Goal: Task Accomplishment & Management: Use online tool/utility

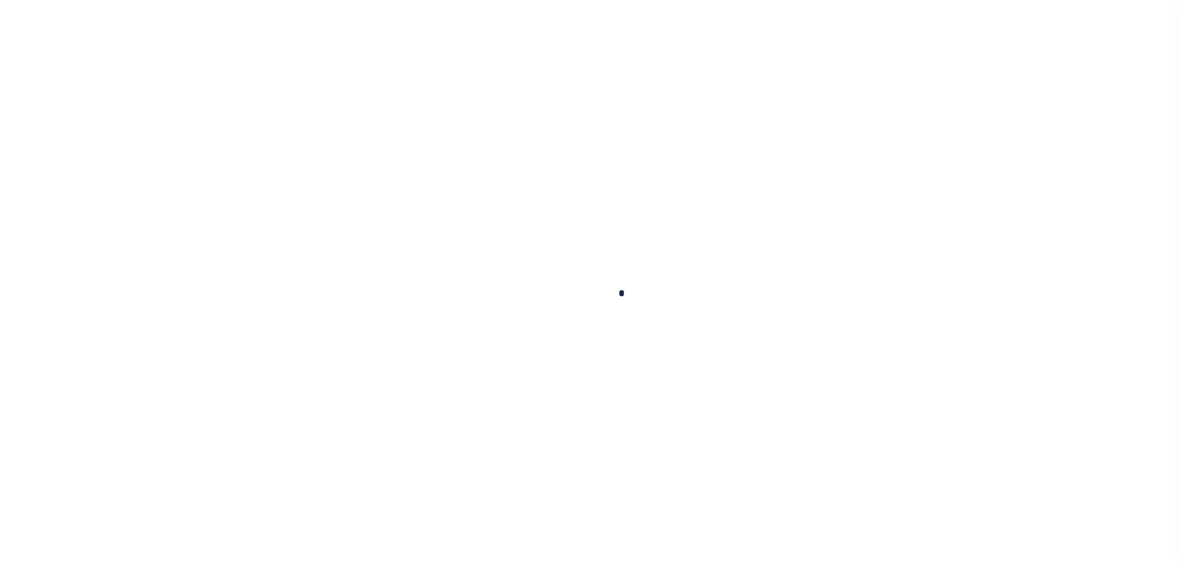
select select "100"
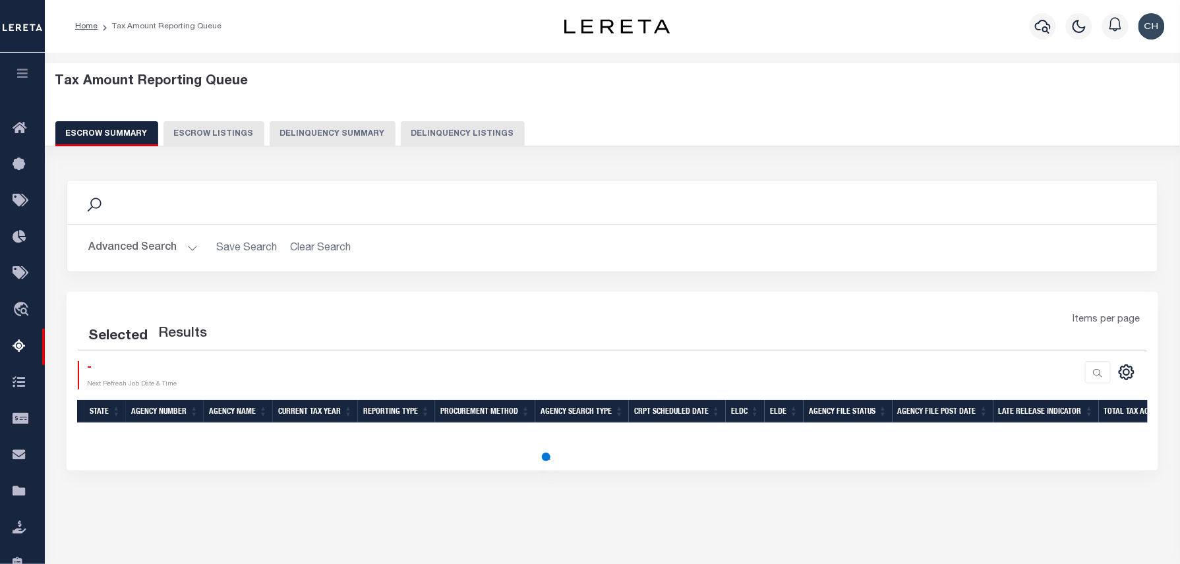
select select "100"
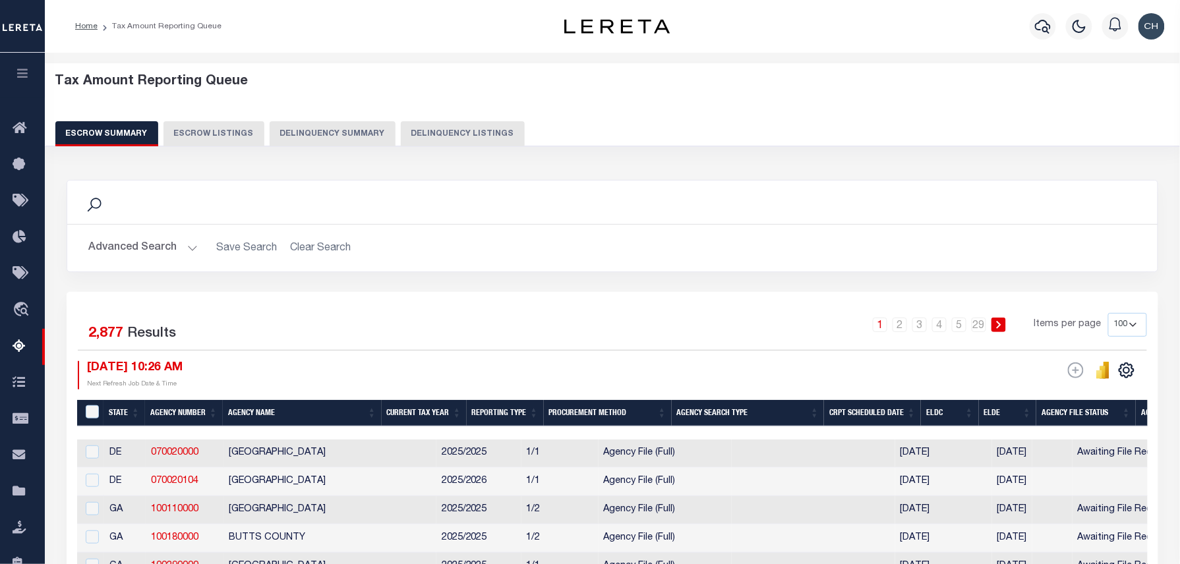
click at [452, 135] on button "Delinquency Listings" at bounding box center [463, 133] width 124 height 25
select select "100"
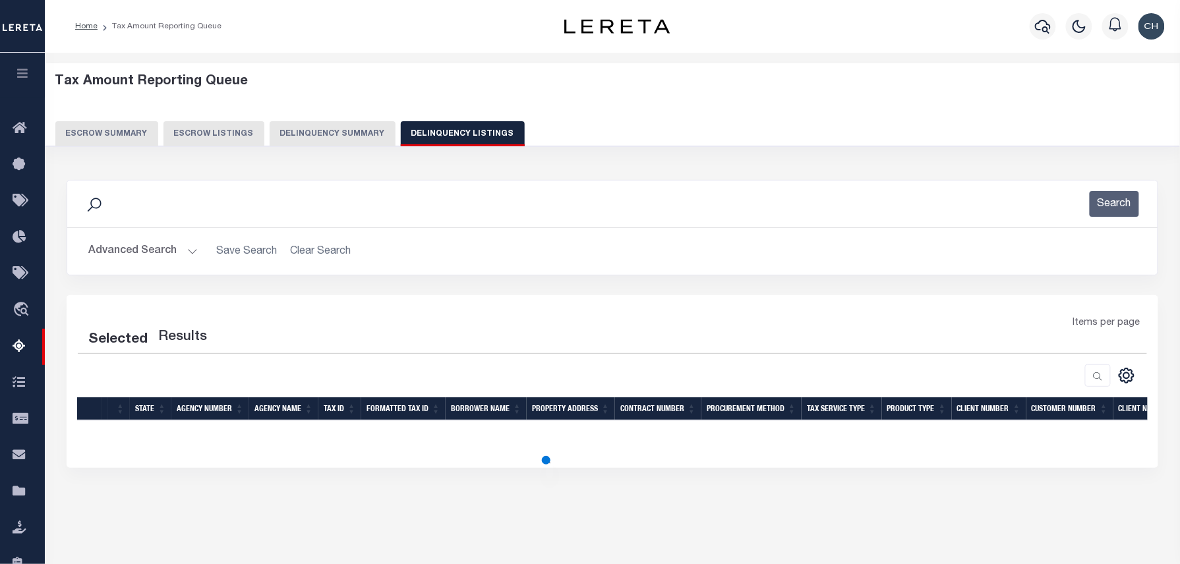
select select "100"
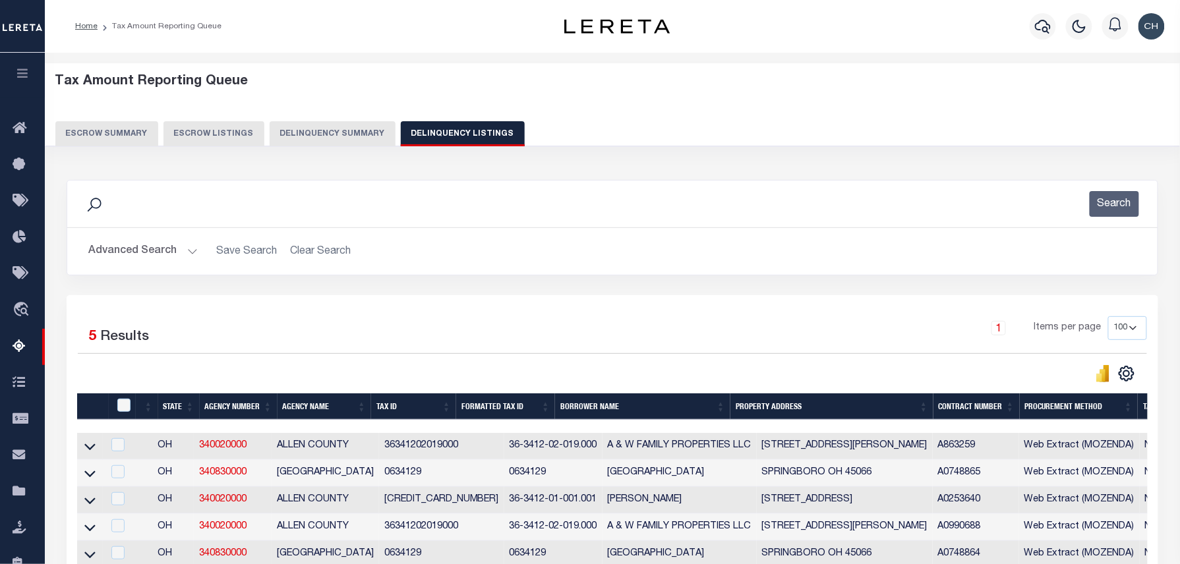
click at [187, 252] on button "Advanced Search" at bounding box center [142, 252] width 109 height 26
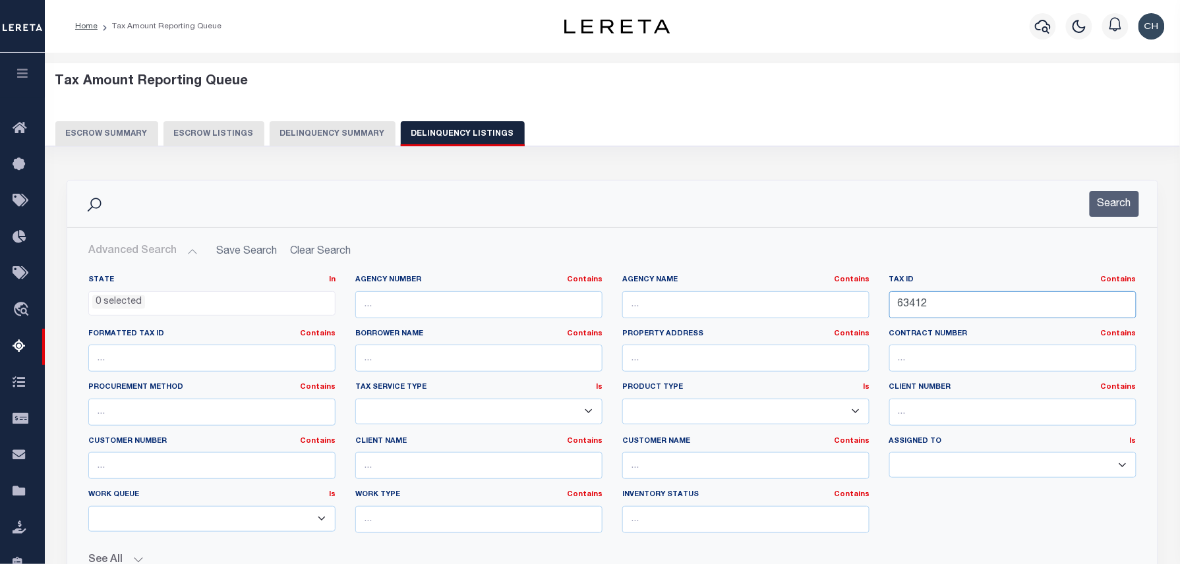
drag, startPoint x: 938, startPoint y: 309, endPoint x: 595, endPoint y: 264, distance: 345.8
click at [604, 266] on div "State In In AK AL AR AZ CA CO CT DC DE FL GA GU HI IA ID IL IN KS KY LA MA MD M…" at bounding box center [612, 415] width 1089 height 303
paste input "420169"
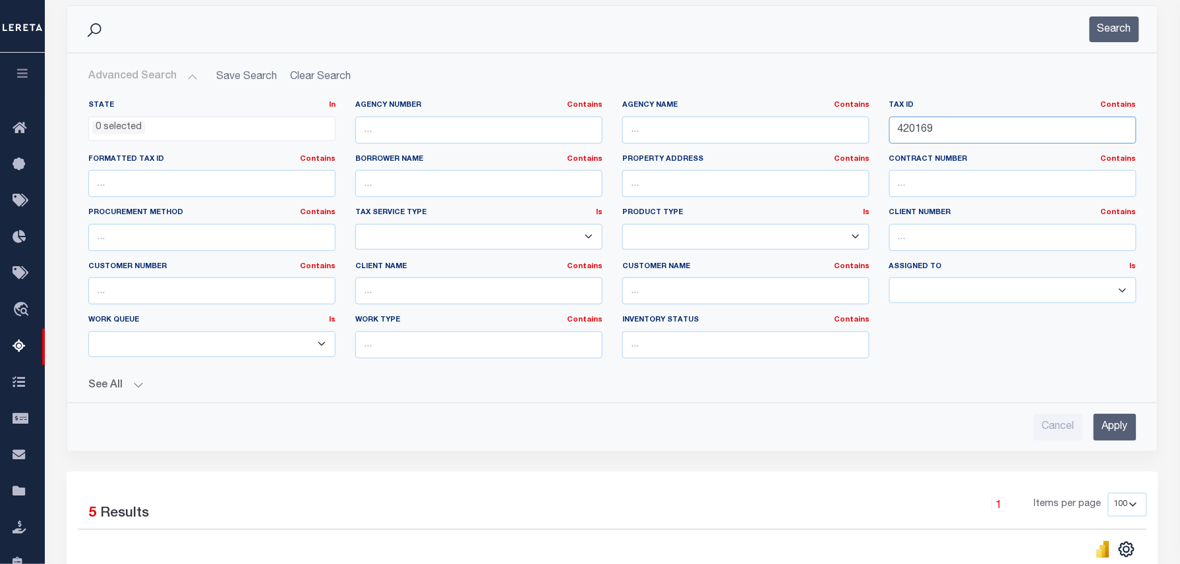
scroll to position [175, 0]
type input "420169"
click at [1130, 417] on input "Apply" at bounding box center [1115, 426] width 43 height 27
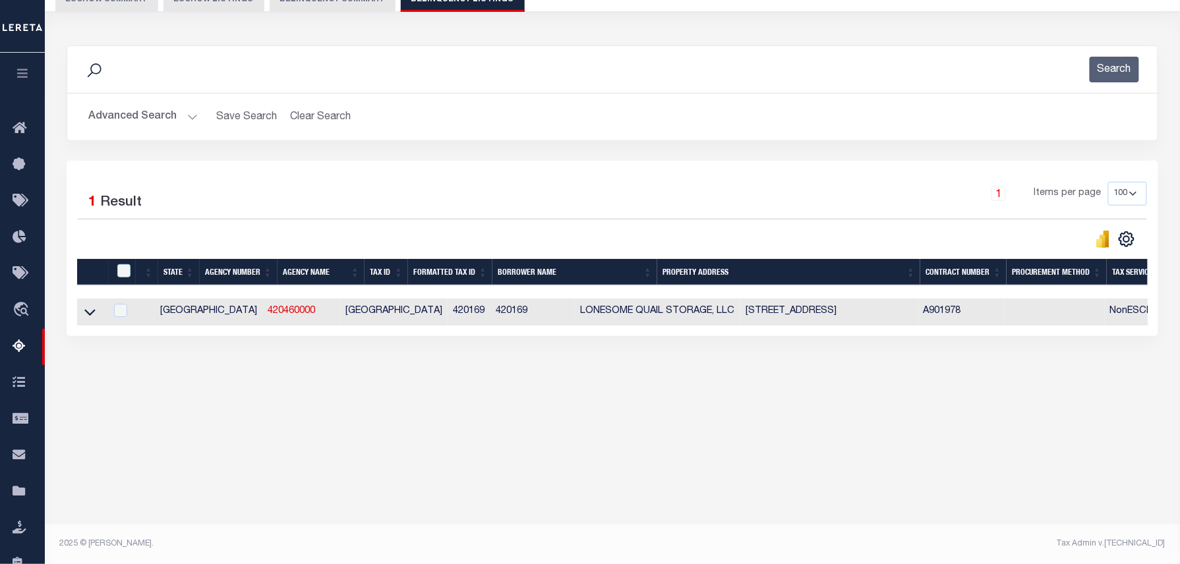
scroll to position [135, 0]
click at [85, 315] on icon at bounding box center [89, 313] width 11 height 7
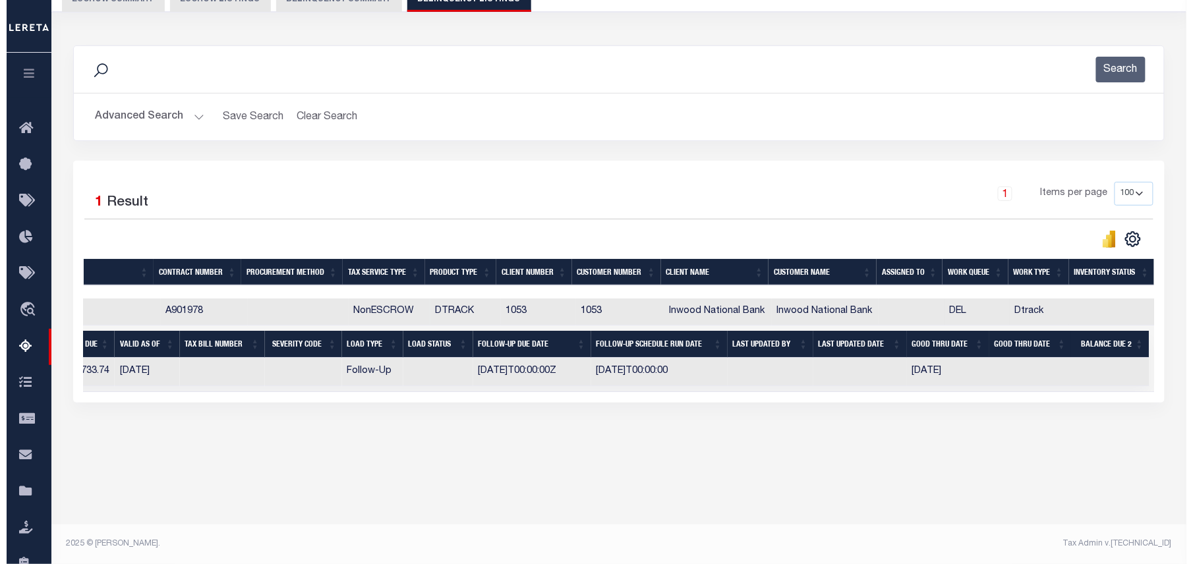
scroll to position [0, 0]
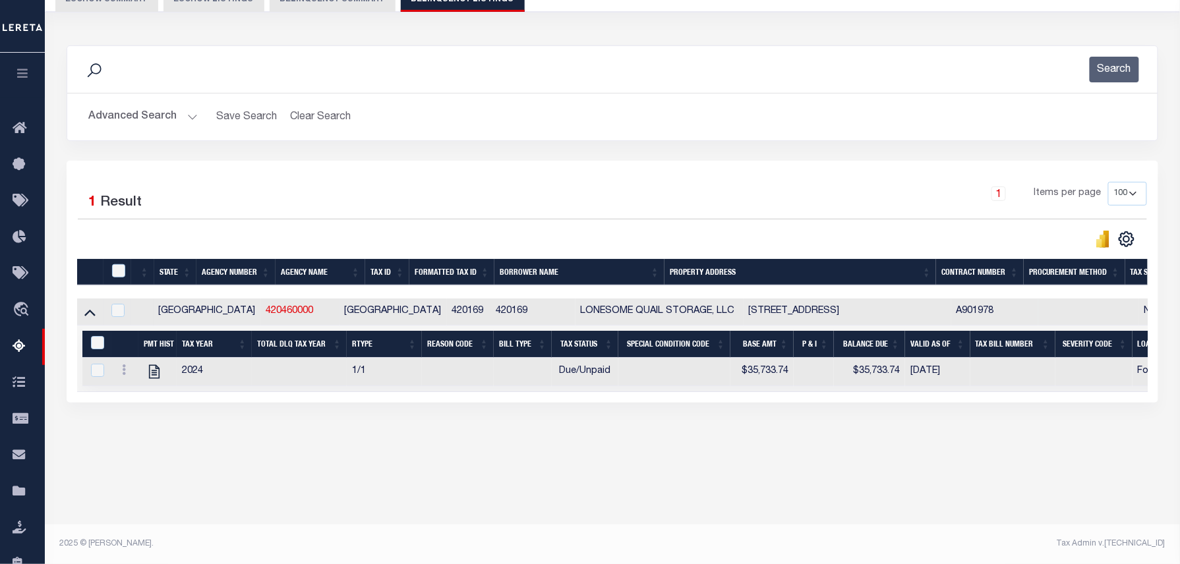
click at [328, 185] on div "Selected 1 Result" at bounding box center [204, 200] width 253 height 37
click at [96, 377] on input "checkbox" at bounding box center [97, 370] width 13 height 13
checkbox input "true"
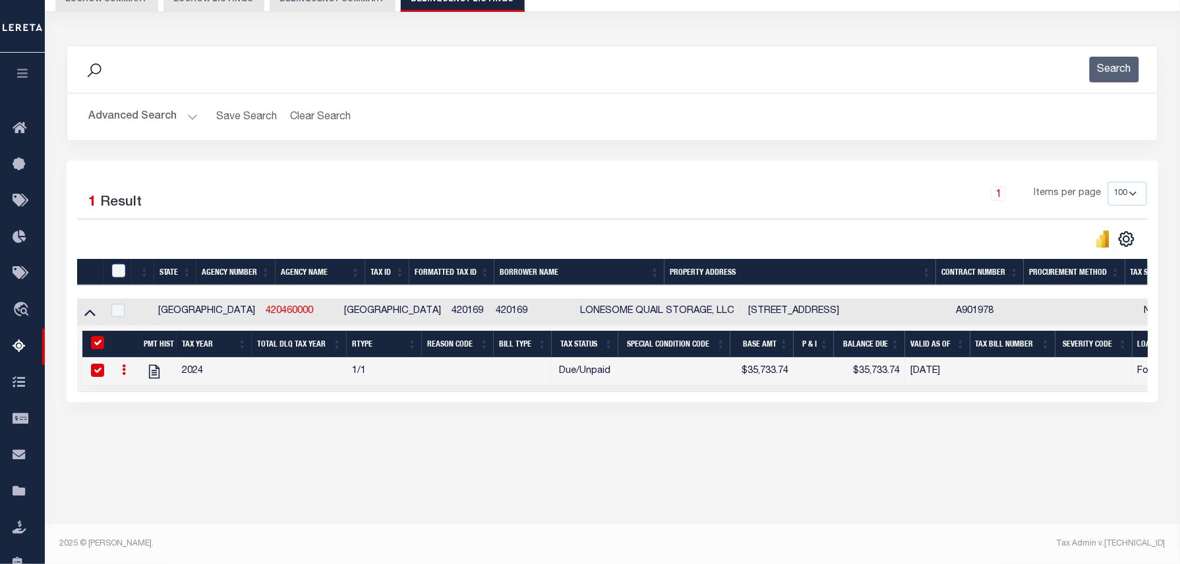
click at [109, 311] on div at bounding box center [117, 311] width 16 height 15
checkbox input "true"
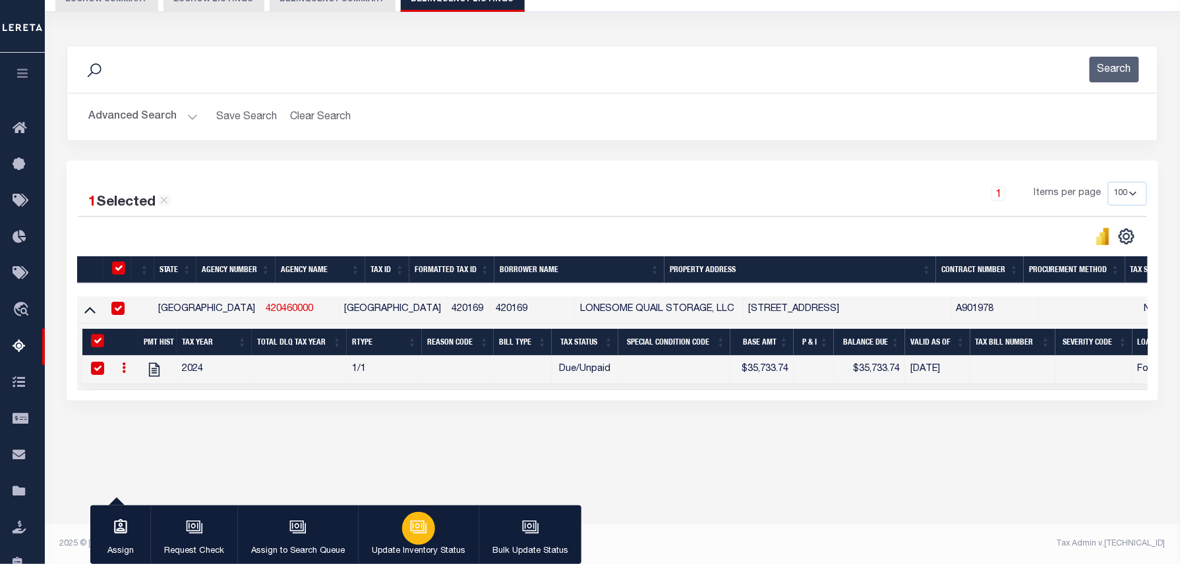
click at [415, 531] on icon "button" at bounding box center [418, 526] width 14 height 11
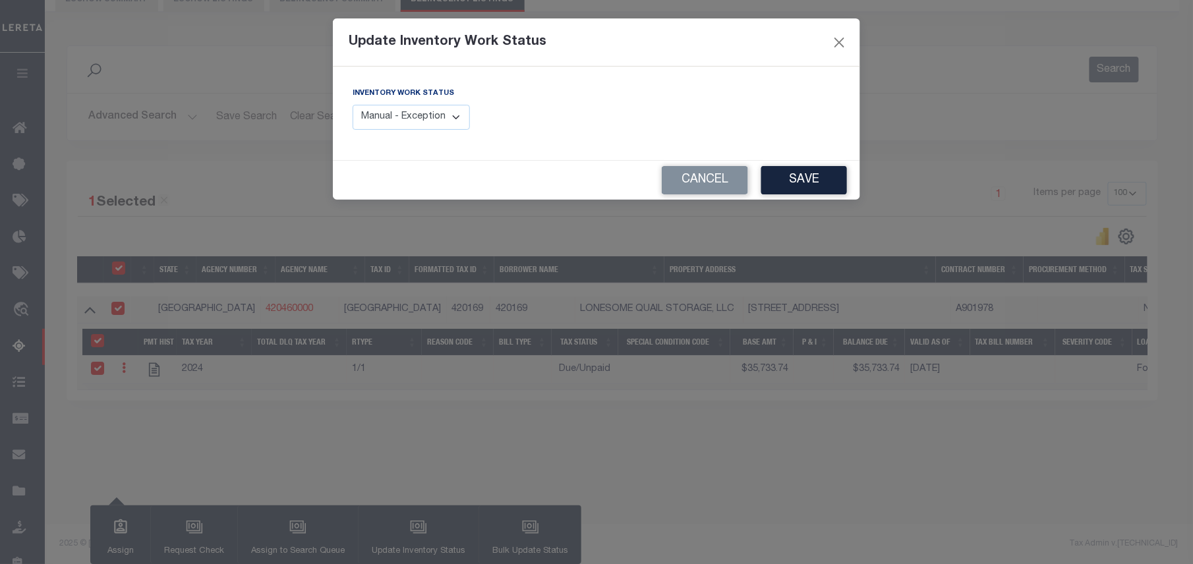
click at [410, 123] on select "Manual - Exception Pended - Awaiting Search Late Add Exception Completed" at bounding box center [411, 118] width 117 height 26
select select "4"
click at [353, 105] on select "Manual - Exception Pended - Awaiting Search Late Add Exception Completed" at bounding box center [411, 118] width 117 height 26
drag, startPoint x: 782, startPoint y: 177, endPoint x: 687, endPoint y: 182, distance: 95.1
click at [713, 224] on div "Update Inventory Work Status Inventory Work Status Manual - Exception Pended - …" at bounding box center [596, 282] width 1193 height 564
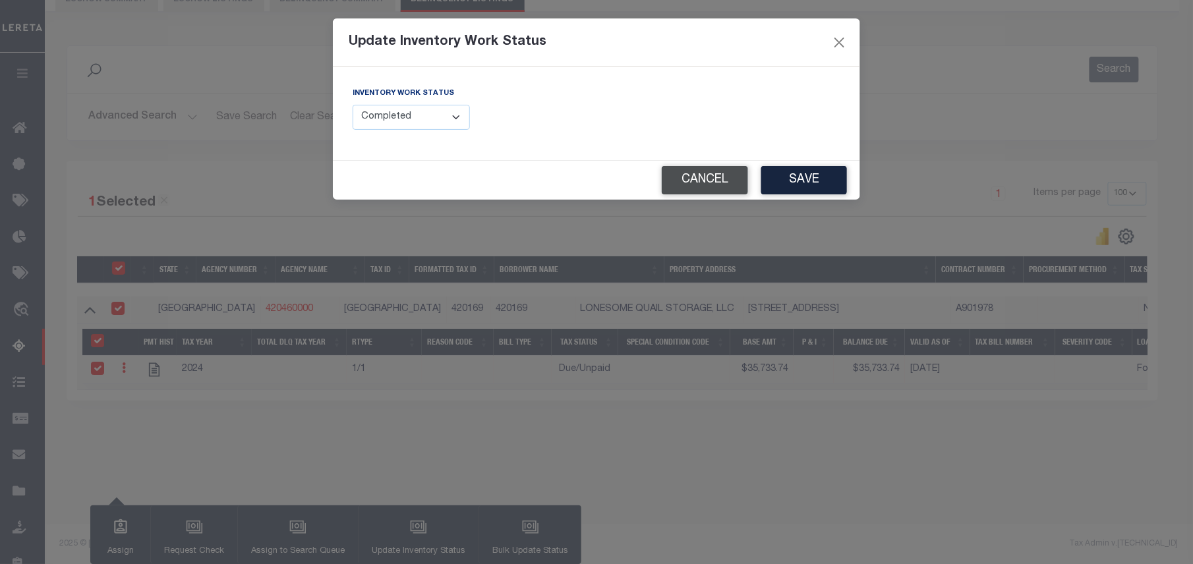
click at [686, 173] on button "Cancel" at bounding box center [705, 180] width 86 height 28
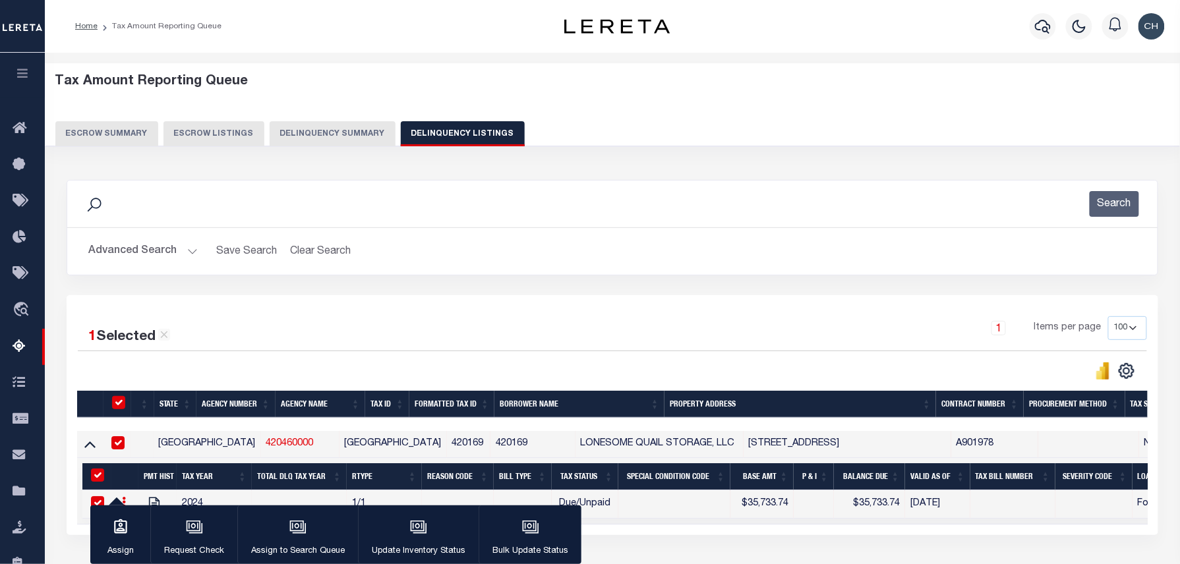
click at [156, 249] on button "Advanced Search" at bounding box center [142, 252] width 109 height 26
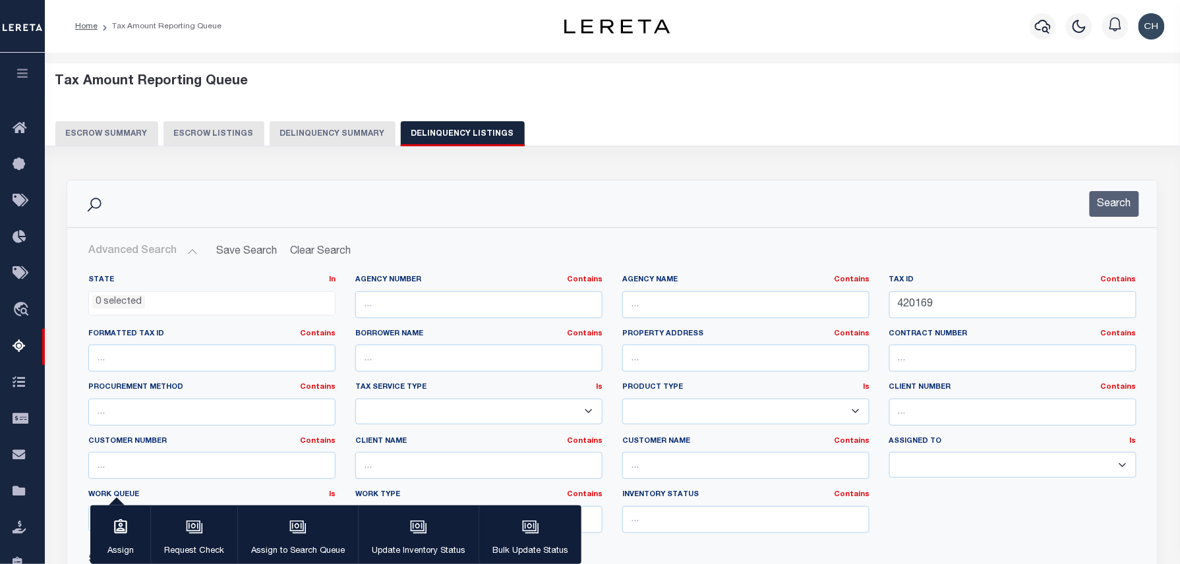
scroll to position [88, 0]
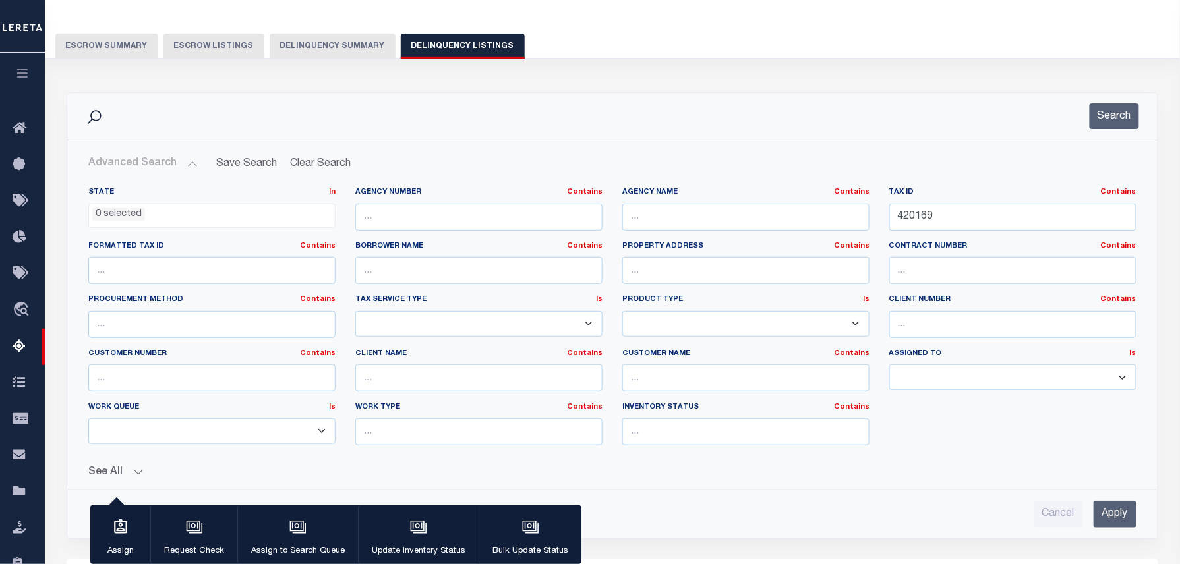
click at [1108, 522] on input "Apply" at bounding box center [1115, 514] width 43 height 27
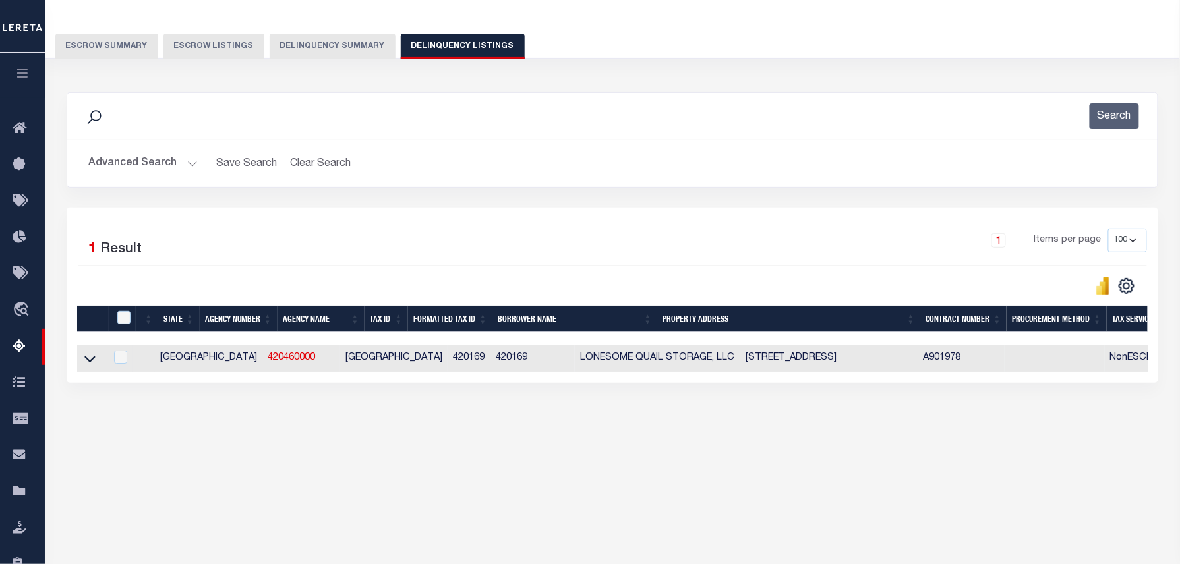
click at [78, 363] on td at bounding box center [91, 359] width 28 height 27
checkbox input "true"
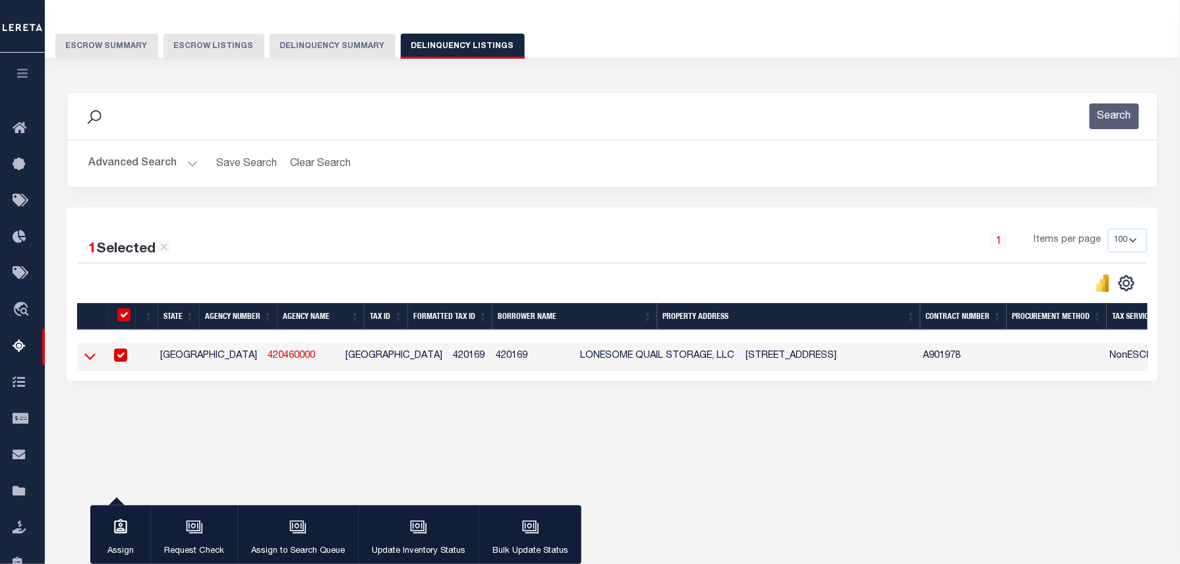
click at [90, 361] on icon at bounding box center [89, 356] width 11 height 14
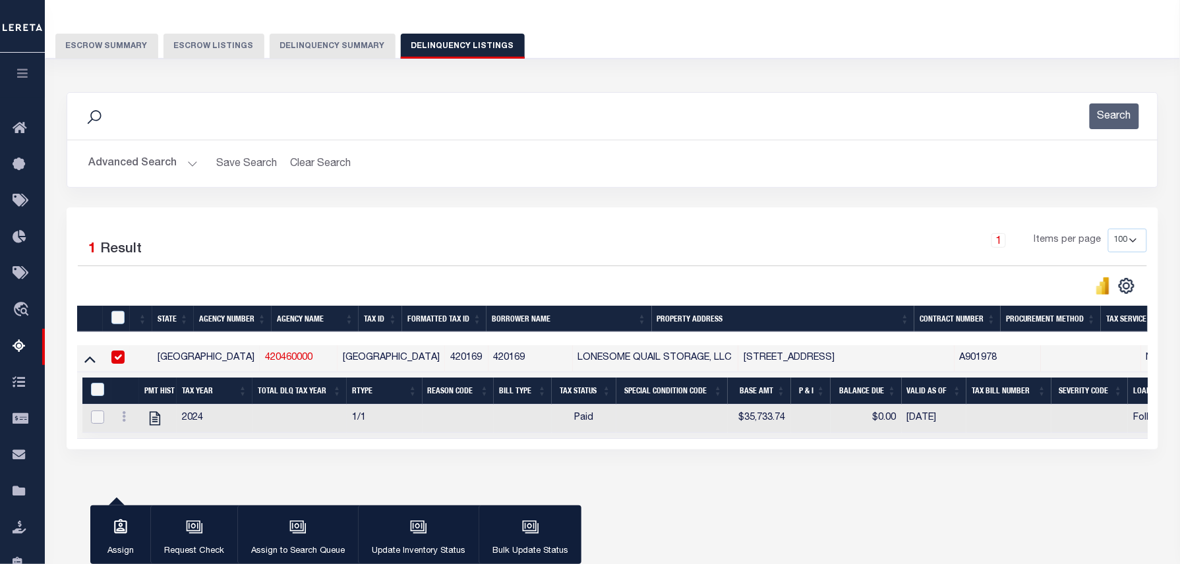
click at [95, 424] on input "checkbox" at bounding box center [97, 417] width 13 height 13
checkbox input "true"
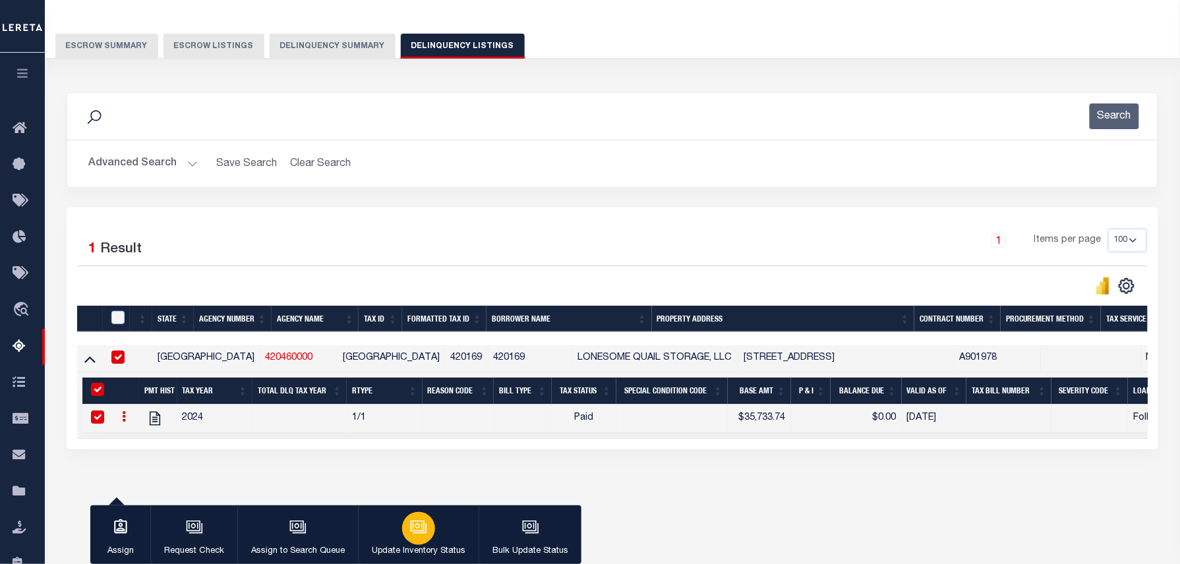
click at [413, 537] on div "button" at bounding box center [418, 528] width 33 height 33
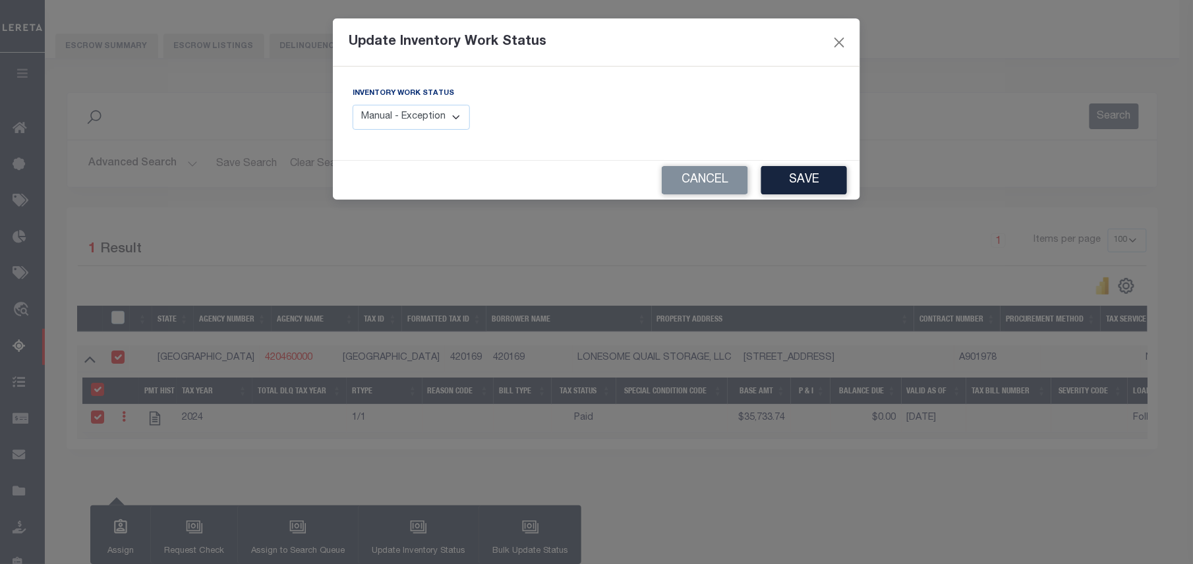
drag, startPoint x: 435, startPoint y: 127, endPoint x: 429, endPoint y: 133, distance: 9.3
click at [435, 127] on select "Manual - Exception Pended - Awaiting Search Late Add Exception Completed" at bounding box center [411, 118] width 117 height 26
select select "4"
click at [353, 105] on select "Manual - Exception Pended - Awaiting Search Late Add Exception Completed" at bounding box center [411, 118] width 117 height 26
click at [819, 177] on button "Save" at bounding box center [805, 180] width 86 height 28
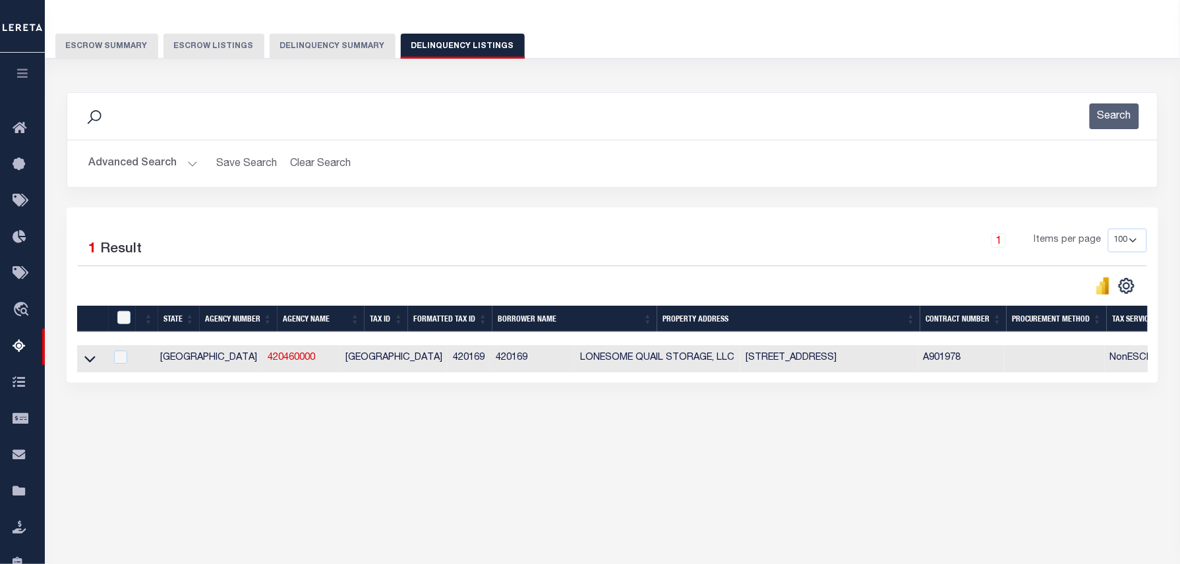
click at [138, 160] on button "Advanced Search" at bounding box center [142, 164] width 109 height 26
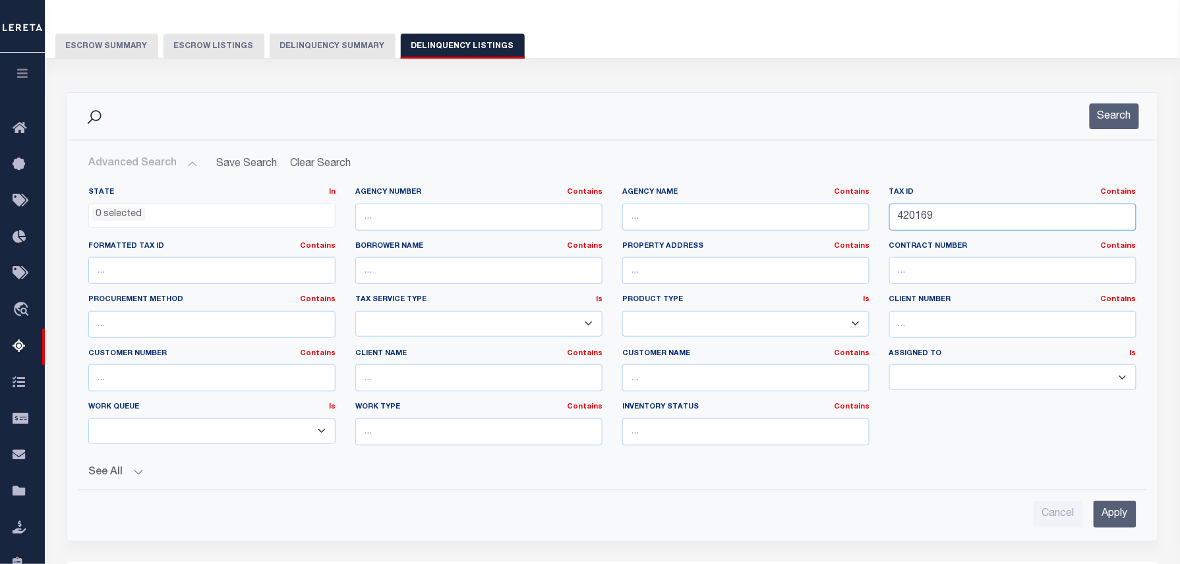
paste input "1160310000002"
drag, startPoint x: 979, startPoint y: 212, endPoint x: 578, endPoint y: 144, distance: 406.0
click at [578, 144] on div "Advanced Search Save Search Clear Search tblassign_wrapper_dynamictable_____Def…" at bounding box center [612, 340] width 1091 height 401
type input "1160310000002"
drag, startPoint x: 1113, startPoint y: 517, endPoint x: 1104, endPoint y: 514, distance: 9.6
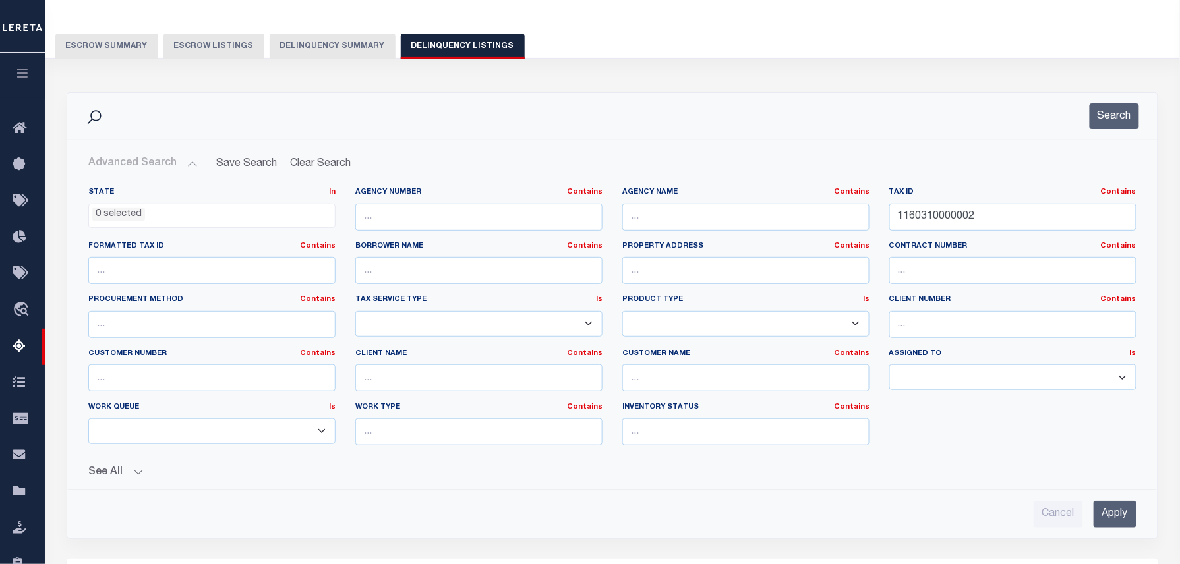
click at [1113, 517] on input "Apply" at bounding box center [1115, 514] width 43 height 27
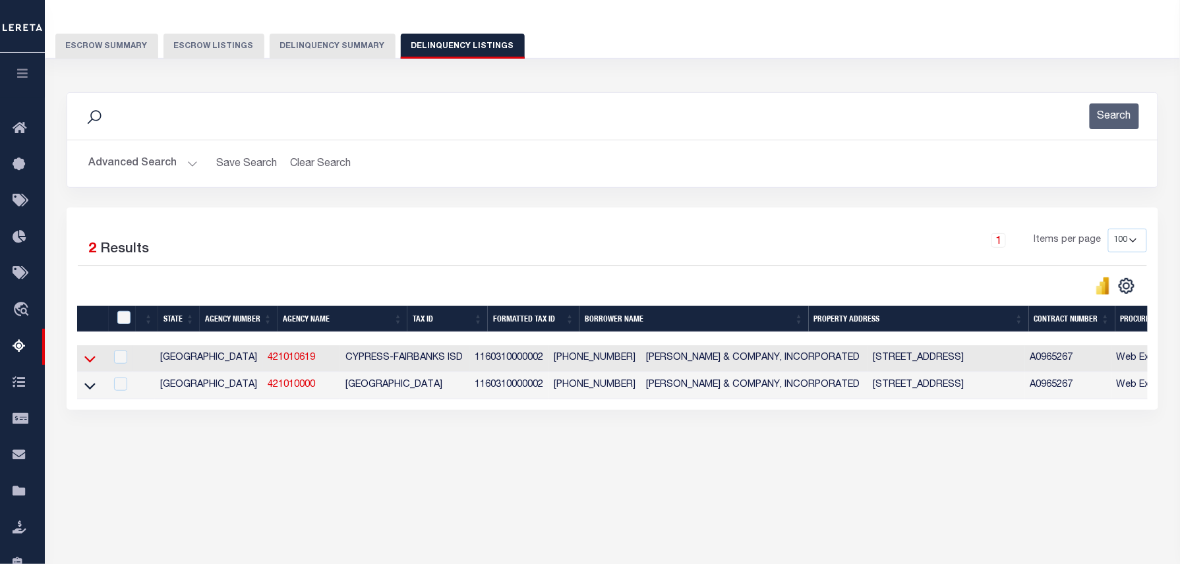
click at [93, 362] on icon at bounding box center [89, 359] width 11 height 14
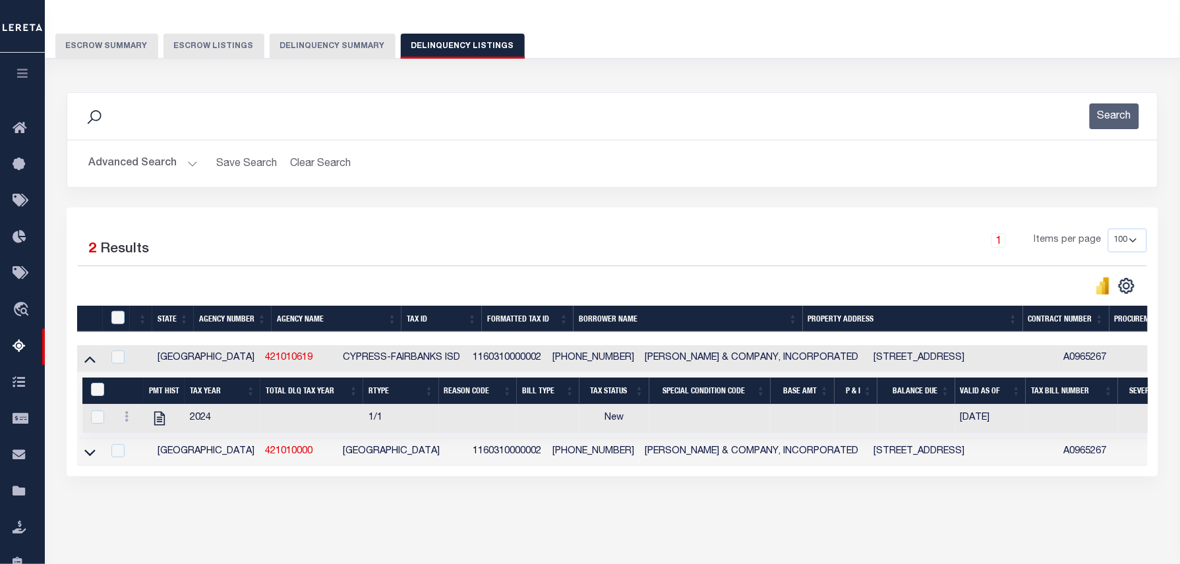
drag, startPoint x: 94, startPoint y: 364, endPoint x: 164, endPoint y: 349, distance: 72.2
click at [94, 364] on icon at bounding box center [89, 359] width 11 height 14
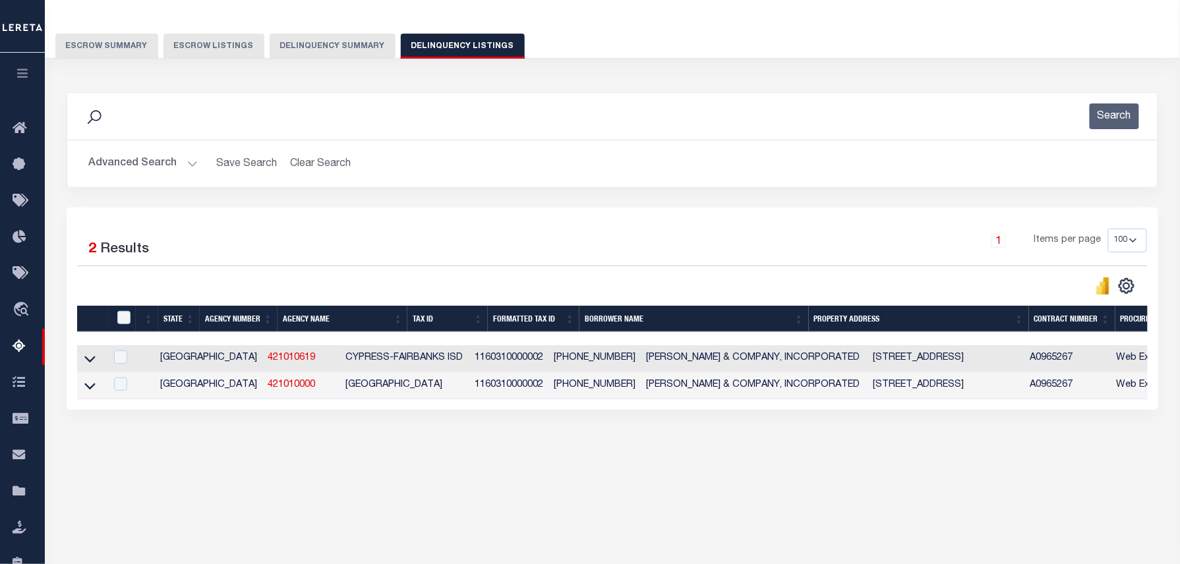
click at [82, 367] on td at bounding box center [91, 359] width 28 height 27
checkbox input "true"
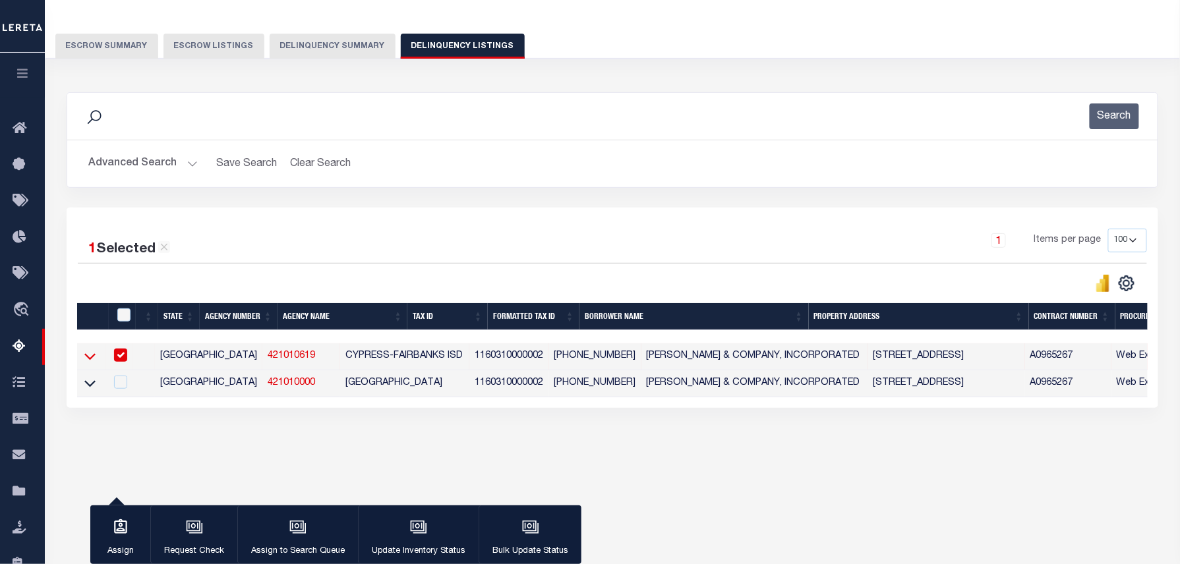
click at [84, 360] on icon at bounding box center [89, 356] width 11 height 14
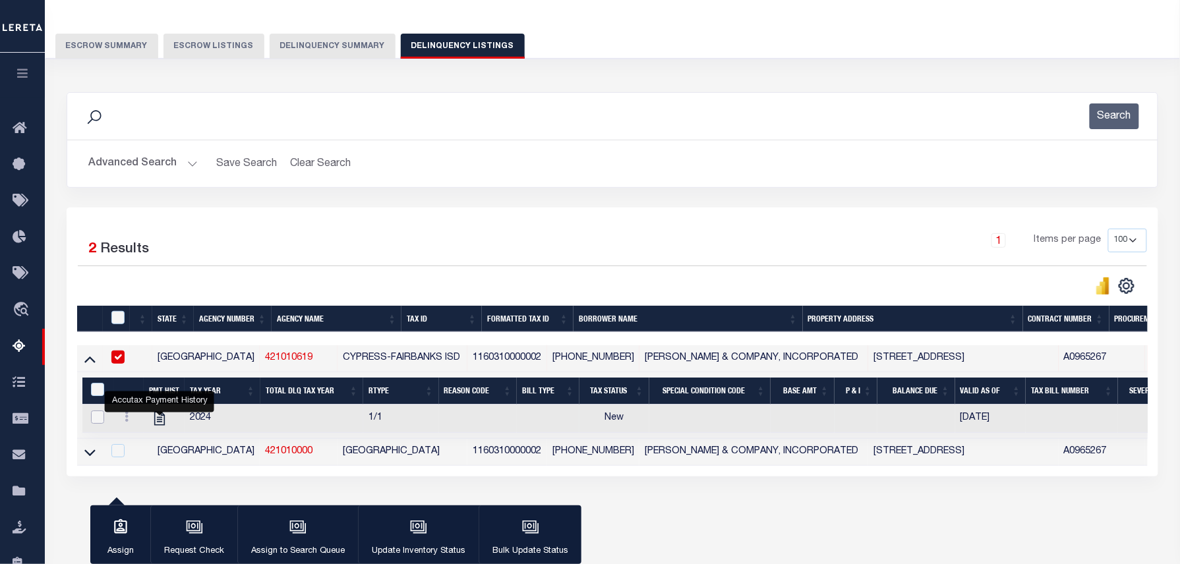
click at [92, 422] on input "checkbox" at bounding box center [97, 417] width 13 height 13
checkbox input "true"
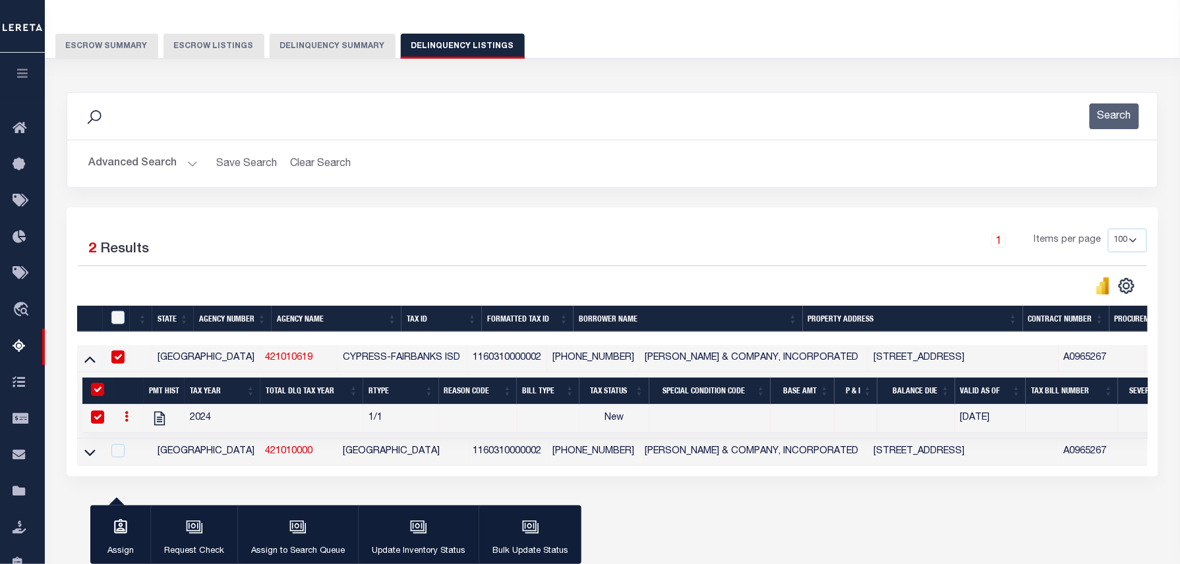
checkbox input "true"
click at [131, 167] on button "Advanced Search" at bounding box center [142, 164] width 109 height 26
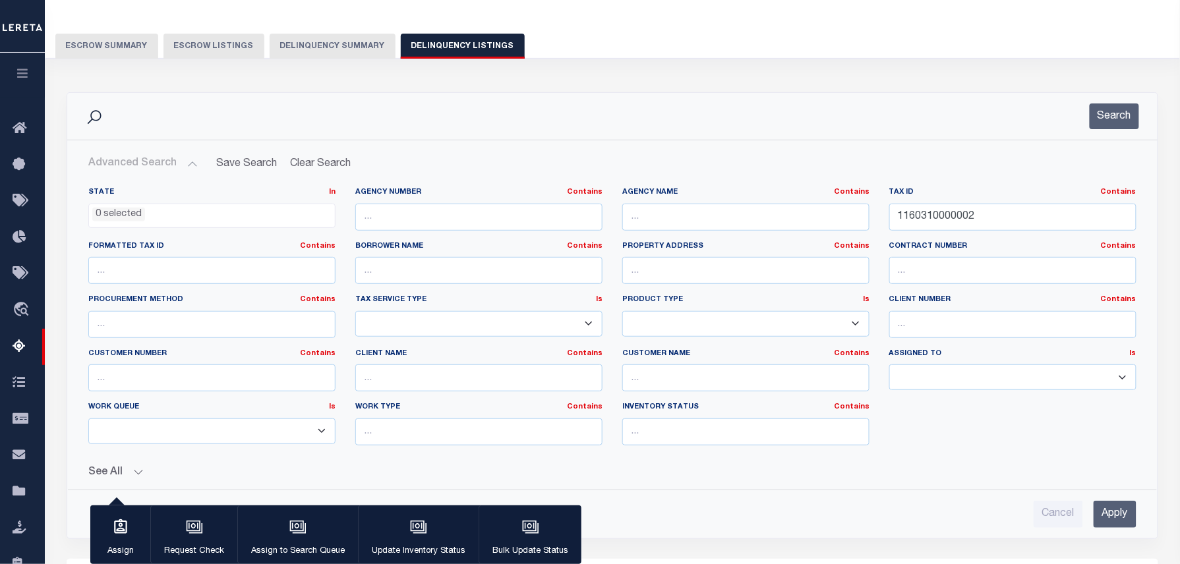
click at [1121, 509] on input "Apply" at bounding box center [1115, 514] width 43 height 27
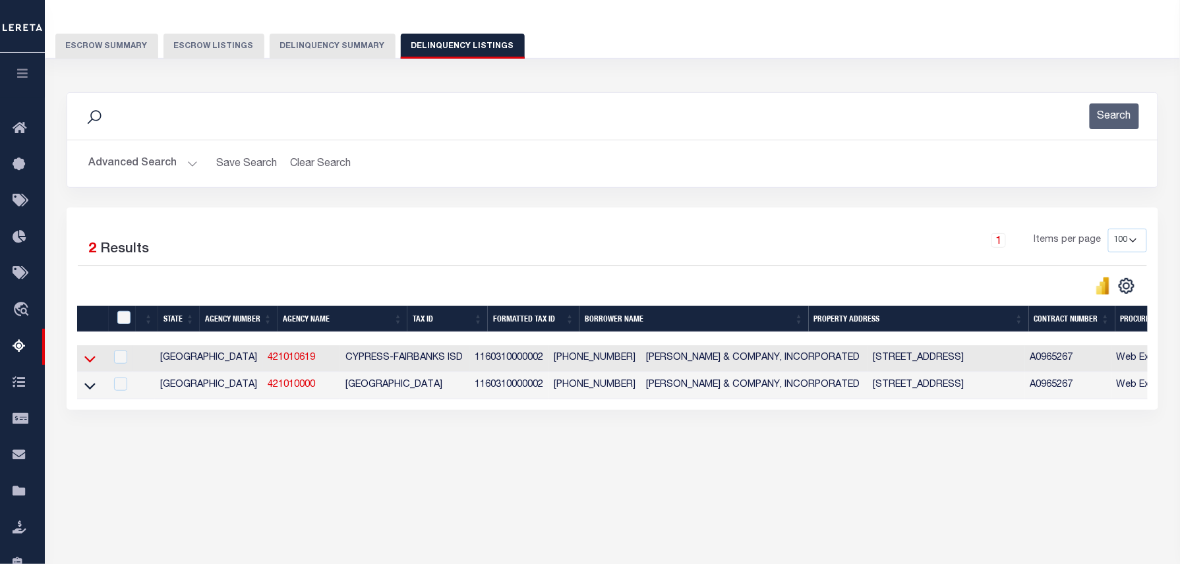
click at [90, 364] on icon at bounding box center [89, 359] width 11 height 14
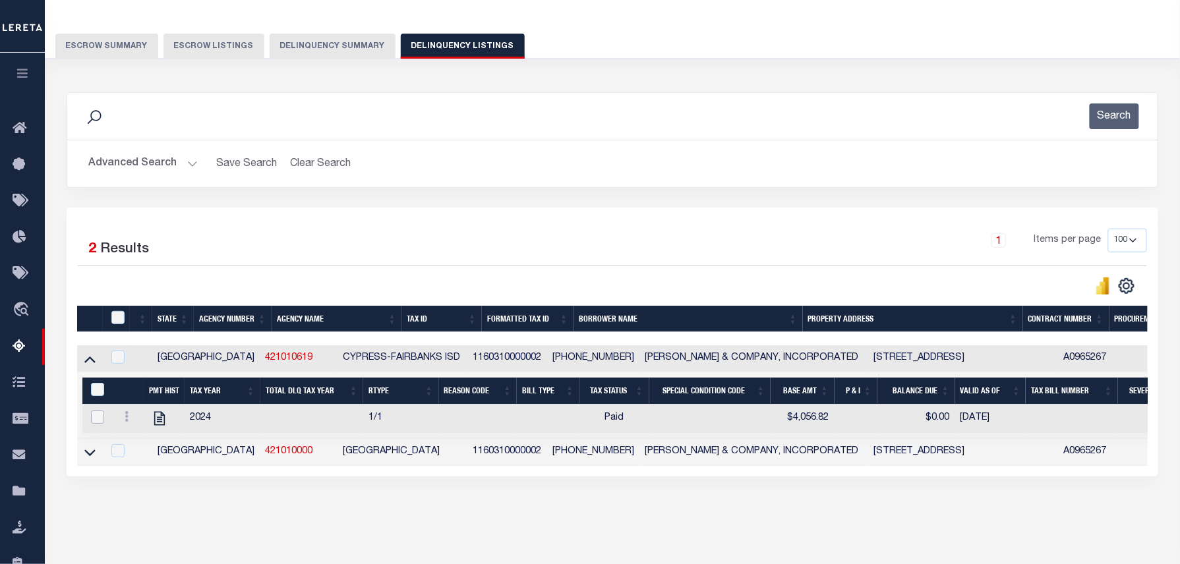
click at [96, 423] on input "checkbox" at bounding box center [97, 417] width 13 height 13
checkbox input "true"
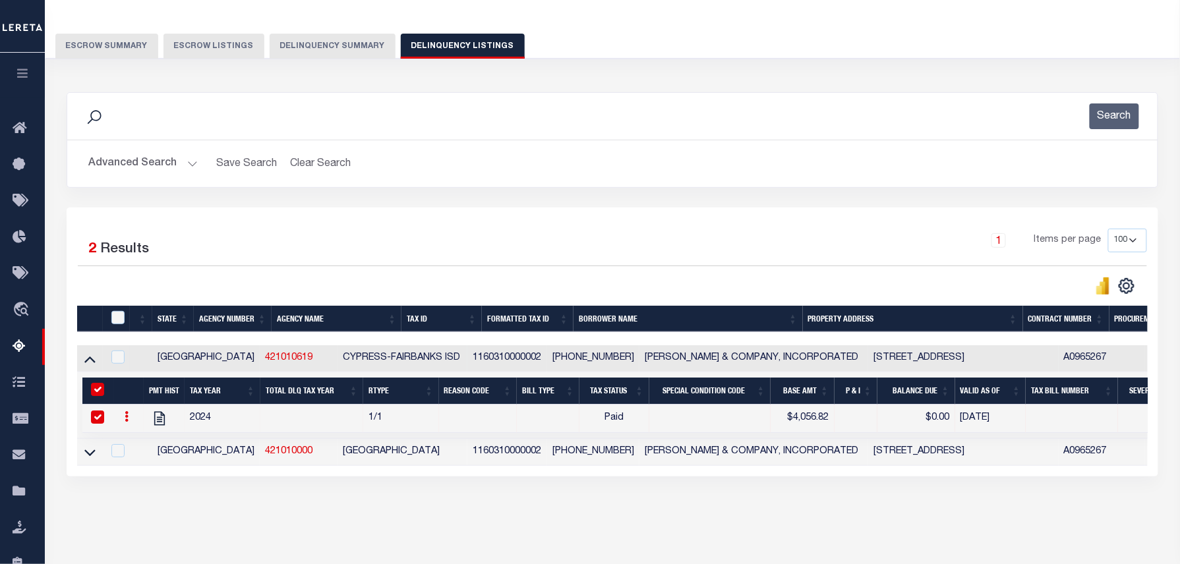
click at [111, 365] on div at bounding box center [116, 358] width 16 height 15
checkbox input "true"
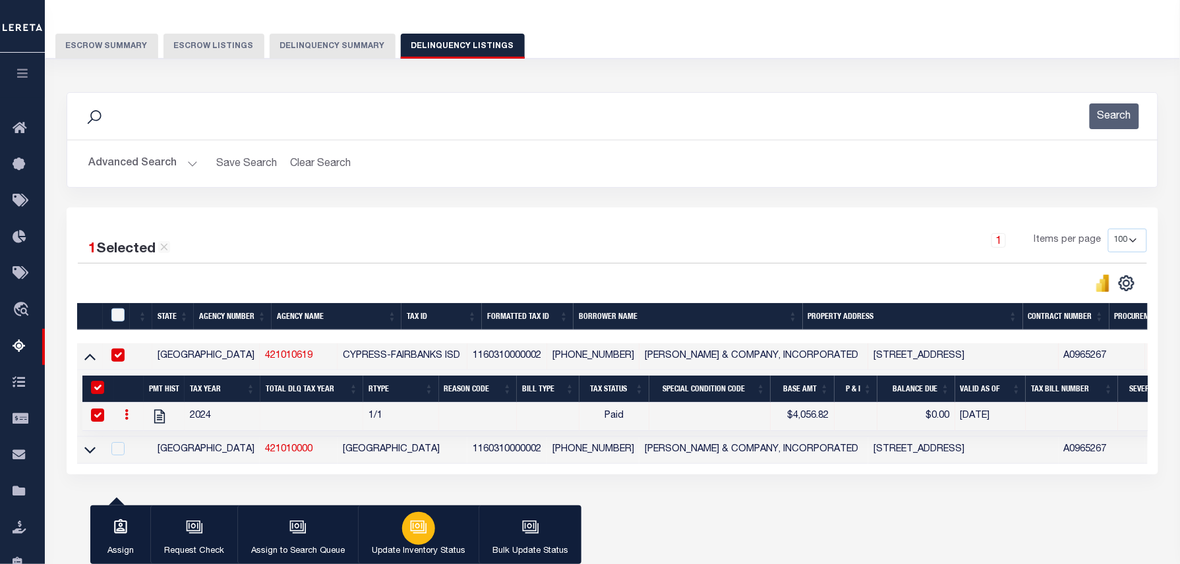
click at [423, 524] on icon "button" at bounding box center [418, 526] width 14 height 11
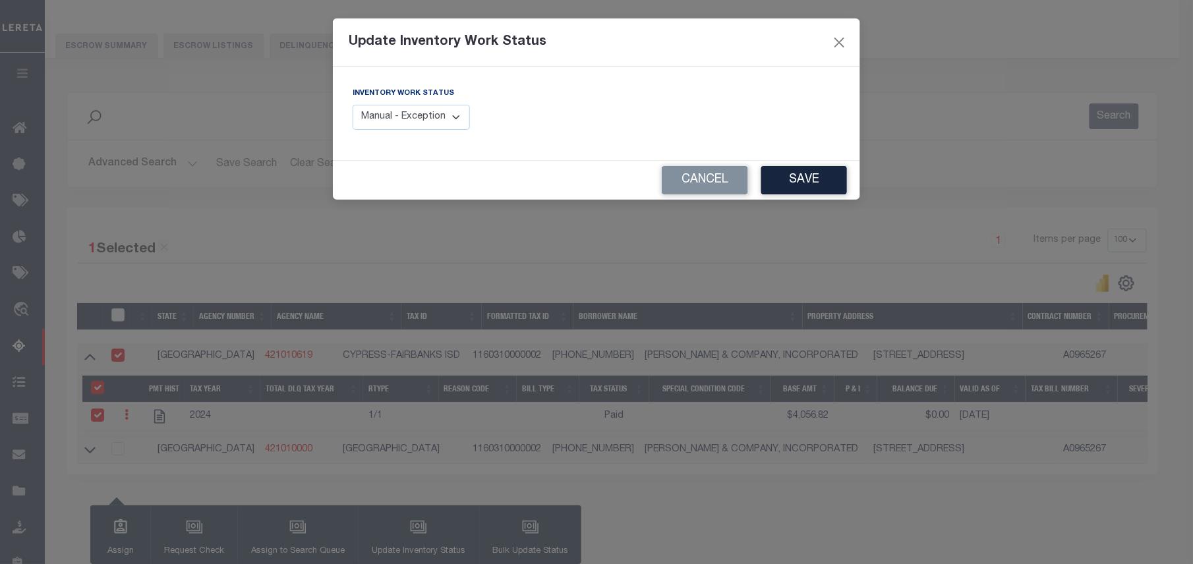
click at [409, 129] on select "Manual - Exception Pended - Awaiting Search Late Add Exception Completed" at bounding box center [411, 118] width 117 height 26
select select "4"
click at [353, 105] on select "Manual - Exception Pended - Awaiting Search Late Add Exception Completed" at bounding box center [411, 118] width 117 height 26
click at [802, 181] on button "Save" at bounding box center [805, 180] width 86 height 28
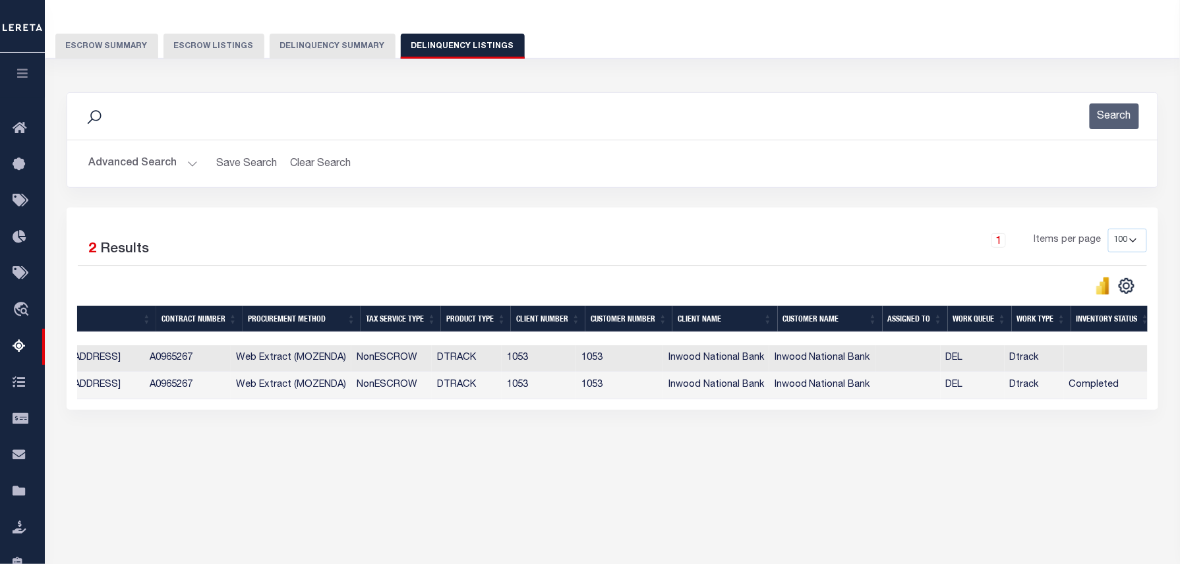
scroll to position [0, 0]
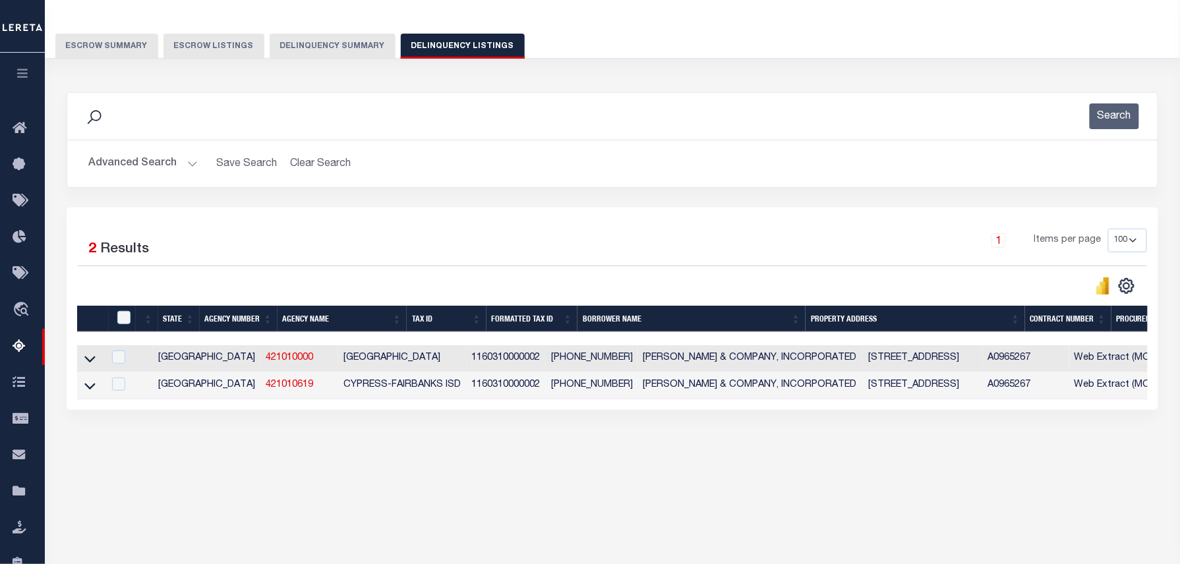
click at [154, 173] on button "Advanced Search" at bounding box center [142, 164] width 109 height 26
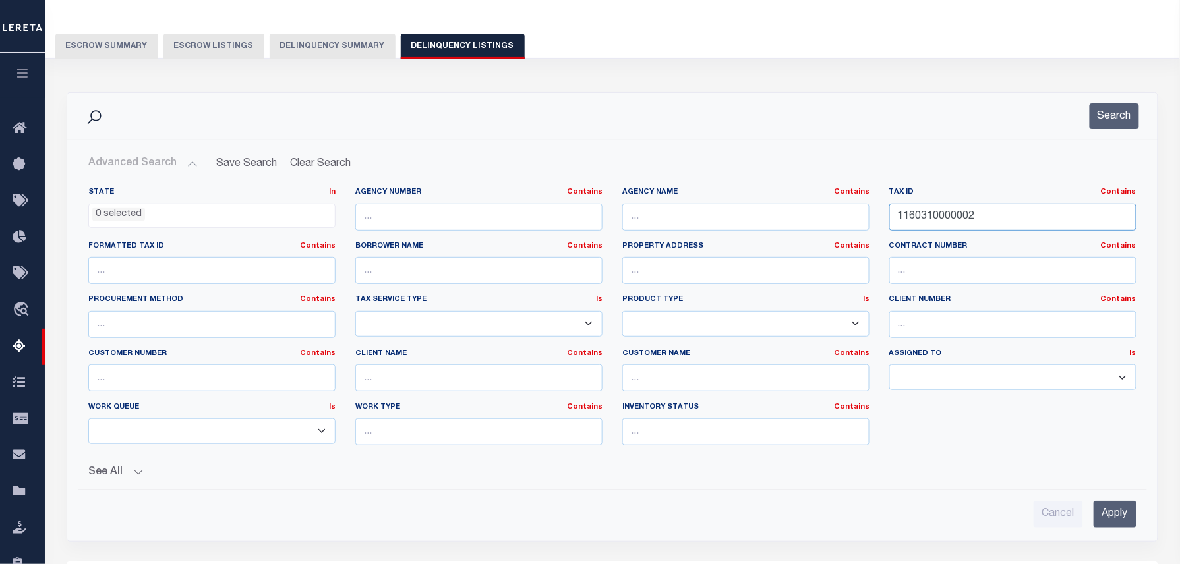
drag, startPoint x: 1013, startPoint y: 218, endPoint x: 454, endPoint y: 149, distance: 563.3
click at [467, 150] on div "Advanced Search Save Search Clear Search tblassign_wrapper_dynamictable_____Def…" at bounding box center [612, 340] width 1091 height 401
paste input "351397000000"
type input "351397000000"
click at [1106, 509] on input "Apply" at bounding box center [1115, 514] width 43 height 27
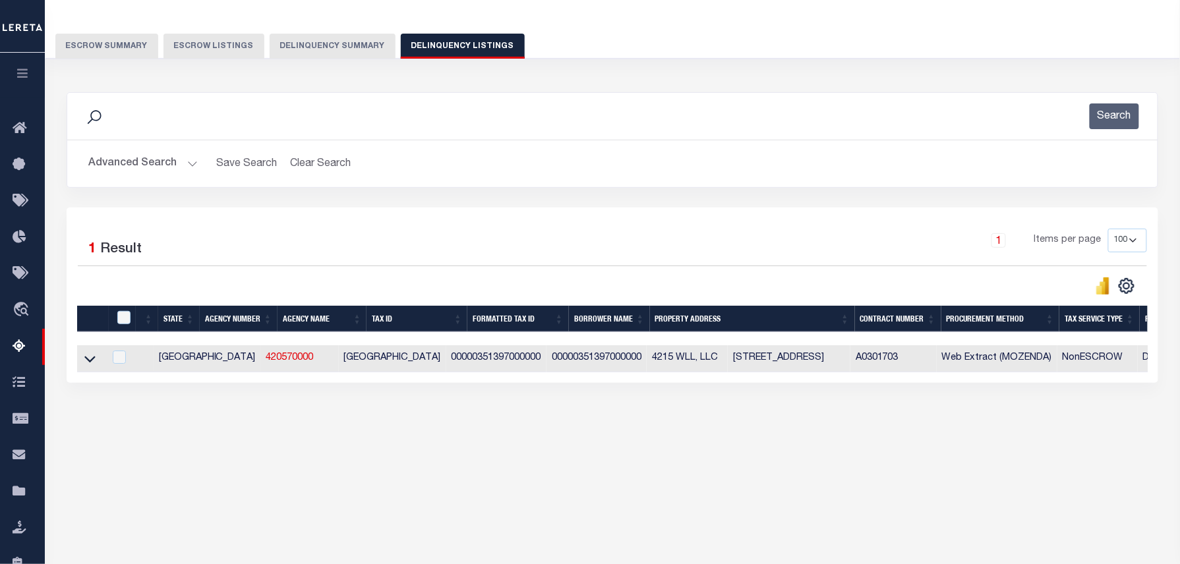
drag, startPoint x: 86, startPoint y: 362, endPoint x: 264, endPoint y: 313, distance: 185.4
click at [86, 362] on icon at bounding box center [89, 360] width 11 height 7
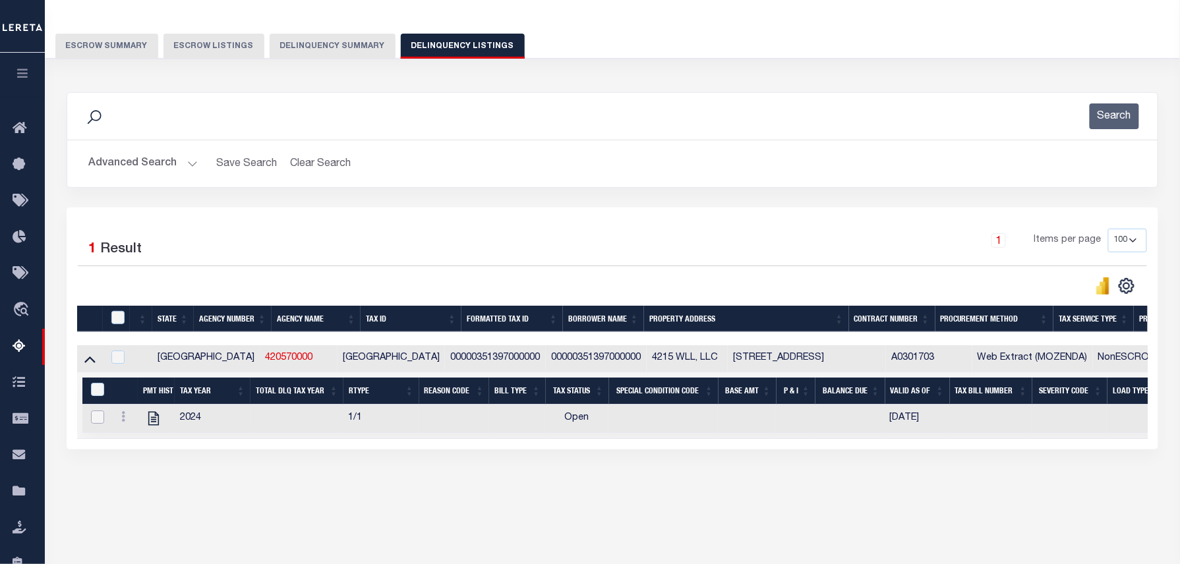
click at [101, 415] on input "checkbox" at bounding box center [97, 417] width 13 height 13
checkbox input "true"
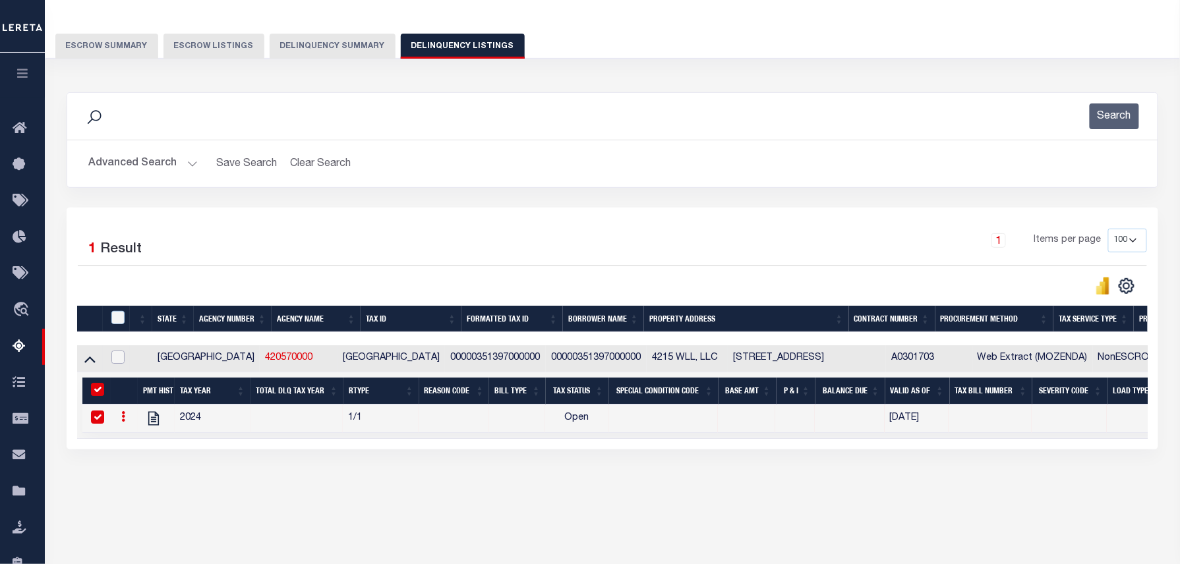
click at [113, 356] on input "checkbox" at bounding box center [117, 357] width 13 height 13
checkbox input "true"
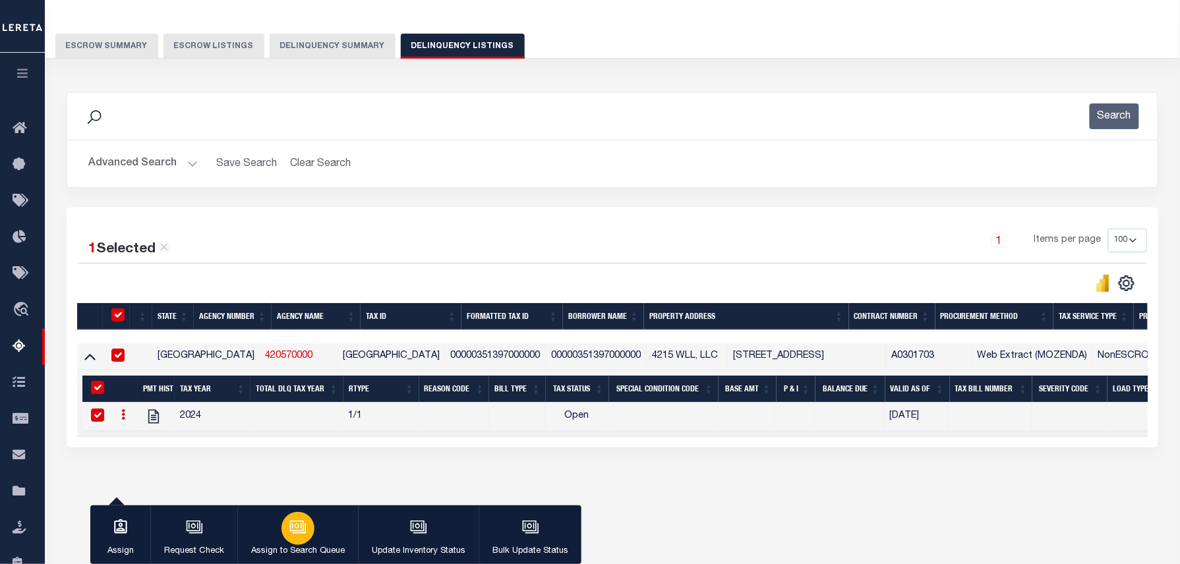
click at [285, 513] on button "Assign to Search Queue" at bounding box center [297, 535] width 121 height 59
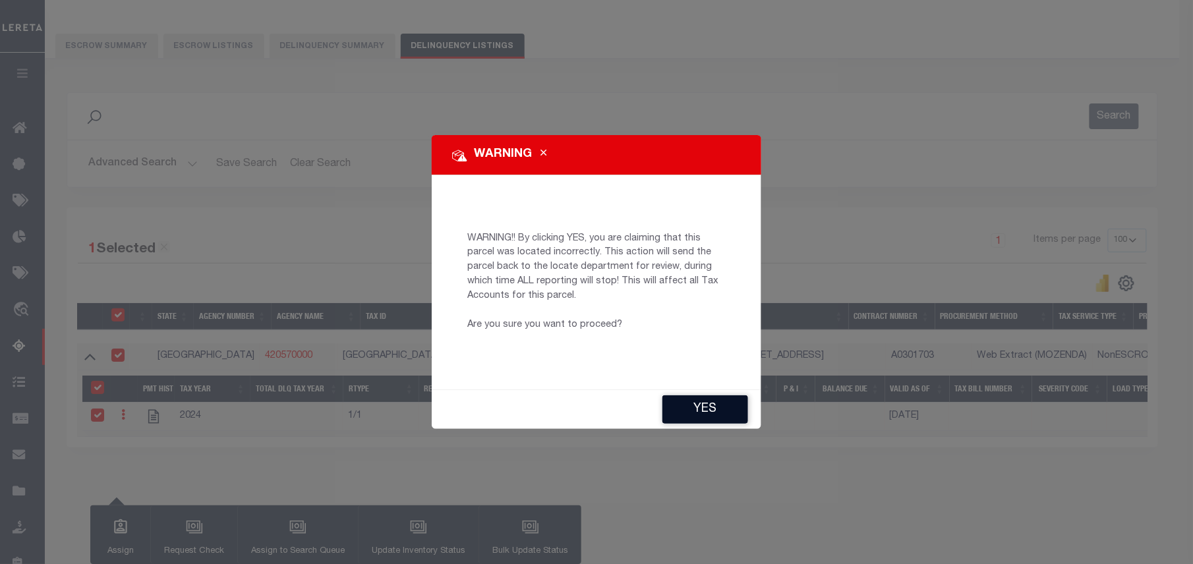
click at [704, 407] on button "YES" at bounding box center [706, 410] width 86 height 28
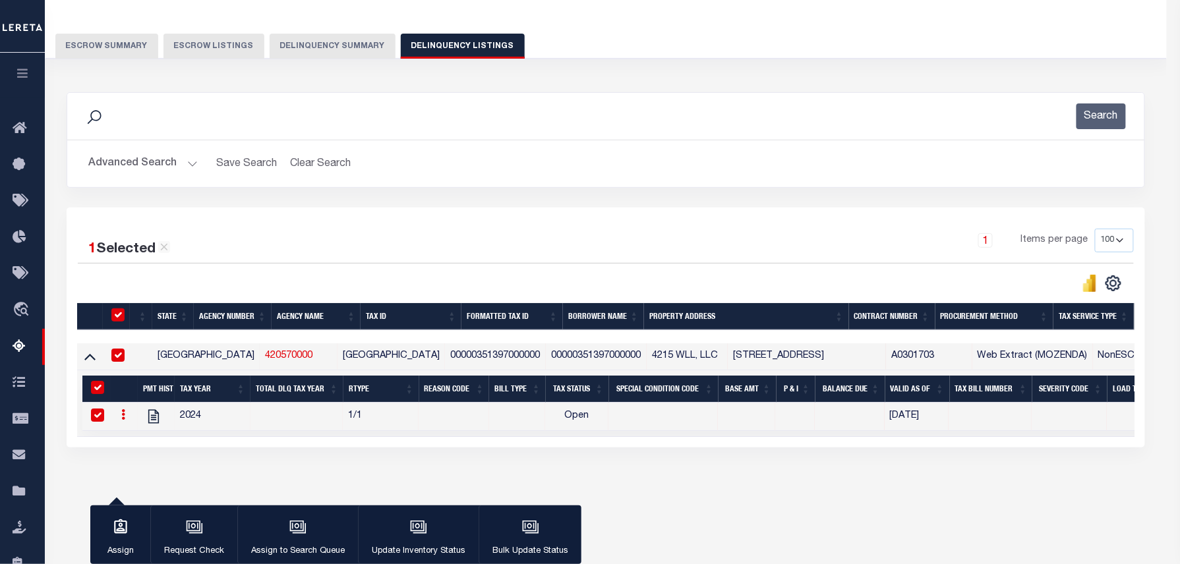
type input "Chethan.Kasturi@accumatch.com"
type input "08/19/2025"
type input "CP"
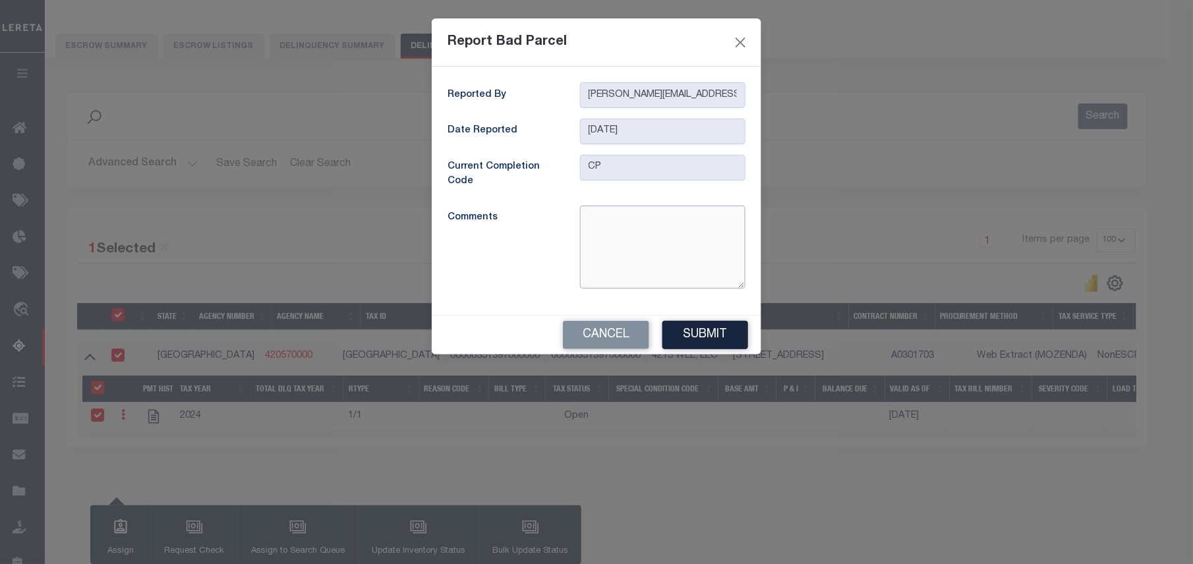
click at [645, 222] on textarea at bounding box center [663, 247] width 166 height 83
click at [696, 253] on textarea at bounding box center [663, 247] width 166 height 83
paste textarea "This account is inactive for the 2024 tax year."
type textarea "This account is inactive for the 2024 tax year."
click at [715, 336] on button "Submit" at bounding box center [706, 335] width 86 height 28
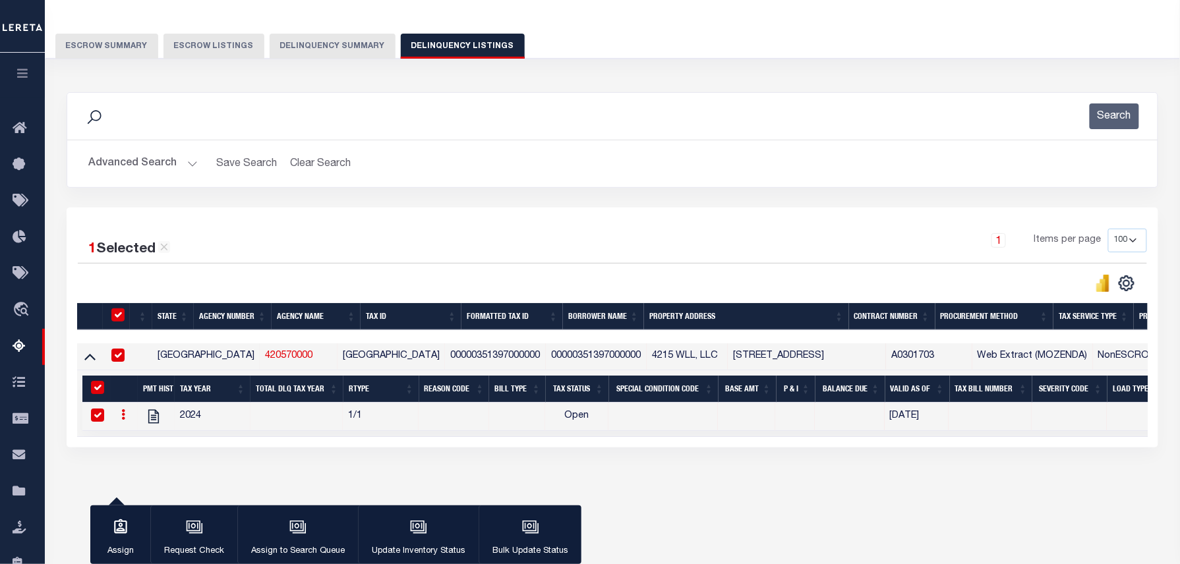
click at [152, 171] on button "Advanced Search" at bounding box center [142, 164] width 109 height 26
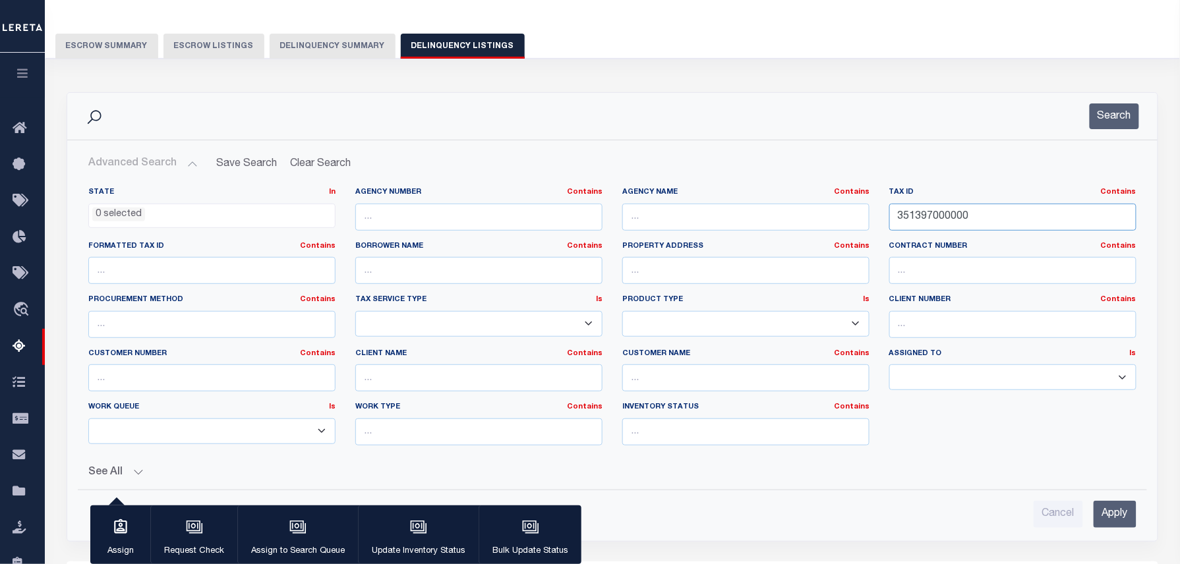
drag, startPoint x: 1006, startPoint y: 224, endPoint x: 481, endPoint y: 145, distance: 530.8
click at [481, 145] on div "Advanced Search Save Search Clear Search tblassign_wrapper_dynamictable_____Def…" at bounding box center [612, 340] width 1091 height 401
paste input "400"
type input "351400000000"
click at [1129, 513] on input "Apply" at bounding box center [1115, 514] width 43 height 27
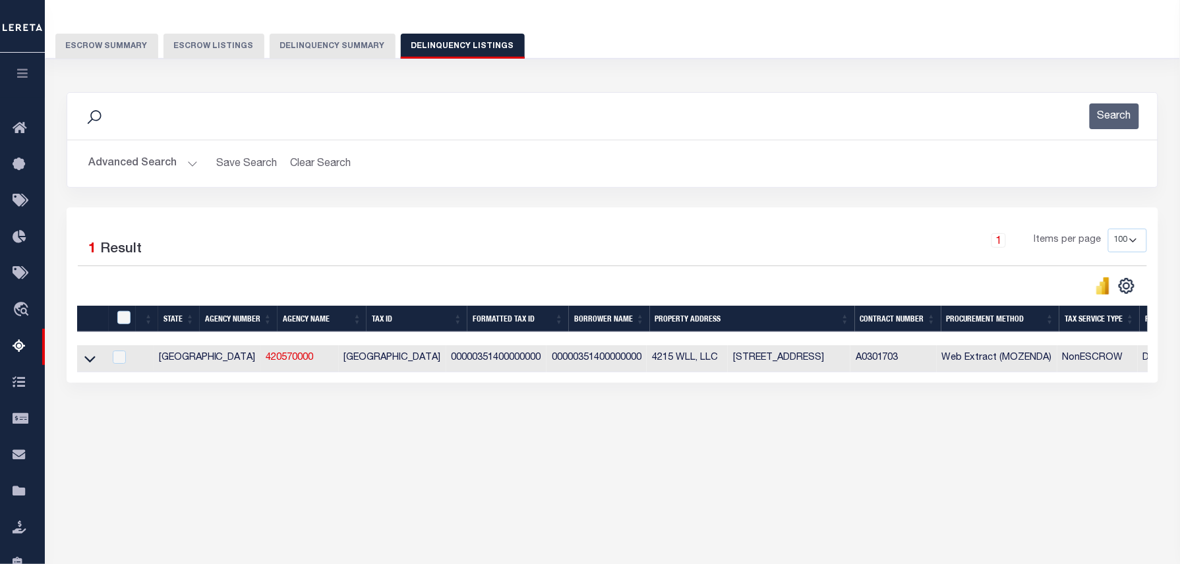
click at [170, 160] on button "Advanced Search" at bounding box center [142, 164] width 109 height 26
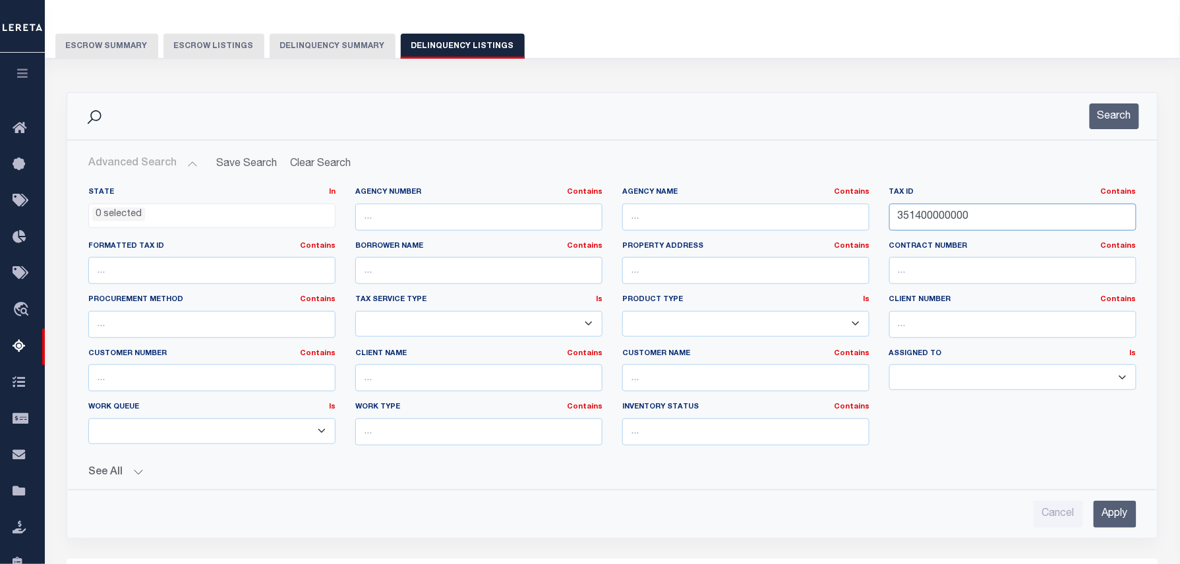
click at [500, 132] on div "Search Advanced Search Save Search Clear Search tblassign_wrapper_dynamictable_…" at bounding box center [613, 315] width 1092 height 447
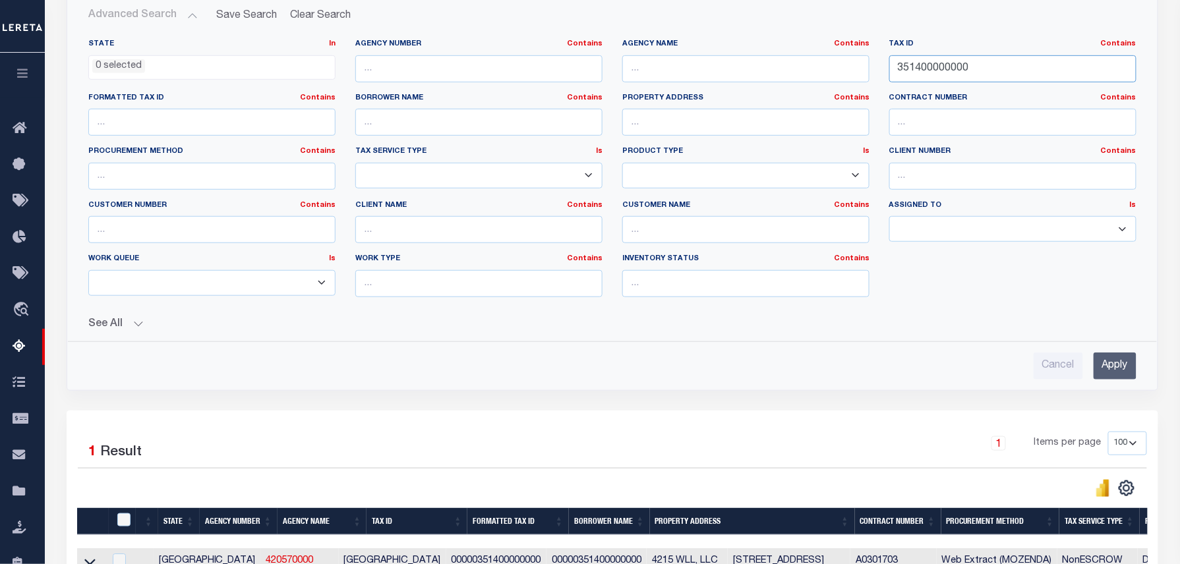
scroll to position [391, 0]
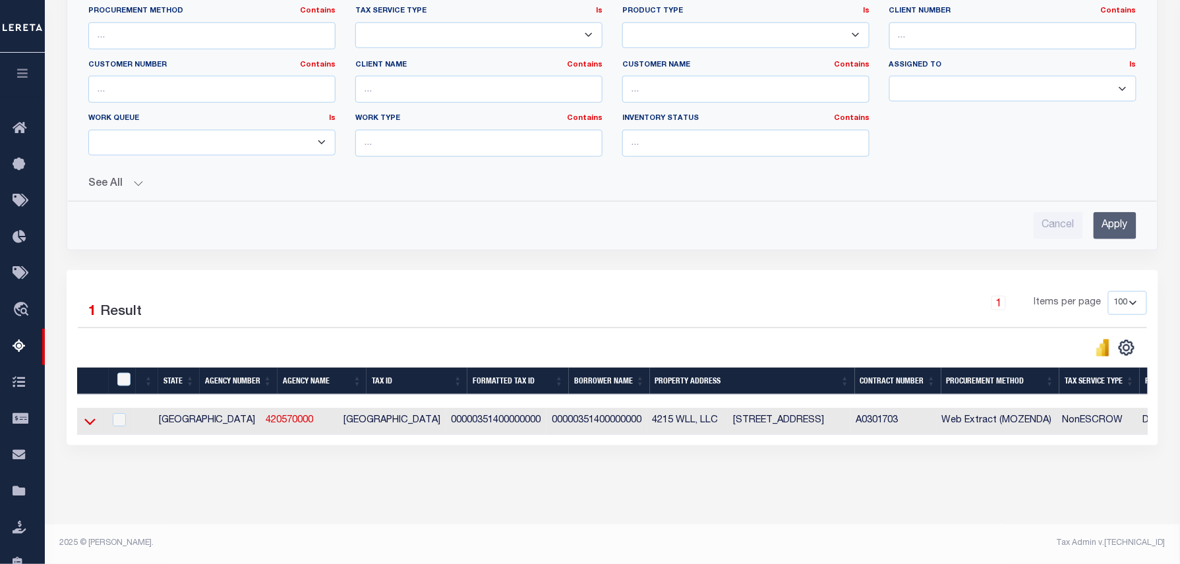
click at [92, 417] on icon at bounding box center [89, 422] width 11 height 14
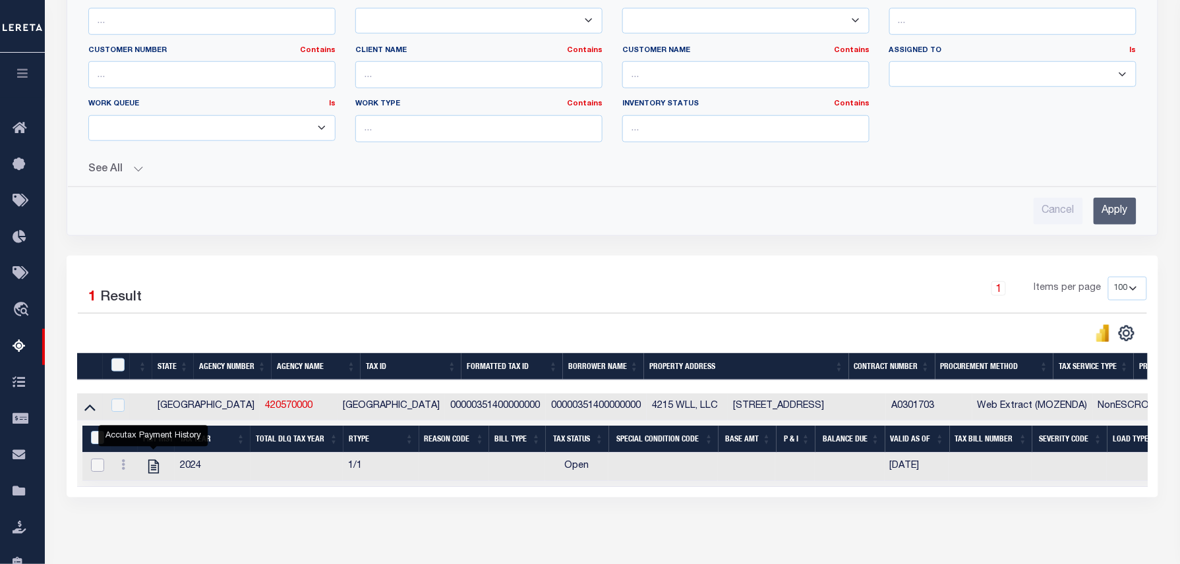
click at [101, 470] on input "checkbox" at bounding box center [97, 465] width 13 height 13
checkbox input "true"
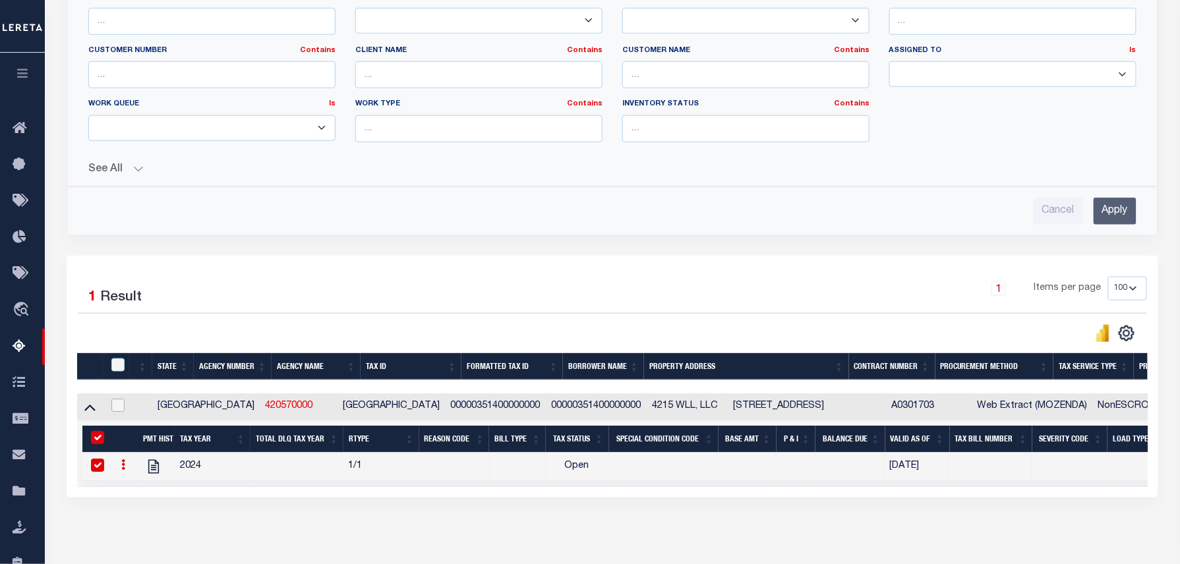
click at [113, 411] on input "checkbox" at bounding box center [117, 405] width 13 height 13
checkbox input "true"
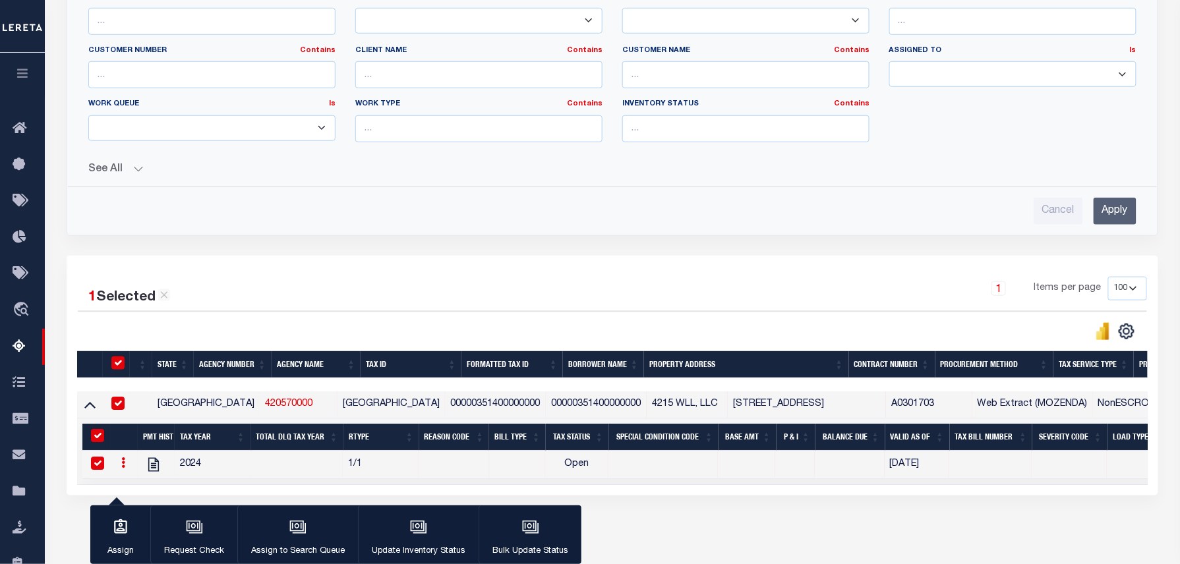
click at [536, 241] on div "Search Advanced Search Save Search Clear Search tblassign_wrapper_dynamictable_…" at bounding box center [613, 22] width 1112 height 467
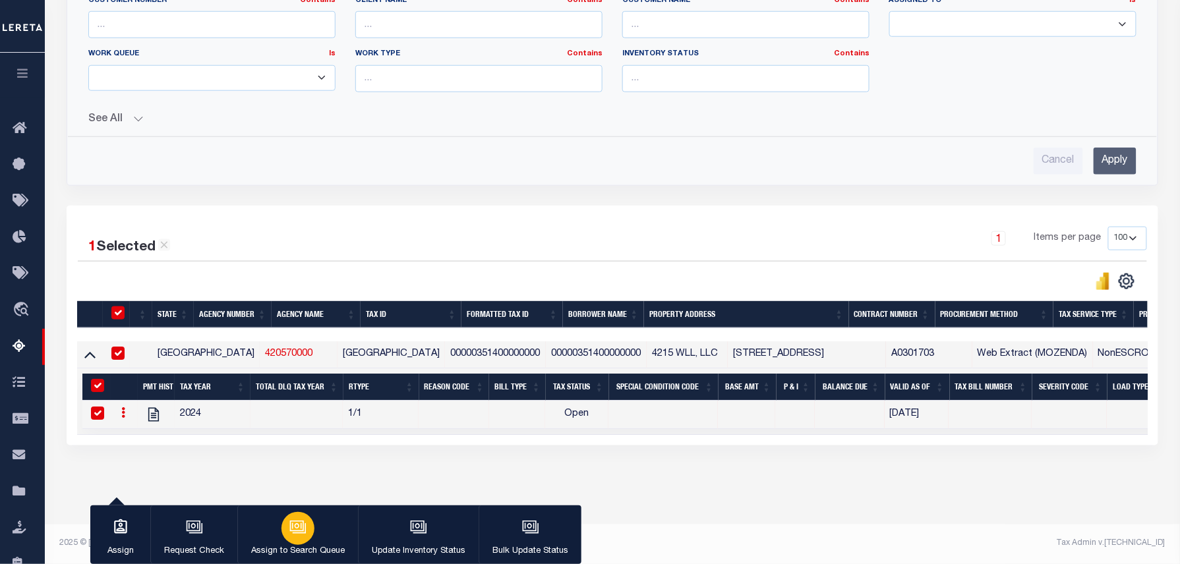
click at [306, 520] on div "button" at bounding box center [298, 528] width 33 height 33
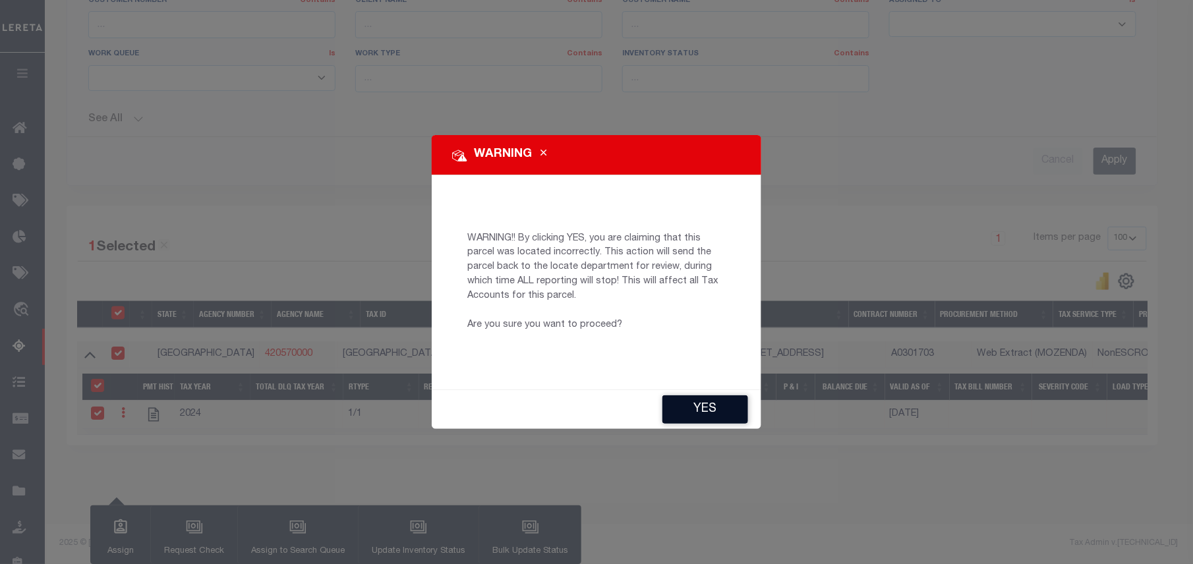
click at [702, 413] on button "YES" at bounding box center [706, 410] width 86 height 28
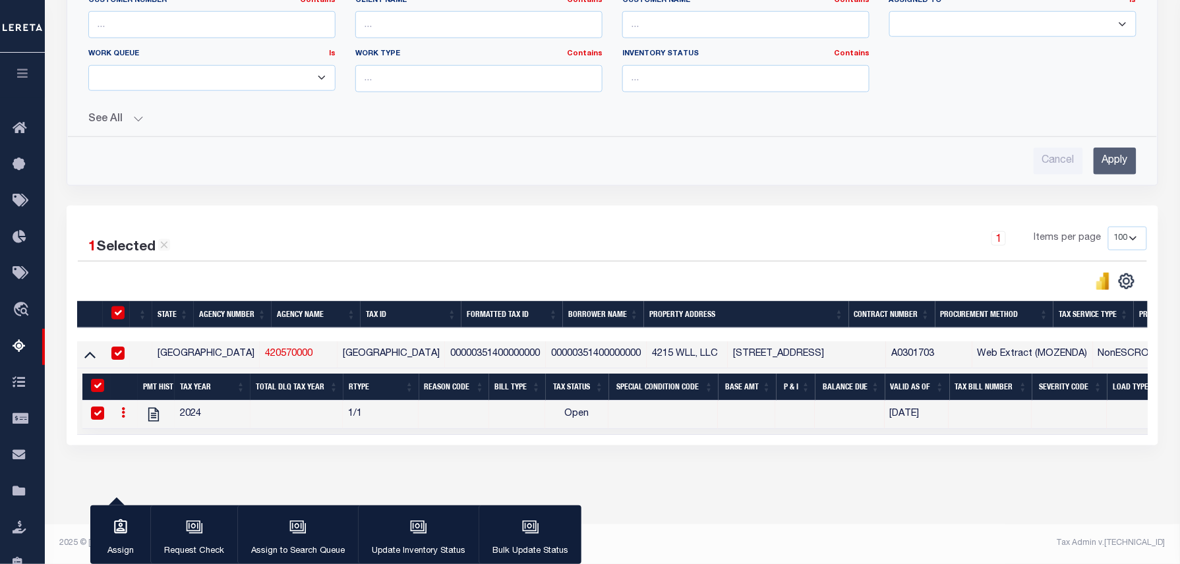
type input "PR"
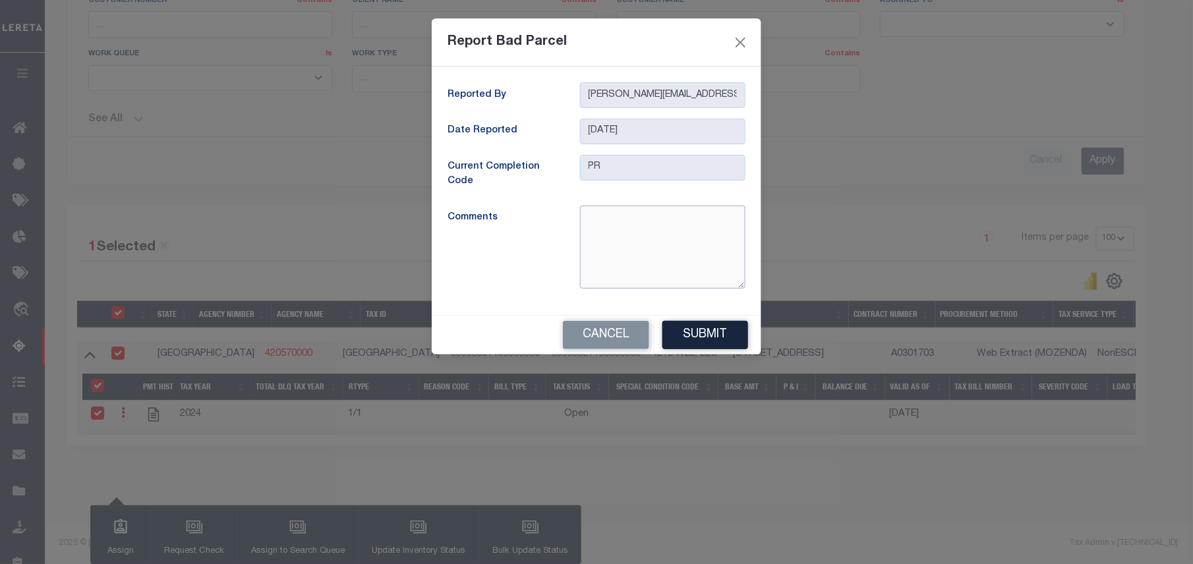
click at [623, 218] on textarea at bounding box center [663, 247] width 166 height 83
click at [610, 227] on textarea at bounding box center [663, 247] width 166 height 83
paste textarea "This account is inactive for the 2024 tax year."
type textarea "This account is inactive for the 2024 tax year"
click at [739, 343] on button "Submit" at bounding box center [706, 335] width 86 height 28
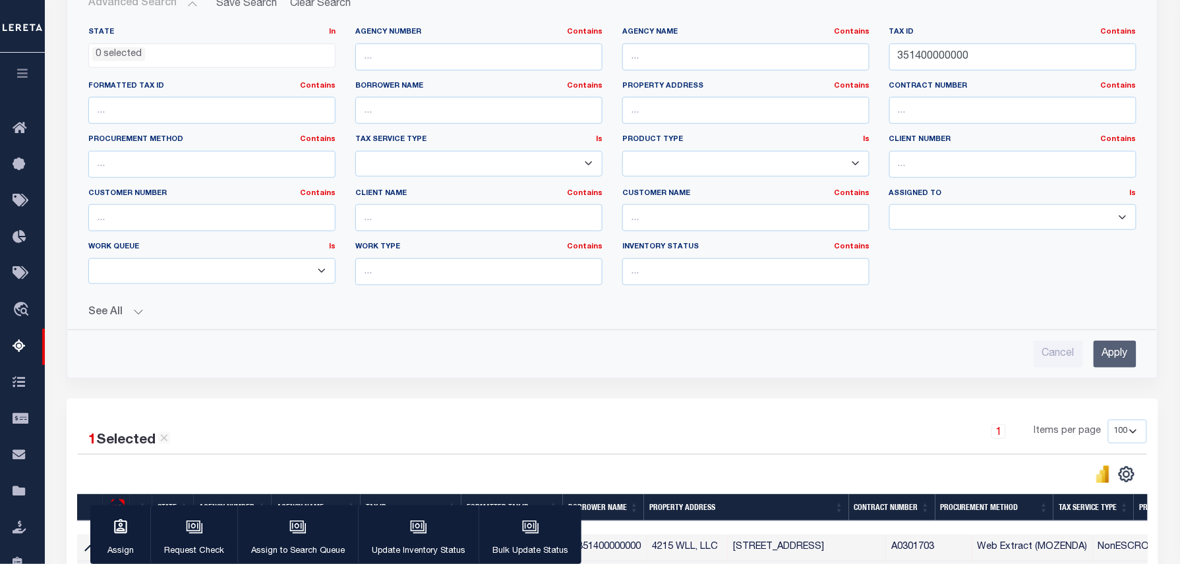
scroll to position [193, 0]
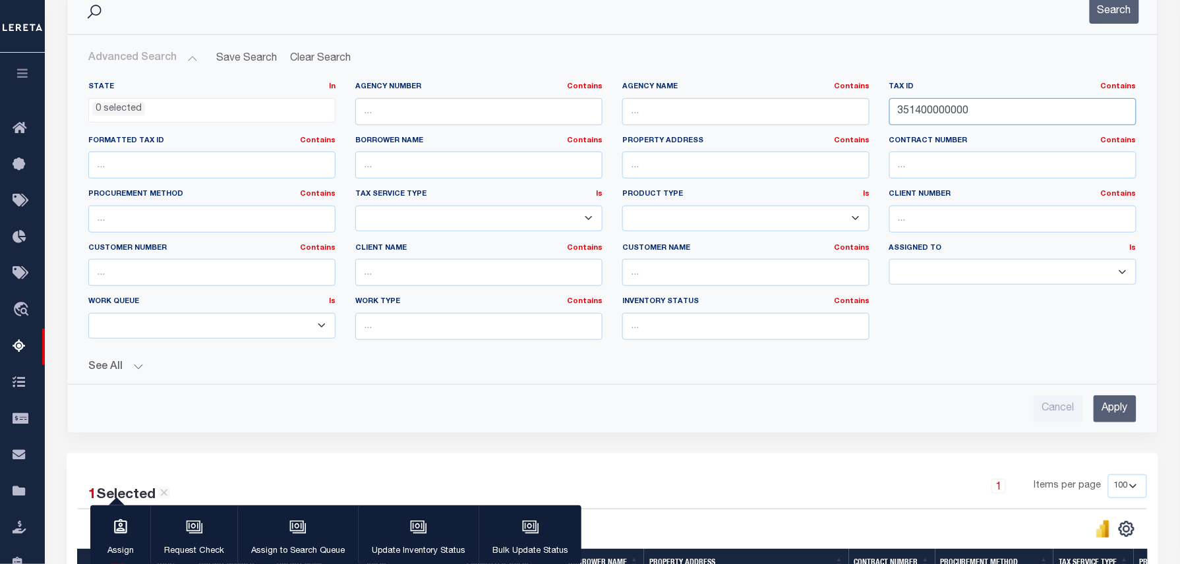
drag, startPoint x: 990, startPoint y: 114, endPoint x: 415, endPoint y: 92, distance: 574.7
click at [423, 92] on div "State In In AK AL AR AZ CA CO CT DC DE FL GA GU HI IA ID IL IN KS KY LA MA MD M…" at bounding box center [612, 216] width 1068 height 269
paste input "2462"
click at [1095, 407] on input "Apply" at bounding box center [1115, 409] width 43 height 27
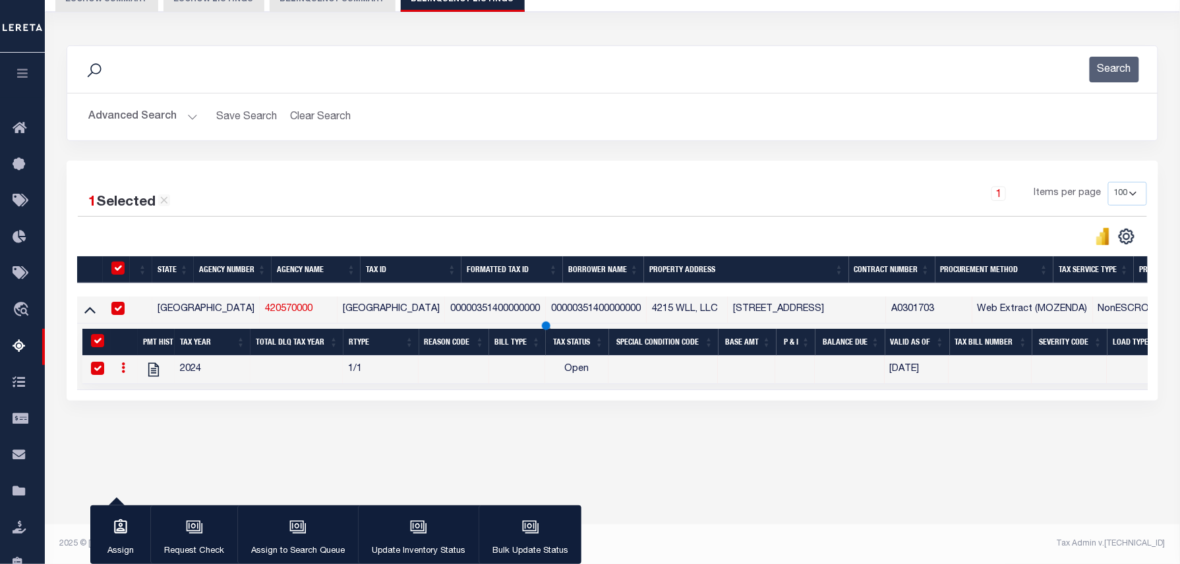
scroll to position [135, 0]
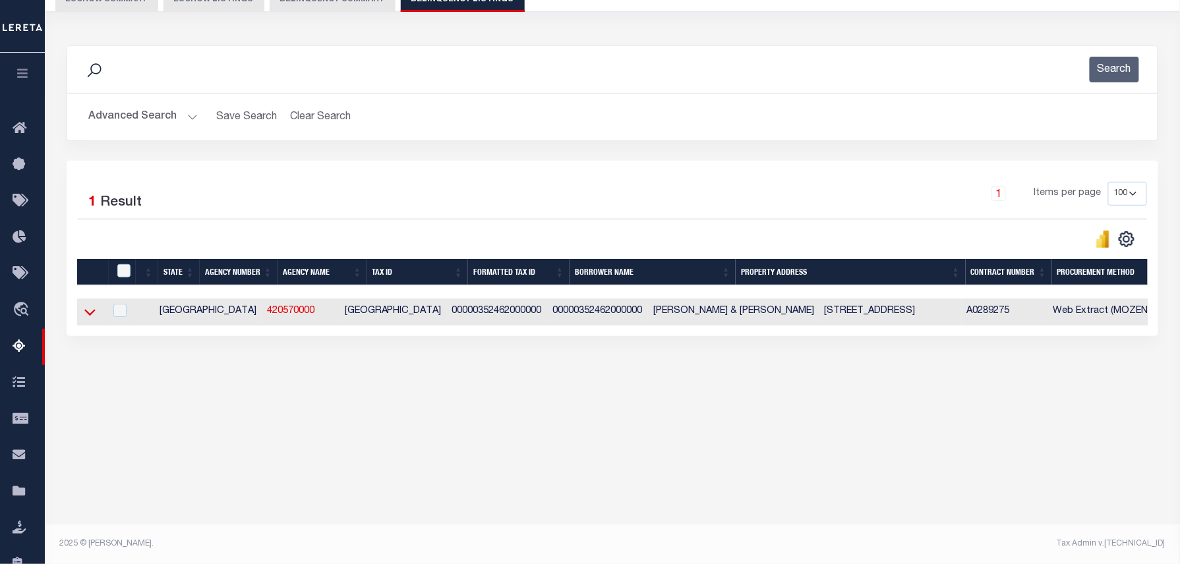
click at [90, 318] on icon at bounding box center [89, 312] width 11 height 14
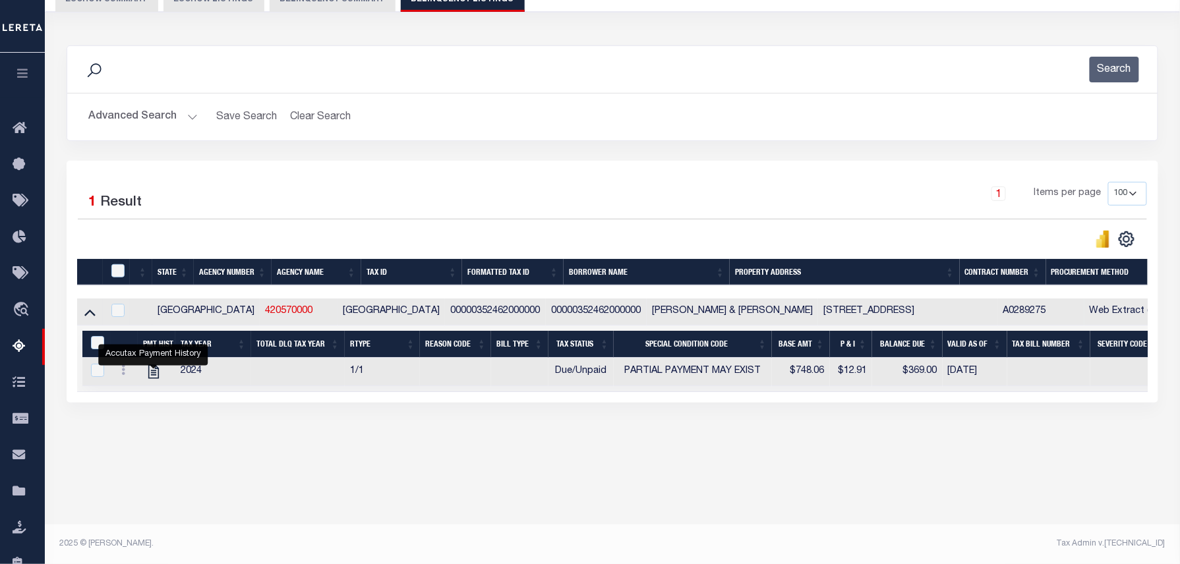
click at [185, 125] on button "Advanced Search" at bounding box center [142, 117] width 109 height 26
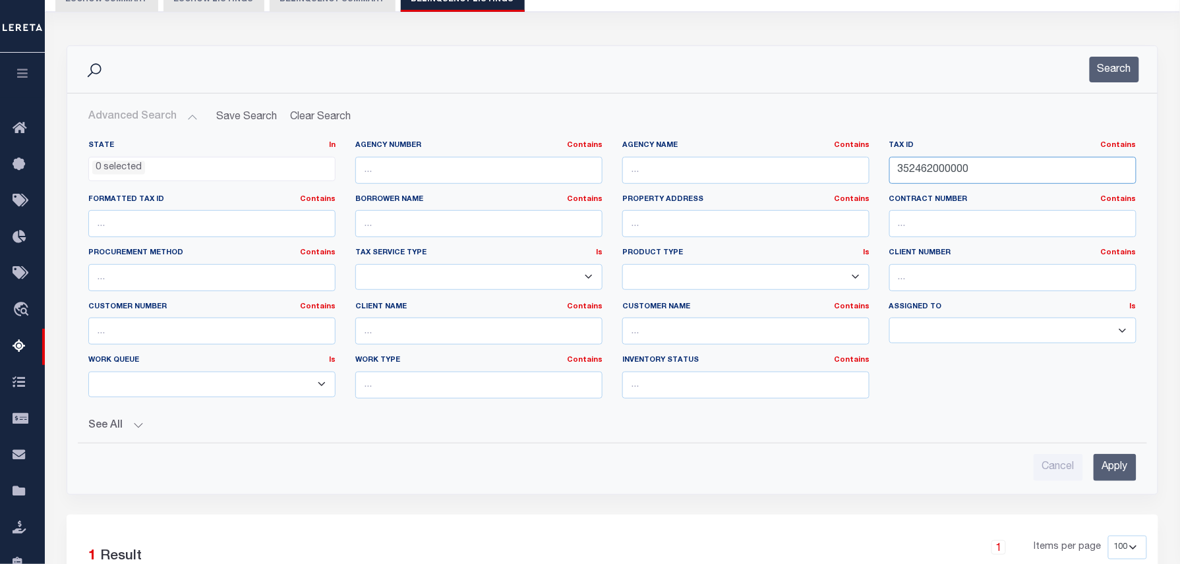
paste input "3167"
drag, startPoint x: 982, startPoint y: 179, endPoint x: 687, endPoint y: 151, distance: 296.1
click at [671, 152] on div "State In In AK AL AR AZ CA CO CT DC DE FL GA GU HI IA ID IL IN KS KY LA MA MD M…" at bounding box center [612, 274] width 1068 height 269
click at [1114, 469] on input "Apply" at bounding box center [1115, 467] width 43 height 27
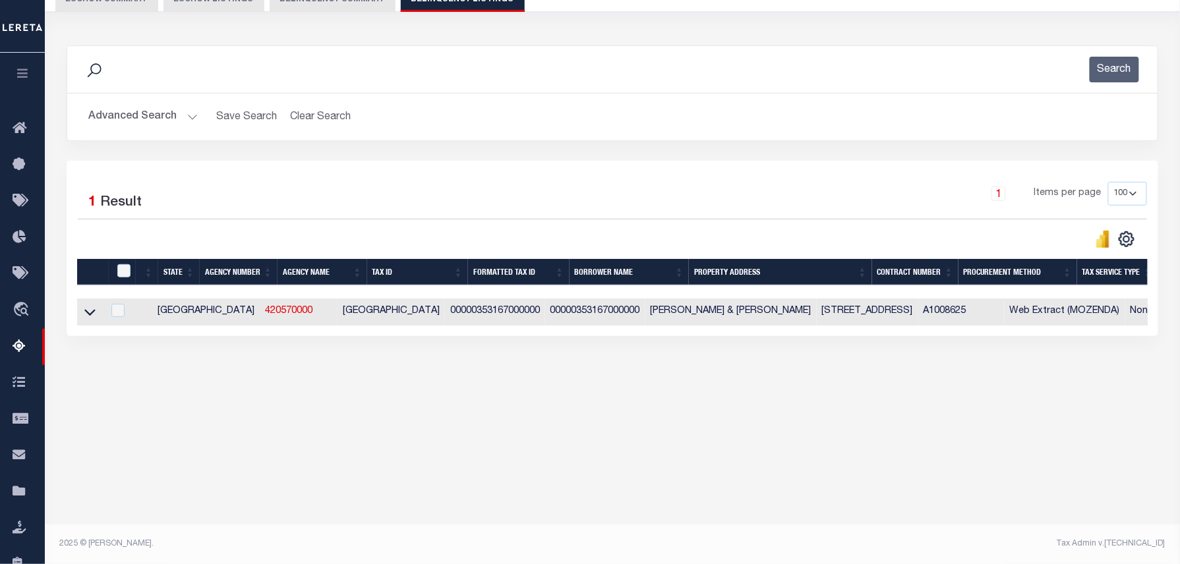
click at [191, 125] on button "Advanced Search" at bounding box center [142, 117] width 109 height 26
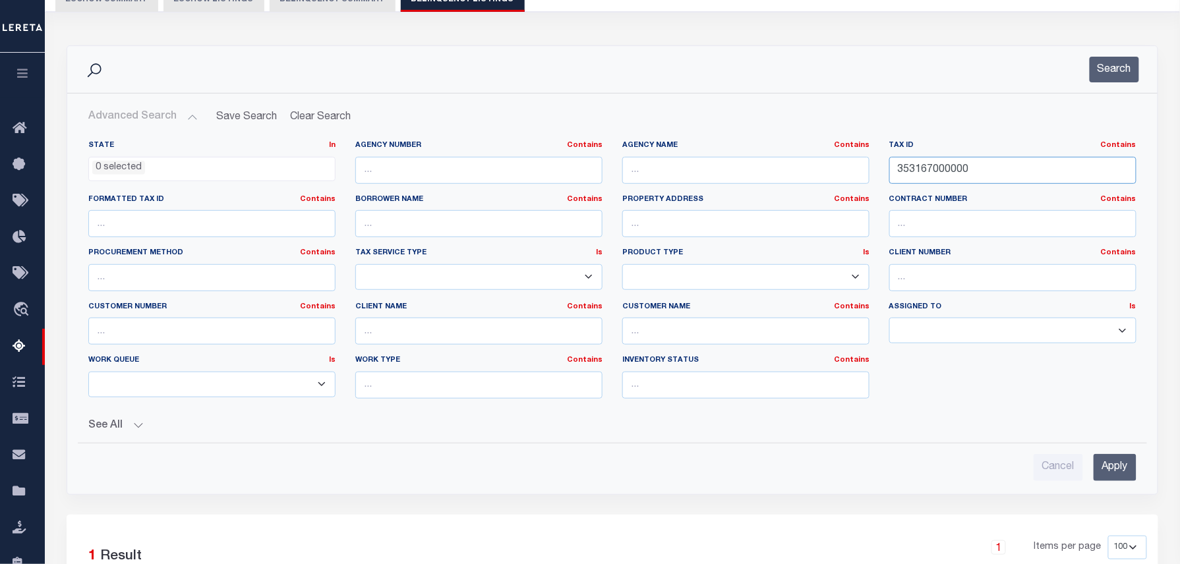
drag, startPoint x: 1004, startPoint y: 164, endPoint x: 723, endPoint y: 136, distance: 281.7
click at [733, 137] on div "State In In AK AL AR AZ CA CO CT DC DE FL GA GU HI IA ID IL IN KS KY LA MA MD M…" at bounding box center [612, 281] width 1089 height 303
paste input "2462"
click at [1143, 473] on div "Cancel Apply" at bounding box center [613, 463] width 1070 height 38
click at [1129, 473] on input "Apply" at bounding box center [1115, 467] width 43 height 27
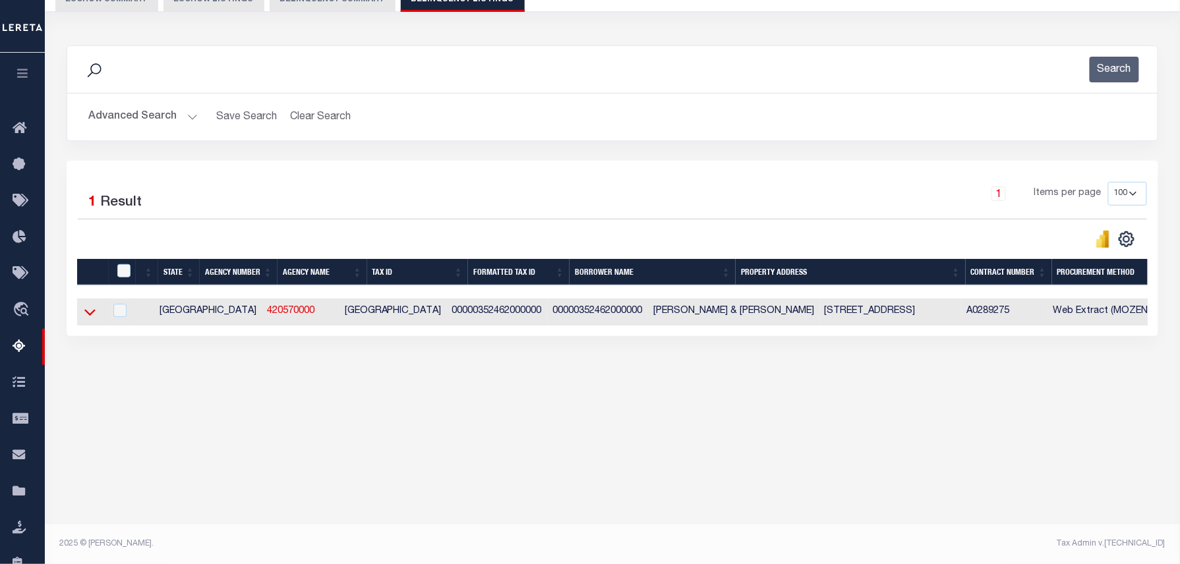
click at [95, 315] on icon at bounding box center [89, 313] width 11 height 7
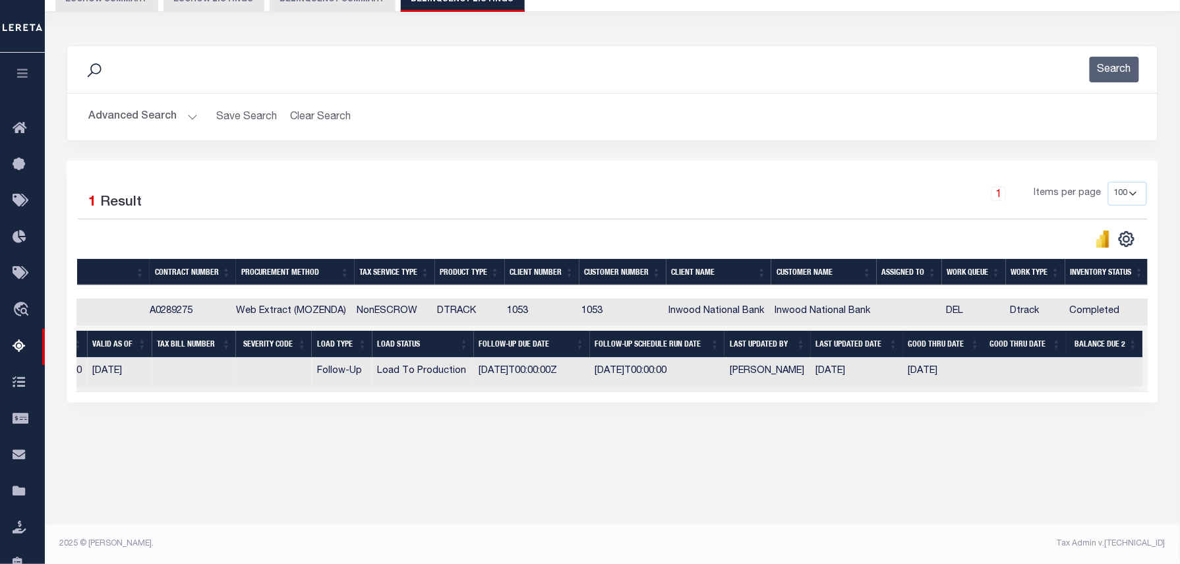
scroll to position [0, 0]
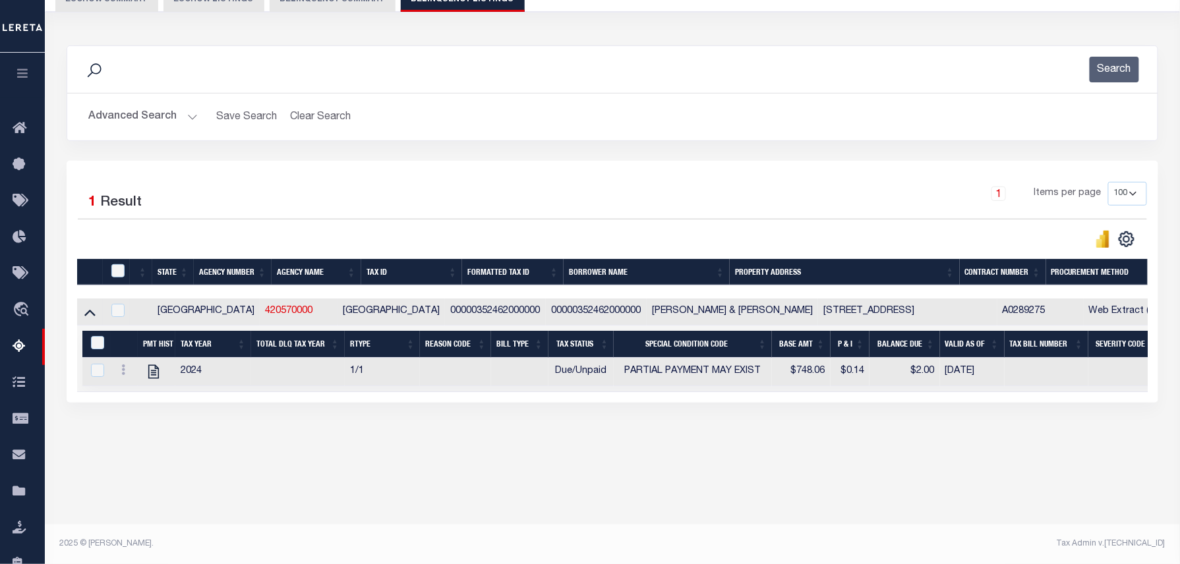
click at [157, 114] on button "Advanced Search" at bounding box center [142, 117] width 109 height 26
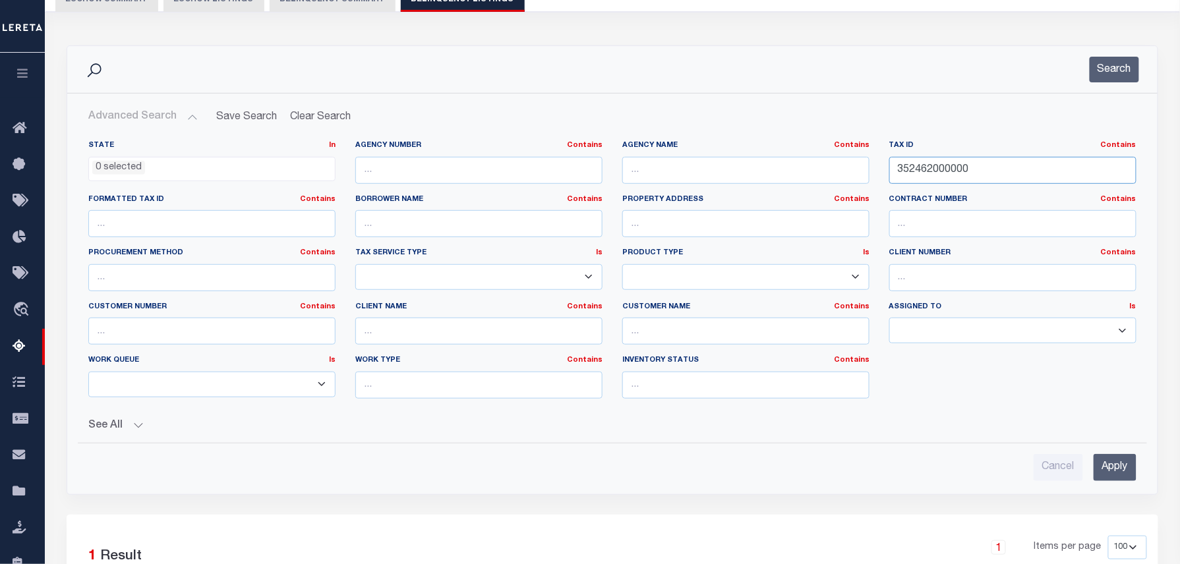
drag, startPoint x: 1040, startPoint y: 175, endPoint x: 567, endPoint y: 135, distance: 474.5
click at [599, 137] on div "State In In AK AL AR AZ CA CO CT DC DE FL GA GU HI IA ID IL IN KS KY LA MA MD M…" at bounding box center [612, 281] width 1089 height 303
paste input "3167"
type input "353167000000"
click at [1105, 464] on input "Apply" at bounding box center [1115, 467] width 43 height 27
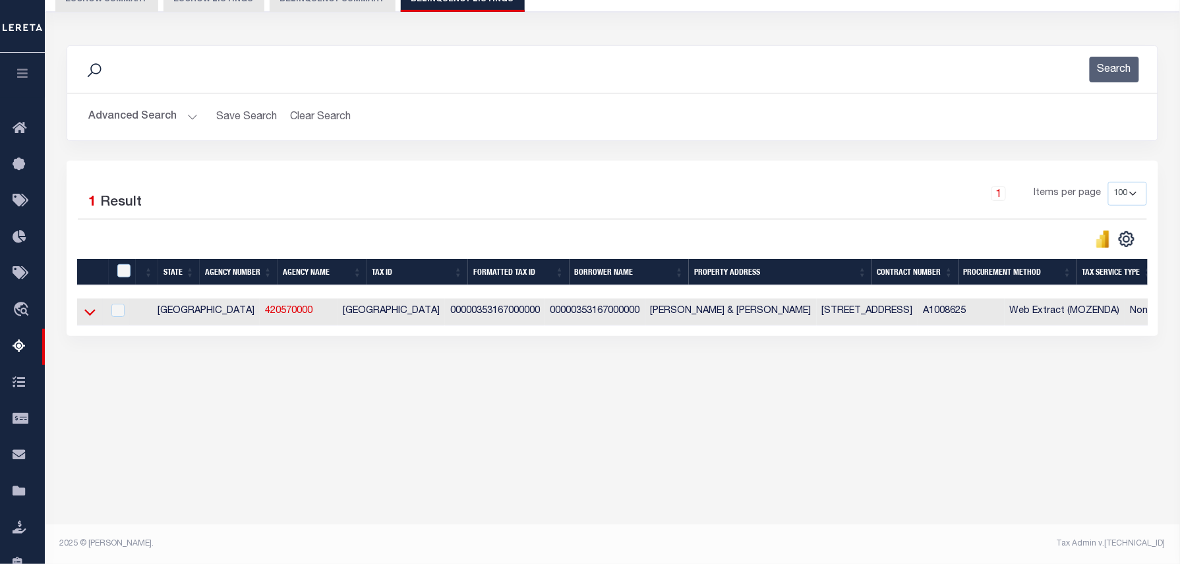
click at [88, 317] on icon at bounding box center [89, 312] width 11 height 14
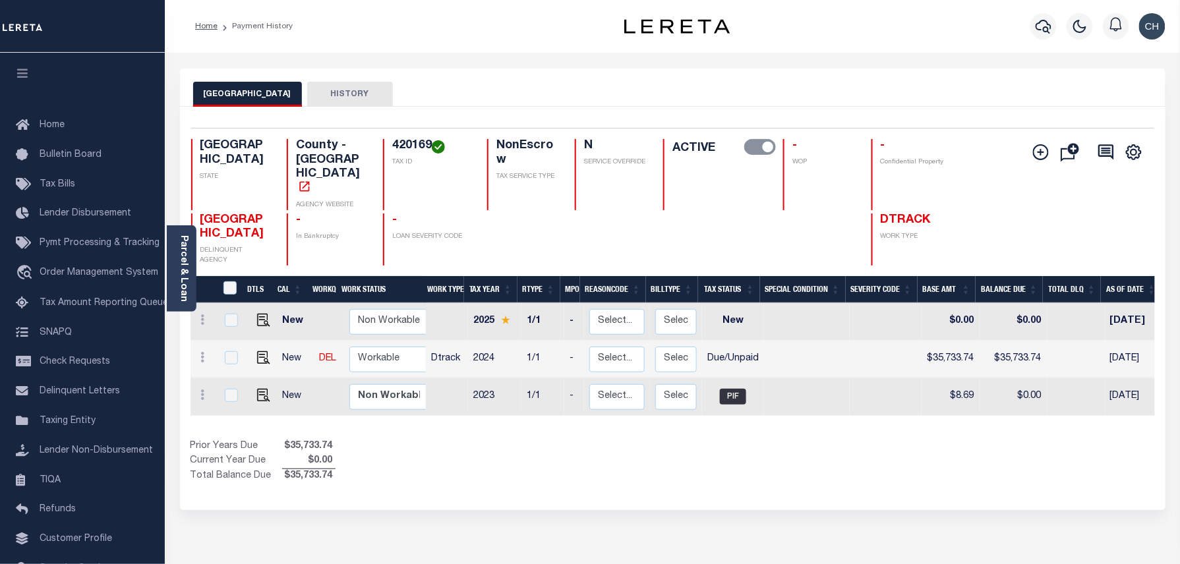
click at [402, 145] on h4 "420169" at bounding box center [431, 146] width 79 height 15
copy h4 "420169"
click at [259, 351] on img "" at bounding box center [263, 357] width 13 height 13
checkbox input "true"
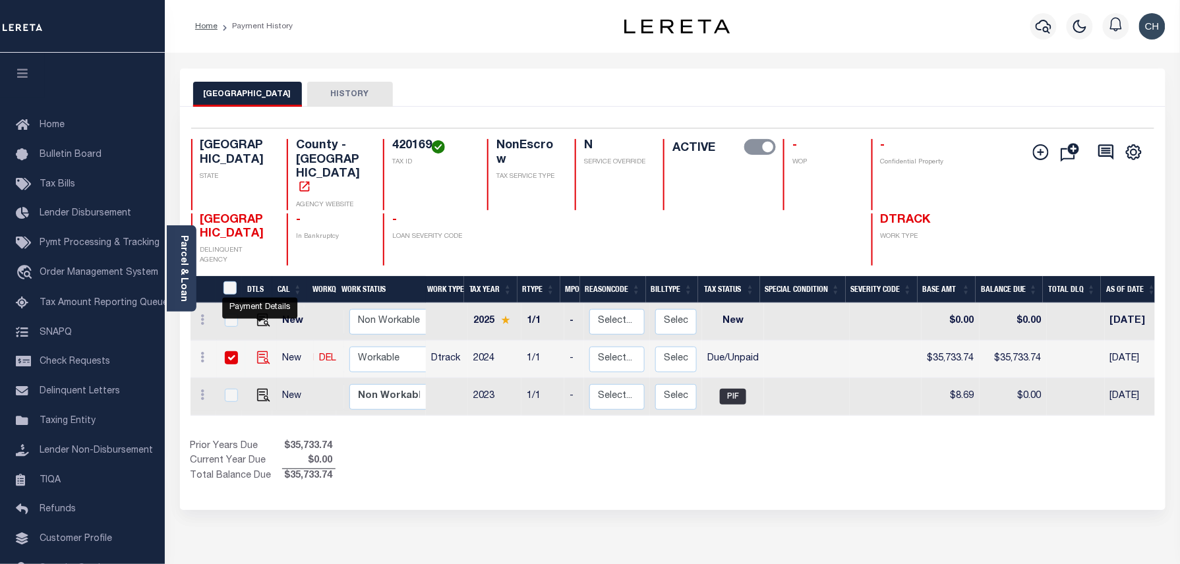
checkbox input "true"
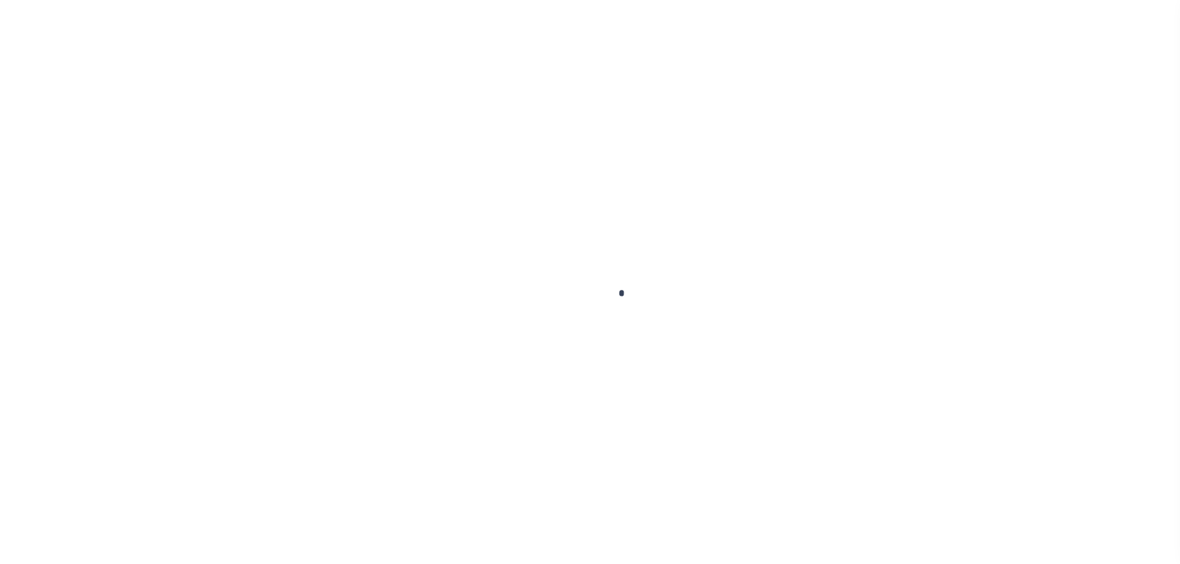
checkbox input "false"
type textarea "As of 03-25-2025 no P&I available online.."
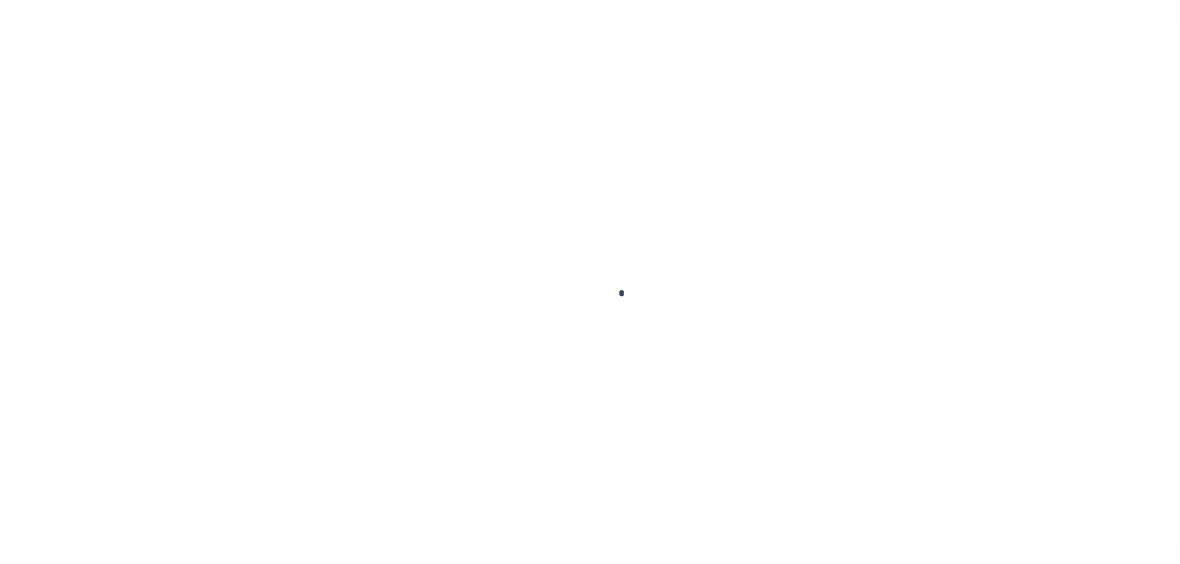
type input "03/25/2025"
select select "DUE"
type input "$35,733.74"
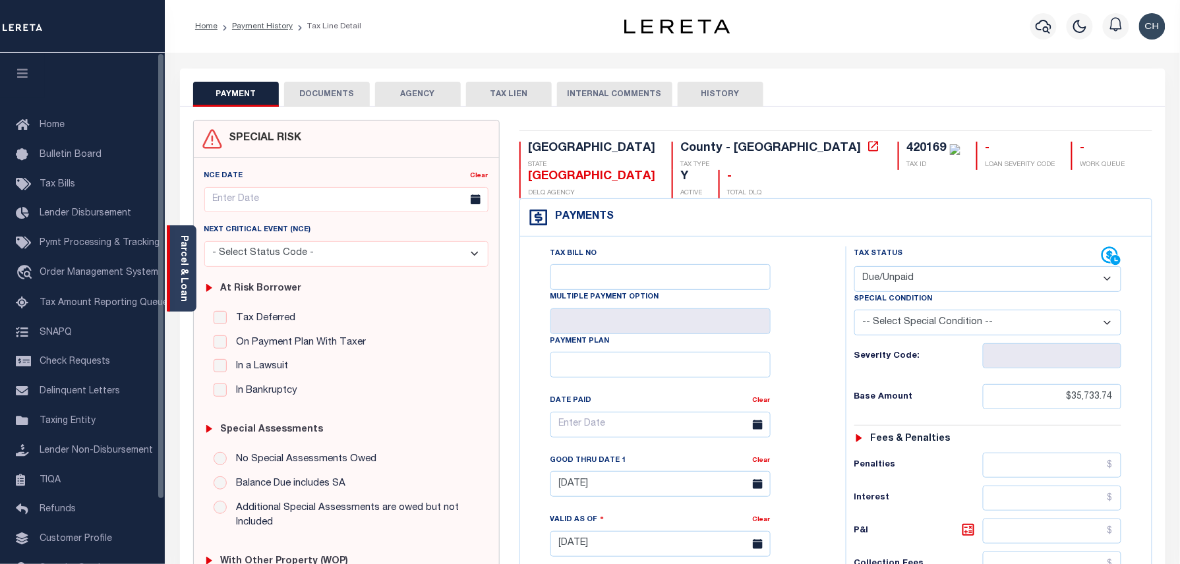
click at [172, 265] on div "Parcel & Loan" at bounding box center [182, 269] width 30 height 86
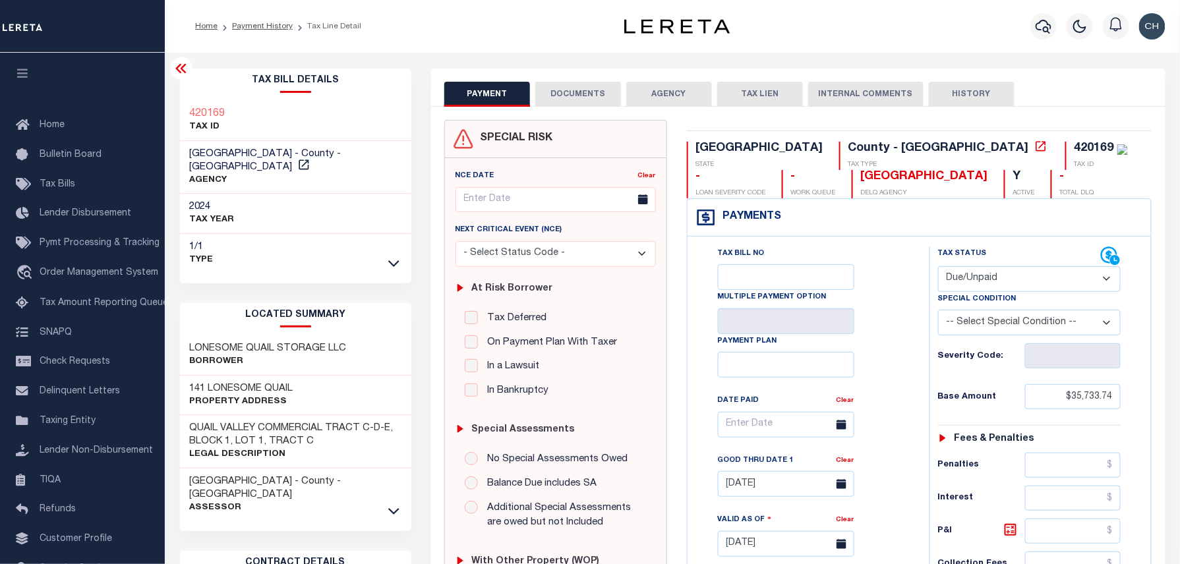
drag, startPoint x: 959, startPoint y: 280, endPoint x: 960, endPoint y: 288, distance: 8.7
click at [959, 280] on select "- Select Status Code - Open Due/Unpaid Paid Incomplete No Tax Due Internal Refu…" at bounding box center [1029, 279] width 183 height 26
select select "PYD"
click at [938, 268] on select "- Select Status Code - Open Due/Unpaid Paid Incomplete No Tax Due Internal Refu…" at bounding box center [1029, 279] width 183 height 26
type input "[DATE]"
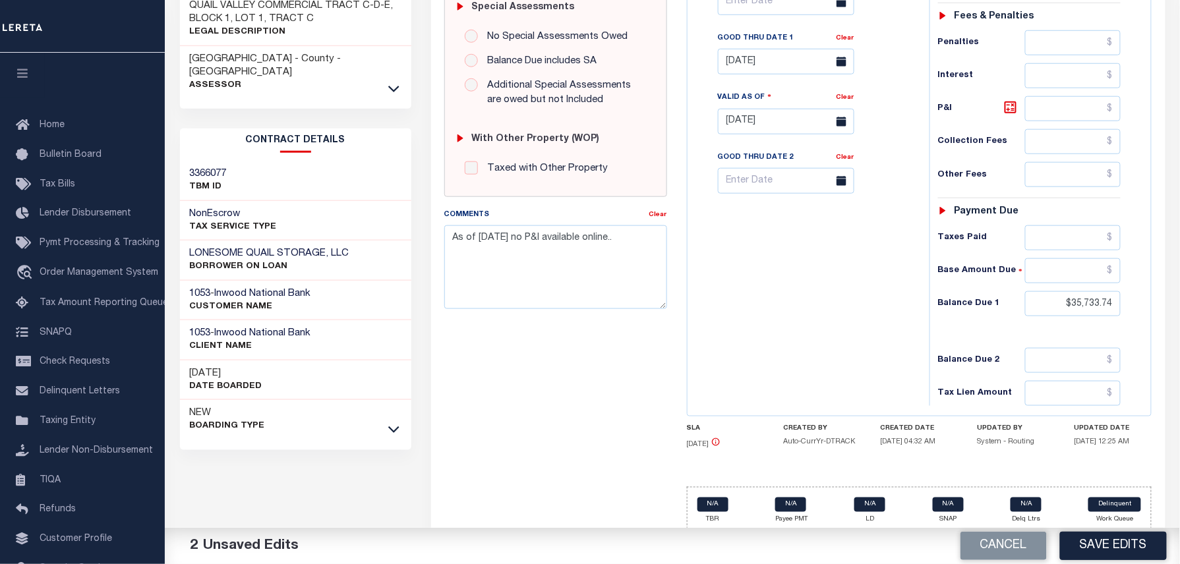
scroll to position [357, 0]
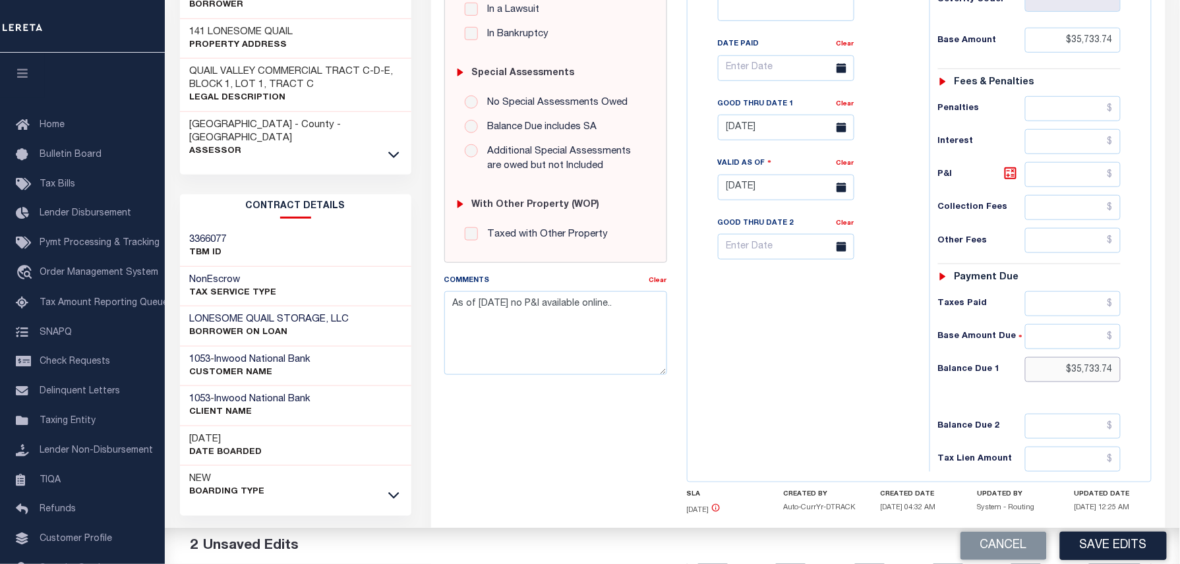
drag, startPoint x: 1056, startPoint y: 368, endPoint x: 1150, endPoint y: 378, distance: 94.2
click at [1150, 378] on div "Tax Bill No Multiple Payment Option Payment Plan" at bounding box center [920, 181] width 464 height 602
click at [1095, 380] on input "text" at bounding box center [1073, 369] width 96 height 25
type input "$0.00"
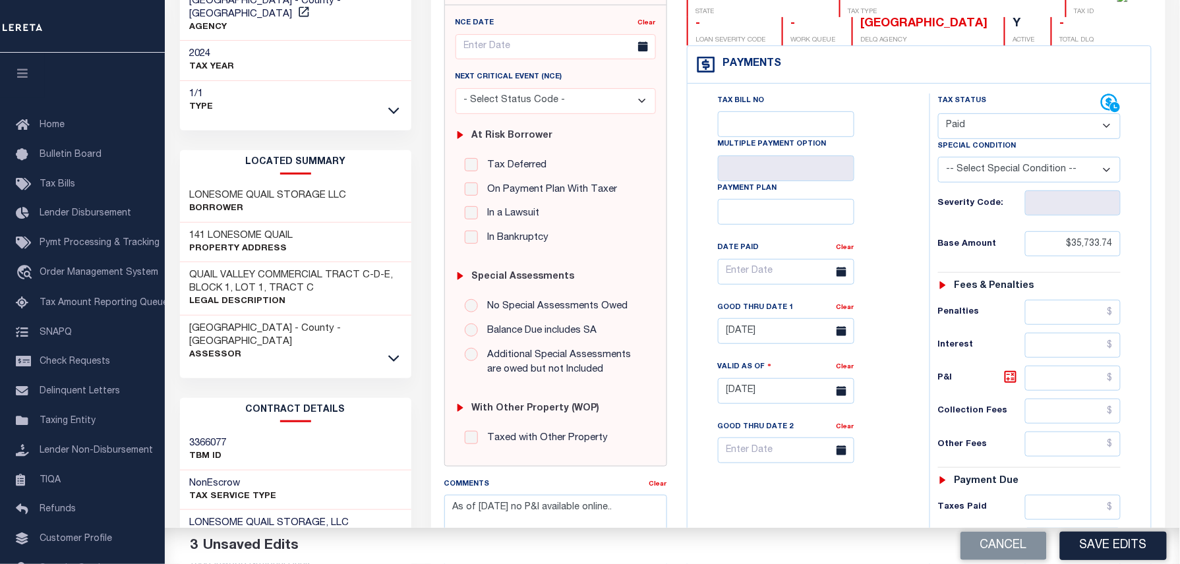
scroll to position [5, 0]
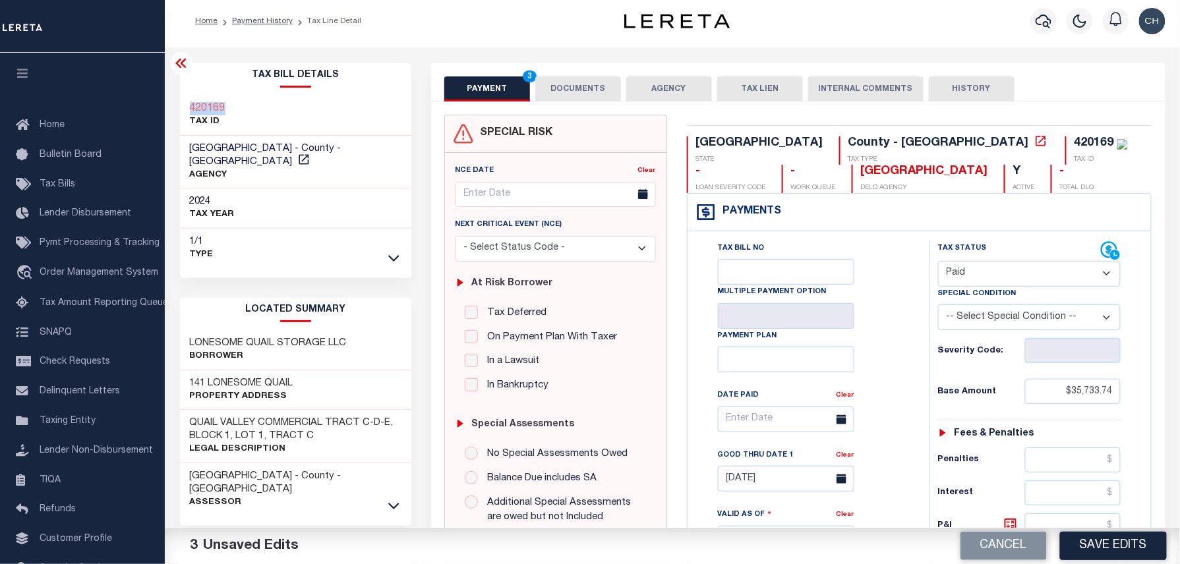
drag, startPoint x: 268, startPoint y: 108, endPoint x: 190, endPoint y: 96, distance: 78.8
click at [190, 96] on div "420169 TAX ID" at bounding box center [295, 116] width 231 height 40
copy h3 "420169"
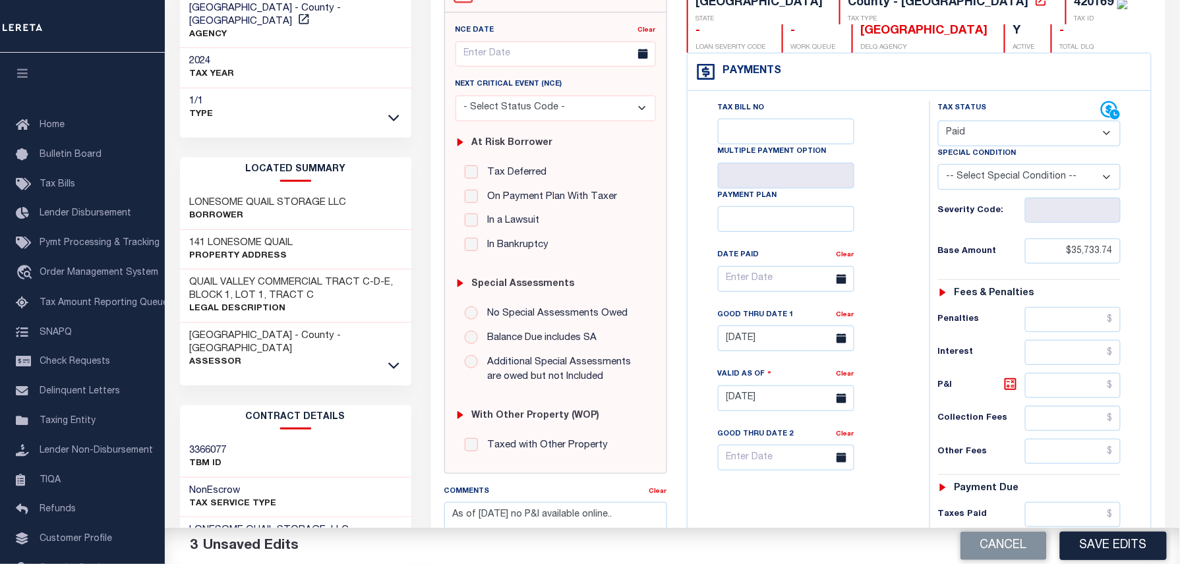
scroll to position [357, 0]
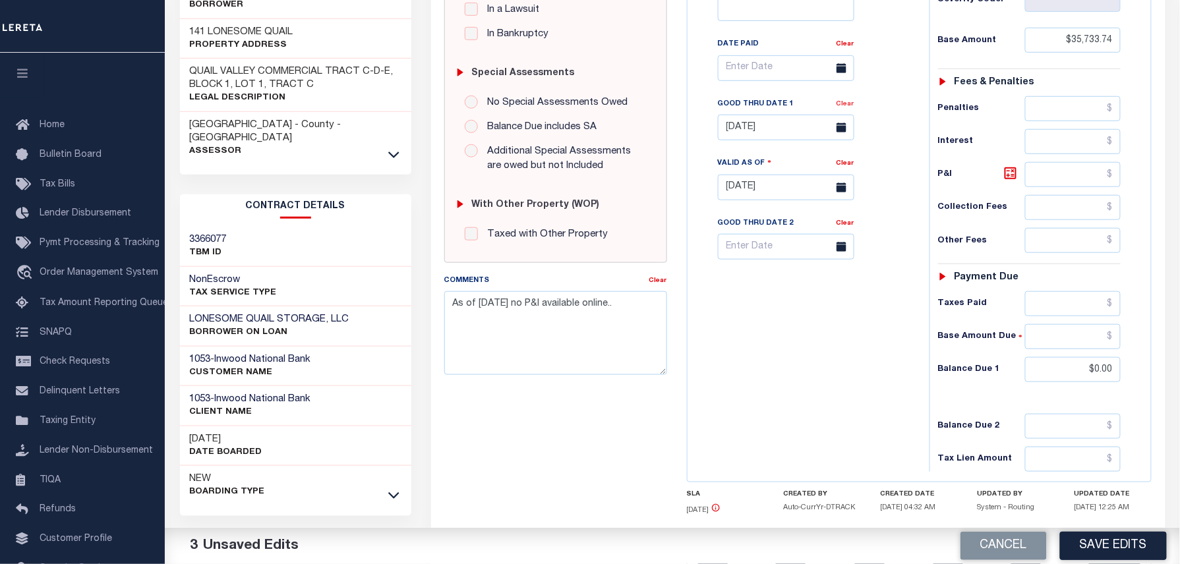
click at [851, 107] on link "Clear" at bounding box center [846, 104] width 18 height 7
click at [651, 304] on textarea "As of 03-25-2025 no P&I available online.." at bounding box center [555, 332] width 223 height 83
click at [1058, 301] on input "text" at bounding box center [1073, 303] width 96 height 25
paste input "420169"
drag, startPoint x: 1101, startPoint y: 310, endPoint x: 1157, endPoint y: 309, distance: 55.4
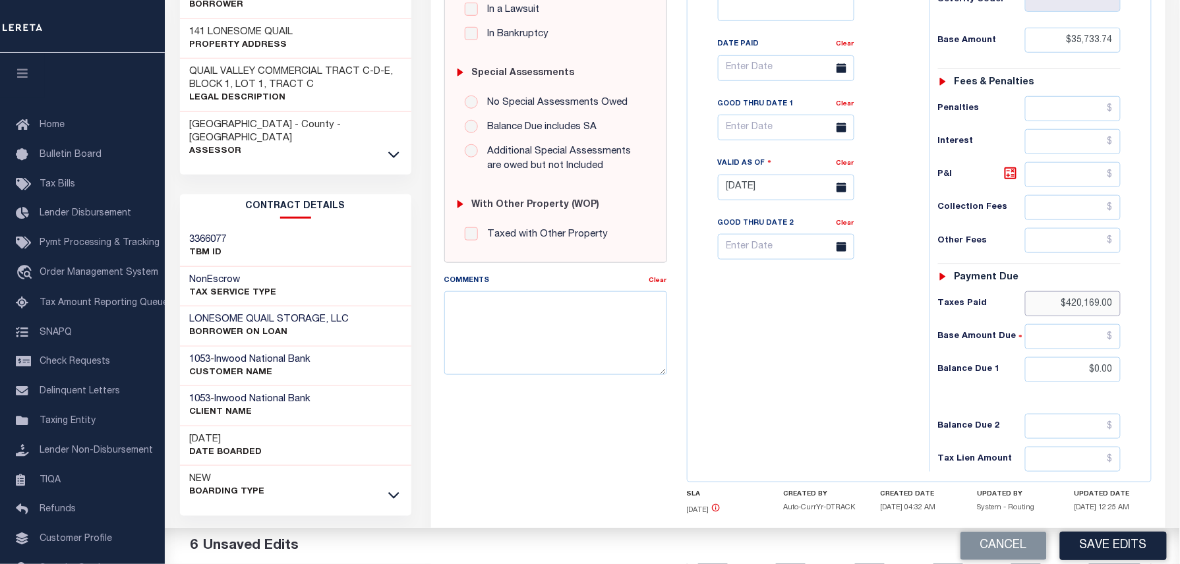
click at [1157, 309] on div "TX STATE County - TX TAX TYPE 420169 TAX ID - LOAN SEVERITY CODE - WORK QUEUE C…" at bounding box center [919, 187] width 485 height 849
paste input "35,733.74"
drag, startPoint x: 1059, startPoint y: 309, endPoint x: 1193, endPoint y: 309, distance: 134.5
click at [1180, 309] on html "Home Payment History Tax Line Detail" at bounding box center [590, 143] width 1180 height 1000
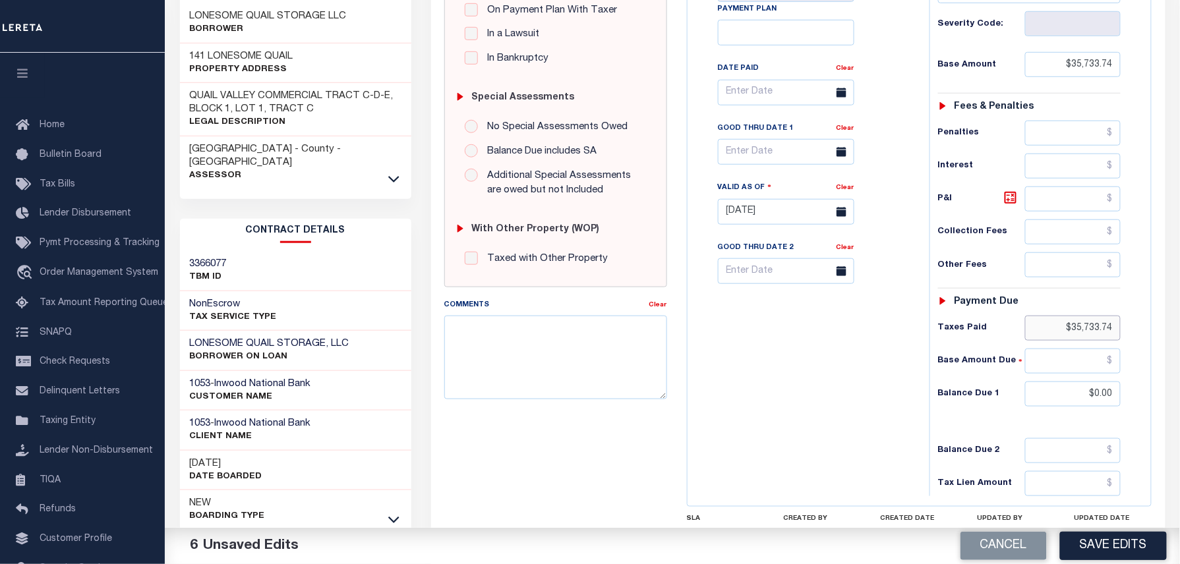
scroll to position [444, 0]
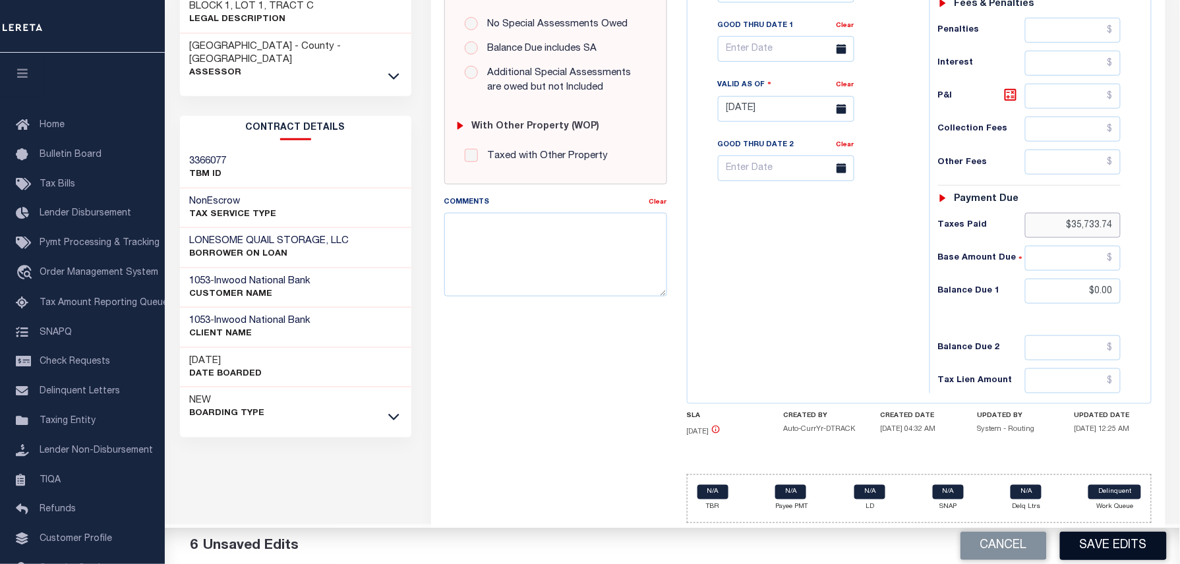
type input "$35,733.74"
click at [1114, 547] on button "Save Edits" at bounding box center [1113, 546] width 107 height 28
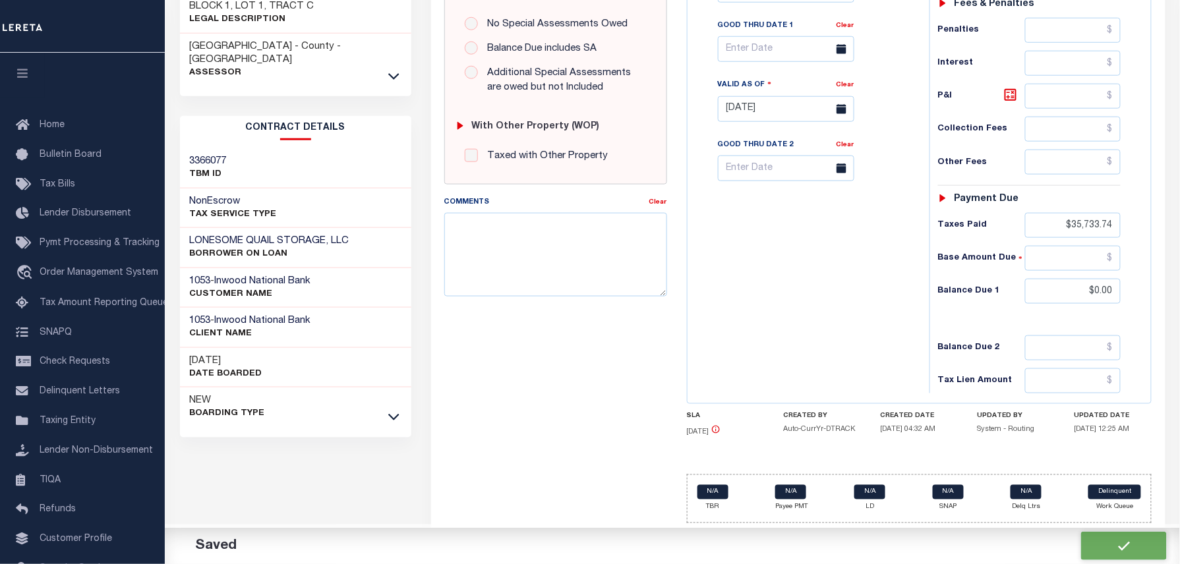
checkbox input "false"
type input "$35,733.74"
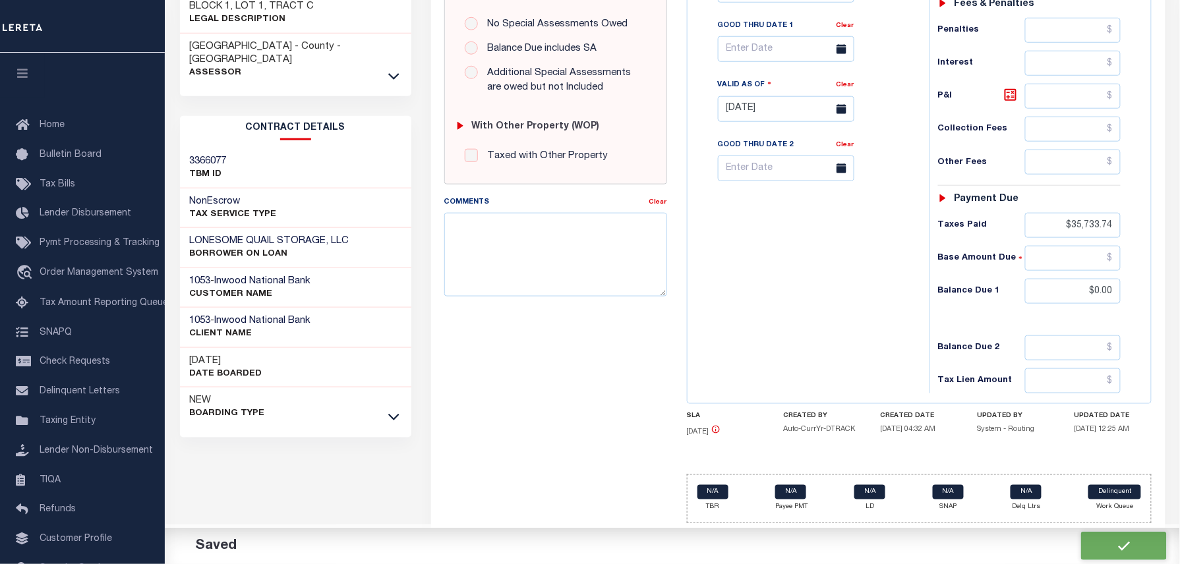
type input "$35,733.74"
type input "$0"
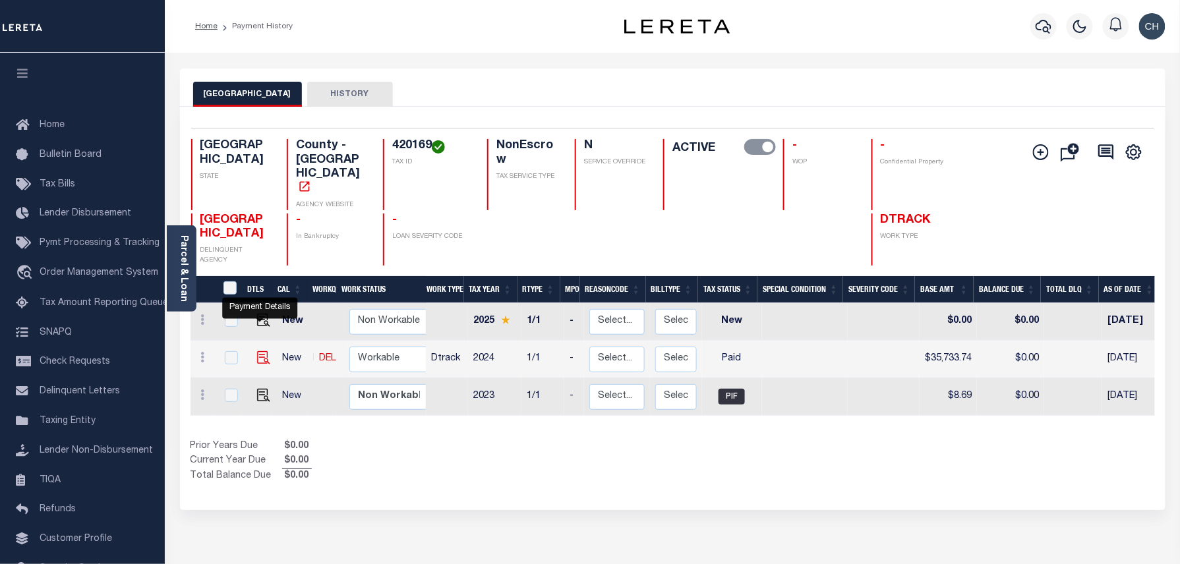
click at [257, 351] on img "" at bounding box center [263, 357] width 13 height 13
checkbox input "true"
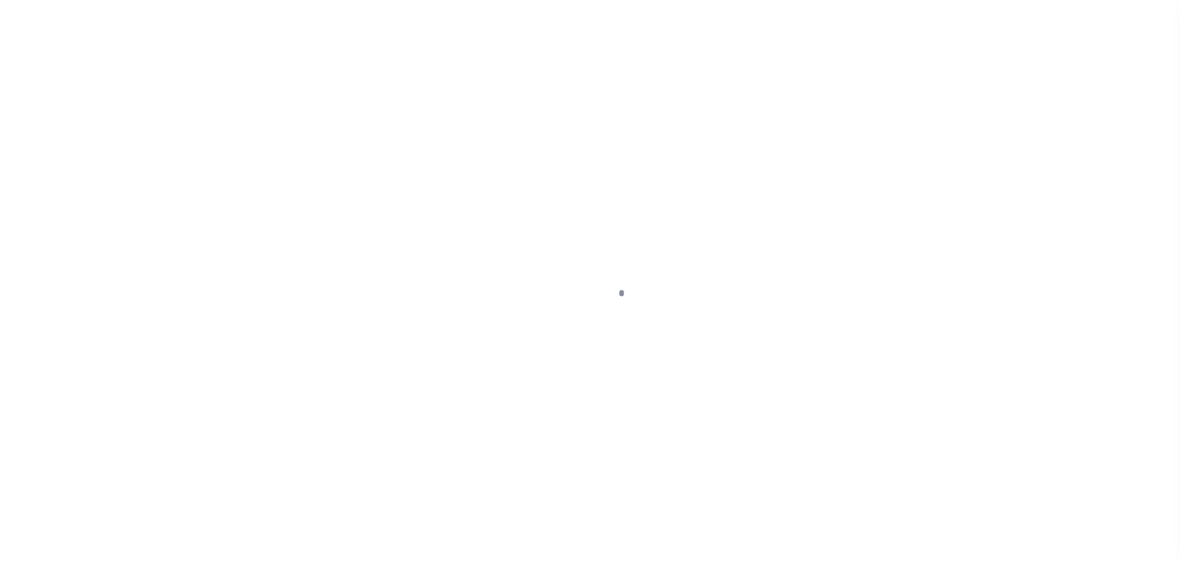
checkbox input "false"
type input "[DATE]"
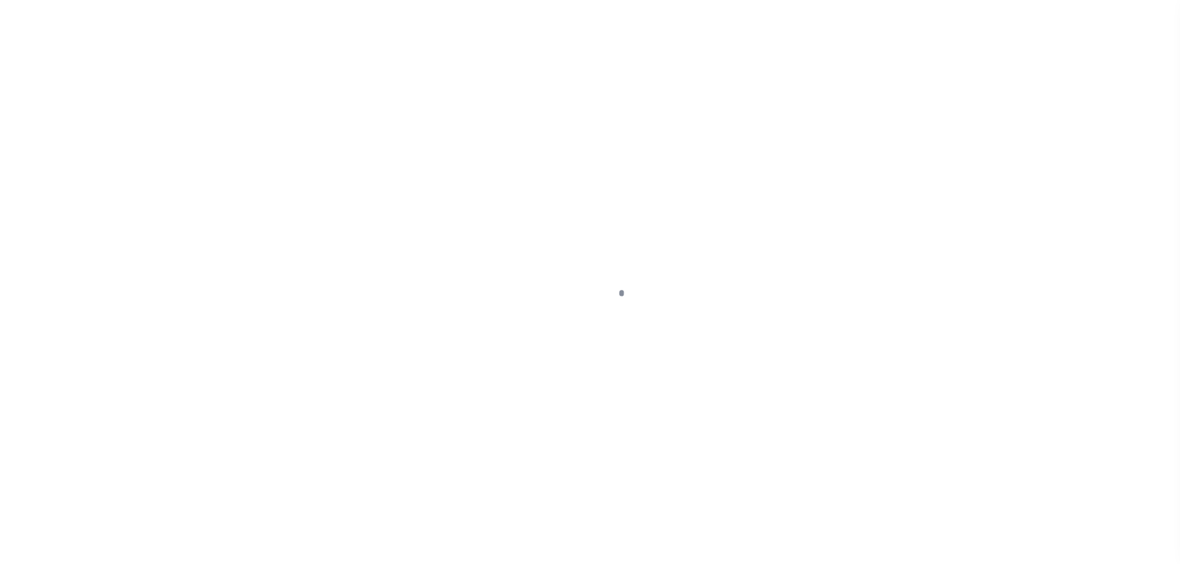
select select "PYD"
type input "$35,733.74"
type input "$0"
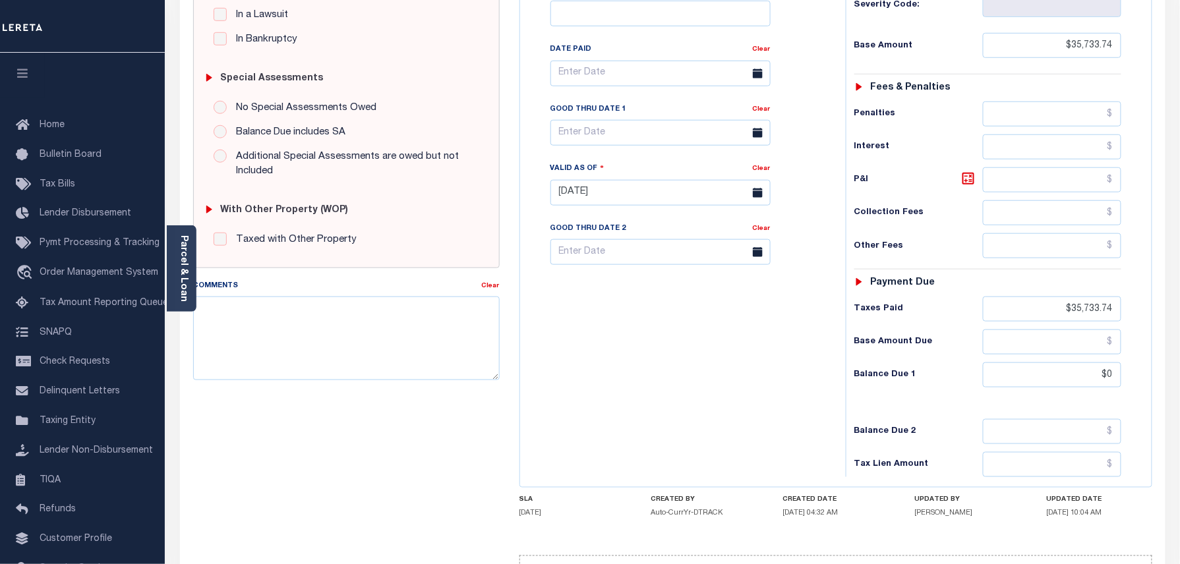
scroll to position [88, 0]
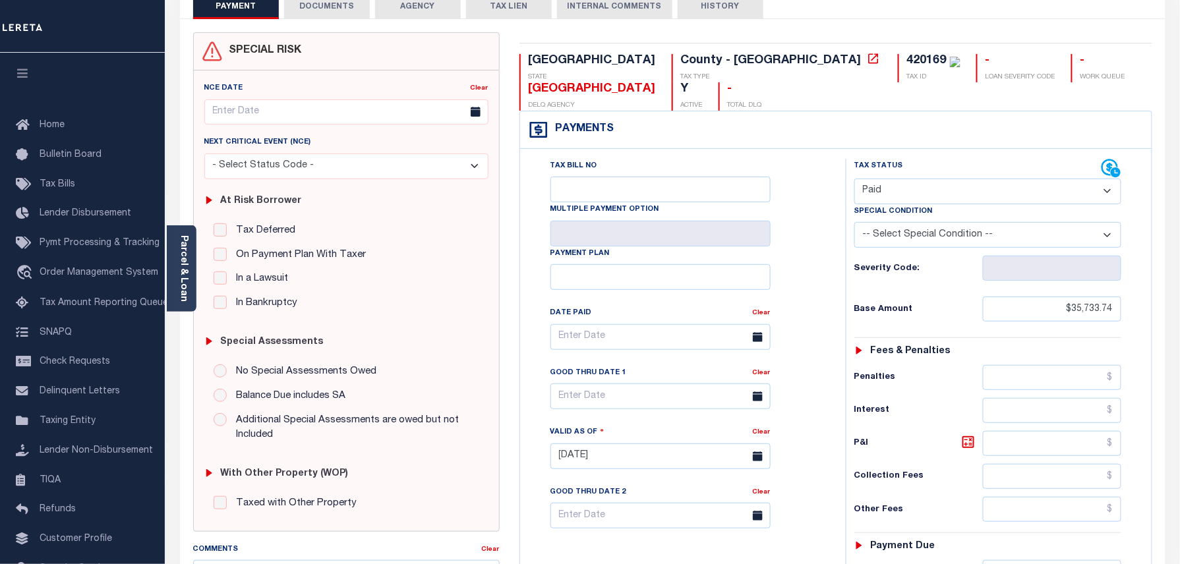
click at [338, 6] on button "DOCUMENTS" at bounding box center [327, 6] width 86 height 25
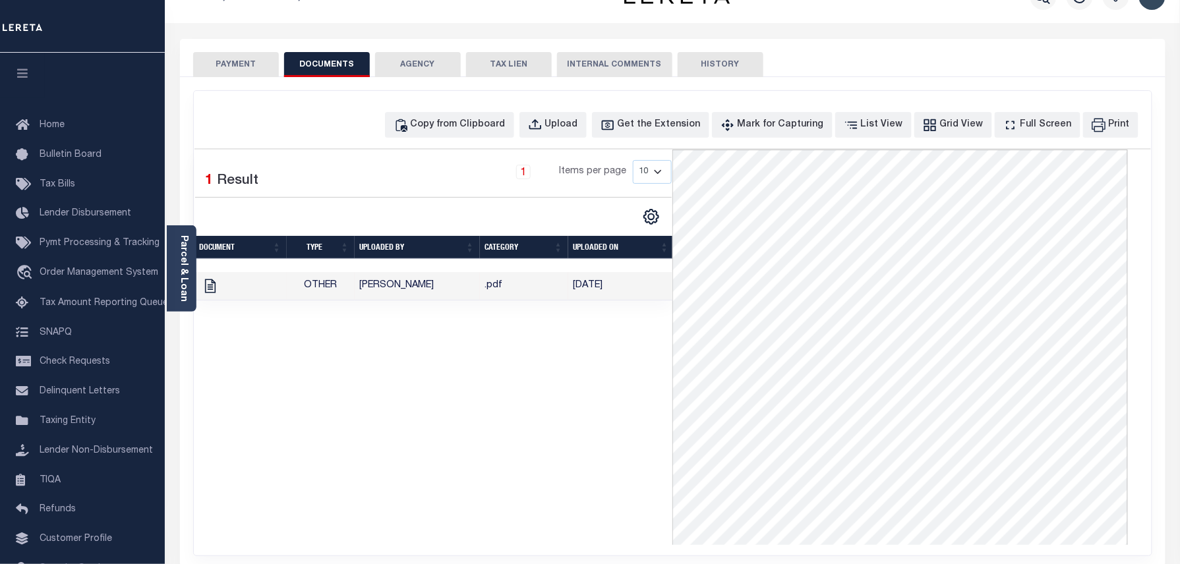
scroll to position [0, 0]
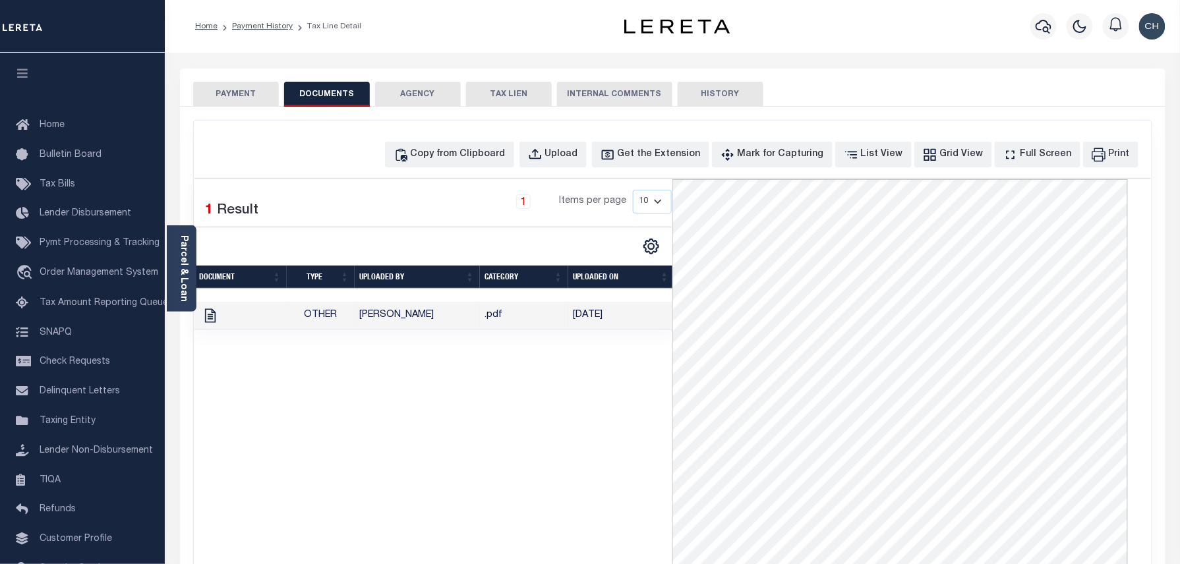
click at [257, 101] on button "PAYMENT" at bounding box center [236, 94] width 86 height 25
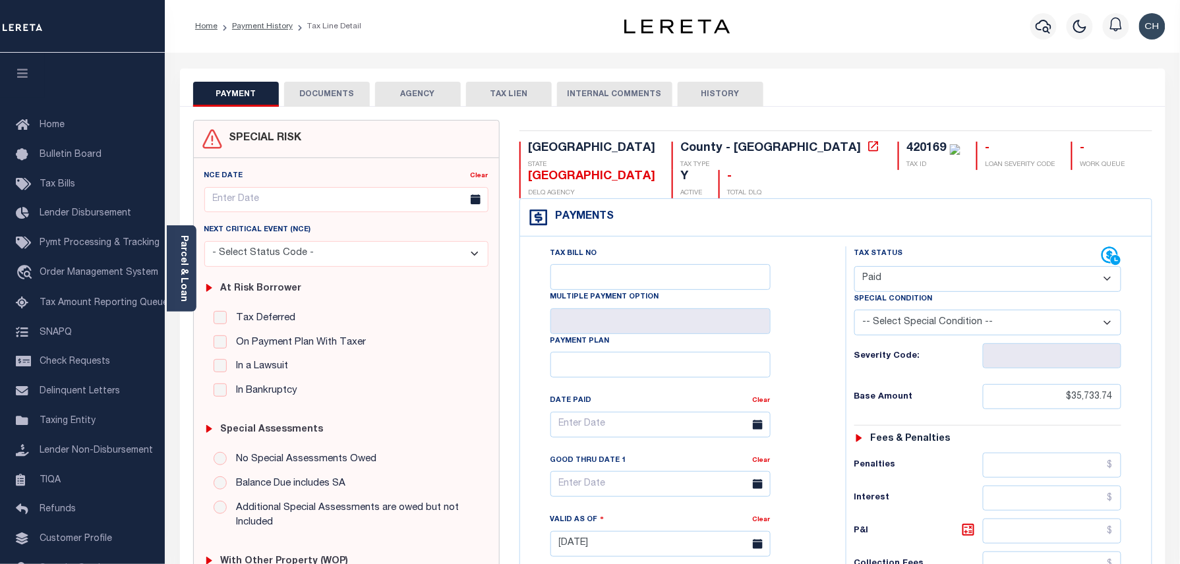
click at [700, 140] on div "TX STATE County - TX TAX TYPE 420169 TAX ID - LOAN SEVERITY CODE - WORK QUEUE C…" at bounding box center [836, 543] width 653 height 847
click at [330, 91] on button "DOCUMENTS" at bounding box center [327, 94] width 86 height 25
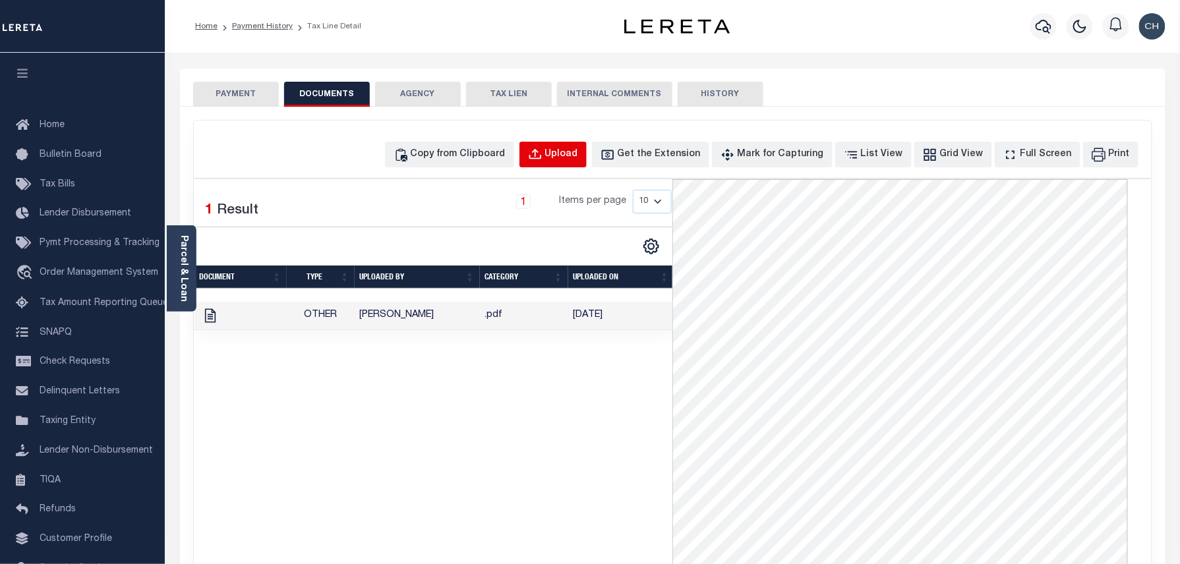
click at [587, 145] on button "Upload" at bounding box center [553, 155] width 67 height 26
select select "POP"
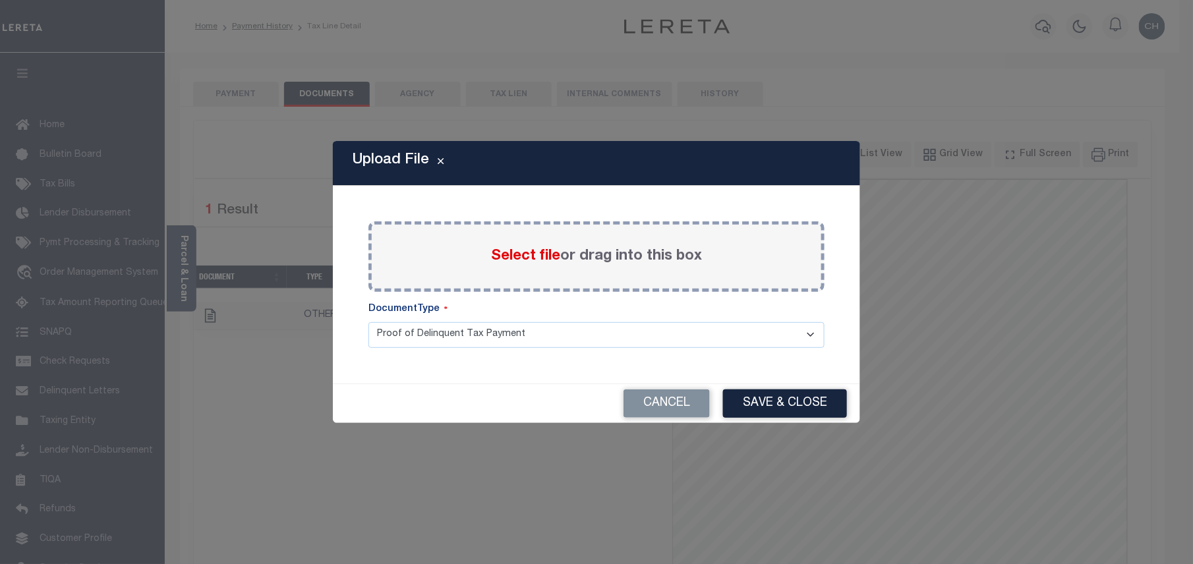
click at [541, 249] on span "Select file" at bounding box center [525, 256] width 69 height 15
click at [0, 0] on input "Select file or drag into this box" at bounding box center [0, 0] width 0 height 0
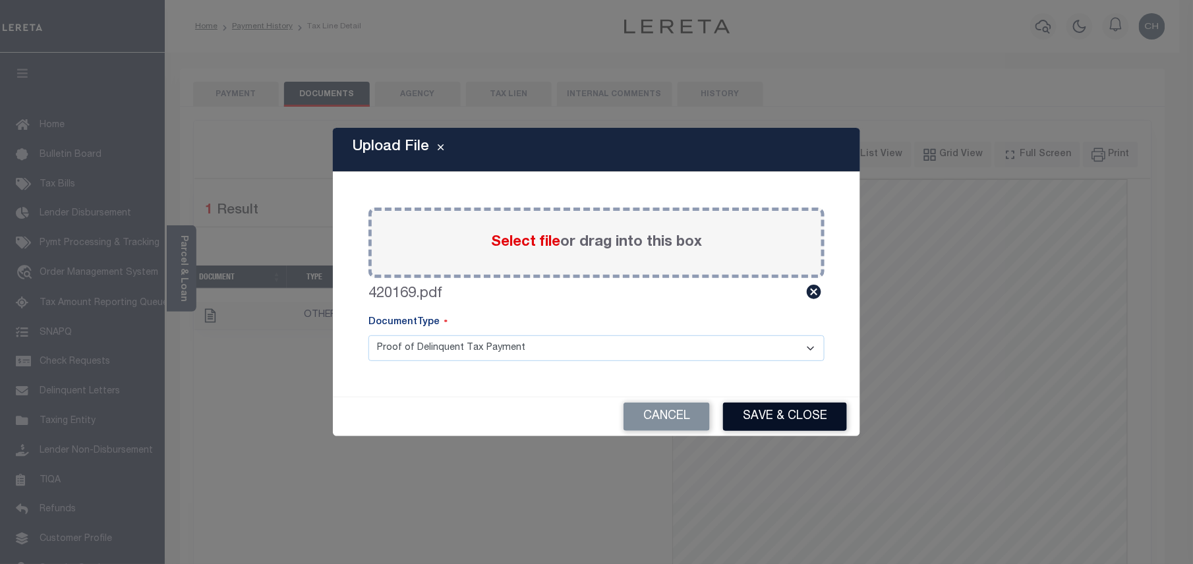
click at [769, 415] on button "Save & Close" at bounding box center [785, 417] width 124 height 28
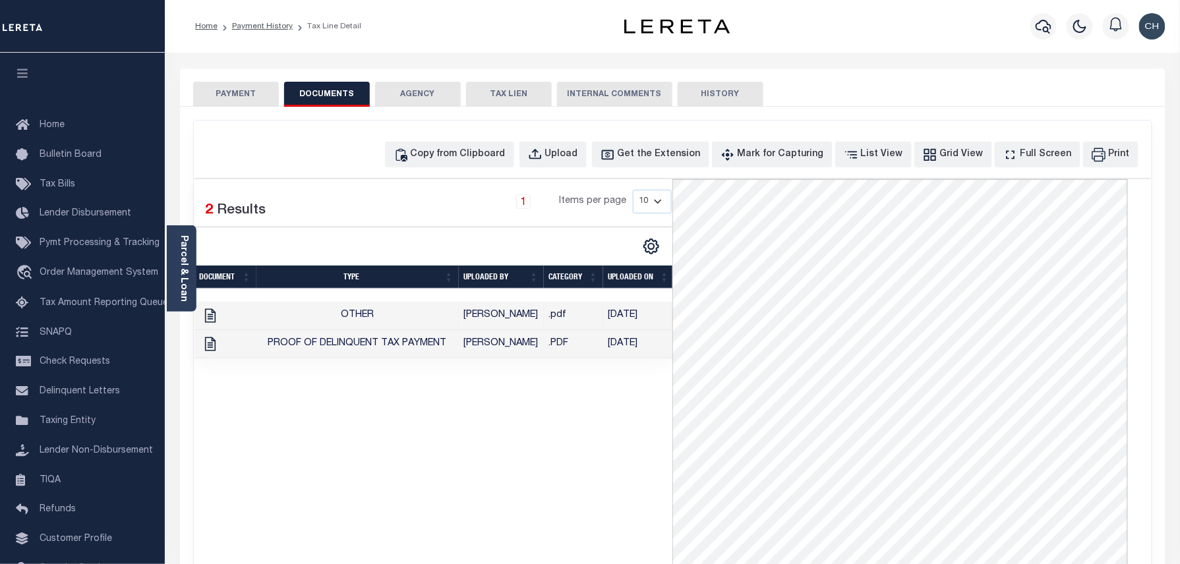
click at [567, 354] on td ".PDF" at bounding box center [573, 344] width 59 height 28
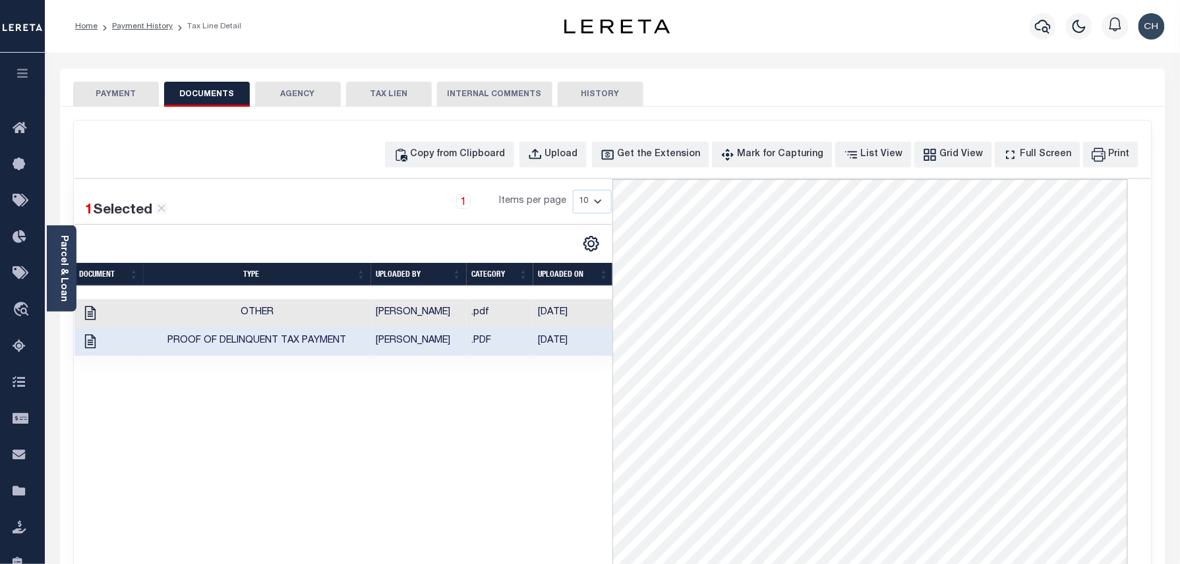
click at [568, 348] on td "[DATE]" at bounding box center [573, 342] width 80 height 28
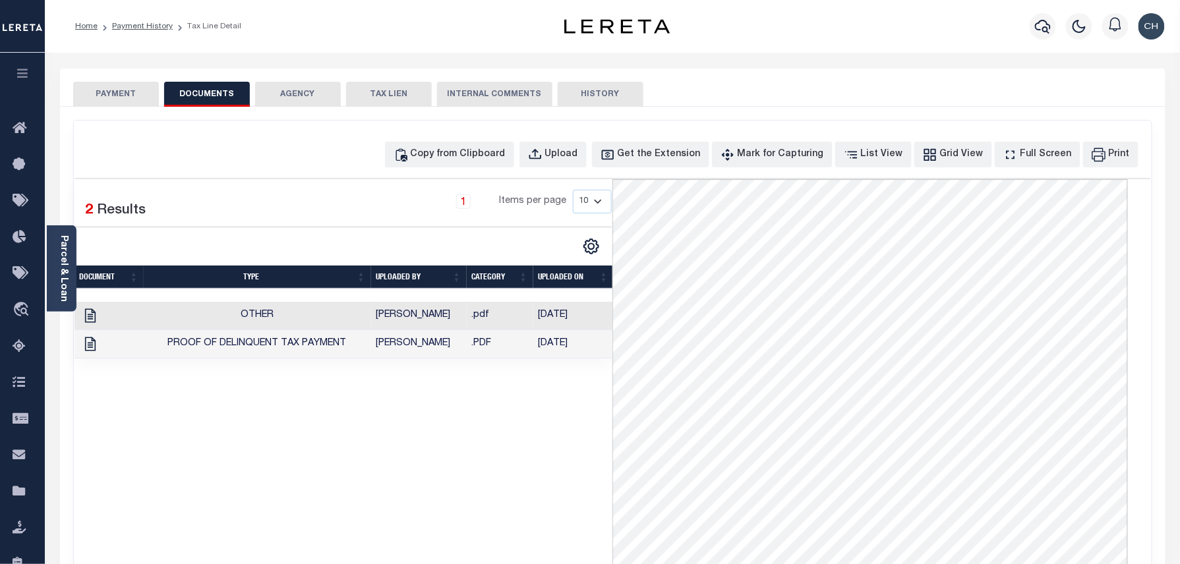
click at [132, 98] on button "PAYMENT" at bounding box center [116, 94] width 86 height 25
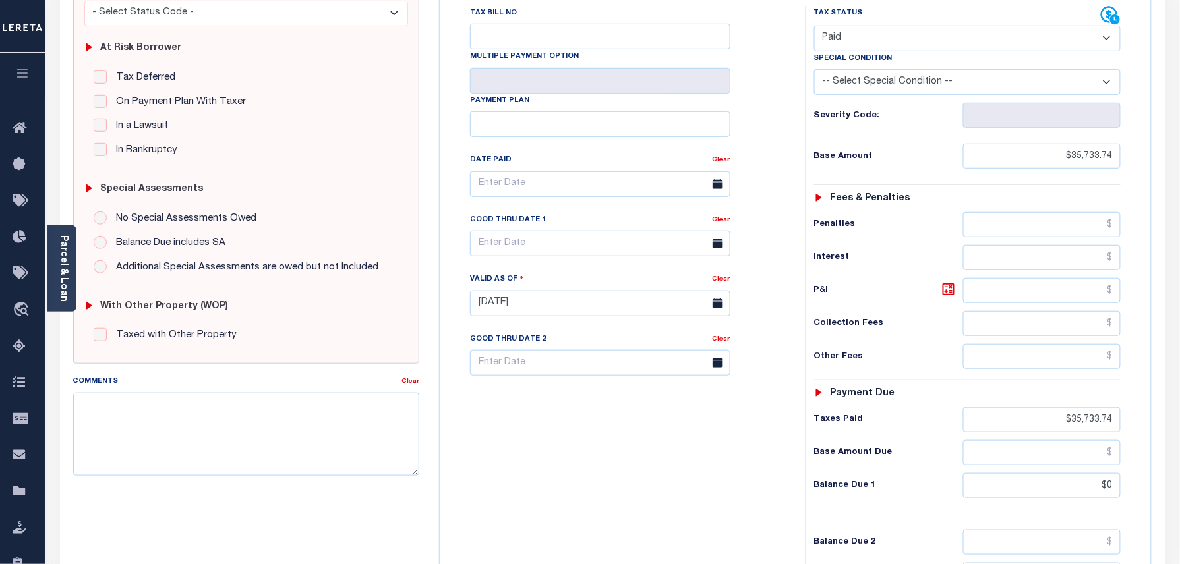
scroll to position [88, 0]
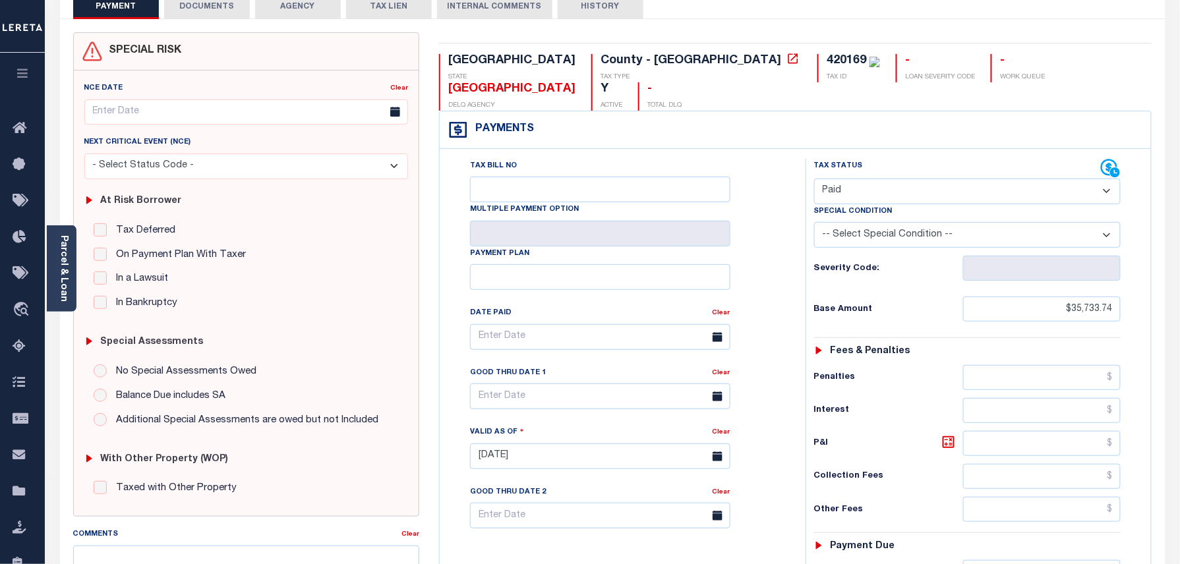
click at [892, 179] on select "- Select Status Code - Open Due/Unpaid Paid Incomplete No Tax Due Internal Refu…" at bounding box center [967, 192] width 307 height 26
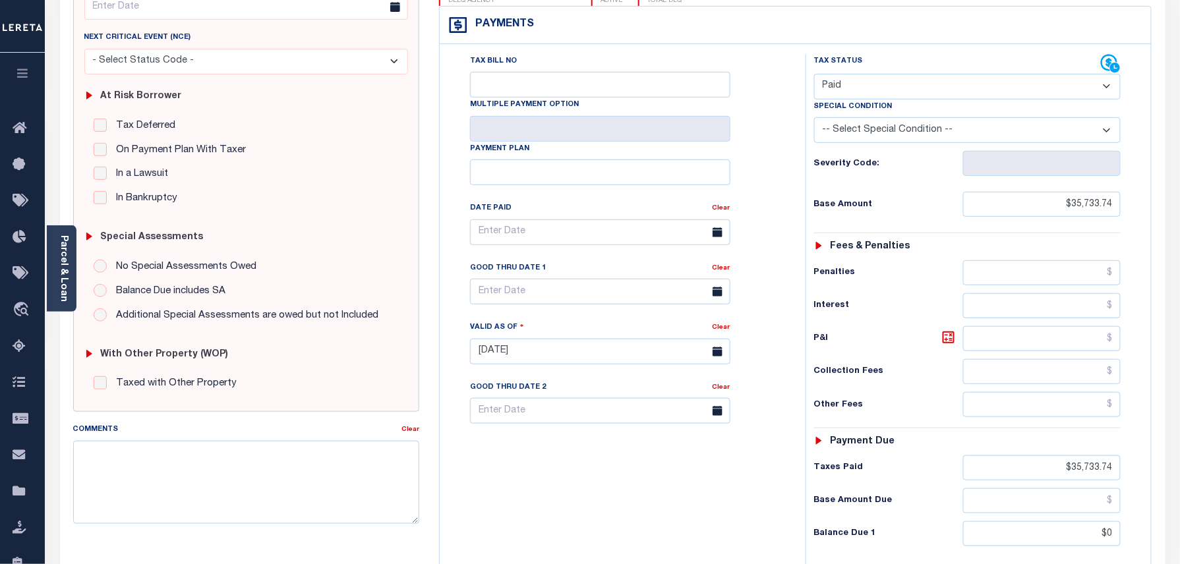
scroll to position [264, 0]
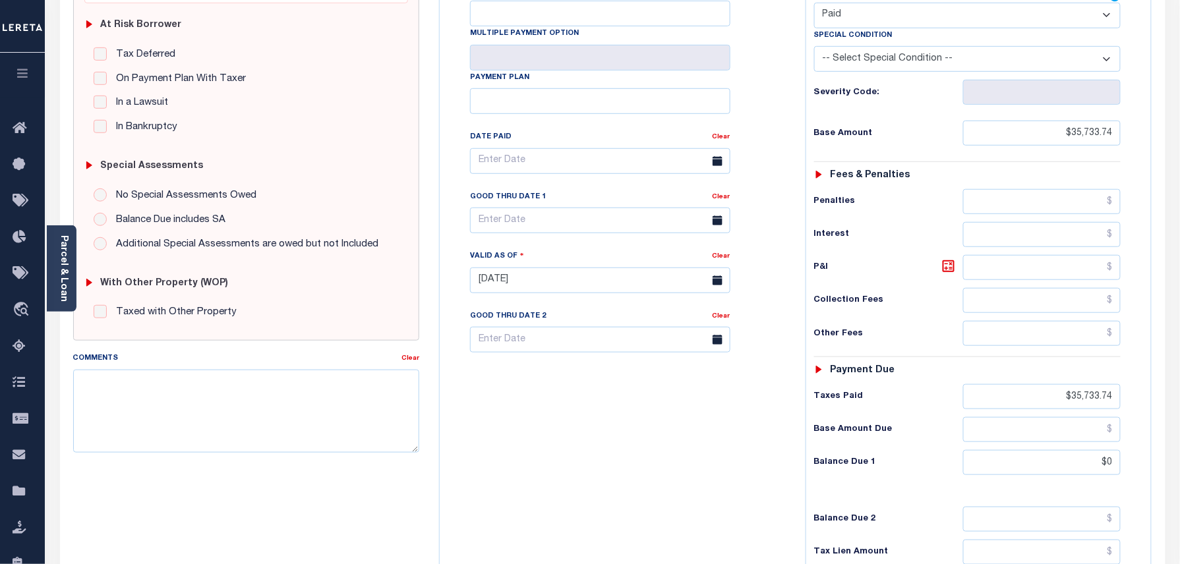
click at [604, 380] on div "Tax Bill No Multiple Payment Option Payment Plan Clear" at bounding box center [619, 274] width 353 height 582
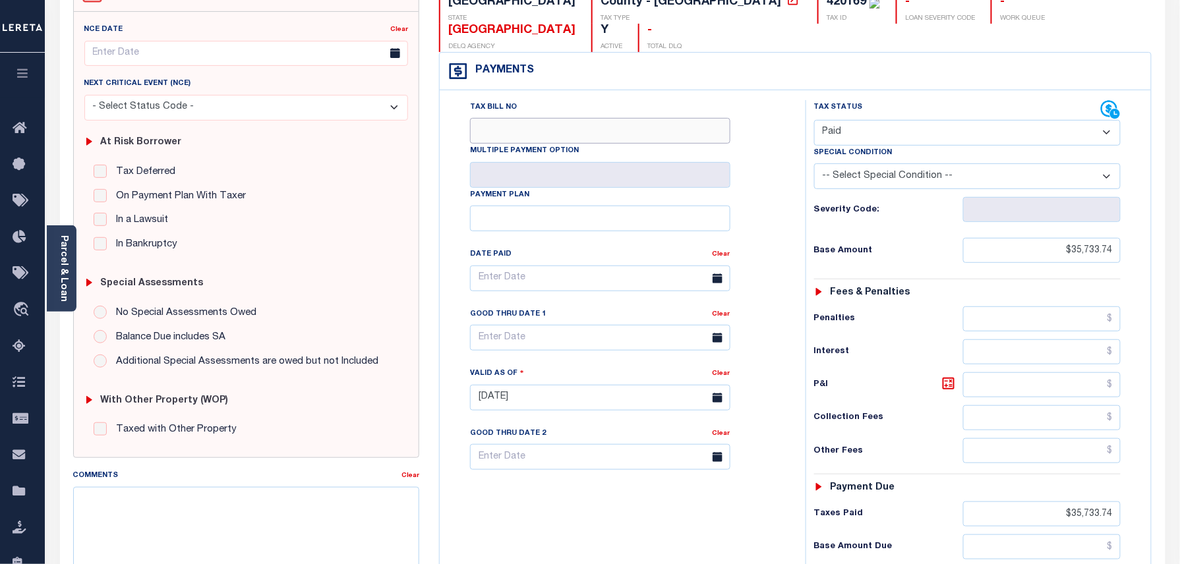
scroll to position [0, 0]
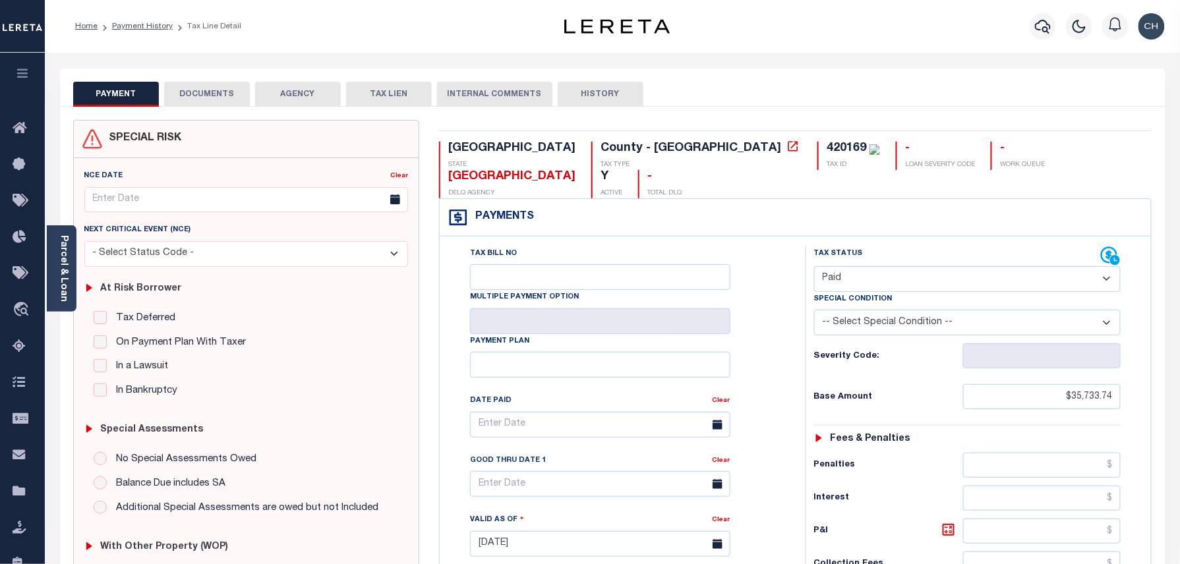
click at [132, 20] on li "Payment History" at bounding box center [135, 26] width 75 height 12
click at [135, 22] on link "Payment History" at bounding box center [142, 26] width 61 height 8
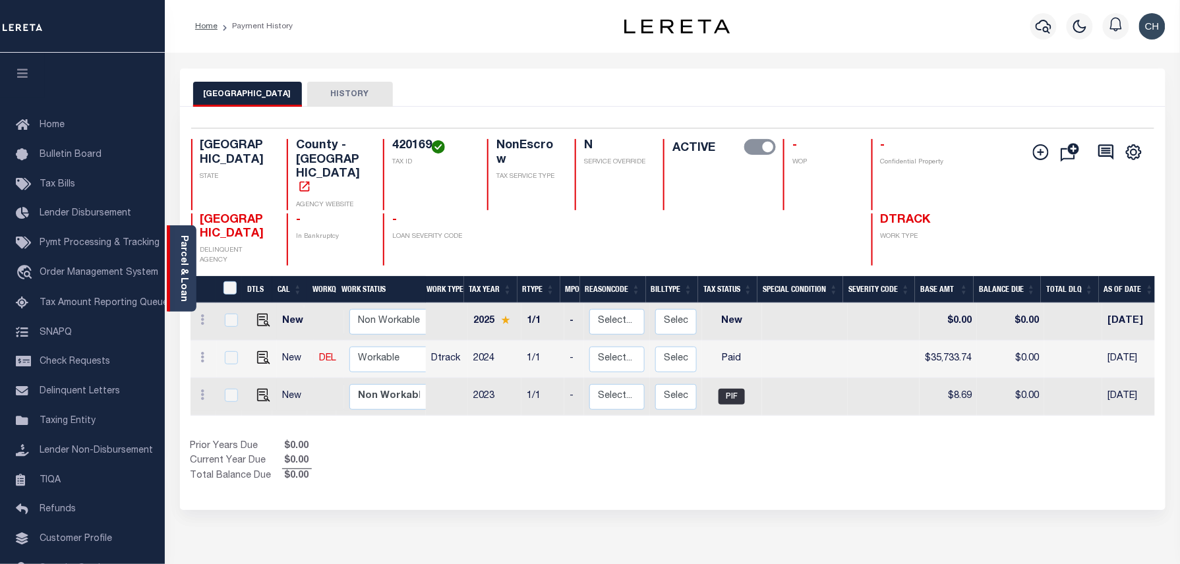
click at [183, 255] on link "Parcel & Loan" at bounding box center [183, 268] width 9 height 67
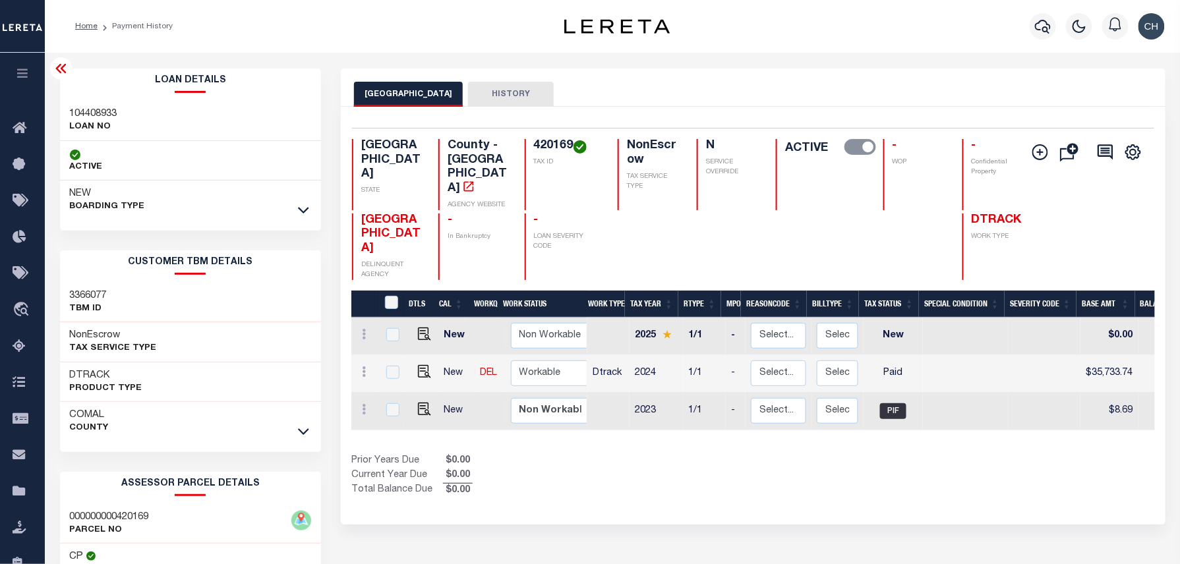
click at [102, 117] on h3 "104408933" at bounding box center [93, 113] width 47 height 13
copy h3 "104408933"
click at [534, 146] on h4 "420169" at bounding box center [568, 146] width 68 height 15
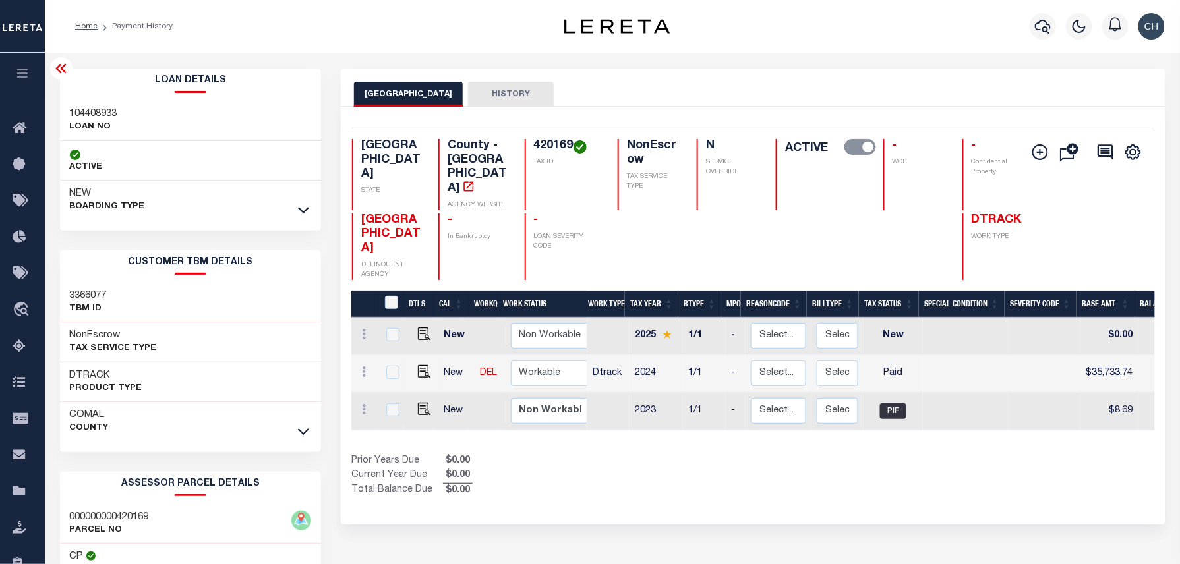
copy h4 "420169"
click at [554, 164] on p "TAX ID" at bounding box center [568, 163] width 68 height 10
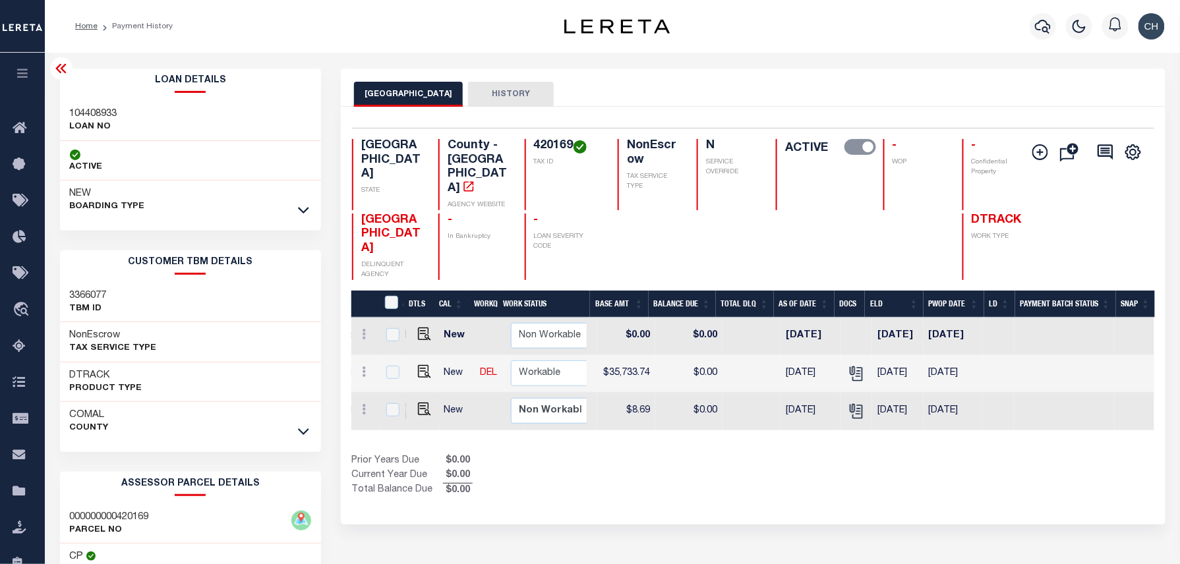
scroll to position [0, 178]
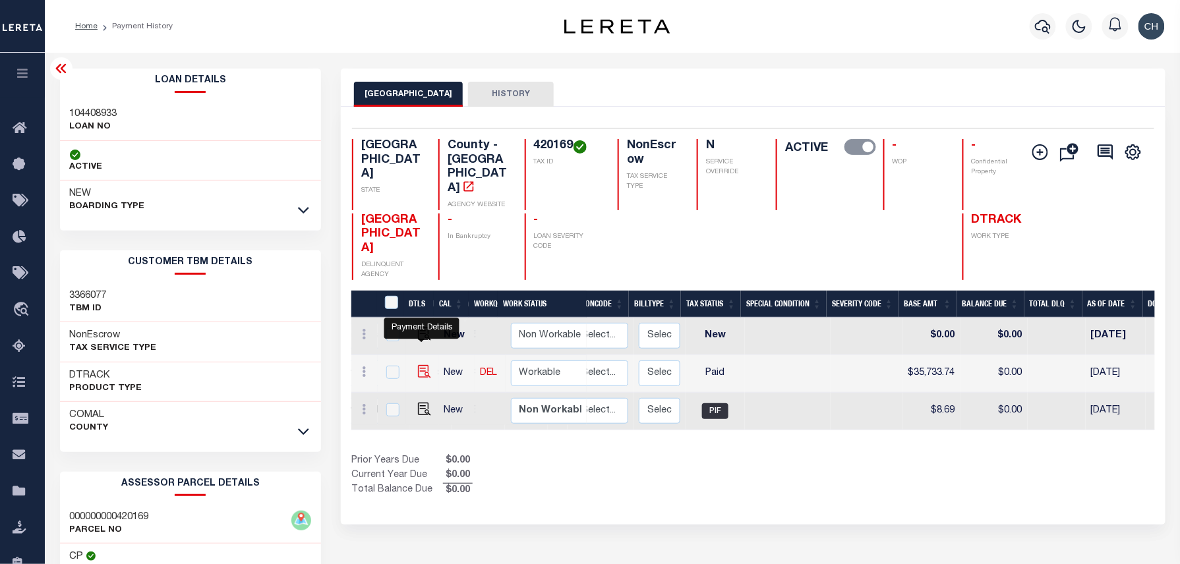
click at [427, 365] on img "" at bounding box center [424, 371] width 13 height 13
checkbox input "true"
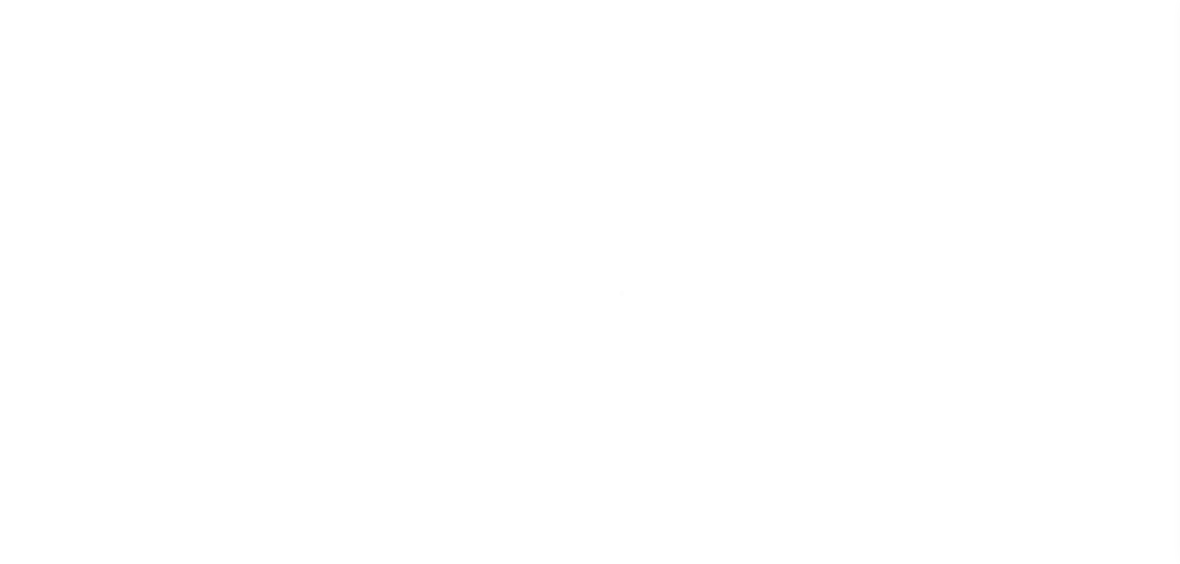
select select "PYD"
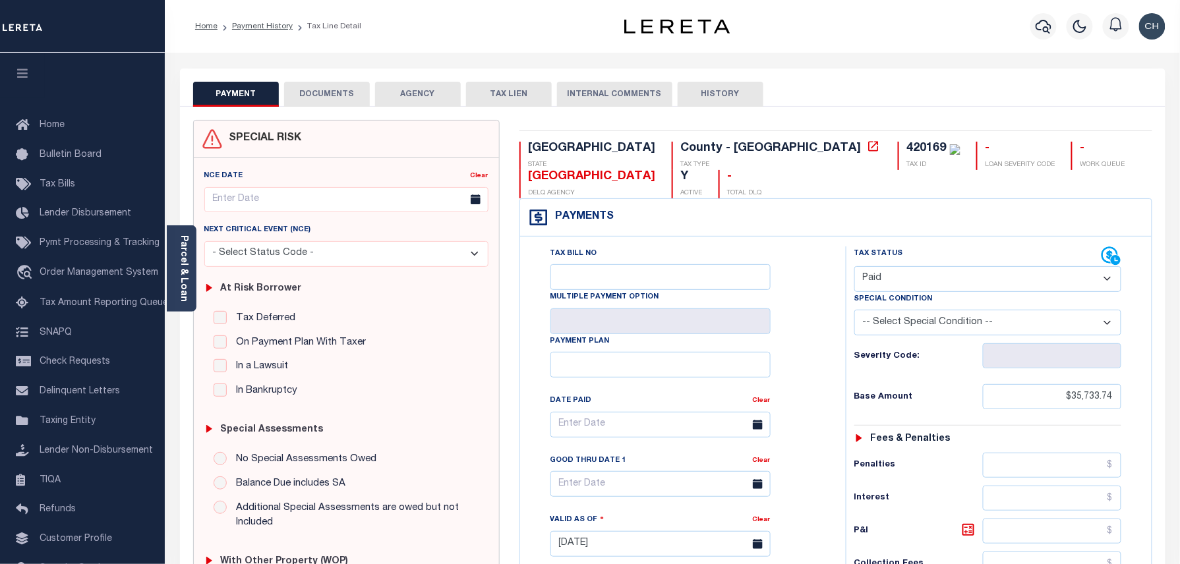
click at [347, 91] on button "DOCUMENTS" at bounding box center [327, 94] width 86 height 25
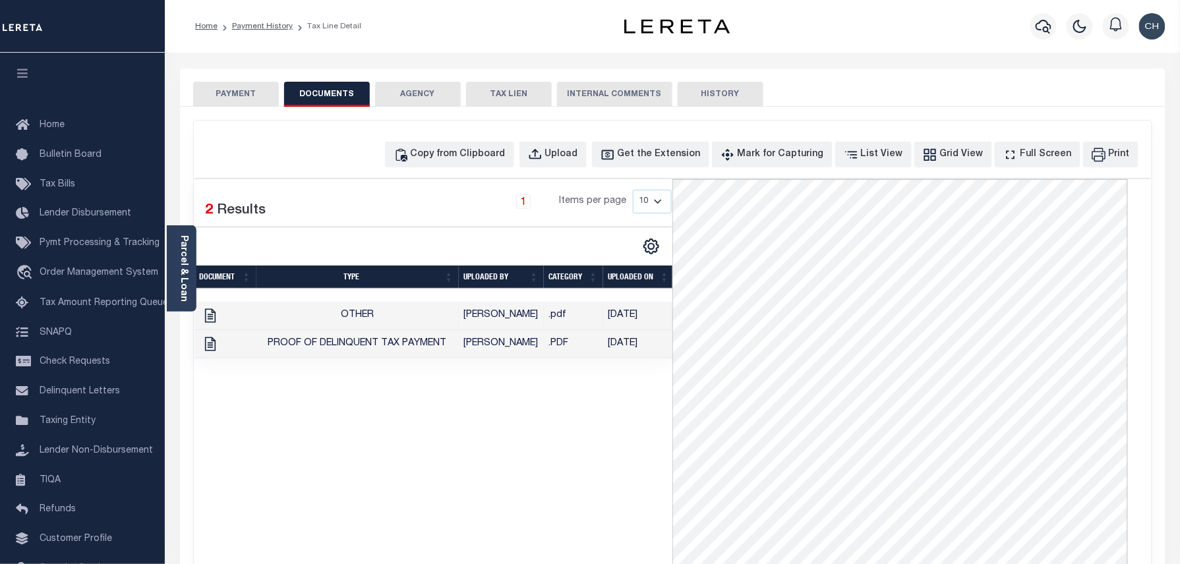
click at [541, 346] on td "[PERSON_NAME]" at bounding box center [501, 344] width 85 height 28
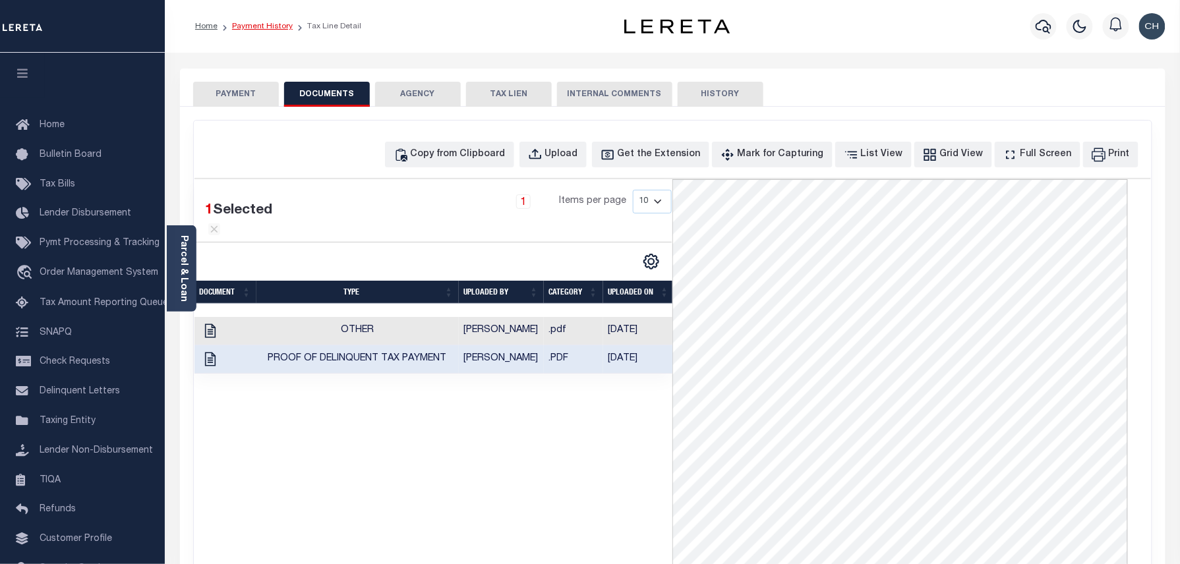
click at [247, 27] on link "Payment History" at bounding box center [262, 26] width 61 height 8
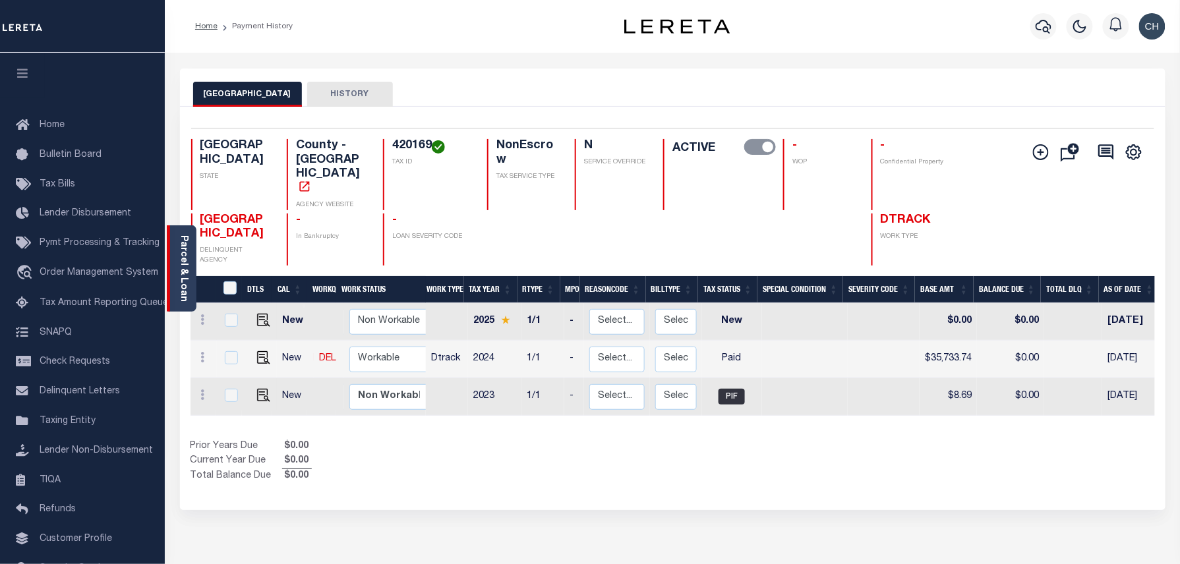
click at [174, 237] on div "Parcel & Loan" at bounding box center [182, 269] width 30 height 86
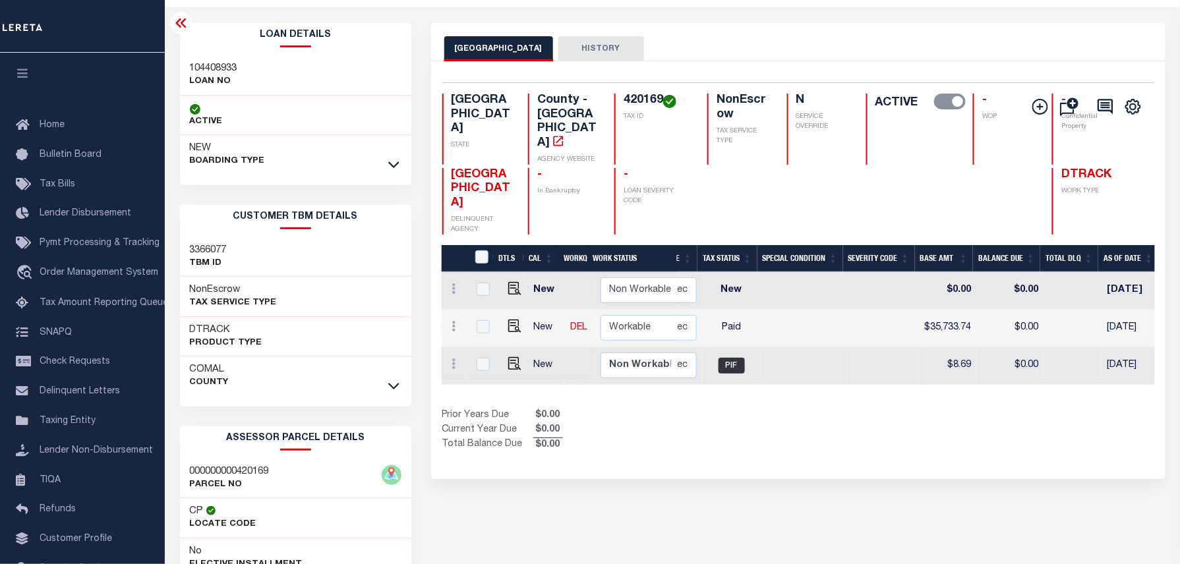
scroll to position [88, 0]
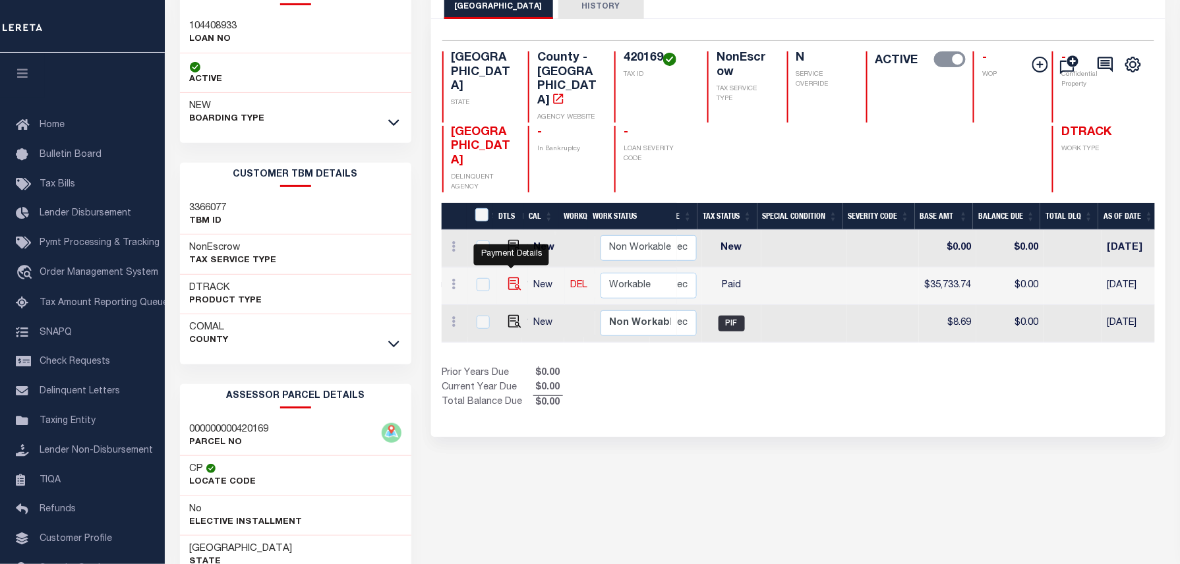
click at [515, 278] on img "" at bounding box center [514, 284] width 13 height 13
checkbox input "true"
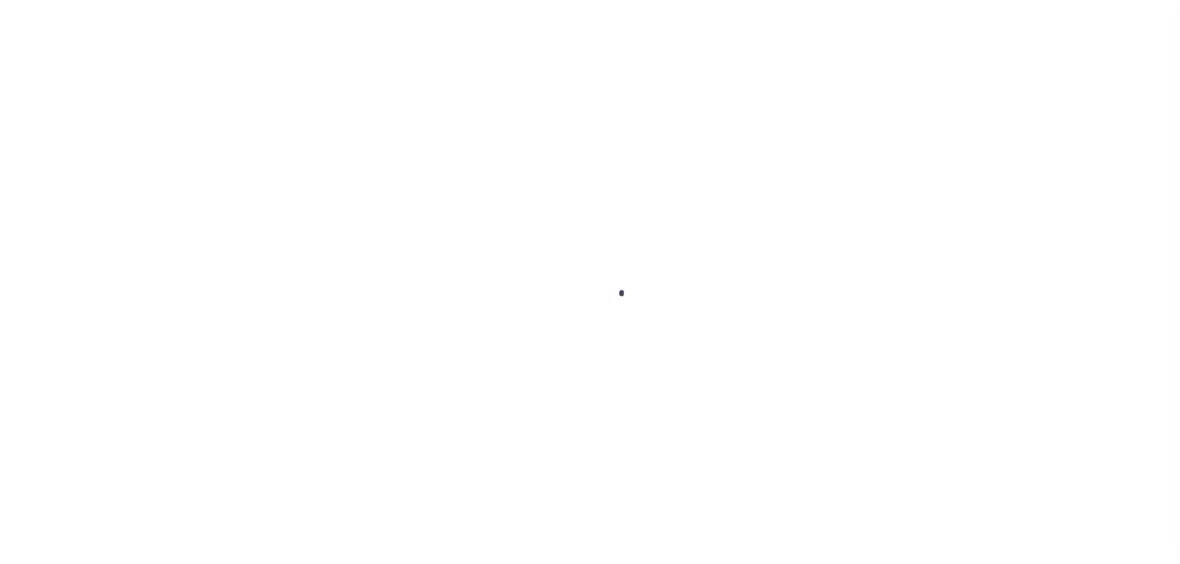
checkbox input "false"
type input "08/19/2025"
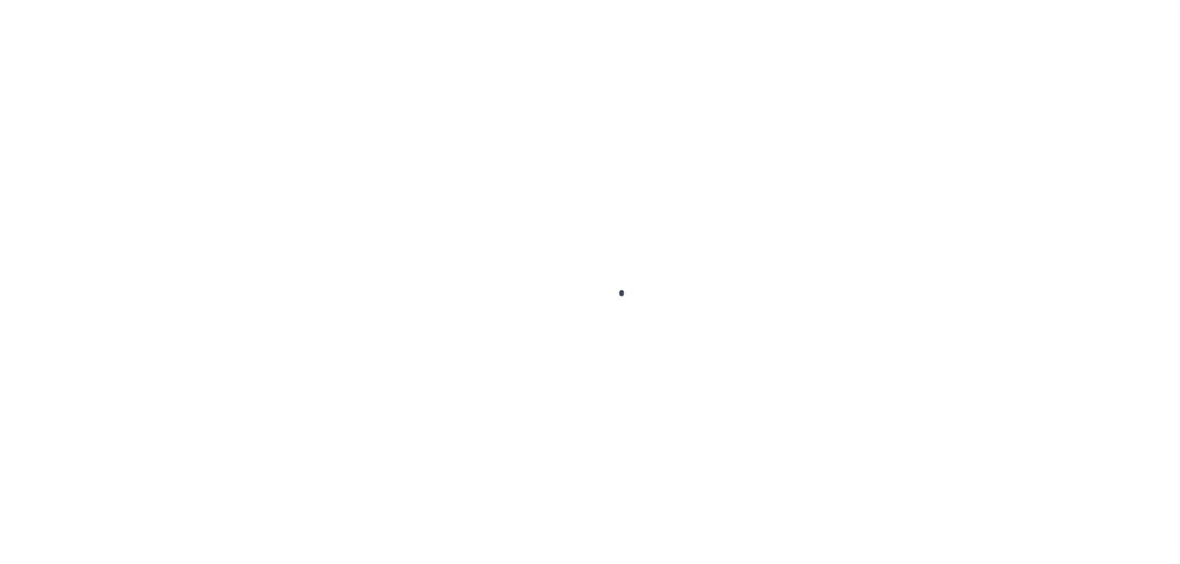
select select "PYD"
type input "$35,733.74"
type input "$0"
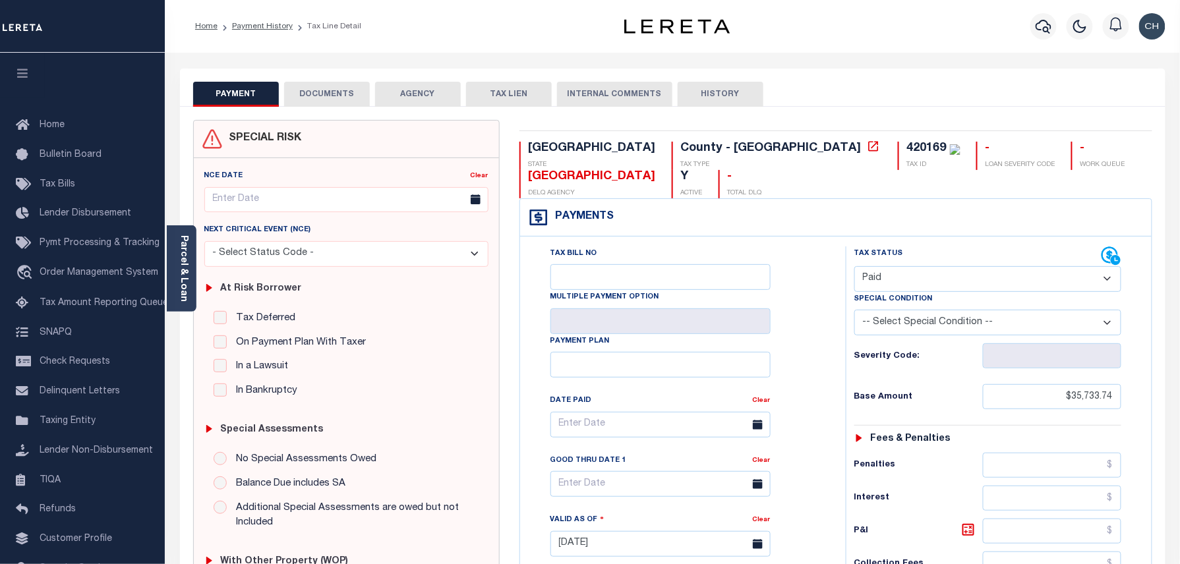
click at [340, 94] on button "DOCUMENTS" at bounding box center [327, 94] width 86 height 25
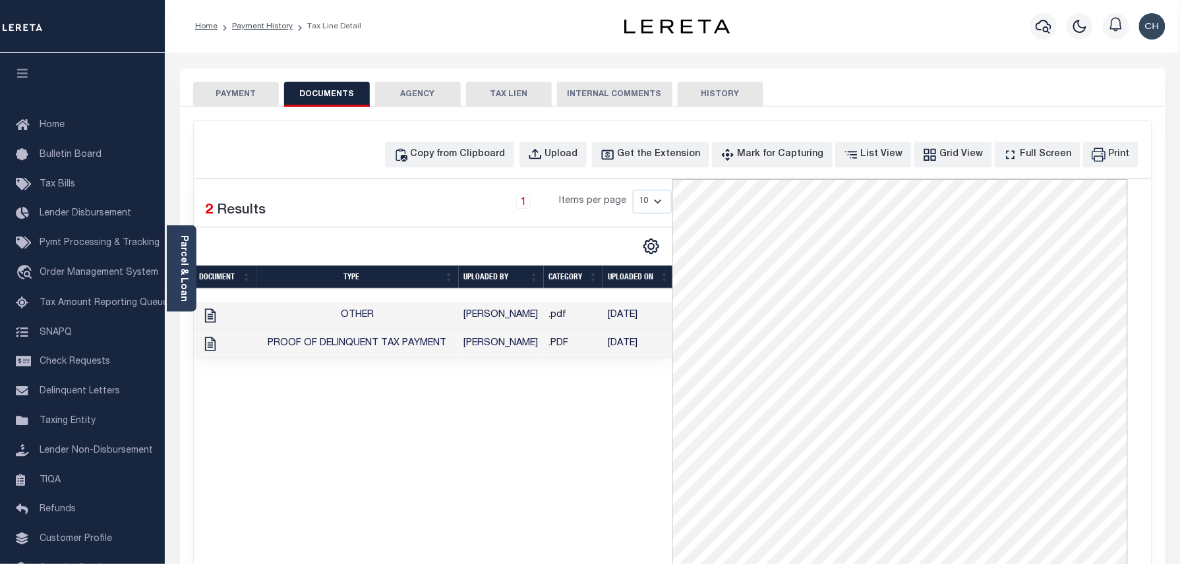
click at [261, 19] on ol "Home Payment History Tax Line Detail" at bounding box center [278, 27] width 187 height 28
click at [261, 26] on link "Payment History" at bounding box center [262, 26] width 61 height 8
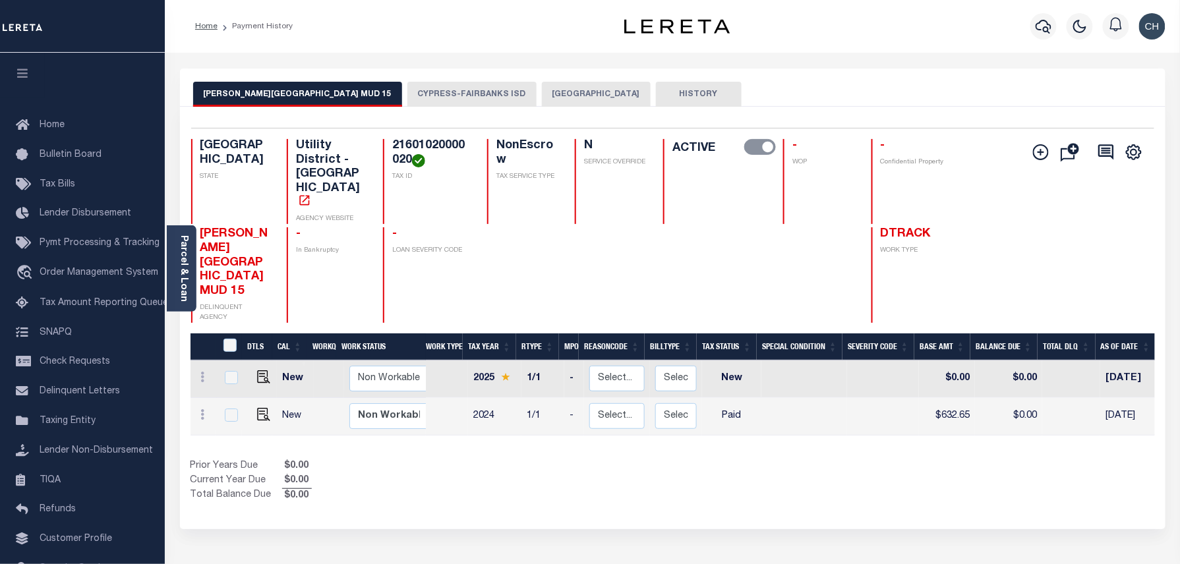
click at [444, 103] on button "CYPRESS-FAIRBANKS ISD" at bounding box center [471, 94] width 129 height 25
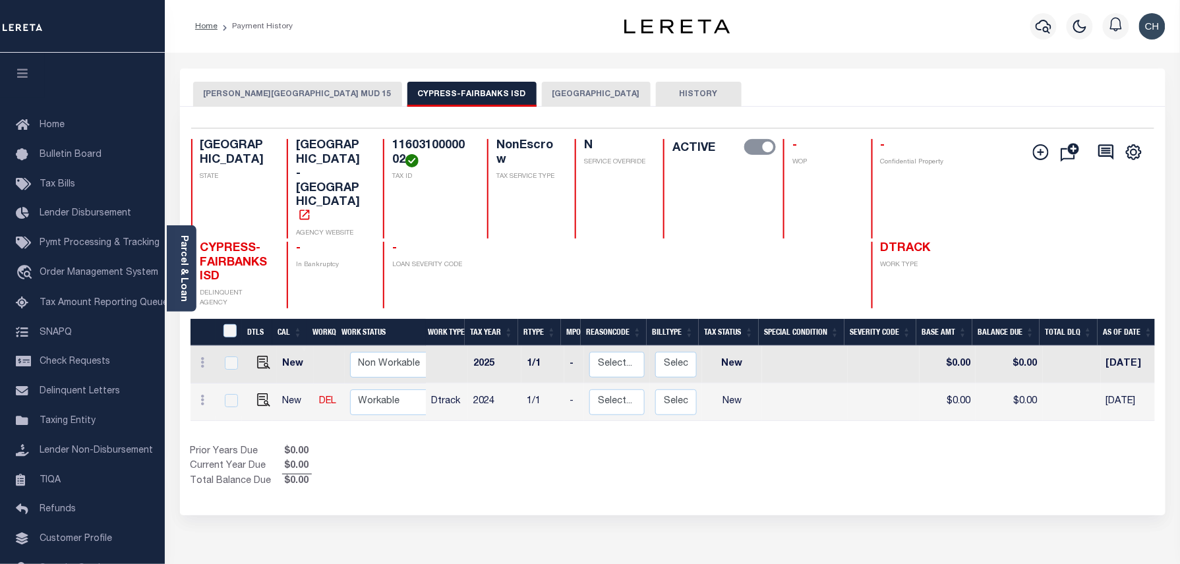
click at [404, 149] on h4 "1160310000002" at bounding box center [431, 153] width 79 height 28
copy h4 "1160310000002"
click at [257, 394] on img "" at bounding box center [263, 400] width 13 height 13
checkbox input "true"
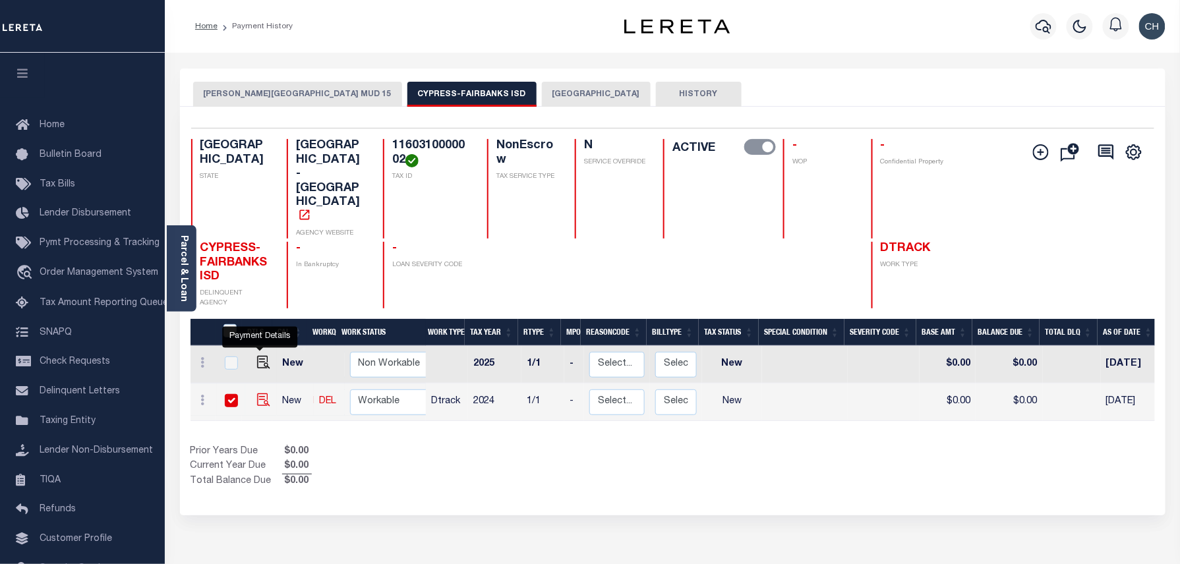
checkbox input "true"
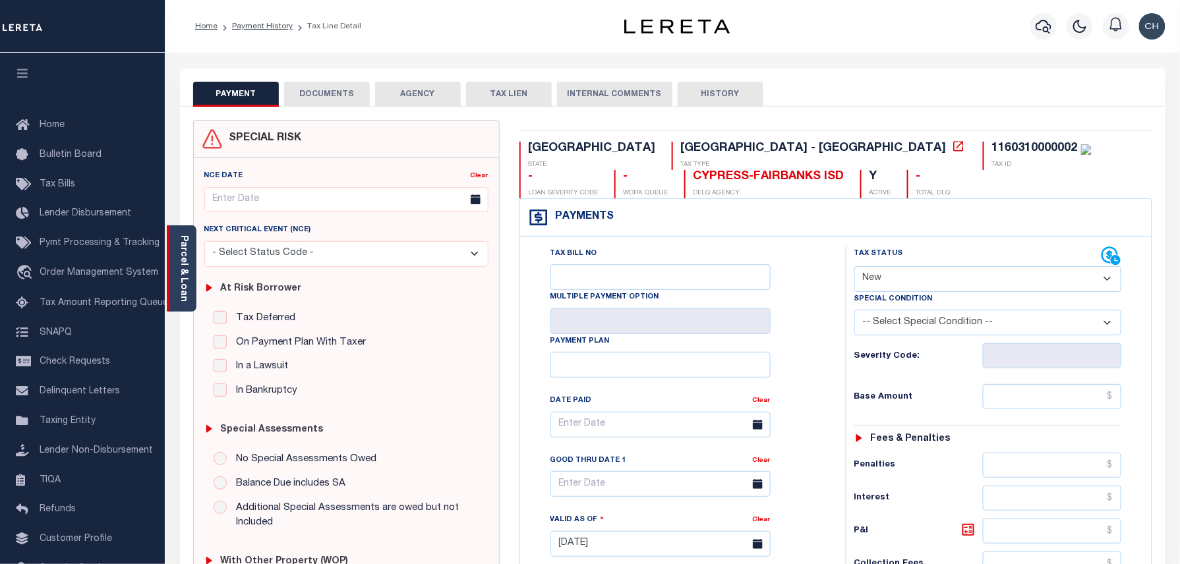
click at [189, 272] on div "Parcel & Loan" at bounding box center [182, 269] width 30 height 86
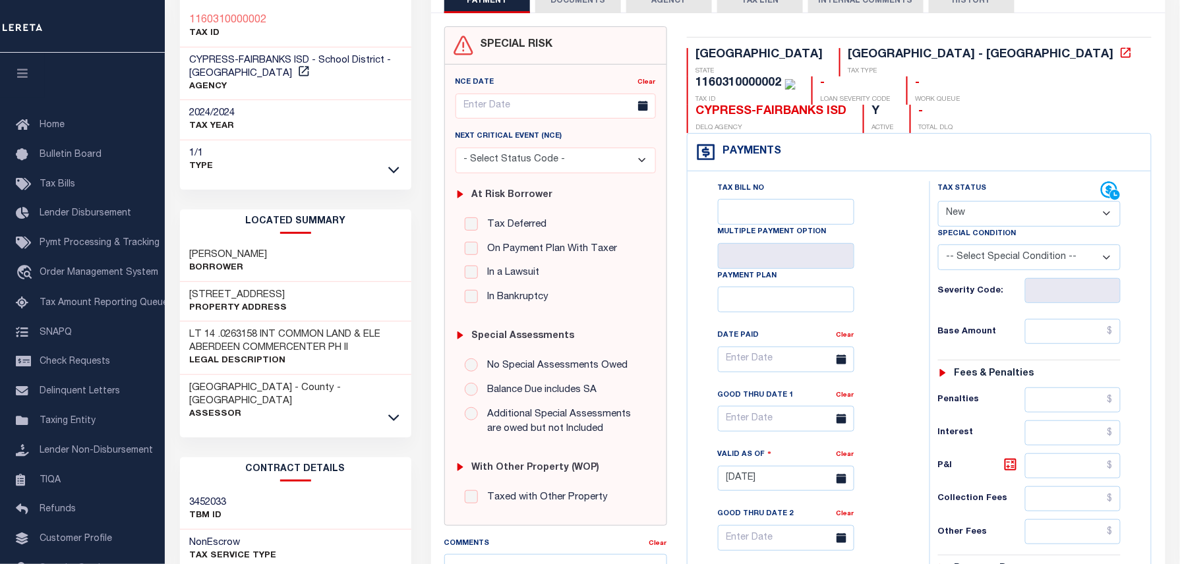
scroll to position [88, 0]
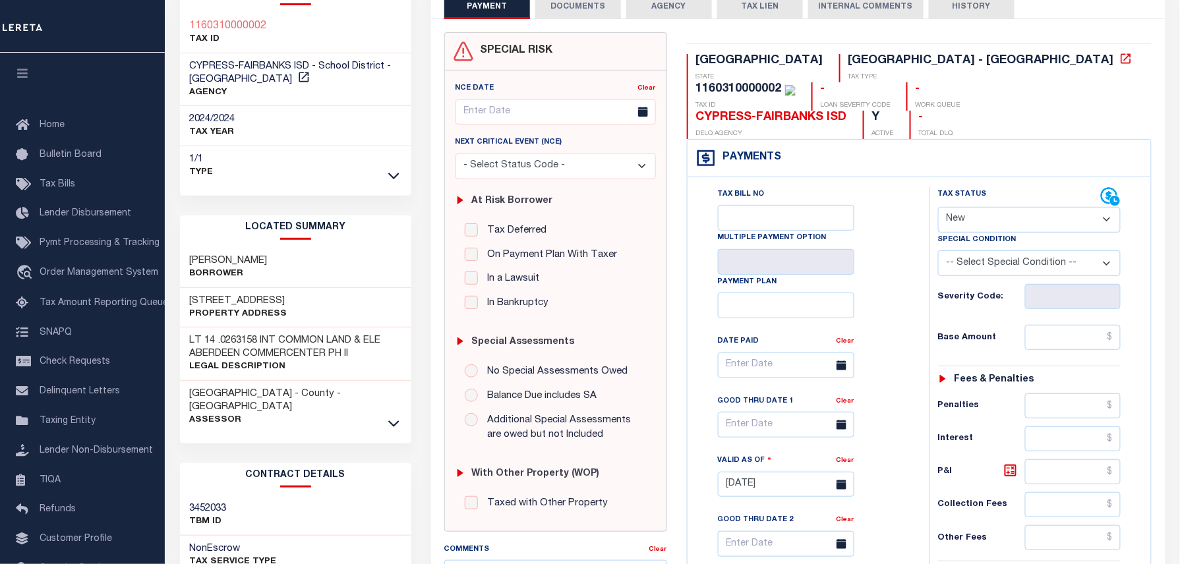
click at [1017, 207] on select "- Select Status Code - Open Due/Unpaid Paid Incomplete No Tax Due Internal Refu…" at bounding box center [1029, 220] width 183 height 26
select select "PYD"
click at [938, 207] on select "- Select Status Code - Open Due/Unpaid Paid Incomplete No Tax Due Internal Refu…" at bounding box center [1029, 220] width 183 height 26
type input "[DATE]"
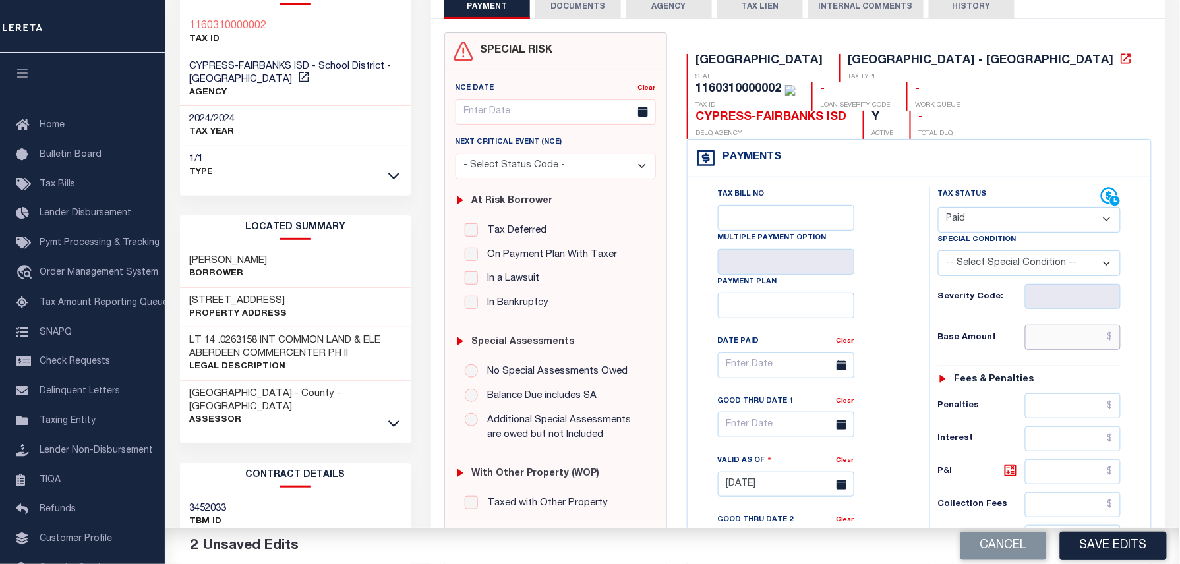
paste input "4,056.82"
click at [1042, 325] on input "text" at bounding box center [1073, 337] width 96 height 25
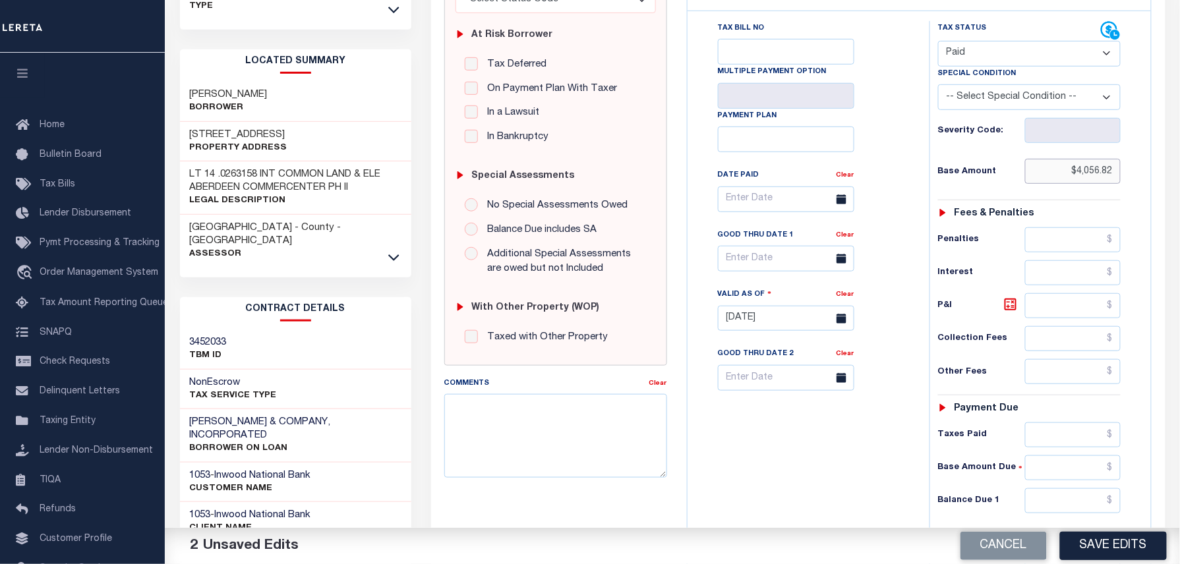
scroll to position [351, 0]
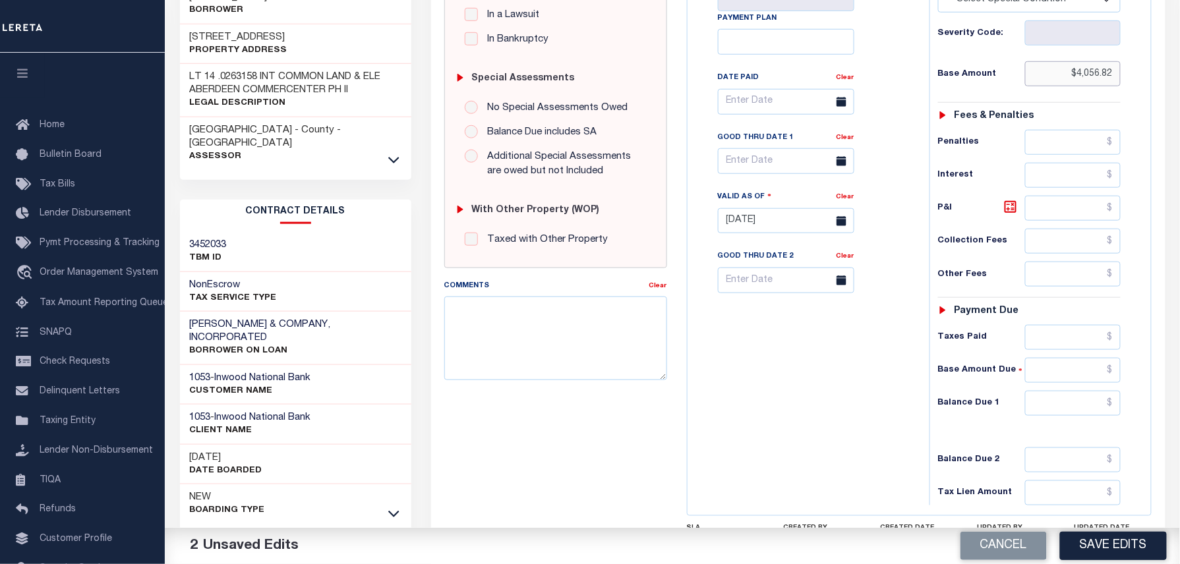
type input "$4,056.82"
click at [1056, 325] on input "text" at bounding box center [1073, 337] width 96 height 25
paste input "4,056.82"
type input "$4,056.82"
click at [1093, 391] on input "text" at bounding box center [1073, 403] width 96 height 25
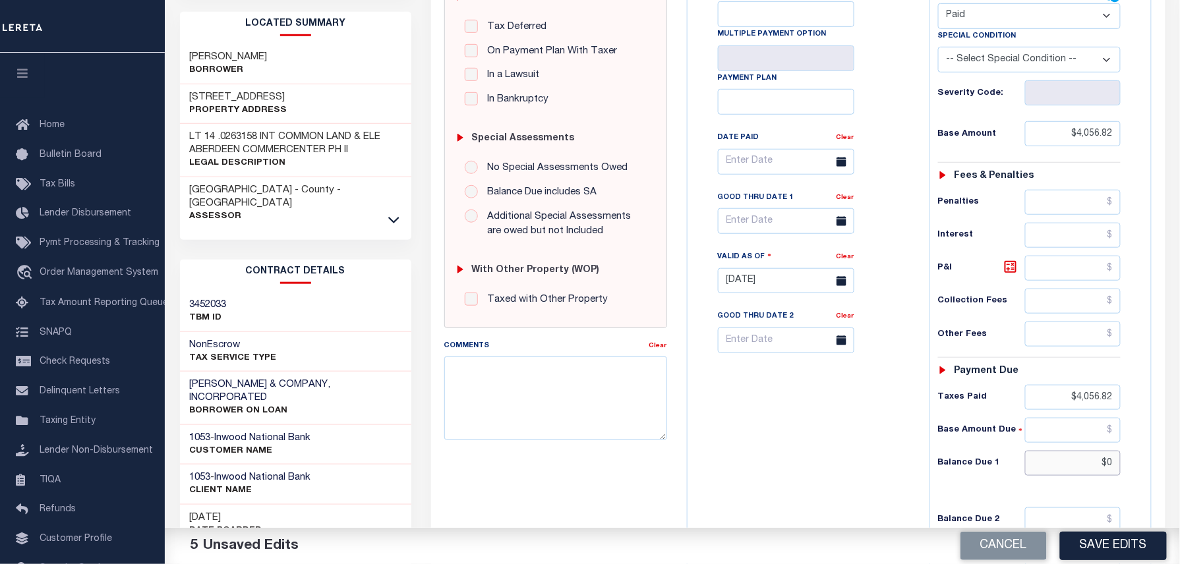
scroll to position [175, 0]
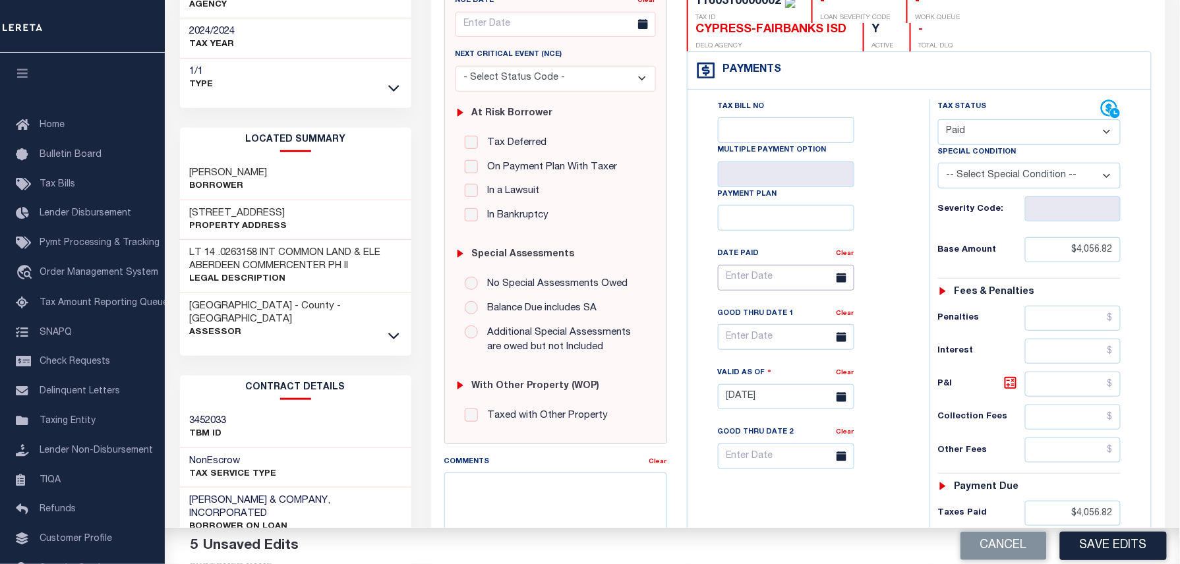
type input "$0.00"
click at [765, 265] on input "text" at bounding box center [786, 278] width 136 height 26
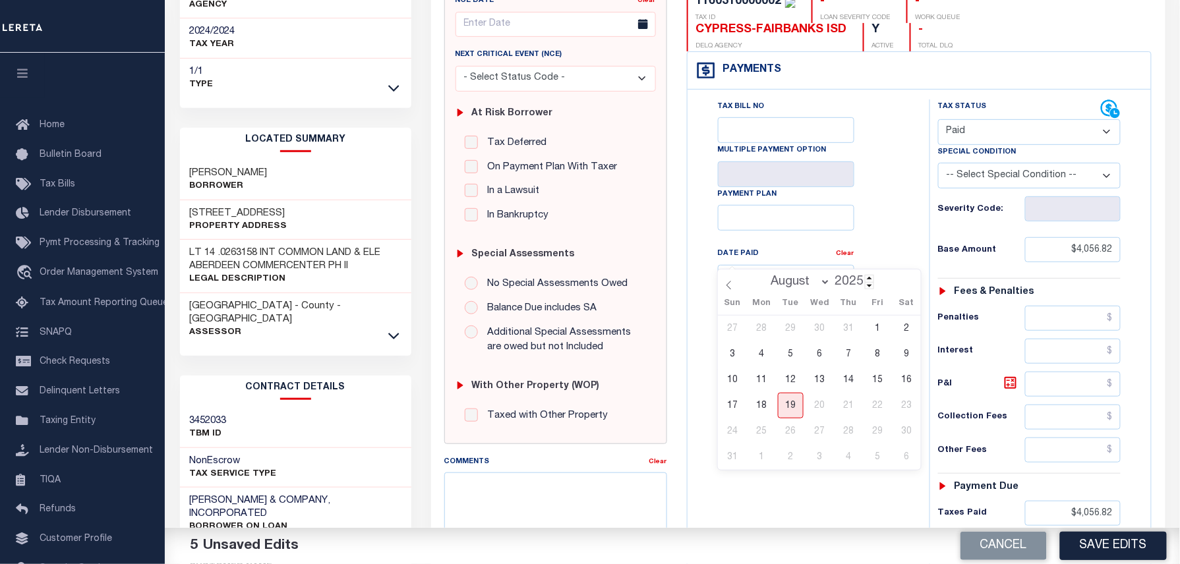
click at [863, 286] on input "2025" at bounding box center [853, 282] width 44 height 15
click at [869, 286] on span at bounding box center [869, 285] width 9 height 7
type input "2024"
click at [785, 281] on select "January February March April May June July August September October November De…" at bounding box center [798, 282] width 80 height 13
select select "11"
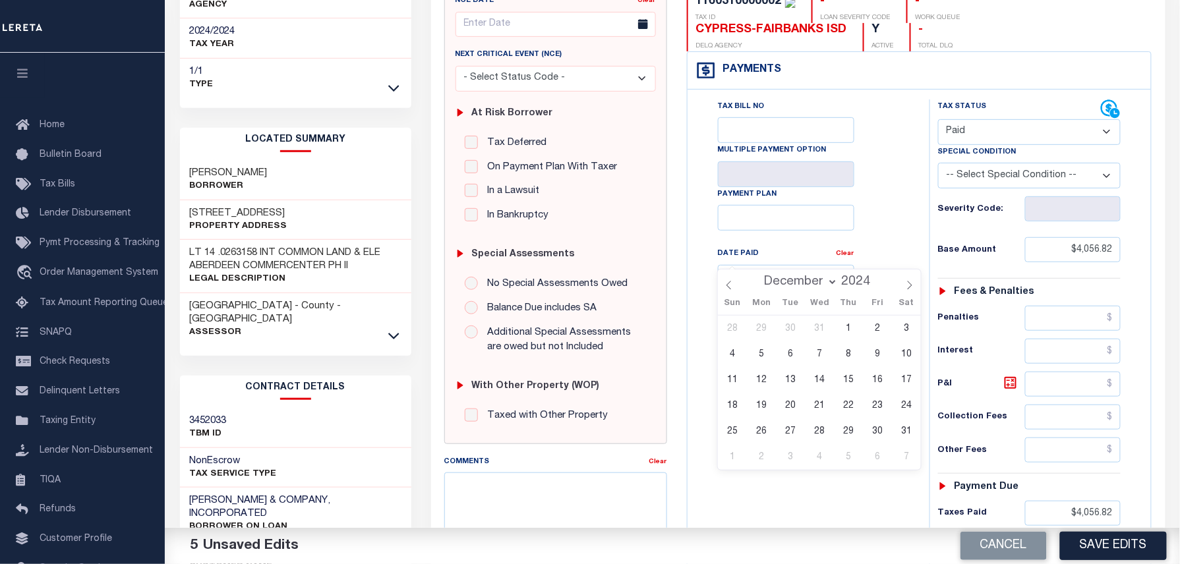
click at [758, 276] on select "January February March April May June July August September October November De…" at bounding box center [798, 282] width 80 height 13
click at [769, 428] on span "30" at bounding box center [762, 432] width 26 height 26
type input "[DATE]"
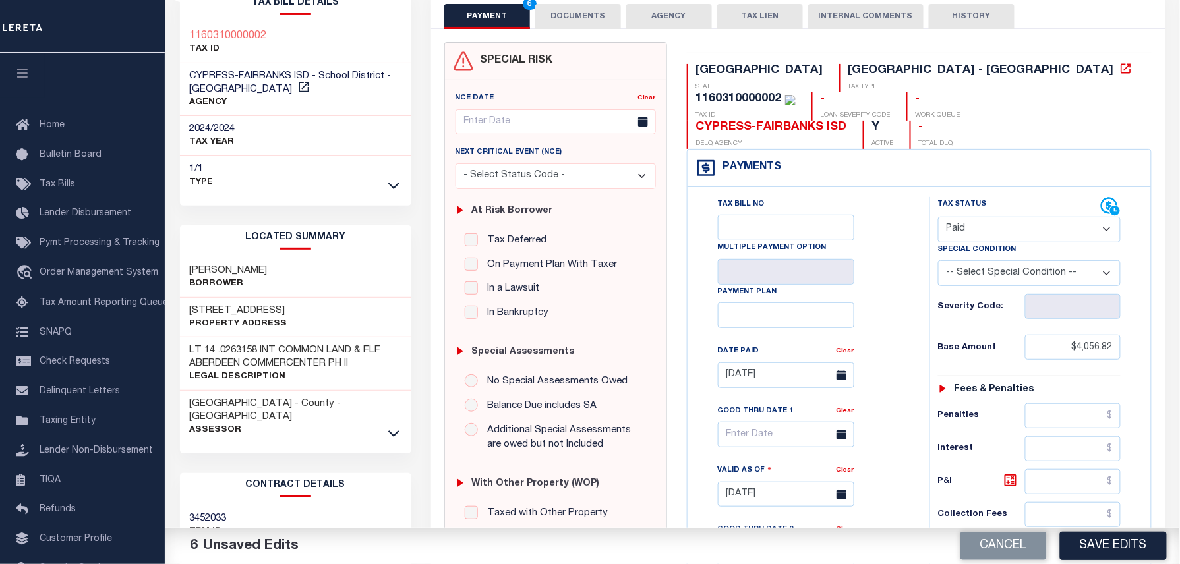
scroll to position [0, 0]
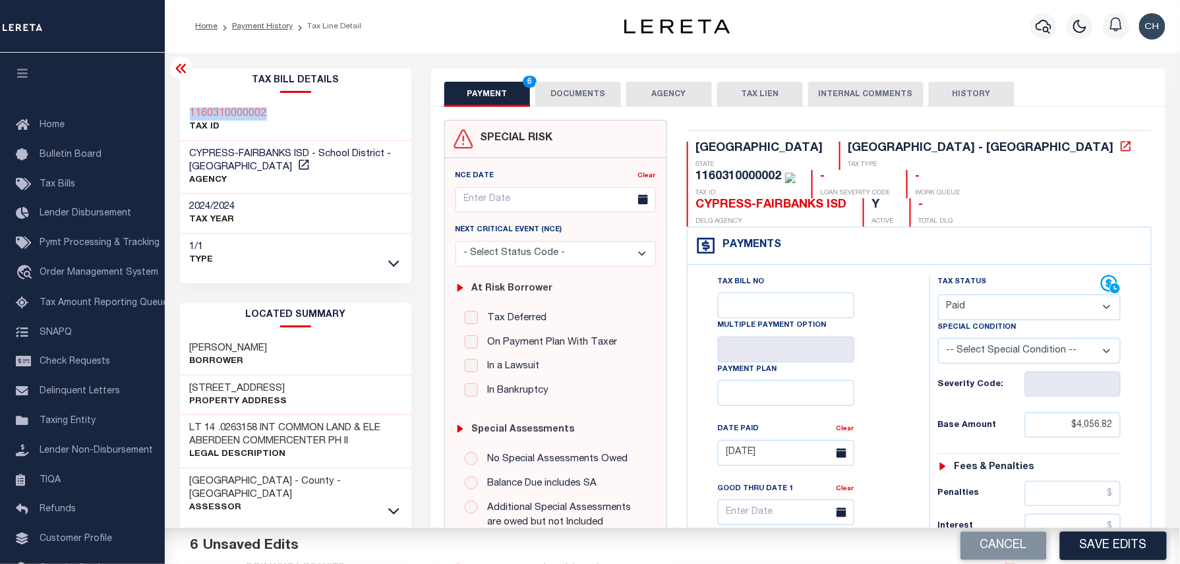
drag, startPoint x: 267, startPoint y: 111, endPoint x: 191, endPoint y: 112, distance: 75.8
click at [191, 112] on div "1160310000002 TAX ID" at bounding box center [295, 121] width 231 height 40
copy h3 "1160310000002"
click at [583, 90] on button "DOCUMENTS" at bounding box center [578, 94] width 86 height 25
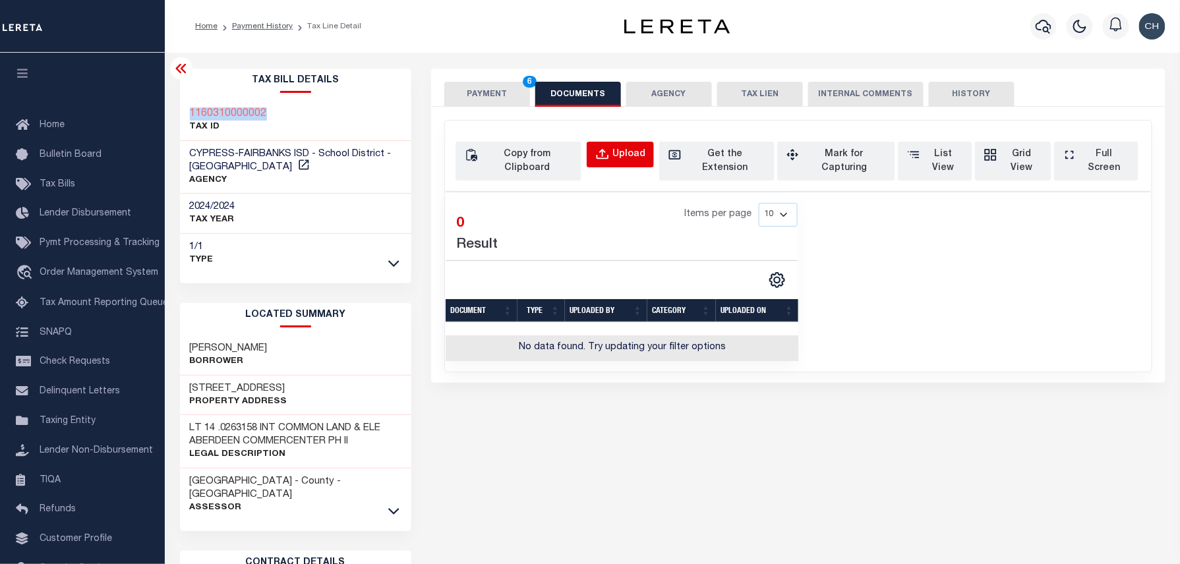
click at [631, 164] on button "Upload" at bounding box center [620, 155] width 67 height 26
select select "POP"
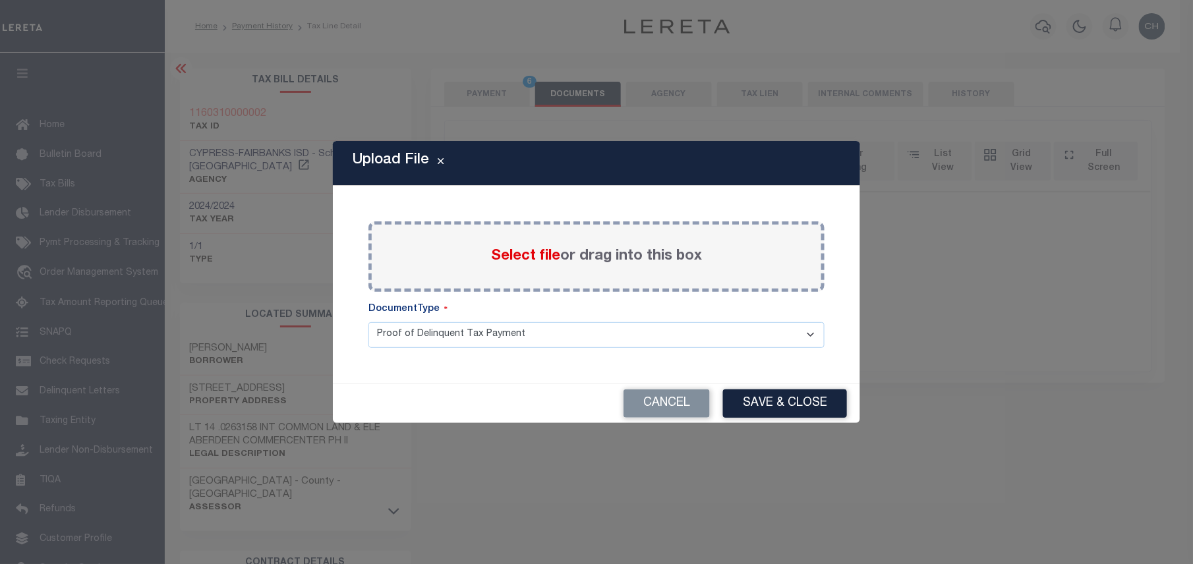
click at [530, 257] on span "Select file" at bounding box center [525, 256] width 69 height 15
click at [0, 0] on input "Select file or drag into this box" at bounding box center [0, 0] width 0 height 0
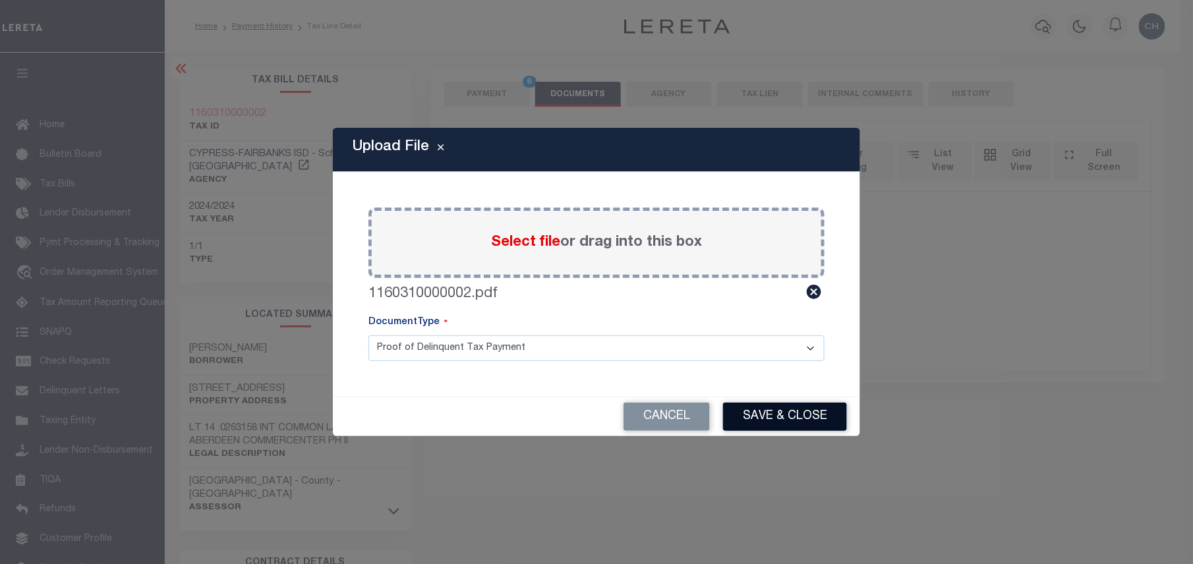
click at [756, 417] on button "Save & Close" at bounding box center [785, 417] width 124 height 28
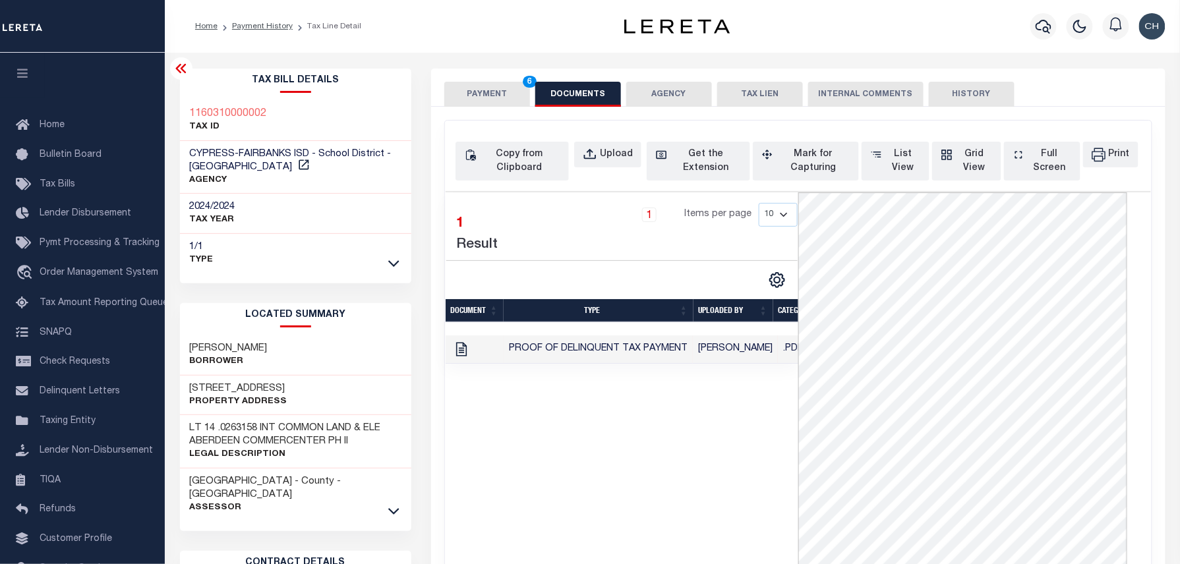
click at [724, 356] on td "[PERSON_NAME]" at bounding box center [735, 350] width 85 height 28
click at [472, 98] on button "PAYMENT 6" at bounding box center [487, 94] width 86 height 25
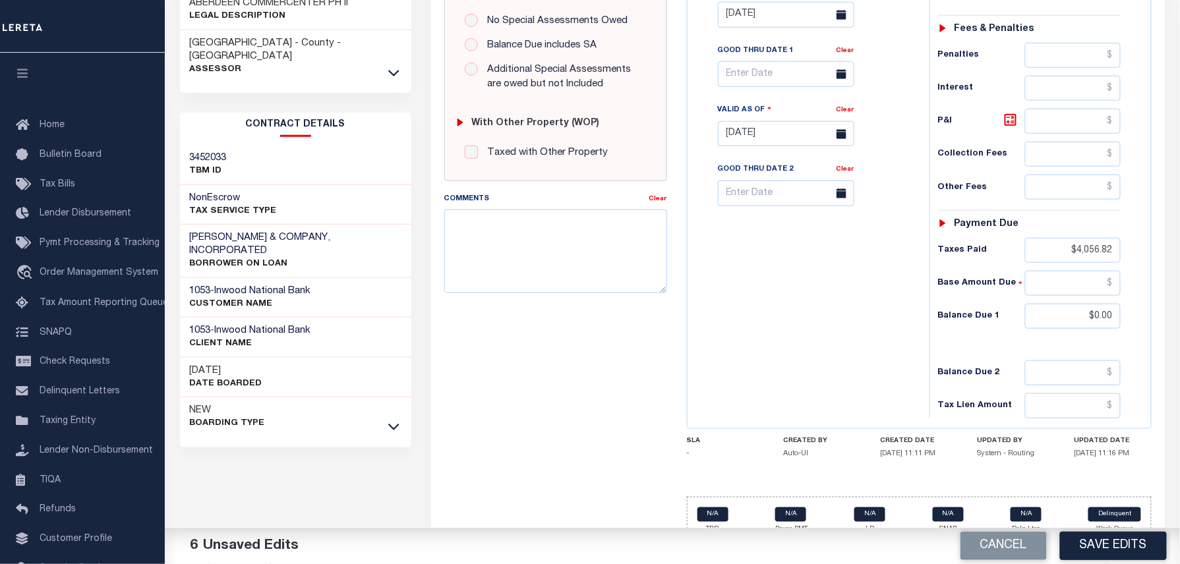
scroll to position [175, 0]
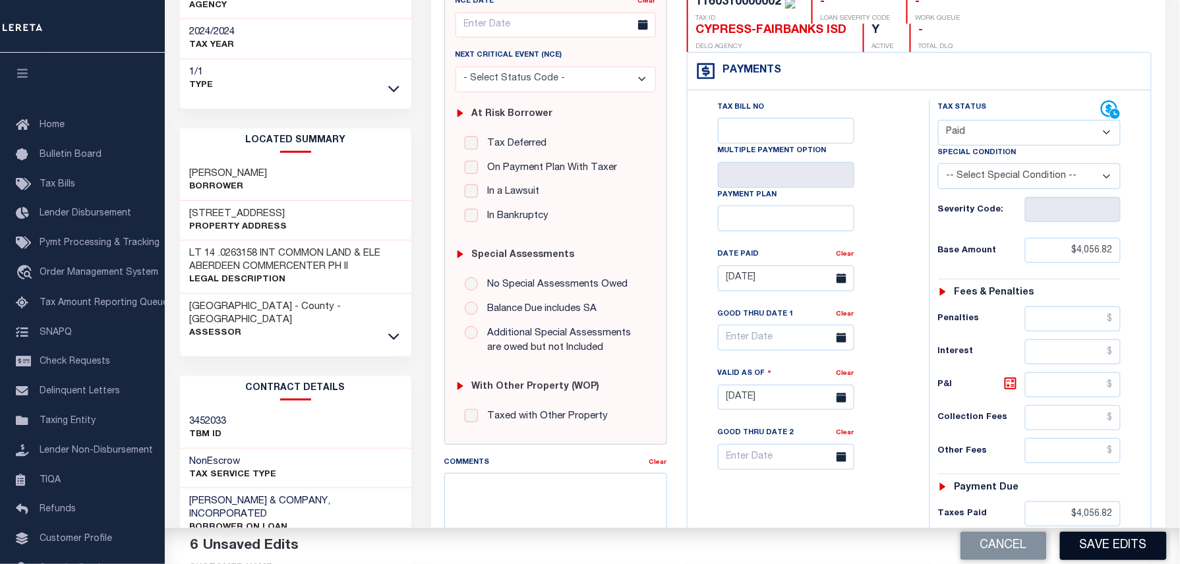
click at [1105, 537] on button "Save Edits" at bounding box center [1113, 546] width 107 height 28
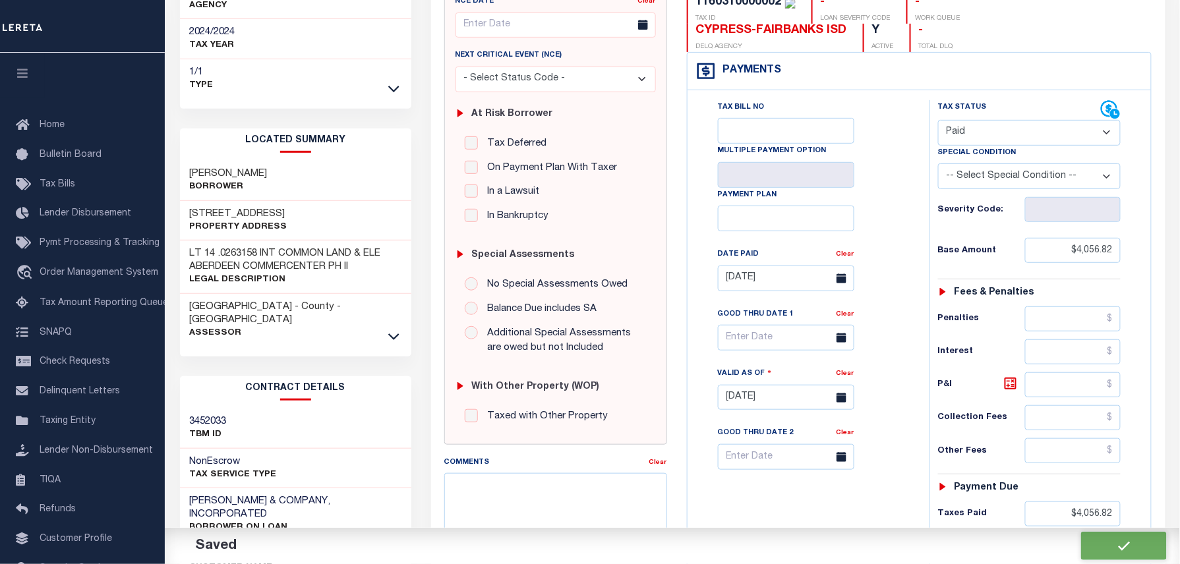
checkbox input "false"
type input "$4,056.82"
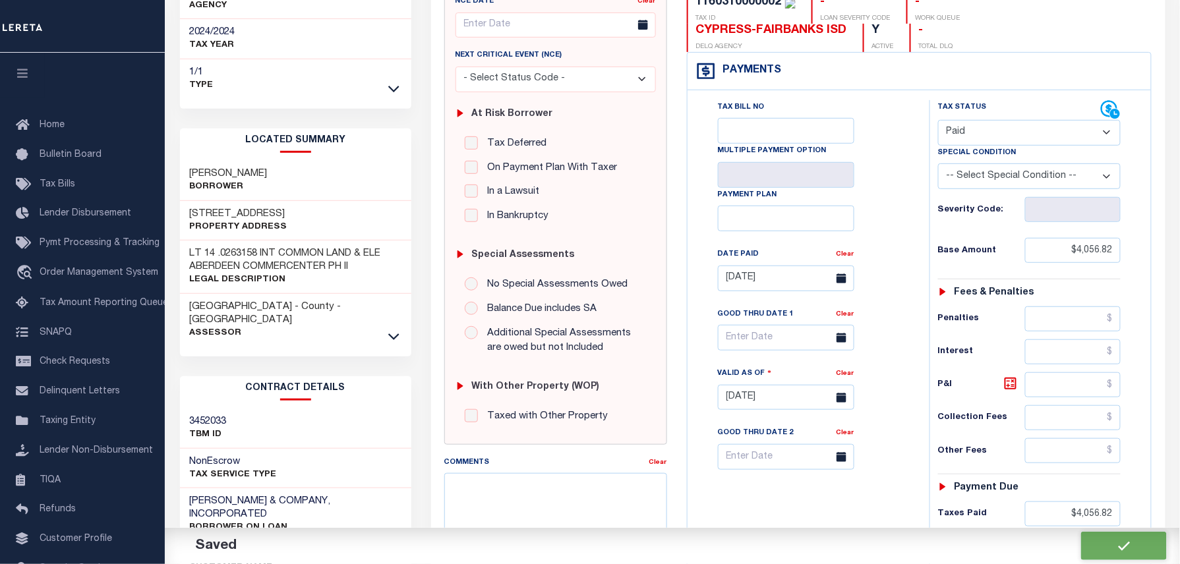
type input "$4,056.82"
type input "$0"
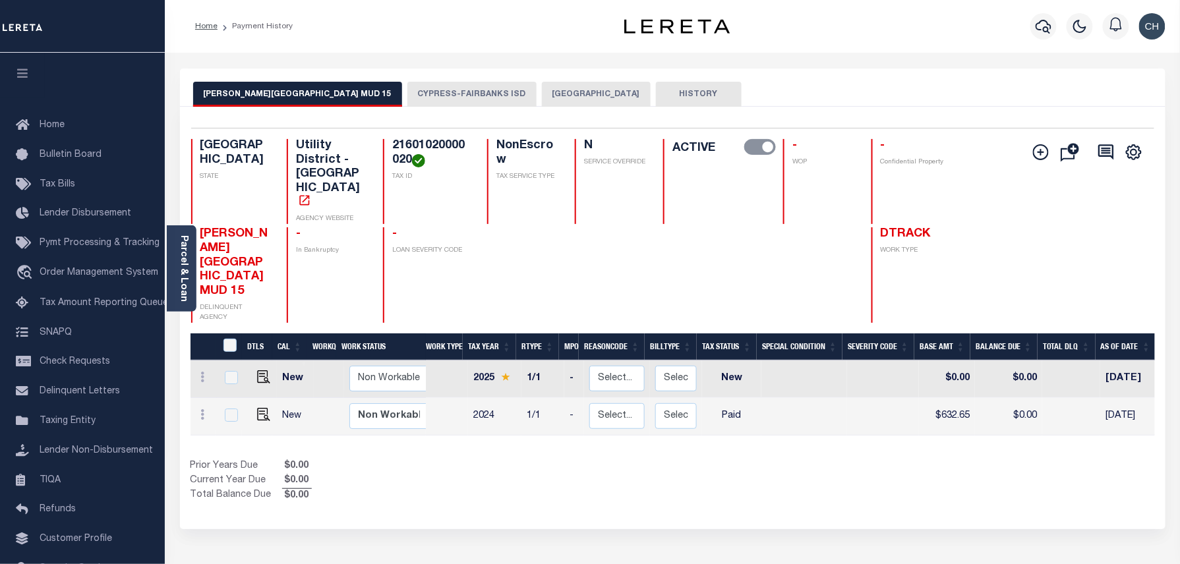
click at [409, 101] on button "CYPRESS-FAIRBANKS ISD" at bounding box center [471, 94] width 129 height 25
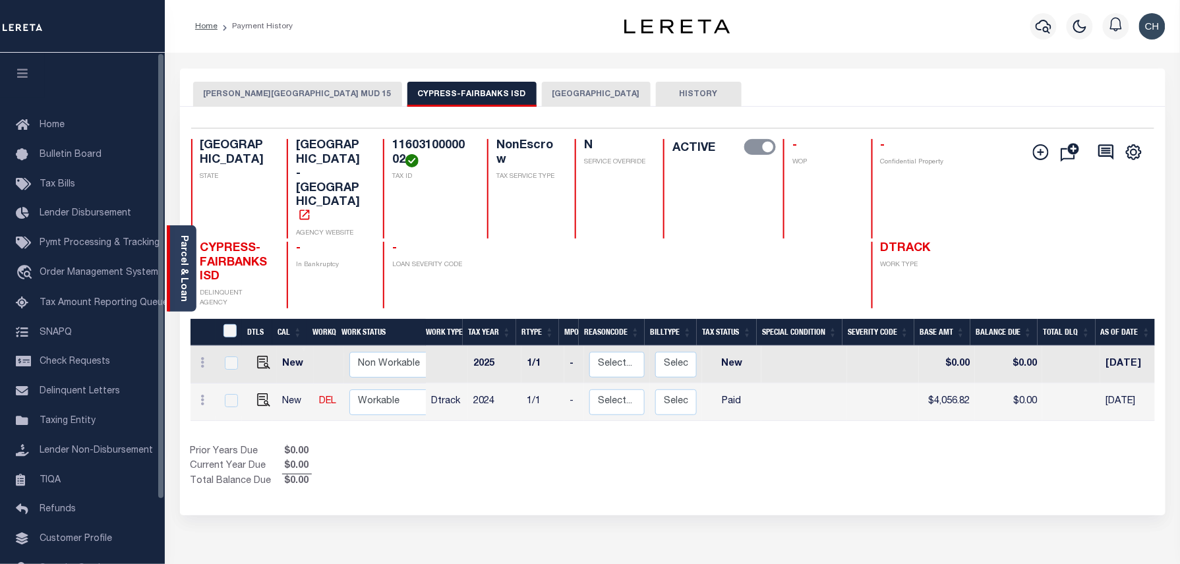
click at [180, 274] on link "Parcel & Loan" at bounding box center [183, 268] width 9 height 67
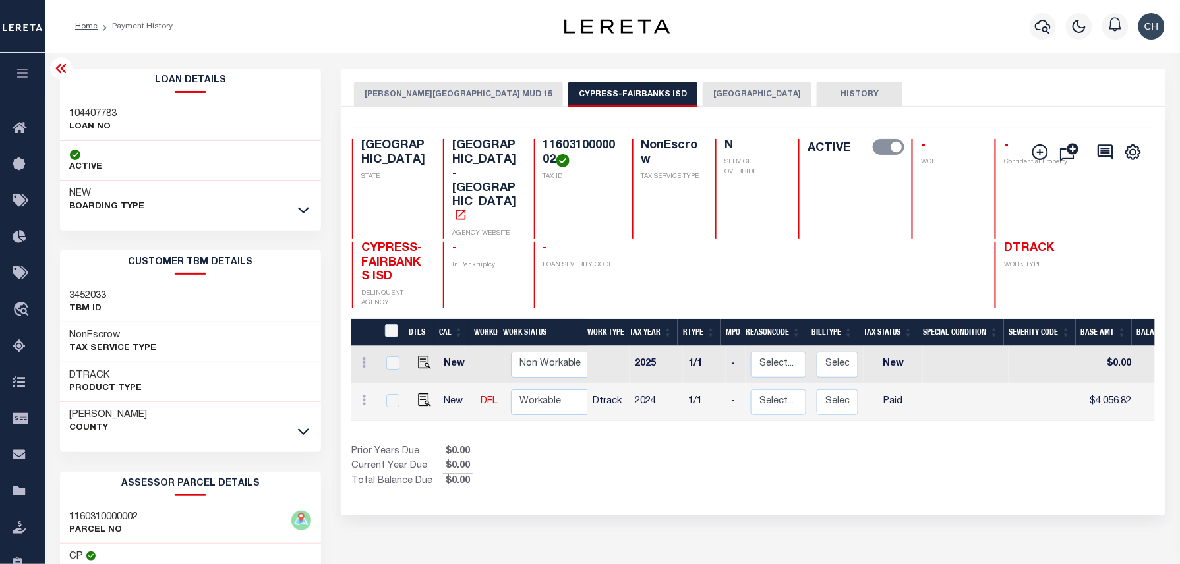
click at [90, 113] on h3 "104407783" at bounding box center [93, 113] width 47 height 13
copy h3 "104407783"
click at [545, 156] on h4 "1160310000002" at bounding box center [579, 153] width 73 height 28
copy h4 "1160310000002"
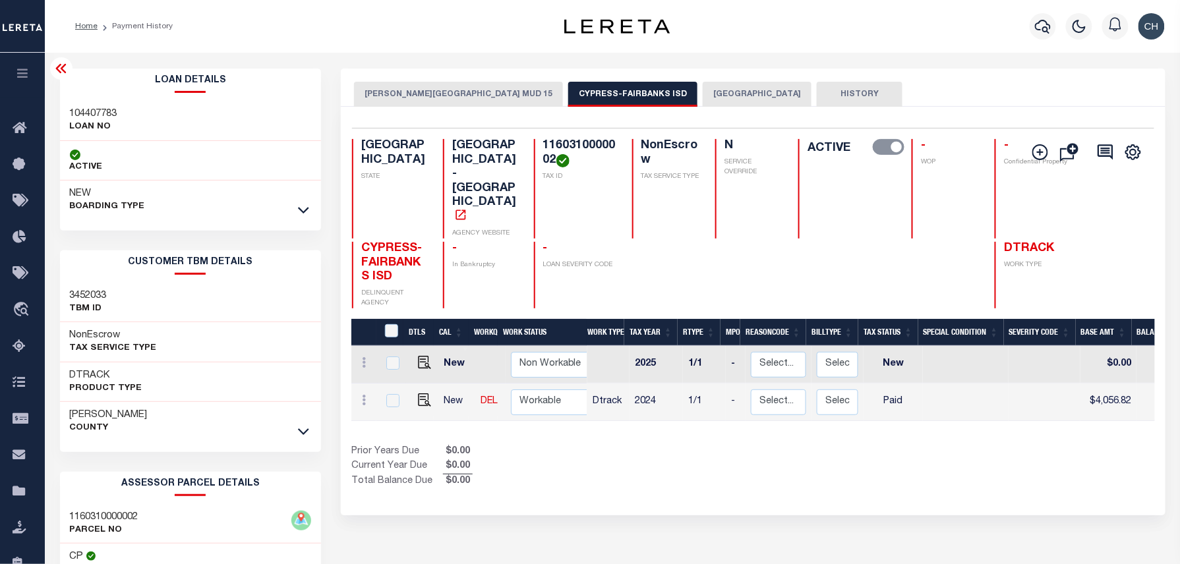
click at [545, 156] on h4 "1160310000002" at bounding box center [579, 153] width 73 height 28
click at [419, 394] on img "" at bounding box center [424, 400] width 13 height 13
checkbox input "true"
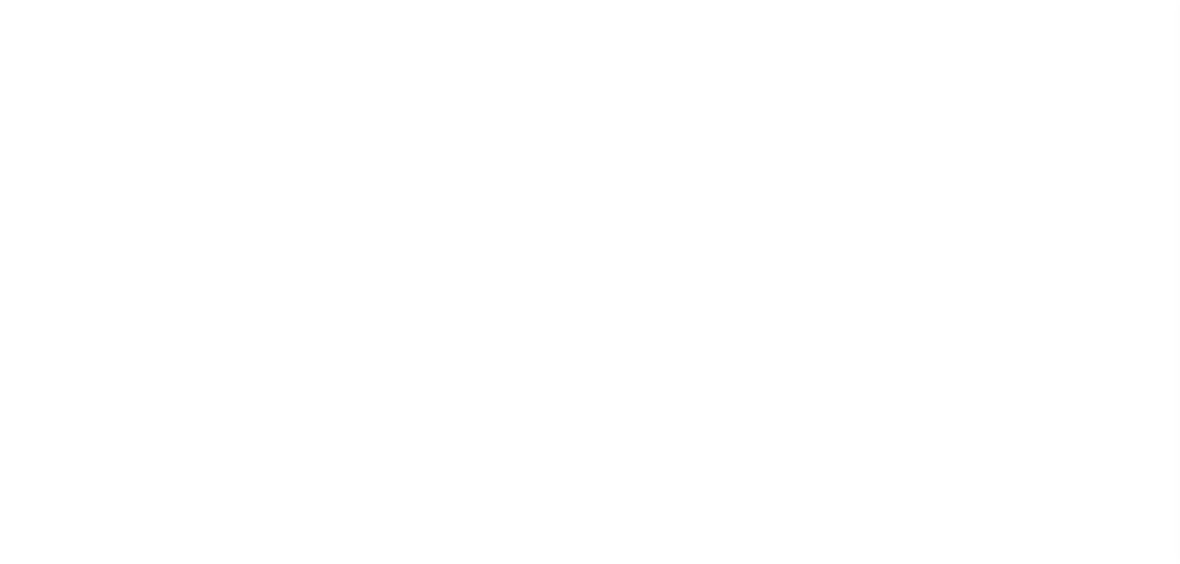
select select "PYD"
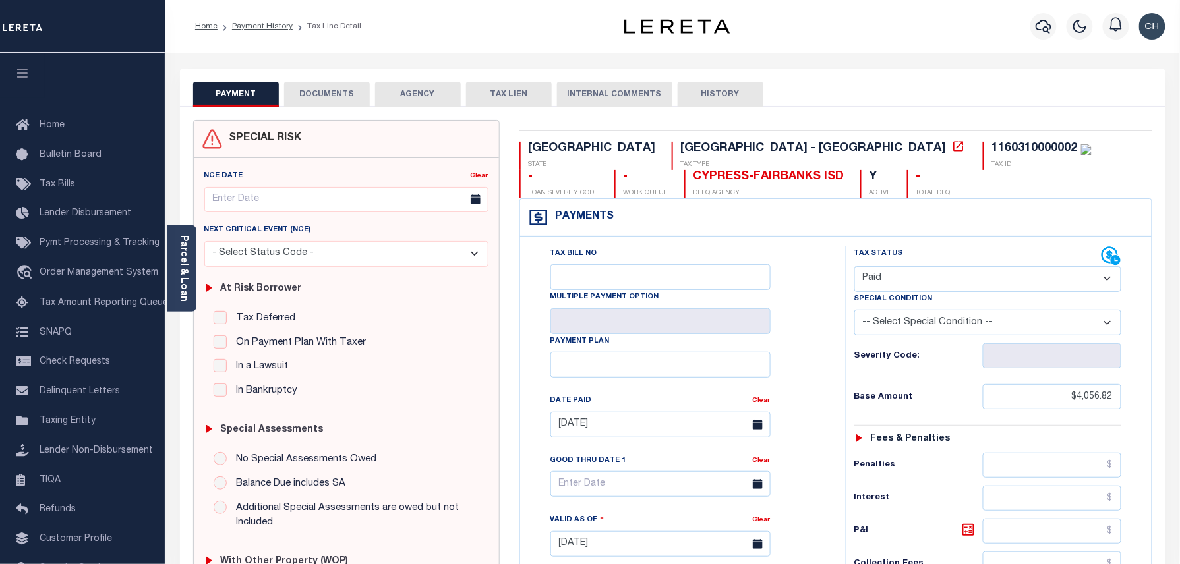
click at [310, 95] on button "DOCUMENTS" at bounding box center [327, 94] width 86 height 25
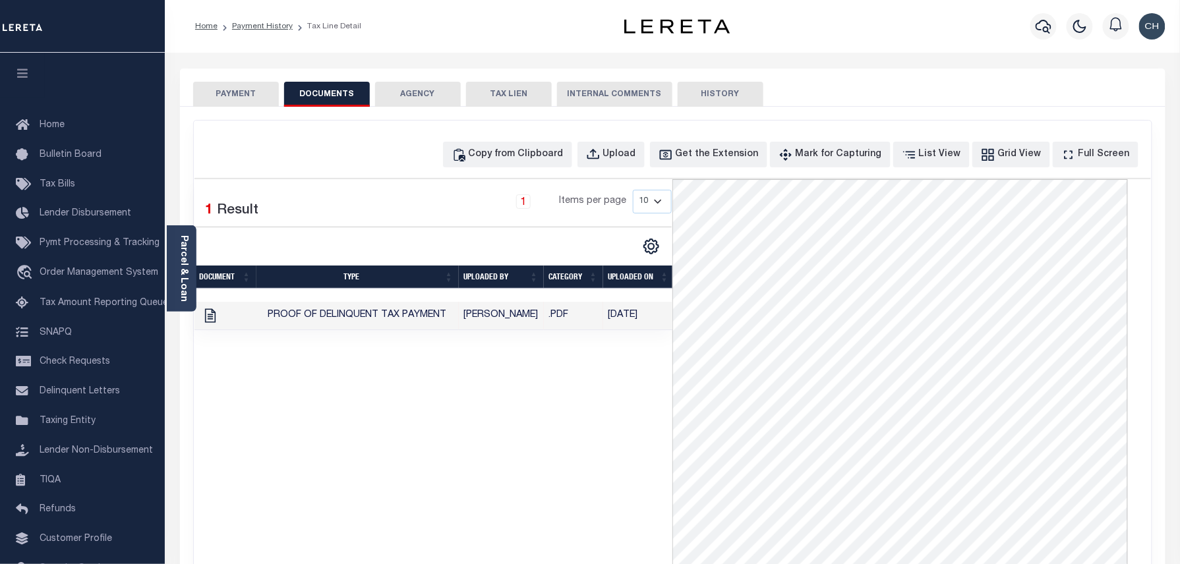
click at [254, 32] on li "Payment History" at bounding box center [255, 26] width 75 height 12
click at [253, 29] on link "Payment History" at bounding box center [262, 26] width 61 height 8
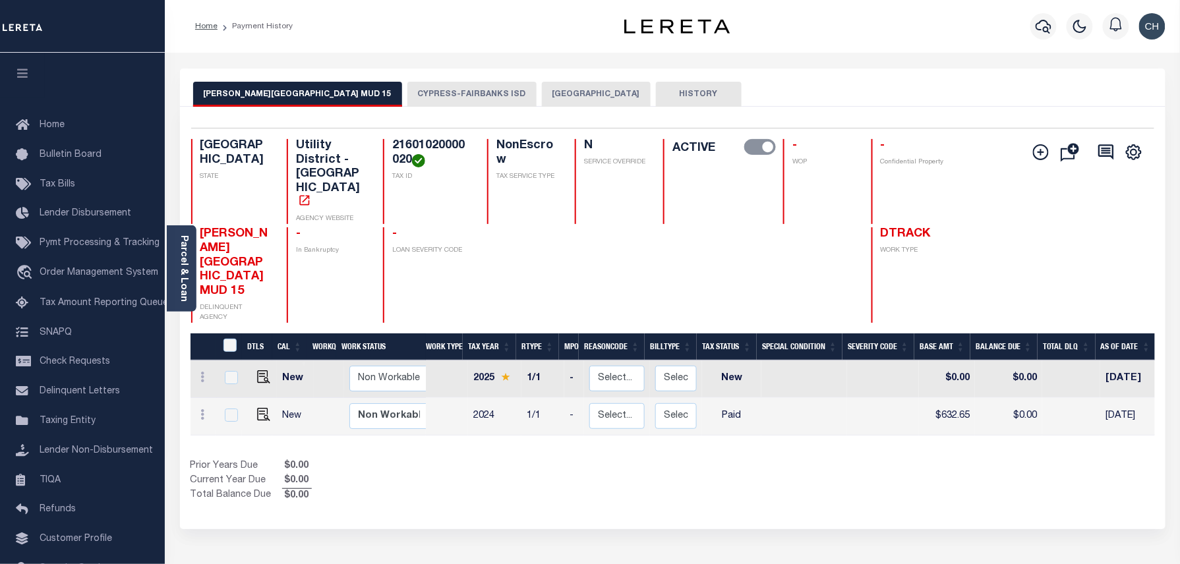
scroll to position [0, 322]
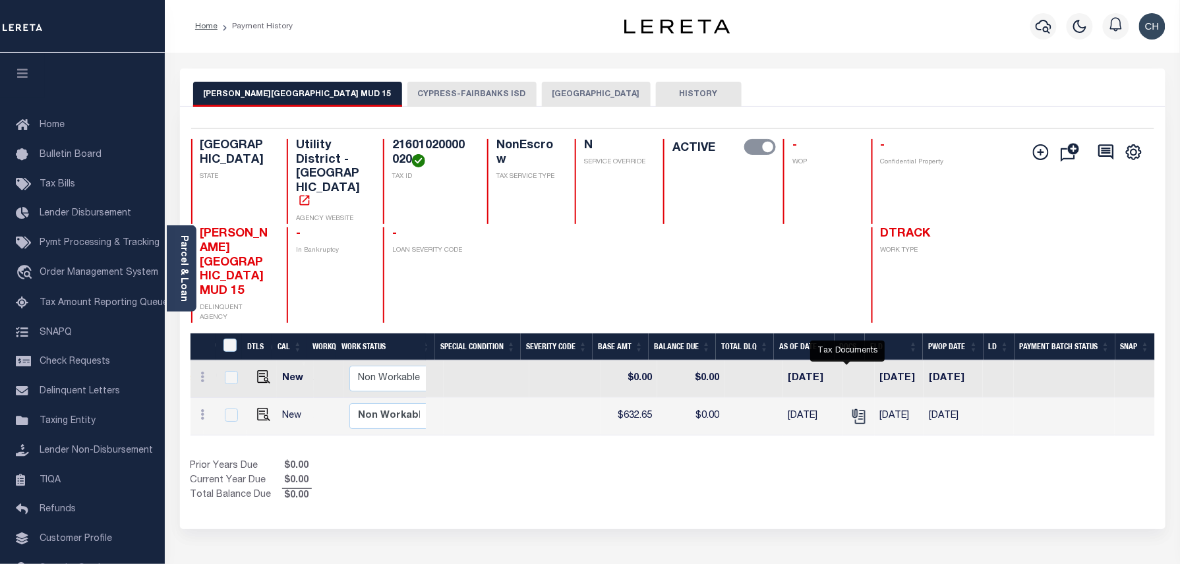
click at [417, 106] on button "CYPRESS-FAIRBANKS ISD" at bounding box center [471, 94] width 129 height 25
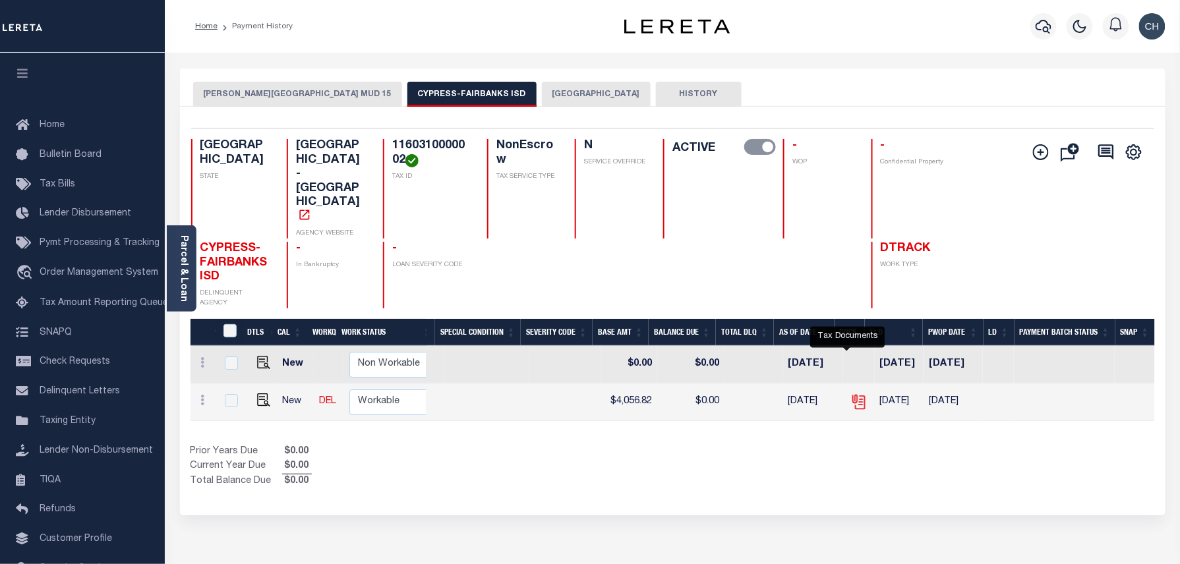
click at [853, 395] on icon "" at bounding box center [858, 400] width 11 height 11
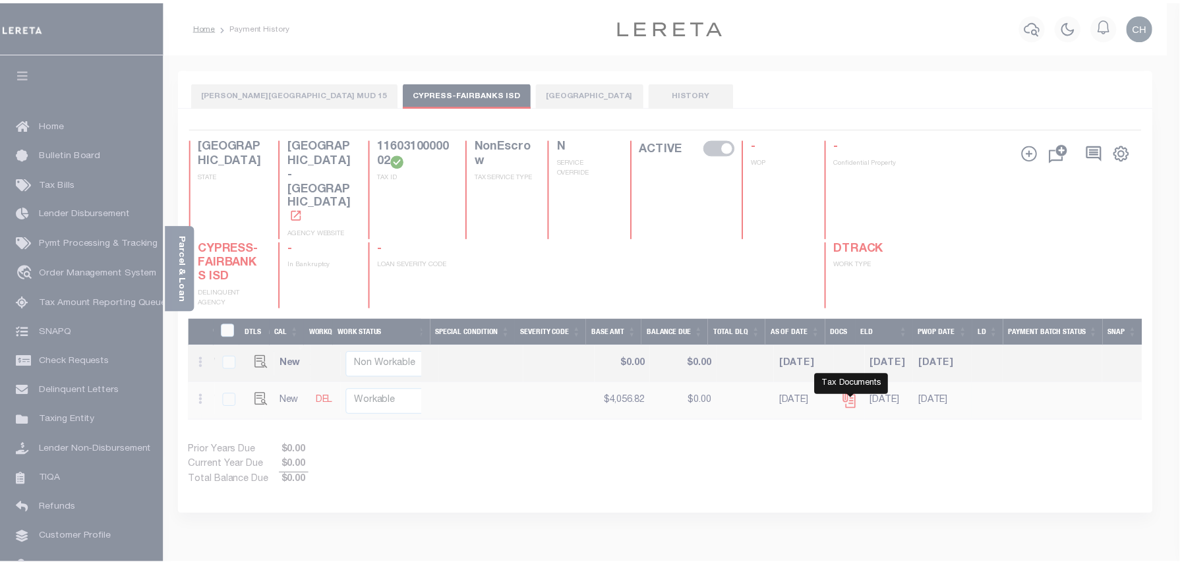
scroll to position [0, 309]
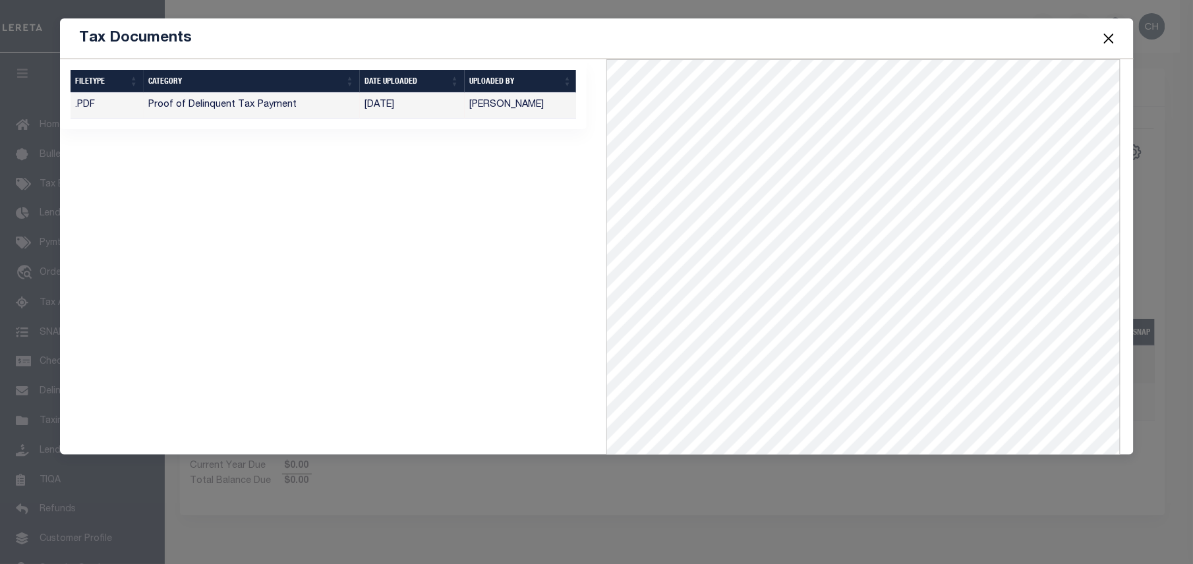
click at [1116, 36] on button "Close" at bounding box center [1109, 38] width 17 height 17
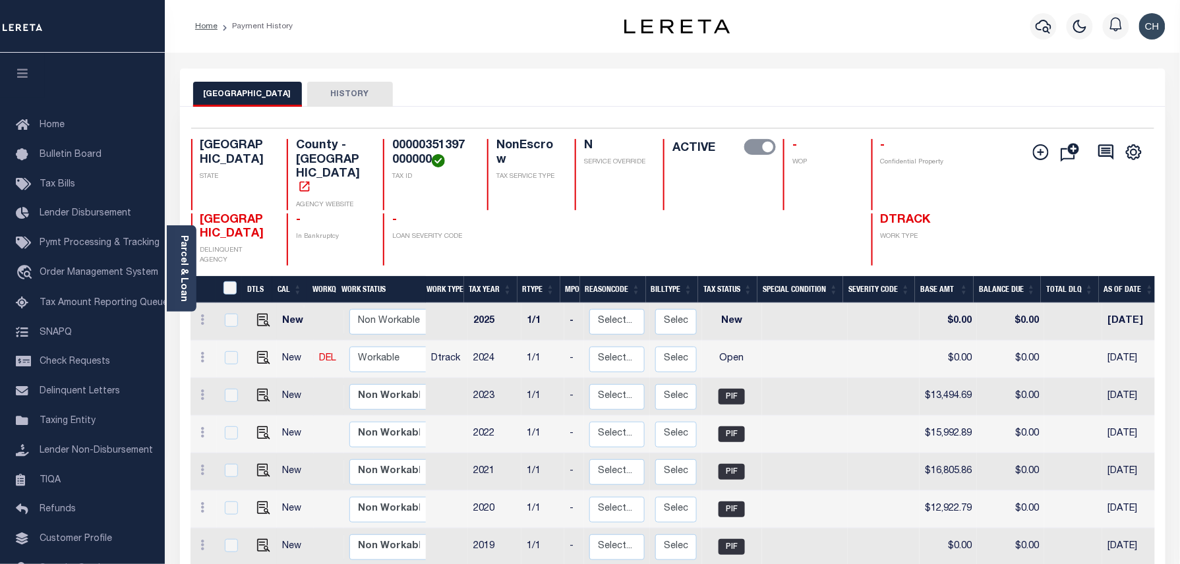
click at [402, 143] on h4 "00000351397000000" at bounding box center [431, 153] width 79 height 28
copy h4 "00000351397000000"
click at [402, 143] on h4 "00000351397000000" at bounding box center [431, 153] width 79 height 28
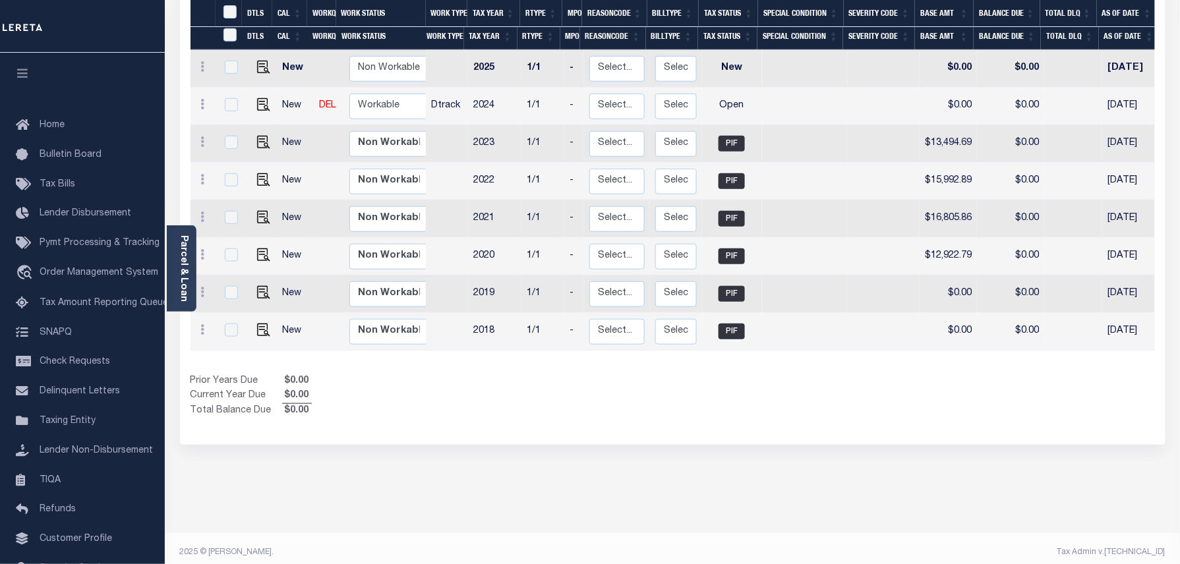
scroll to position [165, 0]
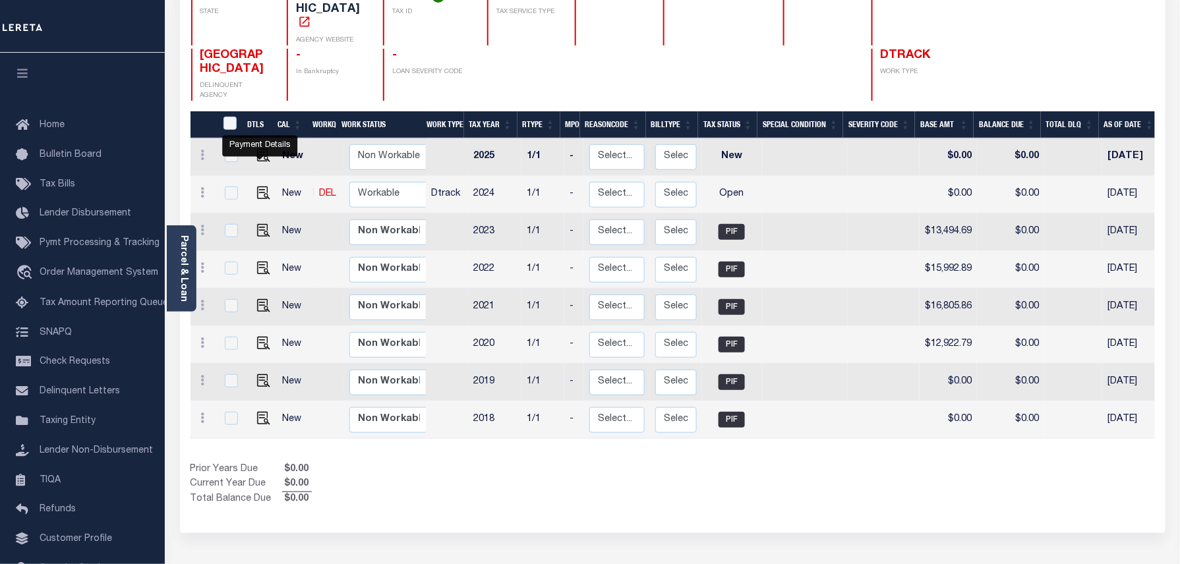
click at [259, 187] on img "" at bounding box center [263, 193] width 13 height 13
checkbox input "true"
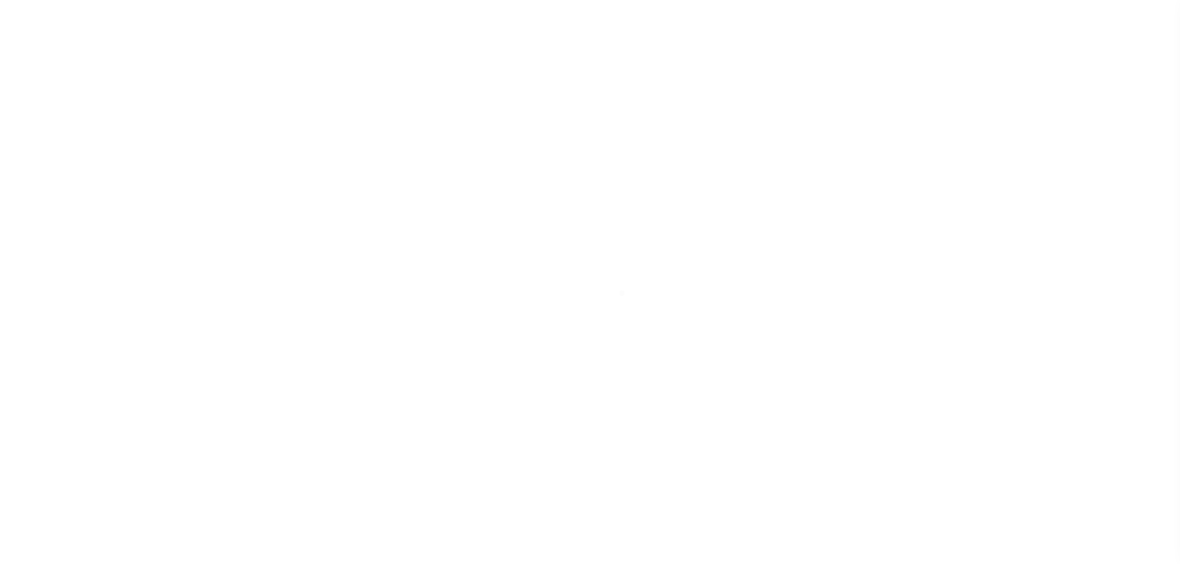
select select "OP2"
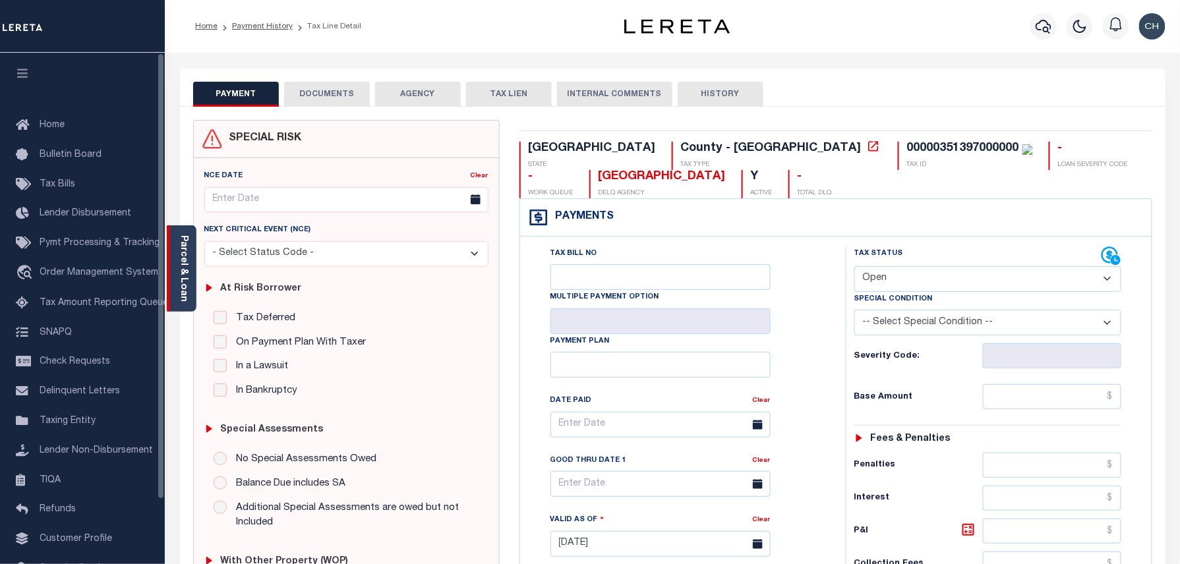
click at [179, 267] on link "Parcel & Loan" at bounding box center [183, 268] width 9 height 67
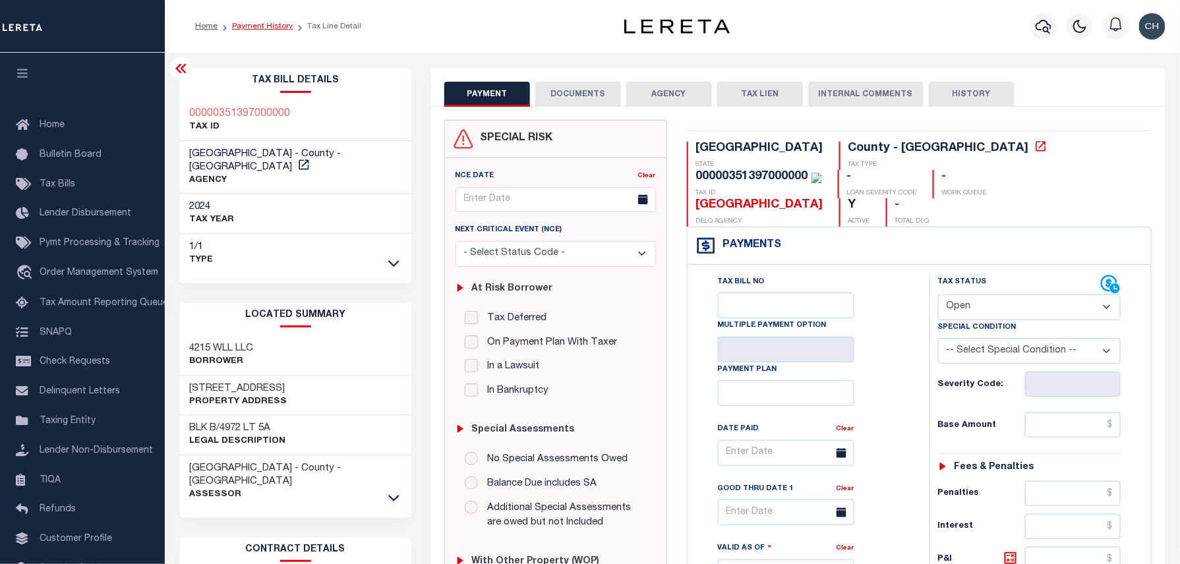
click at [261, 25] on link "Payment History" at bounding box center [262, 26] width 61 height 8
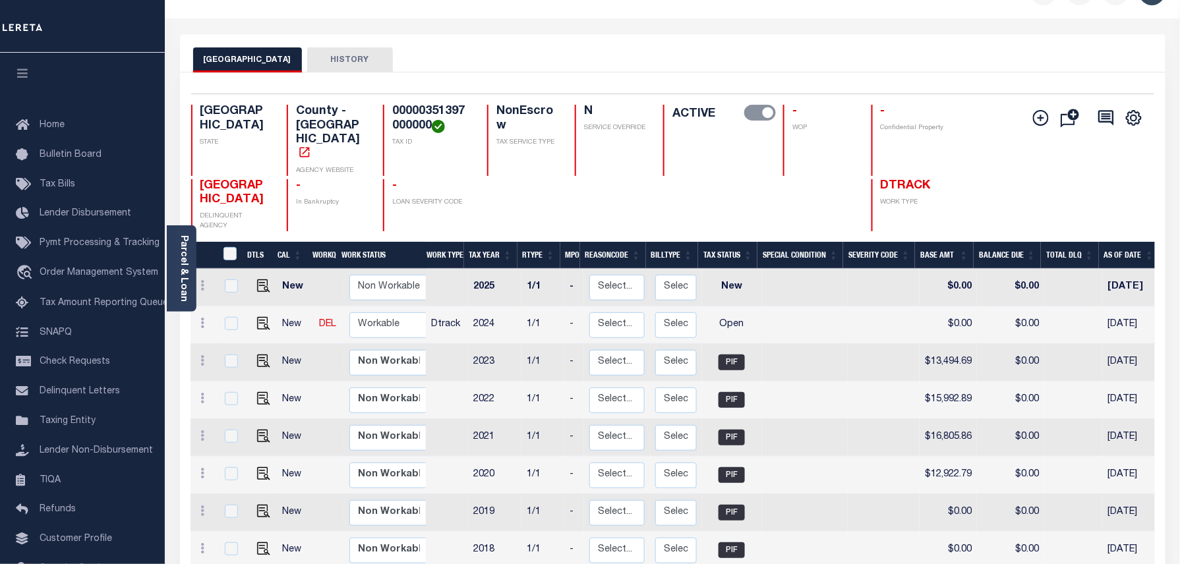
scroll to position [88, 0]
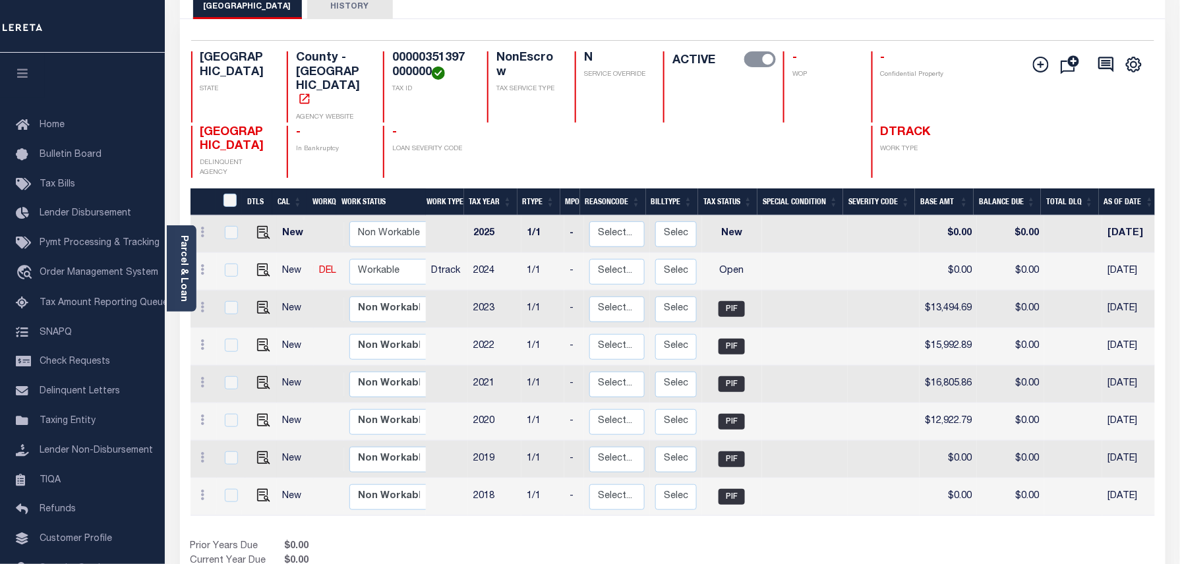
click at [440, 59] on h4 "00000351397000000" at bounding box center [431, 65] width 79 height 28
copy h4 "00000351397000000"
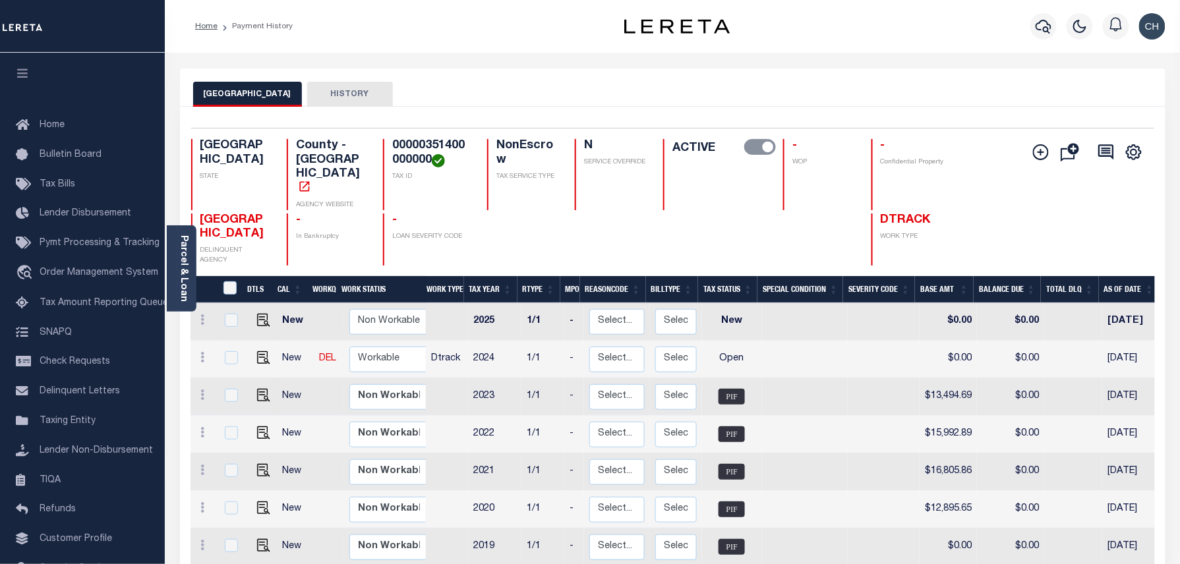
click at [427, 153] on h4 "00000351400000000" at bounding box center [431, 153] width 79 height 28
copy h4 "00000351400000000"
click at [420, 137] on div "Selected 8 Results 1 Items per page 25 50 100 TX STATE County - TX AGENCY WEBSI…" at bounding box center [673, 197] width 984 height 138
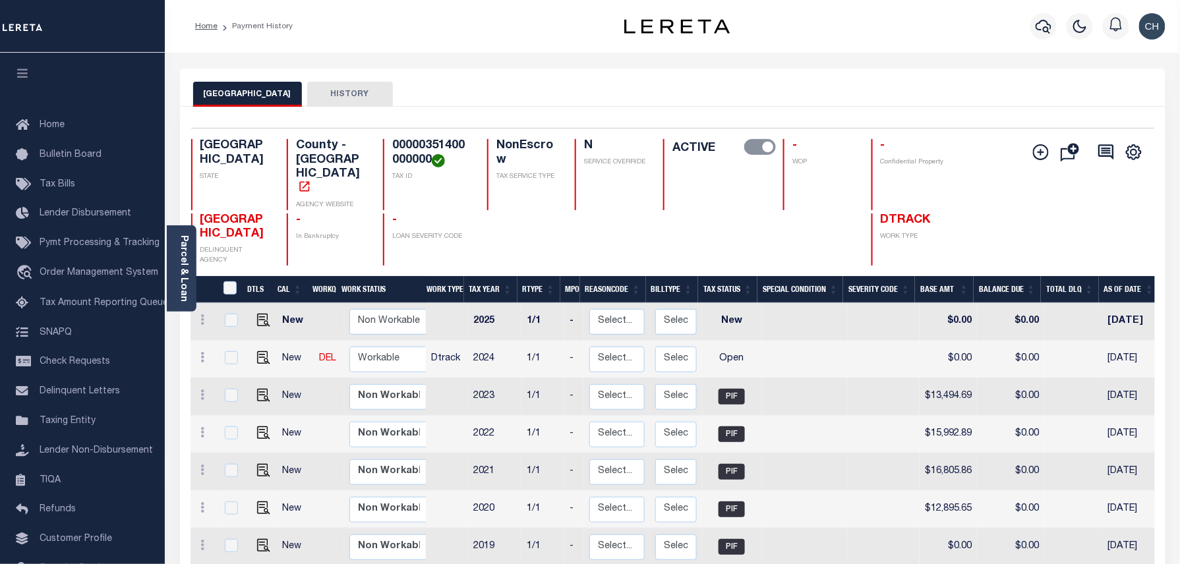
click at [420, 137] on div "Selected 8 Results 1 Items per page 25 50 100 TX STATE County - TX AGENCY WEBSI…" at bounding box center [673, 197] width 984 height 138
click at [174, 253] on div "Parcel & Loan" at bounding box center [182, 269] width 30 height 86
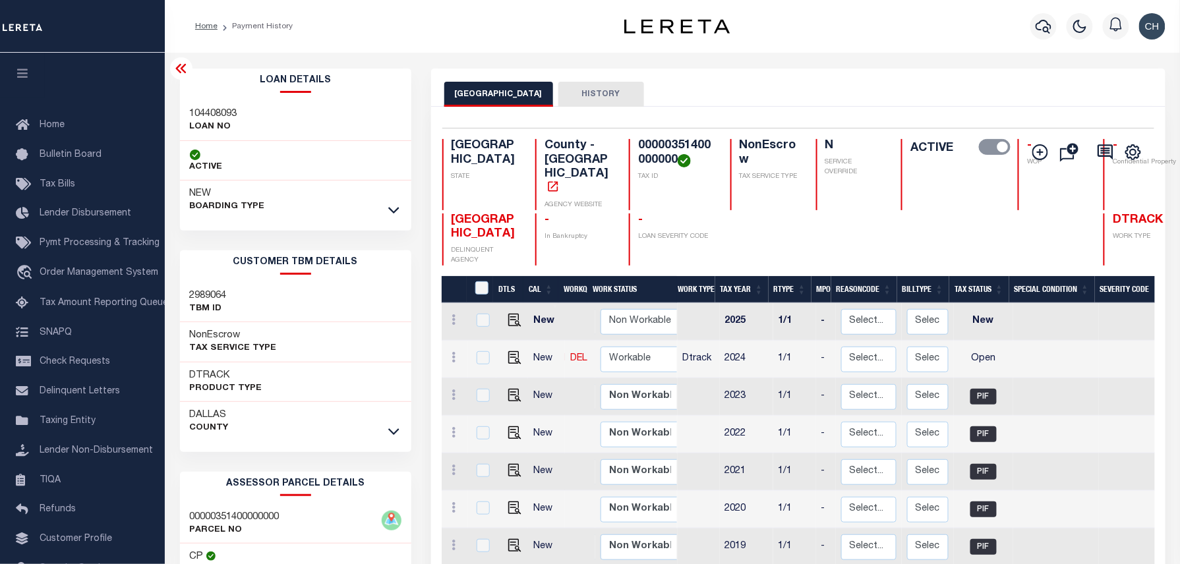
click at [222, 121] on p "LOAN NO" at bounding box center [213, 127] width 47 height 13
click at [222, 109] on h3 "104408093" at bounding box center [213, 113] width 47 height 13
copy h3 "104408093"
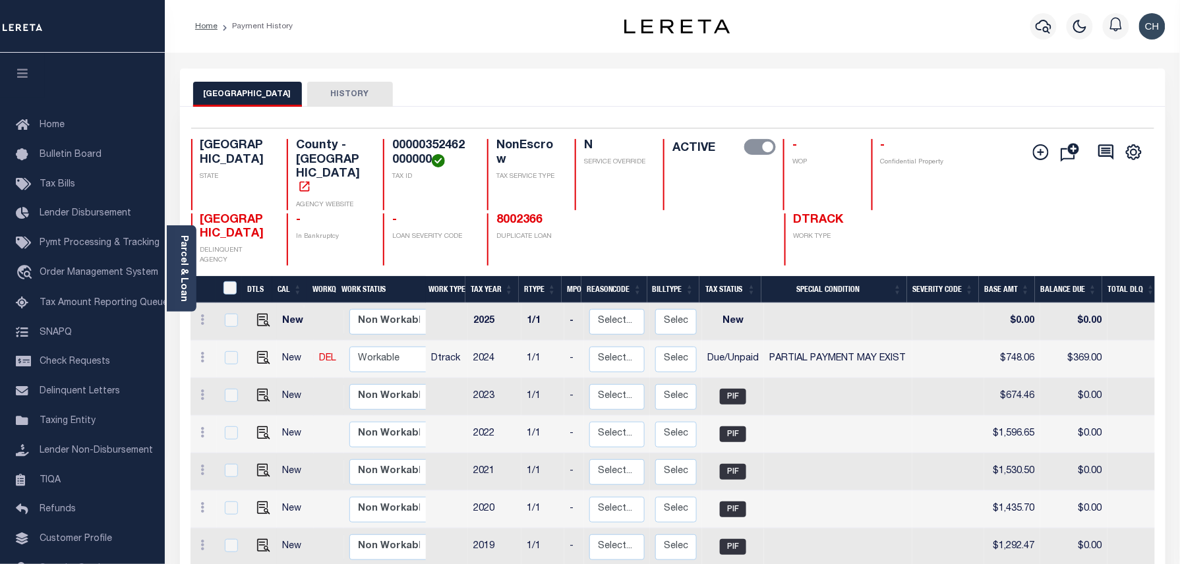
click at [407, 152] on h4 "00000352462000000" at bounding box center [431, 153] width 79 height 28
copy h4 "00000352462000000"
click at [262, 351] on img "" at bounding box center [263, 357] width 13 height 13
checkbox input "true"
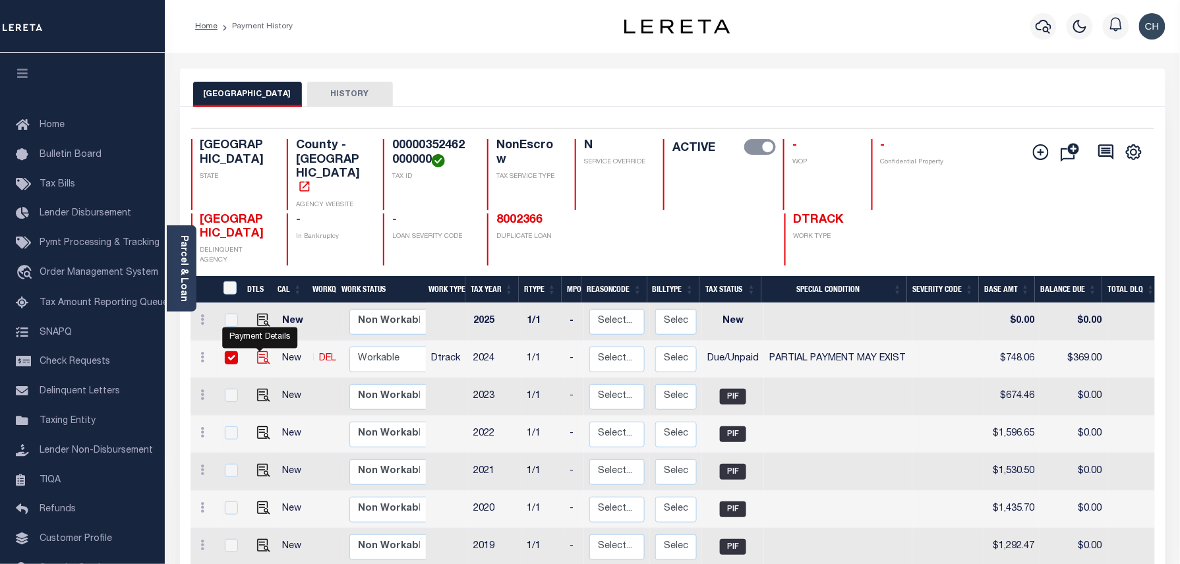
checkbox input "true"
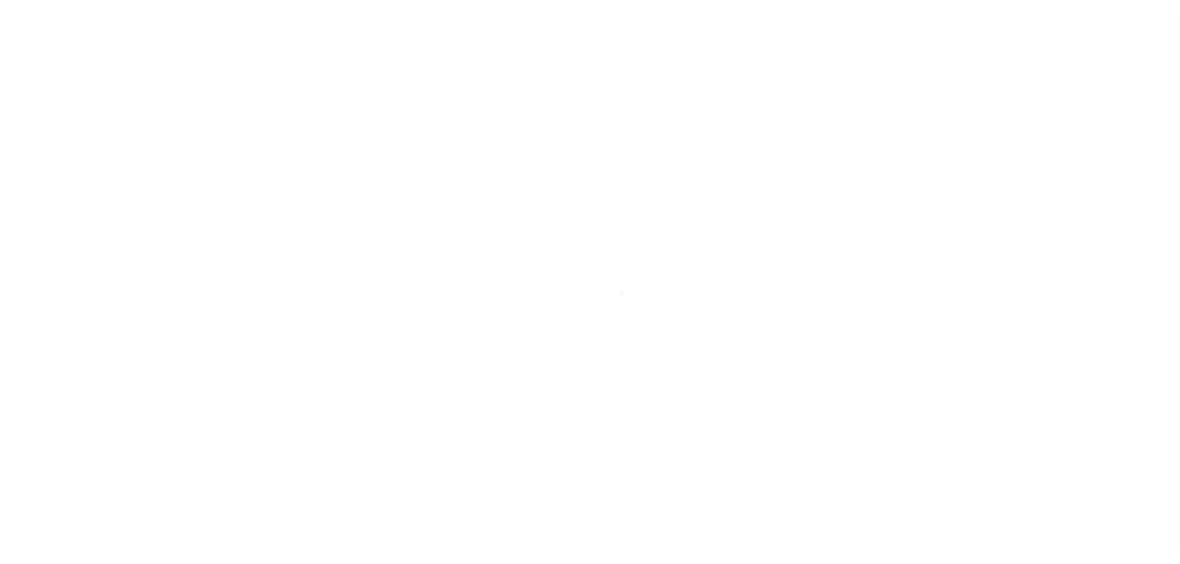
select select "DUE"
select select "15"
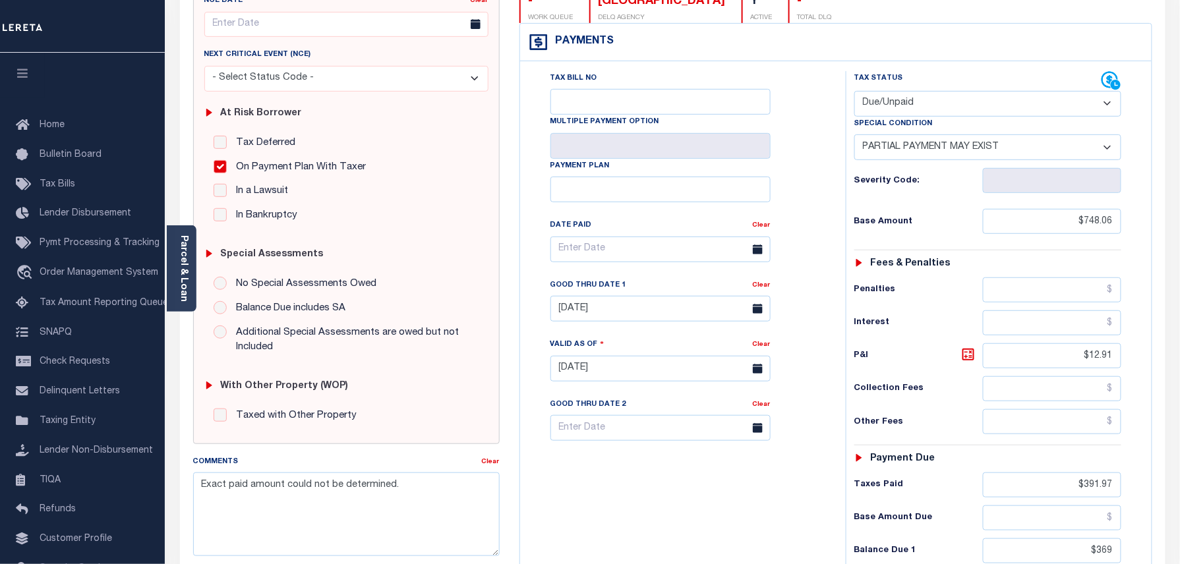
scroll to position [264, 0]
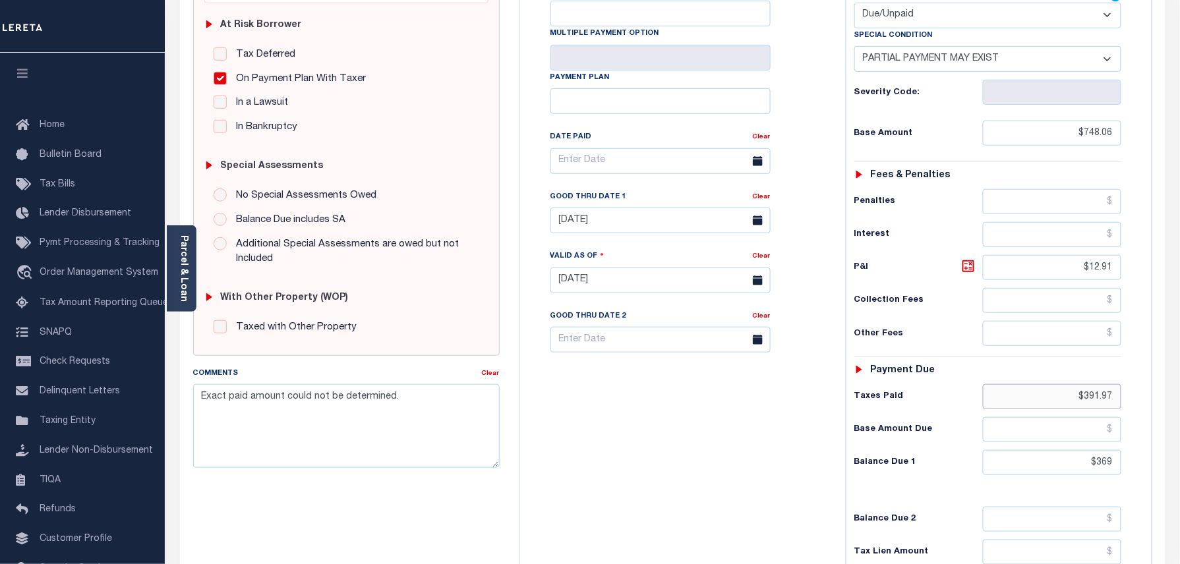
drag, startPoint x: 1064, startPoint y: 401, endPoint x: 1186, endPoint y: 402, distance: 121.3
click at [1180, 402] on html "Home Payment History Payment History Tax Line Detail Profile Sign out" at bounding box center [590, 236] width 1180 height 1000
paste input "750"
type input "$750.97"
type input "[DATE]"
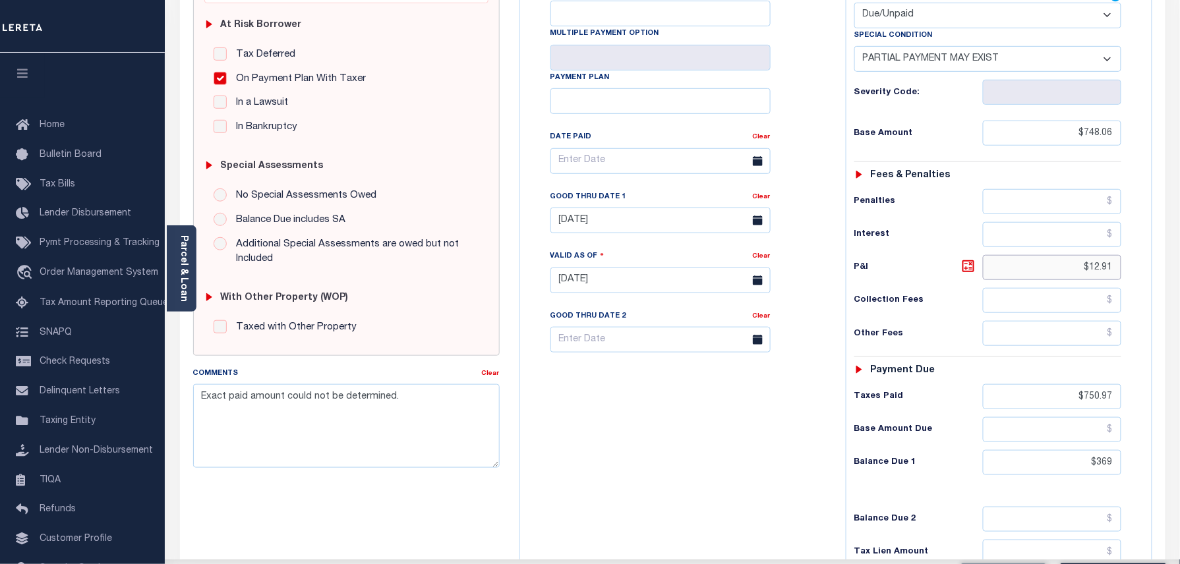
drag, startPoint x: 1053, startPoint y: 277, endPoint x: 1166, endPoint y: 275, distance: 113.4
click at [1166, 275] on div "PAYMENT 2 DOCUMENTS AGENCY DELINQUENT PAYEE" at bounding box center [673, 270] width 1006 height 931
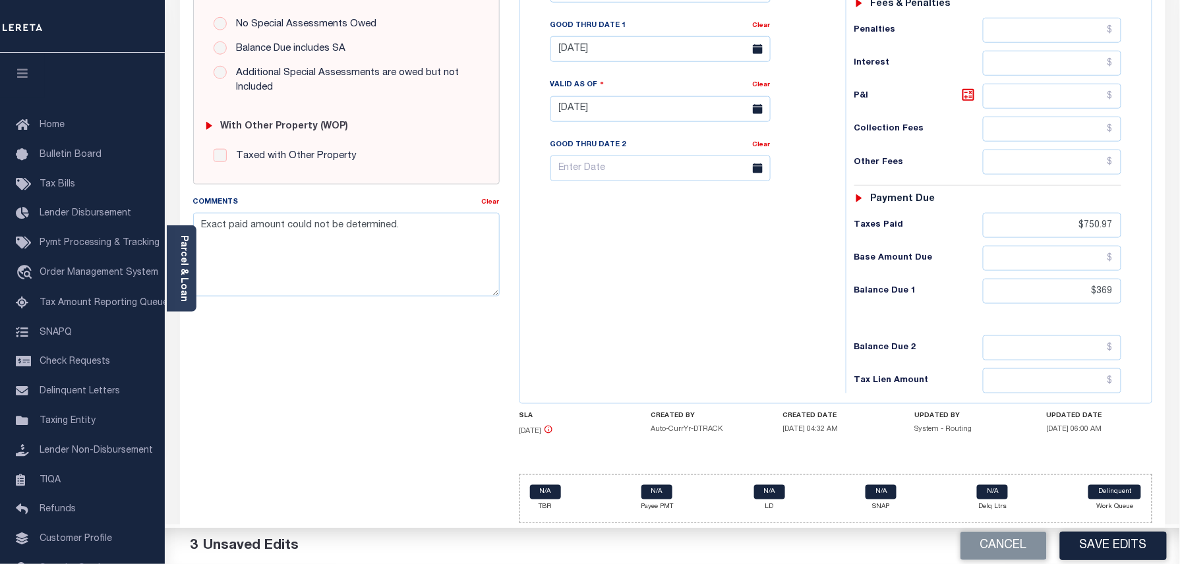
scroll to position [439, 0]
click at [1082, 270] on input "text" at bounding box center [1052, 258] width 138 height 25
paste input "1.86"
type input "$1.86"
drag, startPoint x: 1075, startPoint y: 302, endPoint x: 1171, endPoint y: 298, distance: 96.4
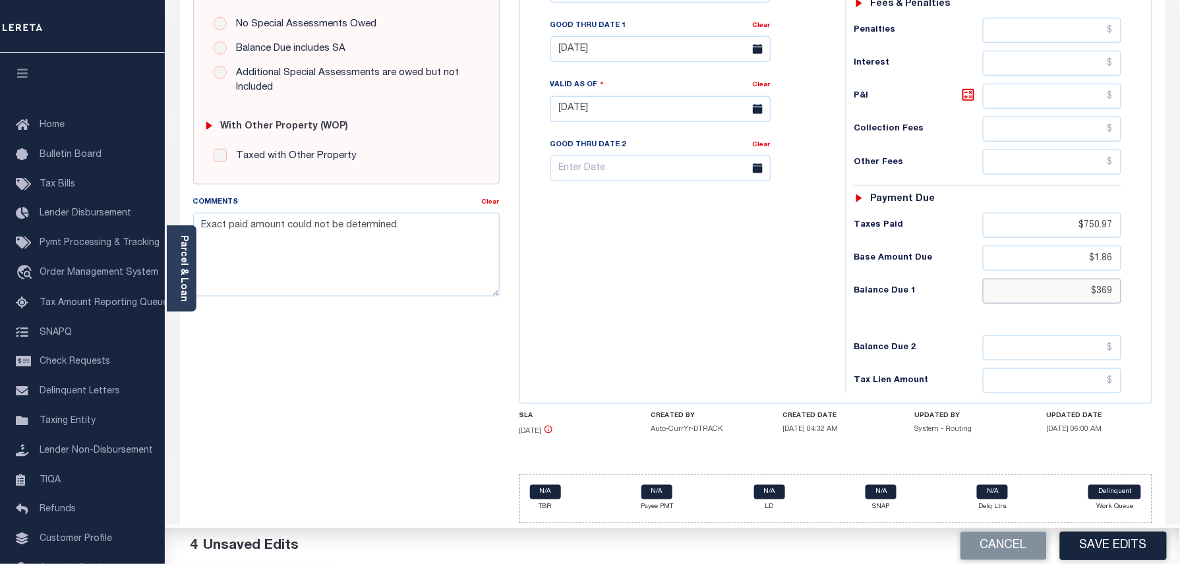
click at [1171, 298] on div "PAYMENT 4 DOCUMENTS AGENCY DELINQUENT PAYEE" at bounding box center [673, 98] width 1006 height 931
paste input "2.00"
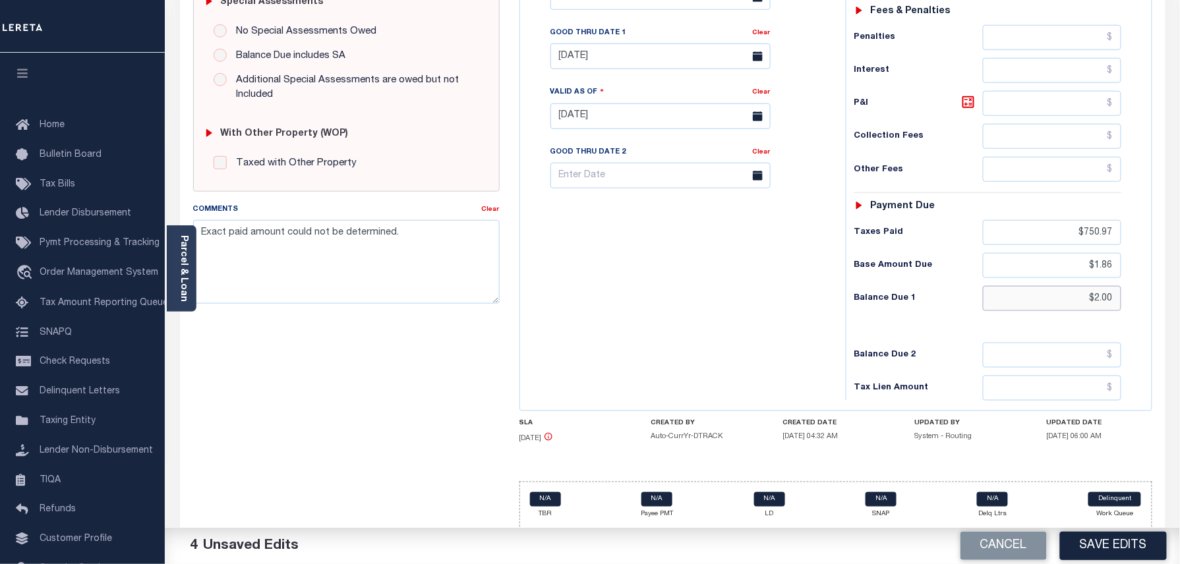
scroll to position [351, 0]
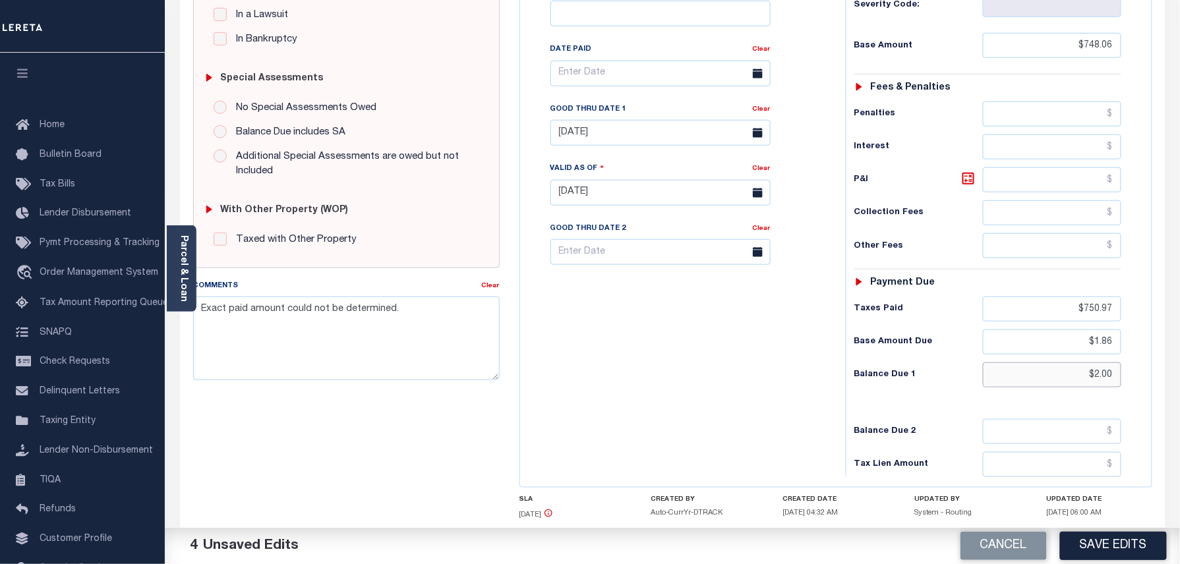
type input "$2.00"
click at [1058, 191] on input "text" at bounding box center [1052, 179] width 138 height 25
type input "$0.14"
click at [688, 364] on div "Tax Bill No Multiple Payment Option Payment Plan Clear" at bounding box center [680, 186] width 313 height 582
click at [944, 289] on div "Payment due" at bounding box center [988, 283] width 267 height 11
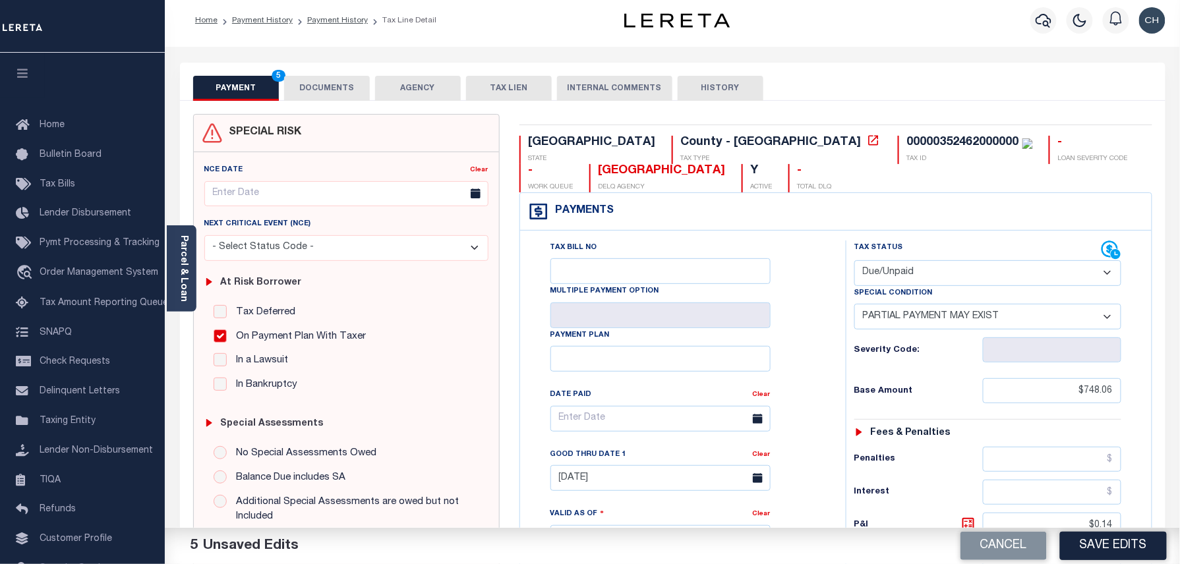
scroll to position [5, 0]
click at [331, 88] on button "DOCUMENTS" at bounding box center [327, 88] width 86 height 25
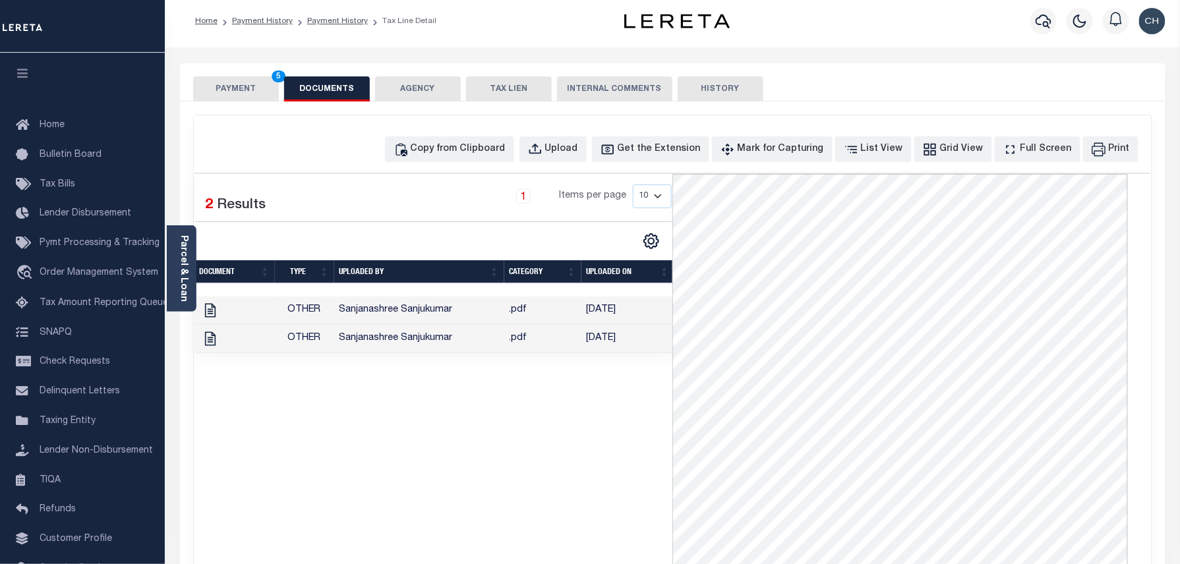
click at [568, 344] on td ".pdf" at bounding box center [542, 339] width 77 height 28
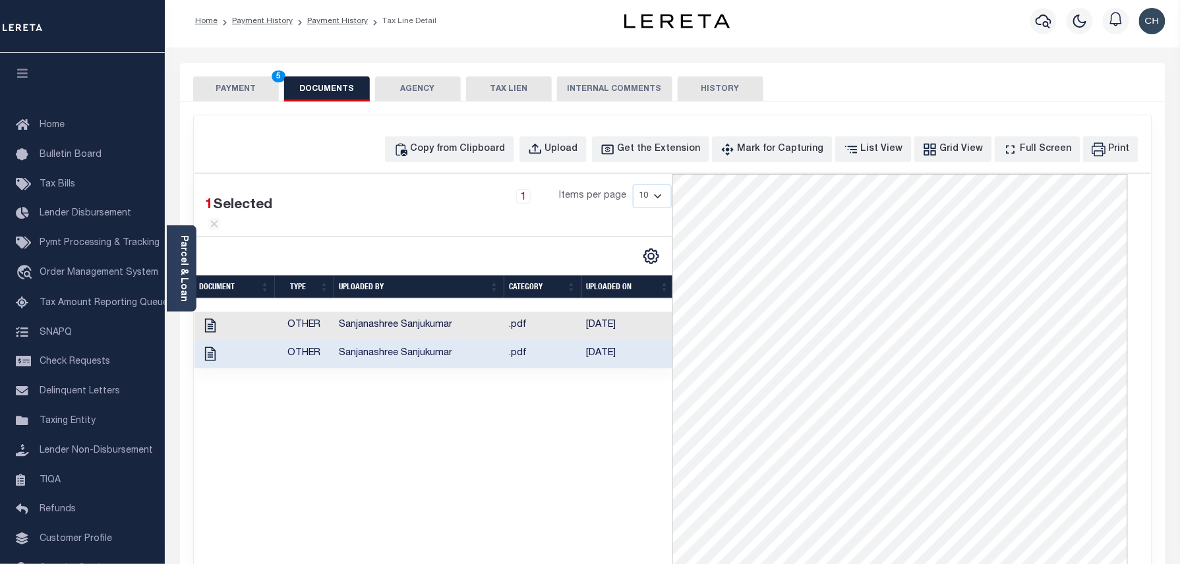
click at [246, 84] on button "PAYMENT 5" at bounding box center [236, 88] width 86 height 25
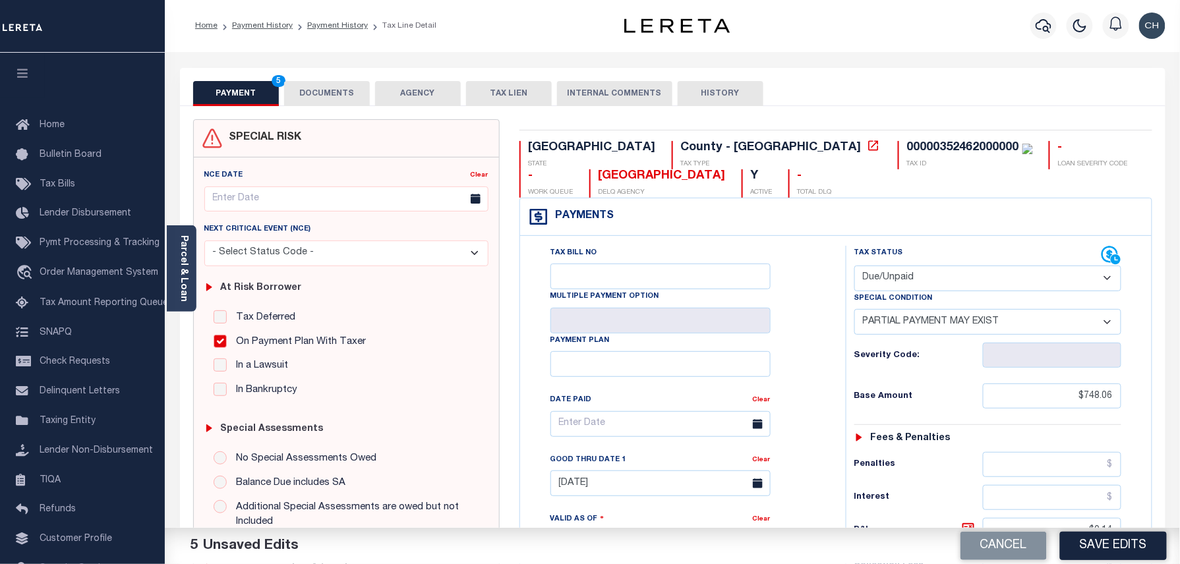
scroll to position [0, 0]
click at [907, 153] on div "00000352462000000" at bounding box center [963, 148] width 112 height 12
copy div "00000352462000000"
click at [348, 98] on button "DOCUMENTS" at bounding box center [327, 94] width 86 height 25
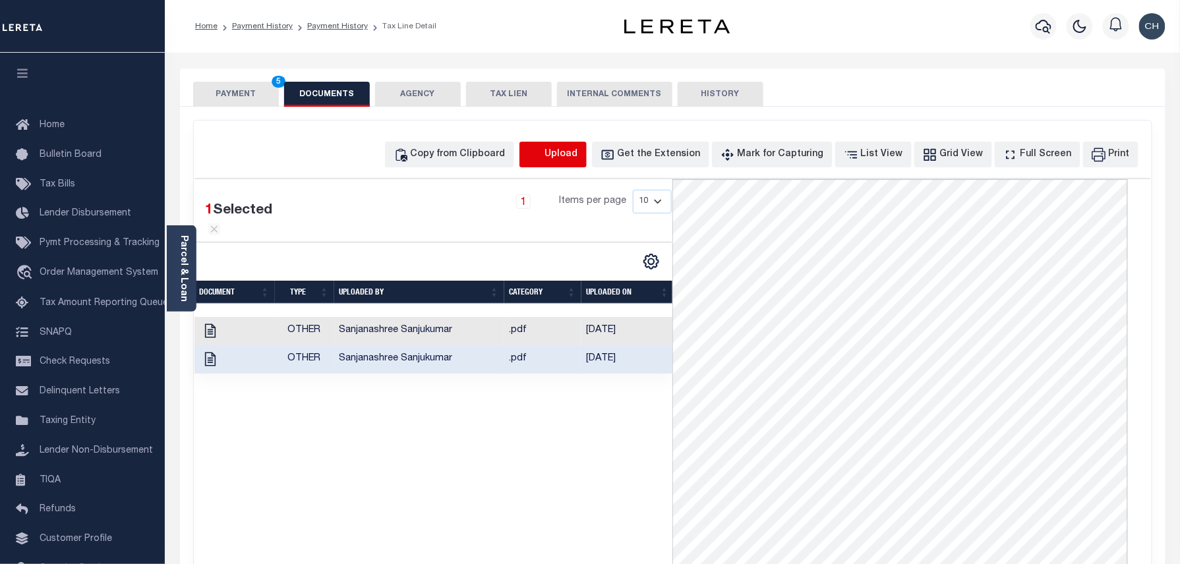
click at [543, 156] on icon "button" at bounding box center [535, 155] width 15 height 15
select select "POP"
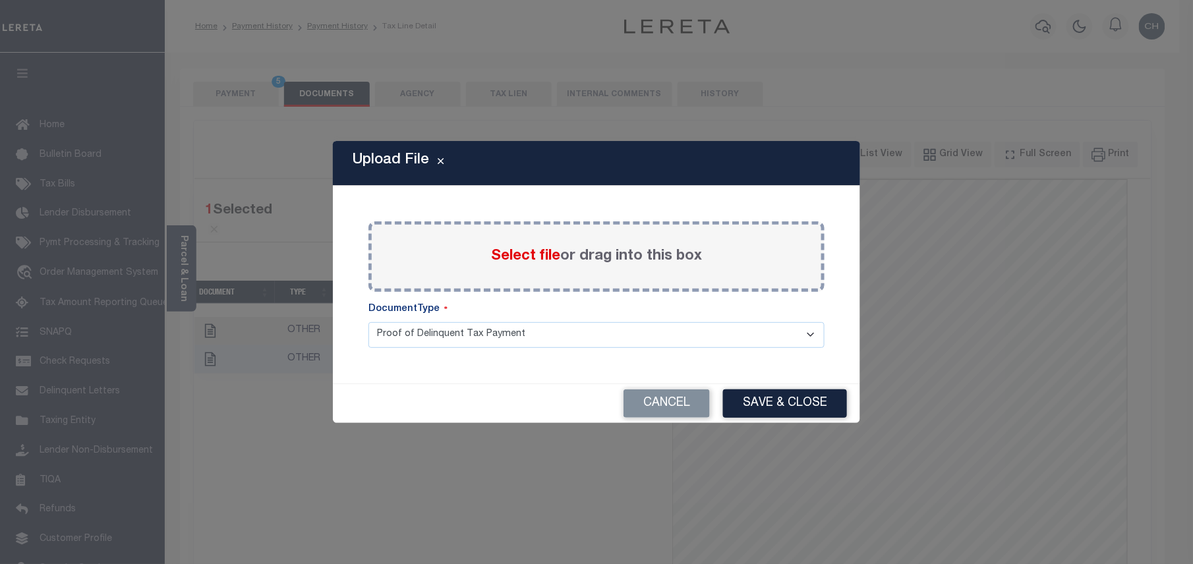
click at [515, 259] on span "Select file" at bounding box center [525, 256] width 69 height 15
click at [0, 0] on input "Select file or drag into this box" at bounding box center [0, 0] width 0 height 0
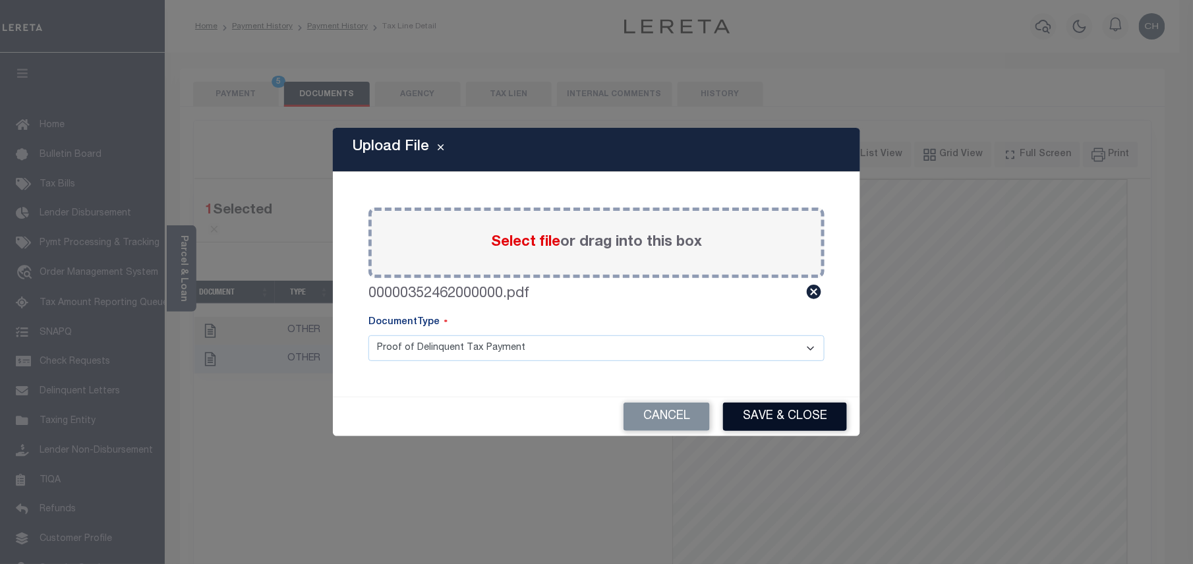
click at [771, 422] on button "Save & Close" at bounding box center [785, 417] width 124 height 28
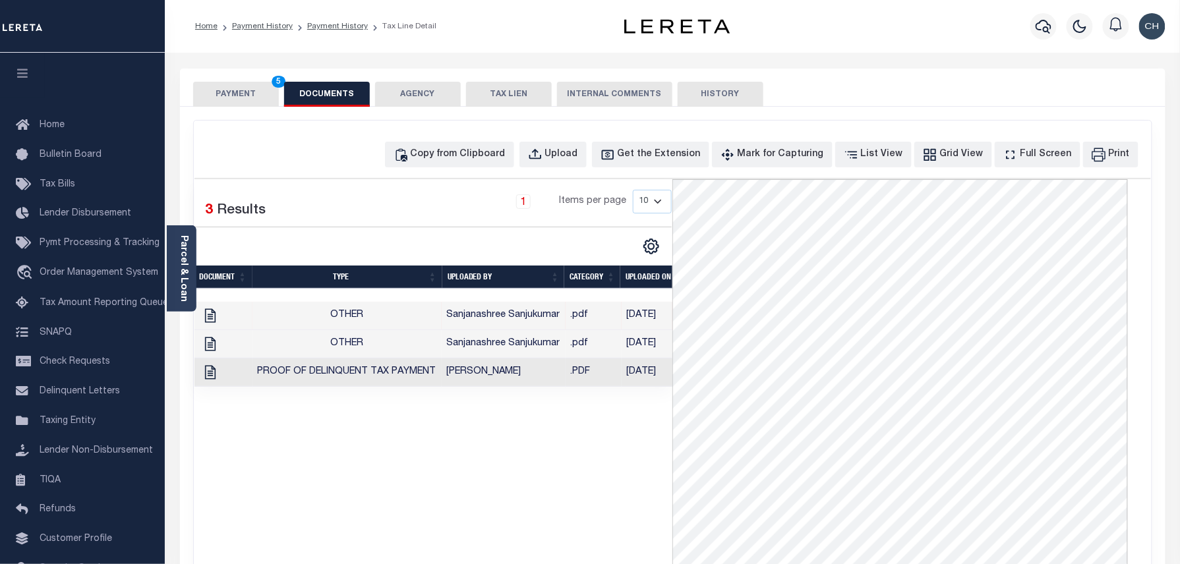
click at [618, 378] on td ".PDF" at bounding box center [594, 373] width 56 height 28
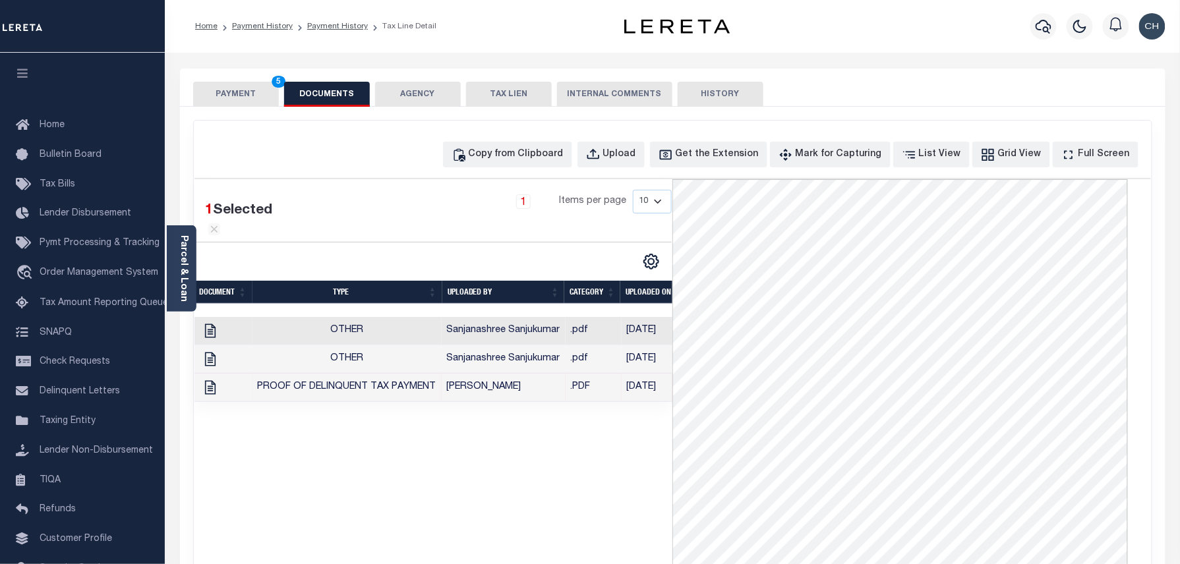
click at [659, 394] on td "[DATE]" at bounding box center [656, 388] width 68 height 28
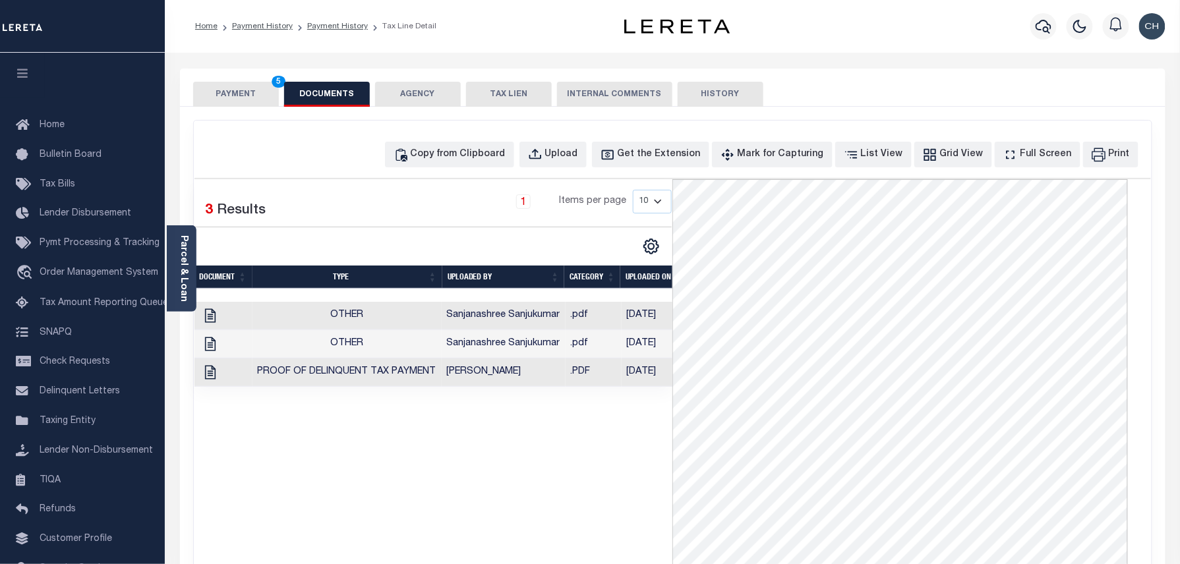
click at [243, 98] on button "PAYMENT 5" at bounding box center [236, 94] width 86 height 25
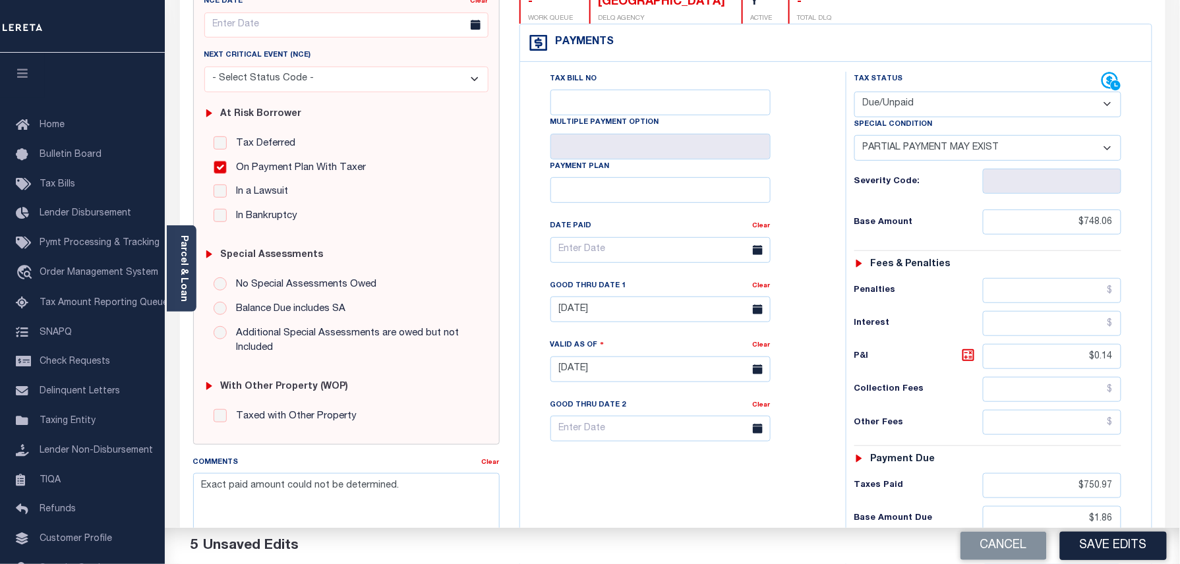
scroll to position [175, 0]
click at [658, 375] on input "[DATE]" at bounding box center [661, 369] width 220 height 26
click at [799, 404] on div "Tax Bill No Multiple Payment Option Payment Plan Clear" at bounding box center [679, 256] width 293 height 370
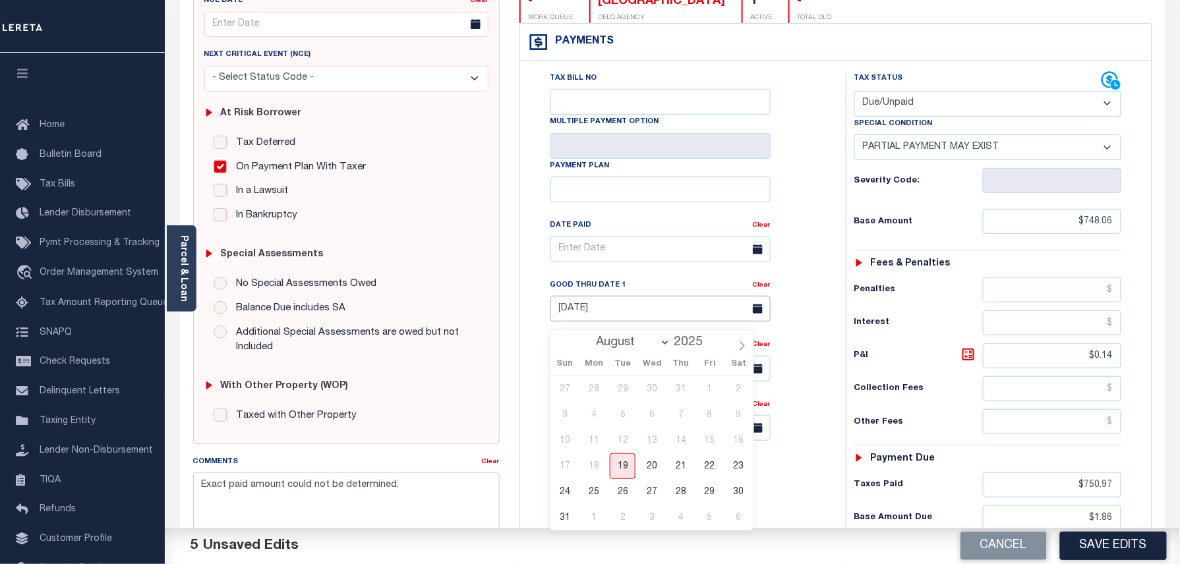
click at [633, 317] on input "03/31/2025" at bounding box center [661, 309] width 220 height 26
click at [554, 513] on span "31" at bounding box center [566, 518] width 26 height 26
type input "08/31/2025"
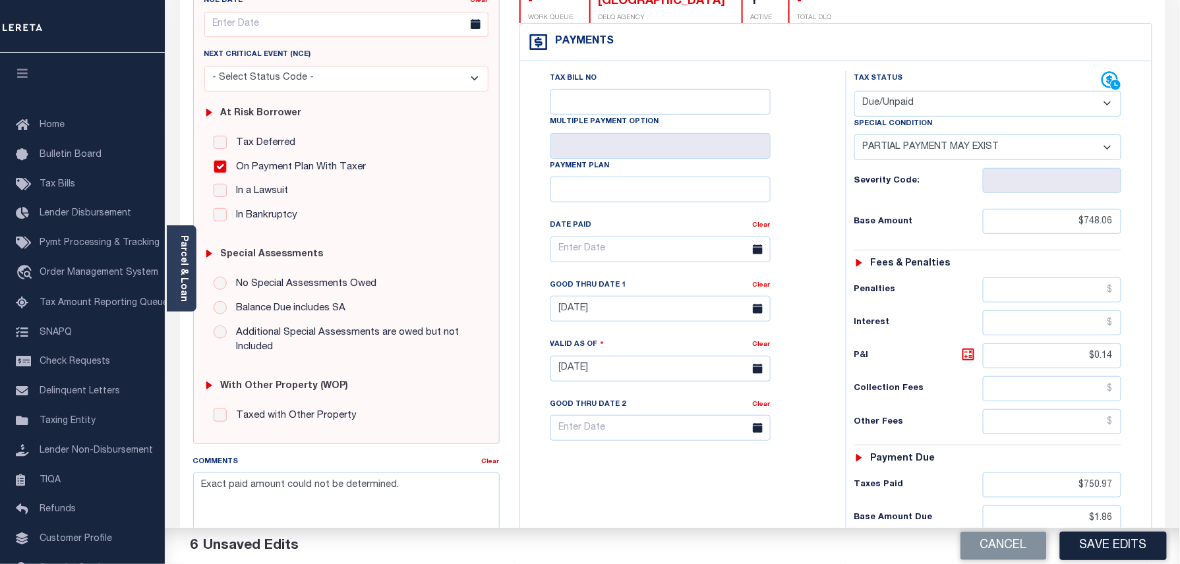
click at [802, 376] on div "Tax Bill No Multiple Payment Option Payment Plan Clear" at bounding box center [679, 256] width 293 height 370
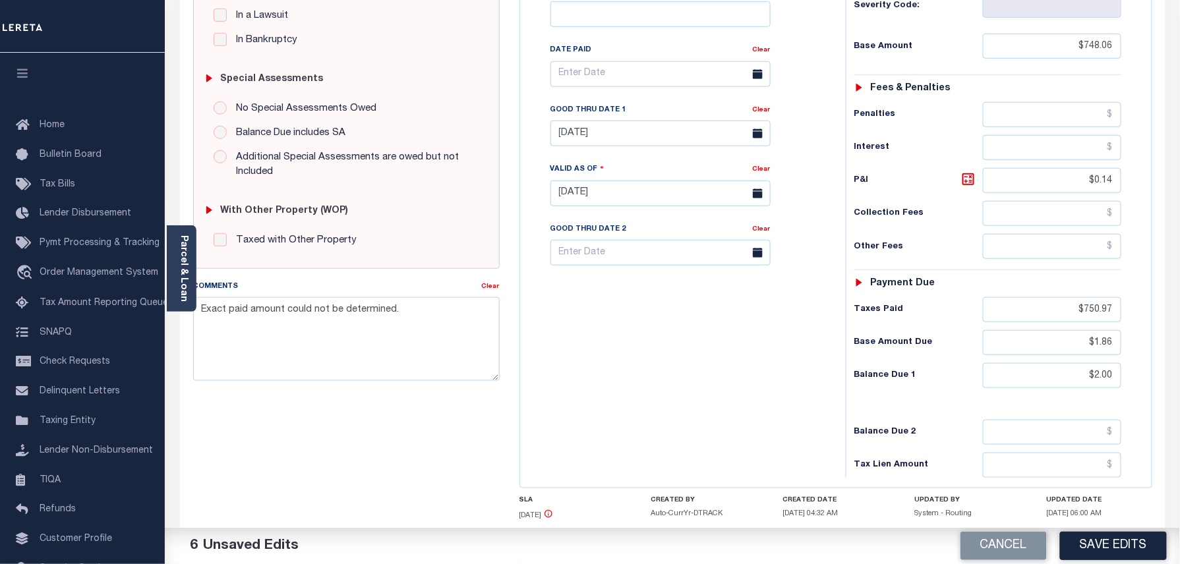
scroll to position [351, 0]
click at [1100, 543] on button "Save Edits" at bounding box center [1113, 546] width 107 height 28
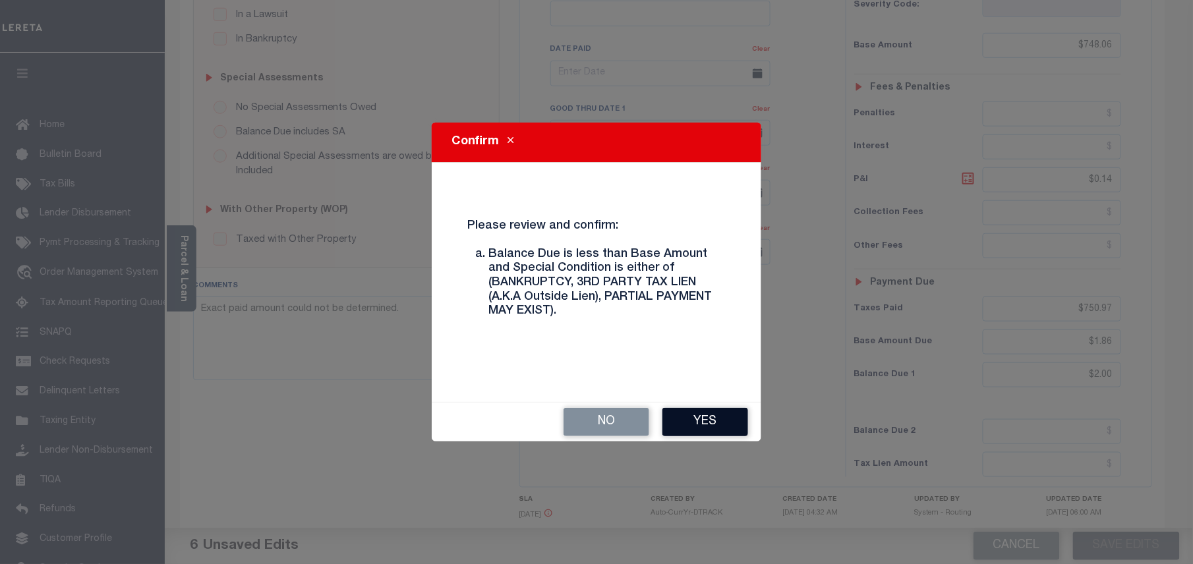
click at [721, 420] on button "Yes" at bounding box center [706, 422] width 86 height 28
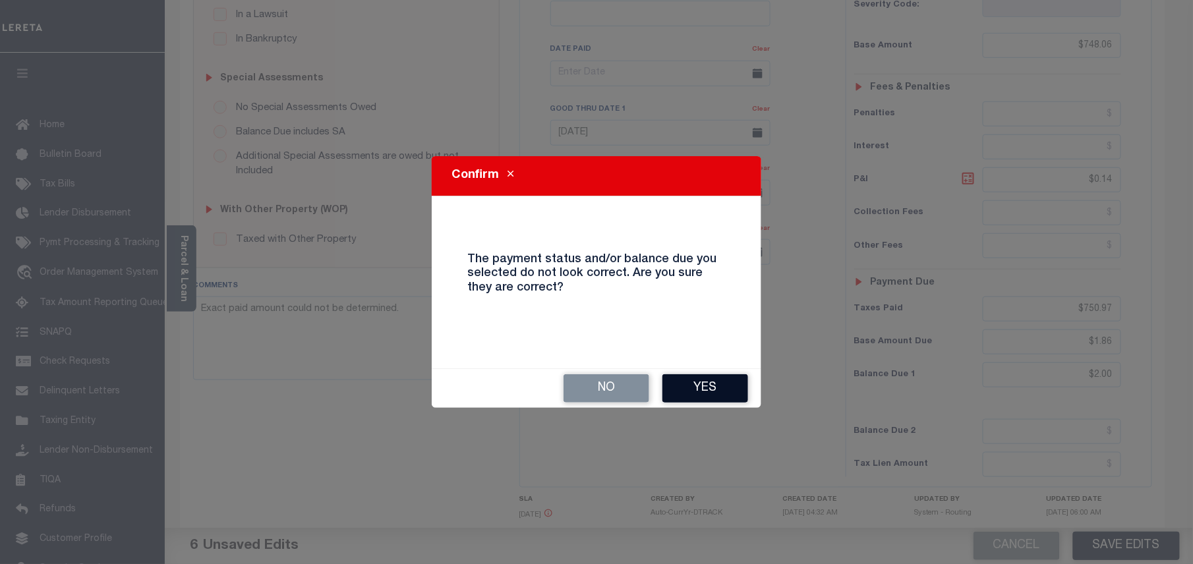
click at [725, 393] on button "Yes" at bounding box center [706, 389] width 86 height 28
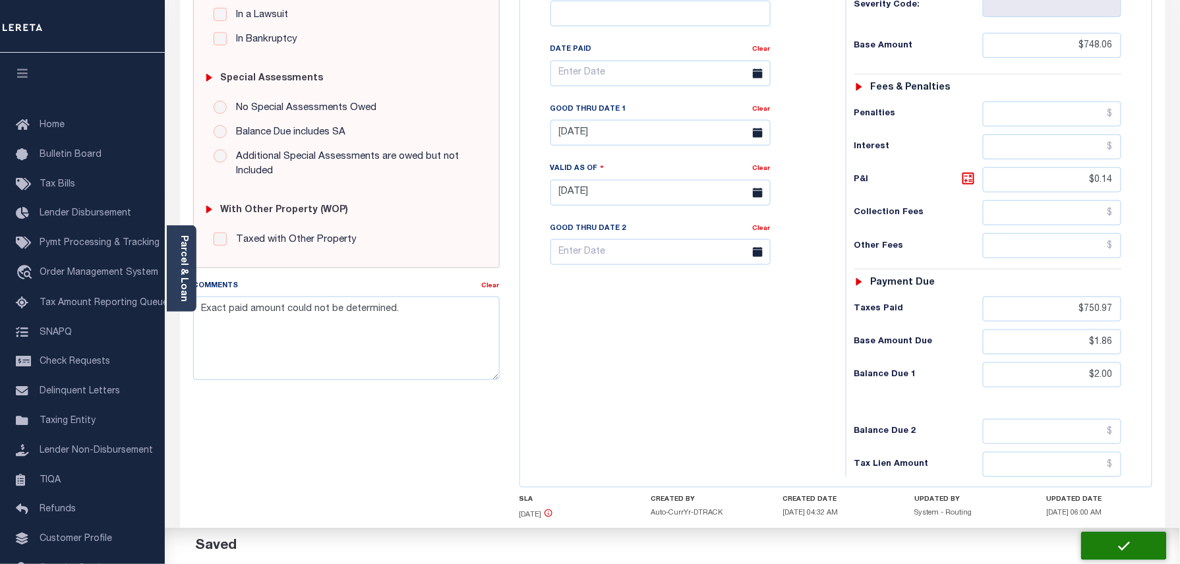
checkbox input "false"
type textarea "Exact paid amount could not be determined."
type input "$748.06"
type input "$0.14"
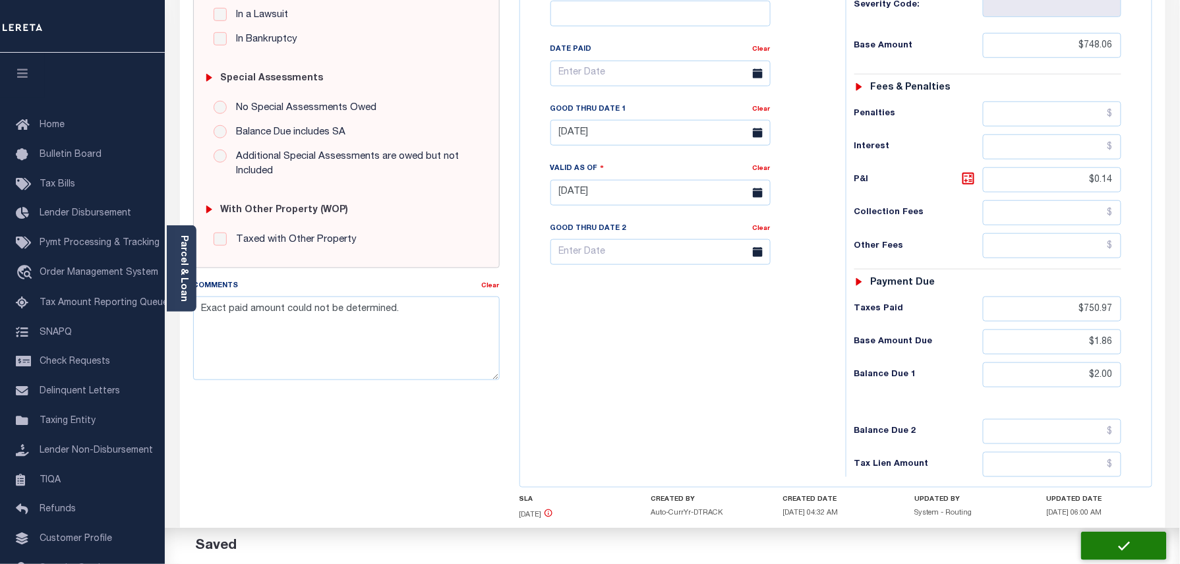
type input "$750.97"
type input "$1.86"
type input "$2"
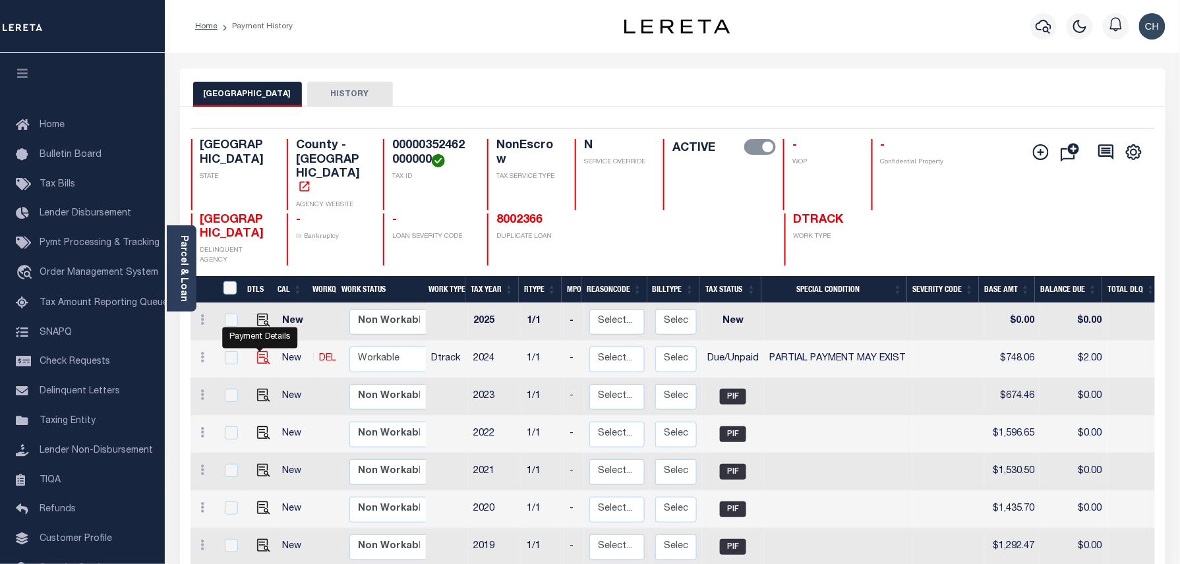
click at [262, 351] on img "" at bounding box center [263, 357] width 13 height 13
checkbox input "true"
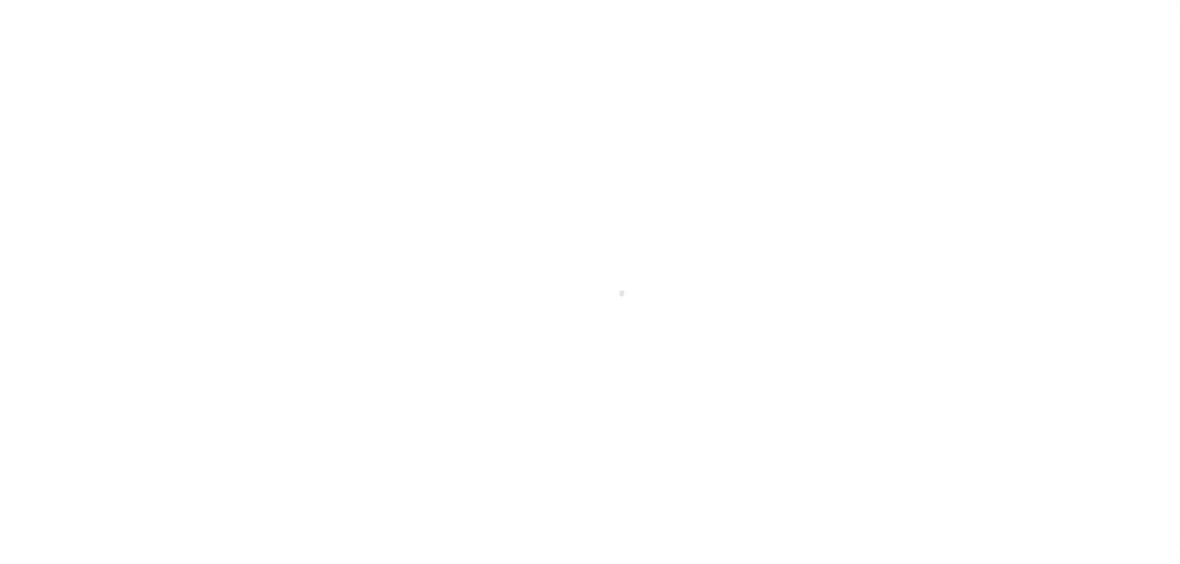
select select "DUE"
select select "15"
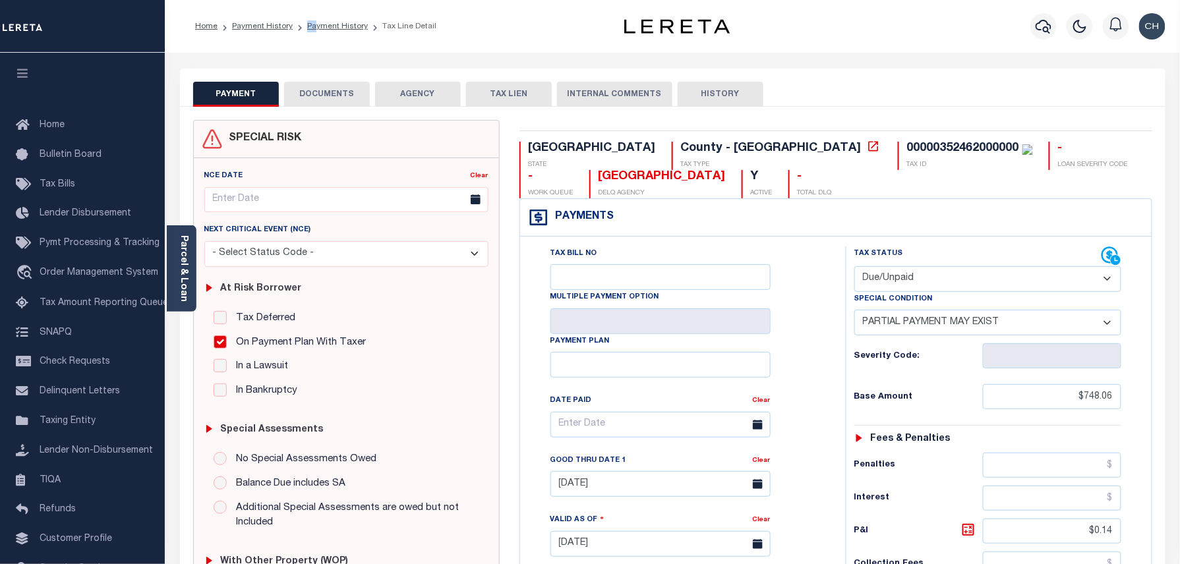
click at [303, 35] on div "Home Payment History Payment History Tax Line Detail Profile Sign out" at bounding box center [672, 26] width 1015 height 53
click at [325, 27] on link "Payment History" at bounding box center [337, 26] width 61 height 8
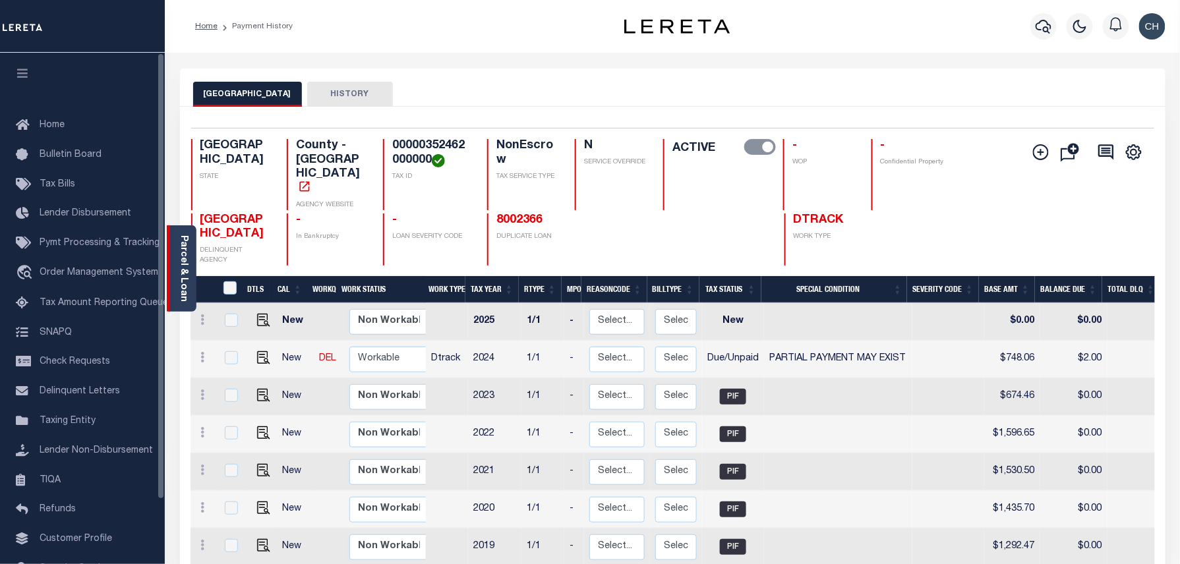
click at [183, 253] on link "Parcel & Loan" at bounding box center [183, 268] width 9 height 67
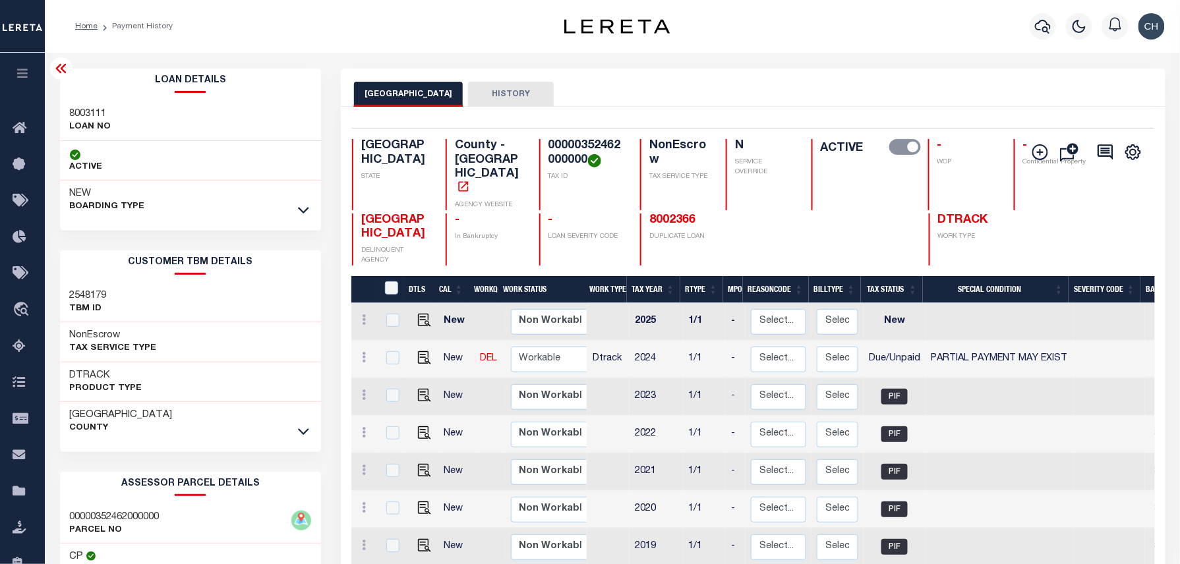
click at [94, 111] on h3 "8003111" at bounding box center [91, 113] width 42 height 13
copy h3 "8003111"
click at [549, 159] on h4 "00000352462000000" at bounding box center [587, 153] width 76 height 28
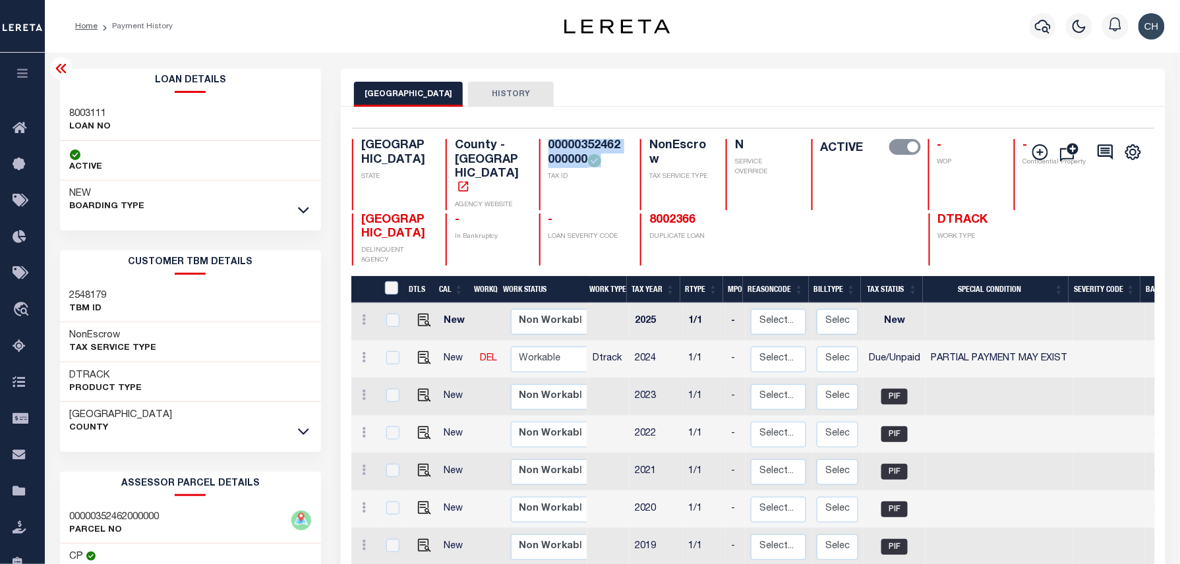
click at [549, 159] on h4 "00000352462000000" at bounding box center [587, 153] width 76 height 28
copy div "00000352462000000"
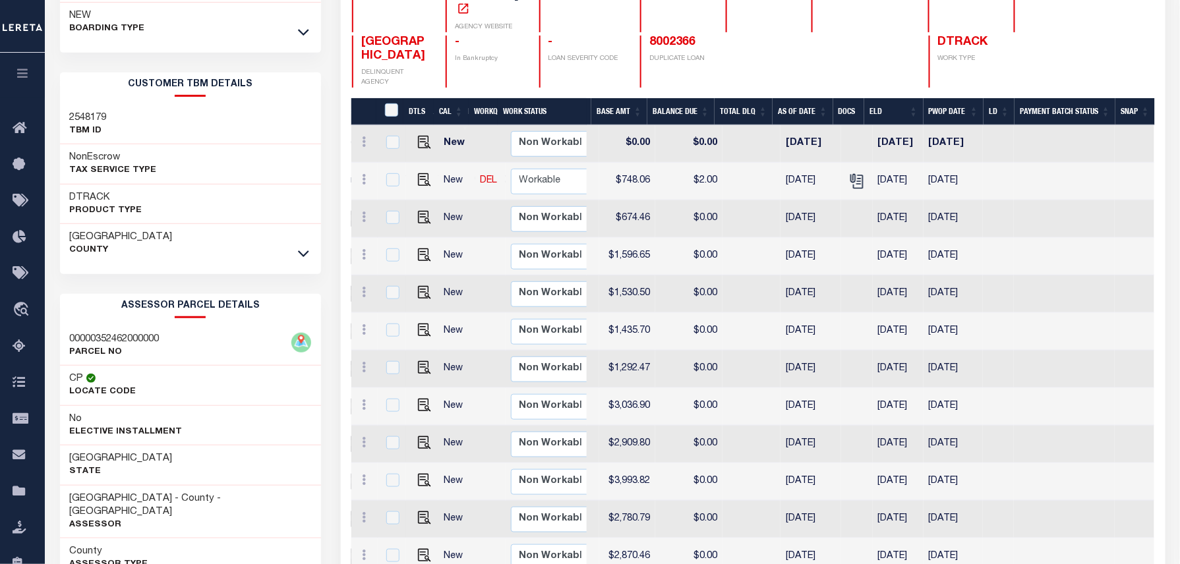
scroll to position [175, 0]
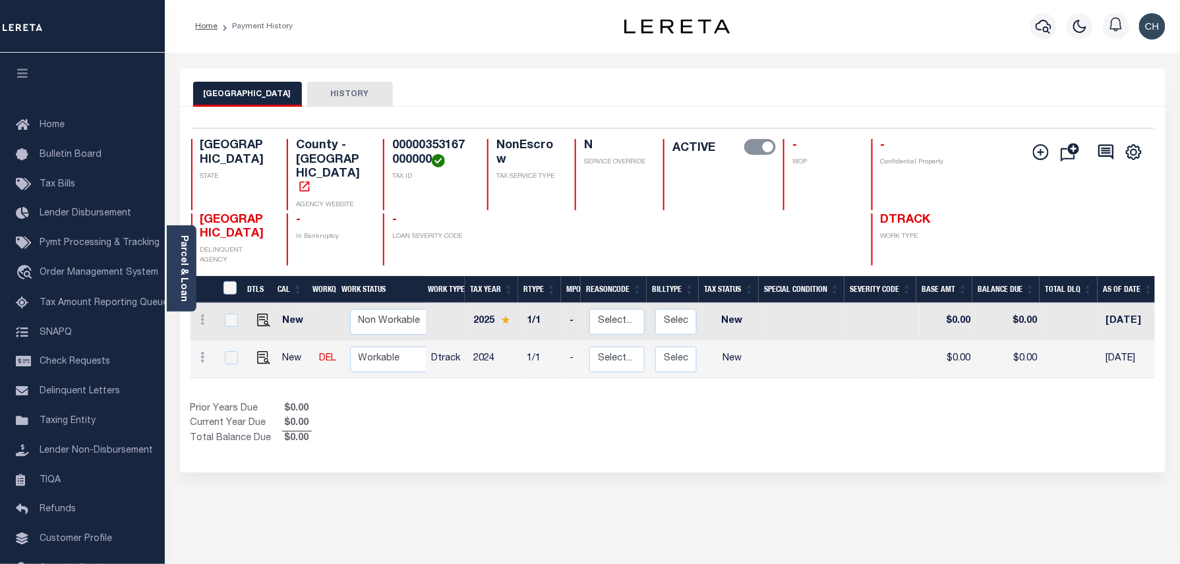
click at [447, 138] on div "Selected 2 Results 1 Items per page 25 50 100 TX STATE County - TX AGENCY WEBSI…" at bounding box center [673, 197] width 984 height 138
copy h4 "00000353167000000"
click at [811, 425] on div "Selected 2 Results 1 Items per page 25 50 100 TX STATE TAX ID N" at bounding box center [673, 290] width 986 height 366
